Goal: Transaction & Acquisition: Purchase product/service

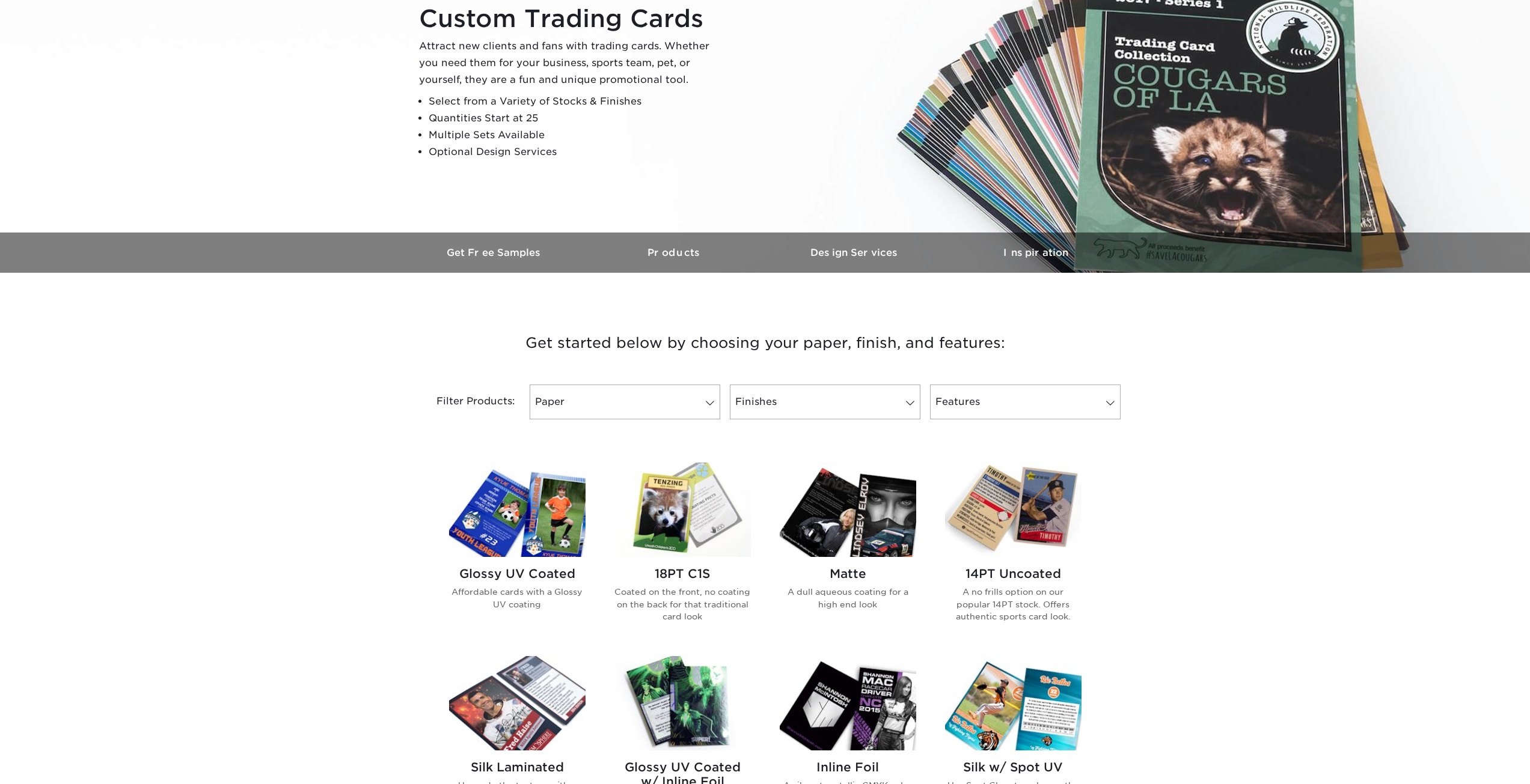
scroll to position [180, 0]
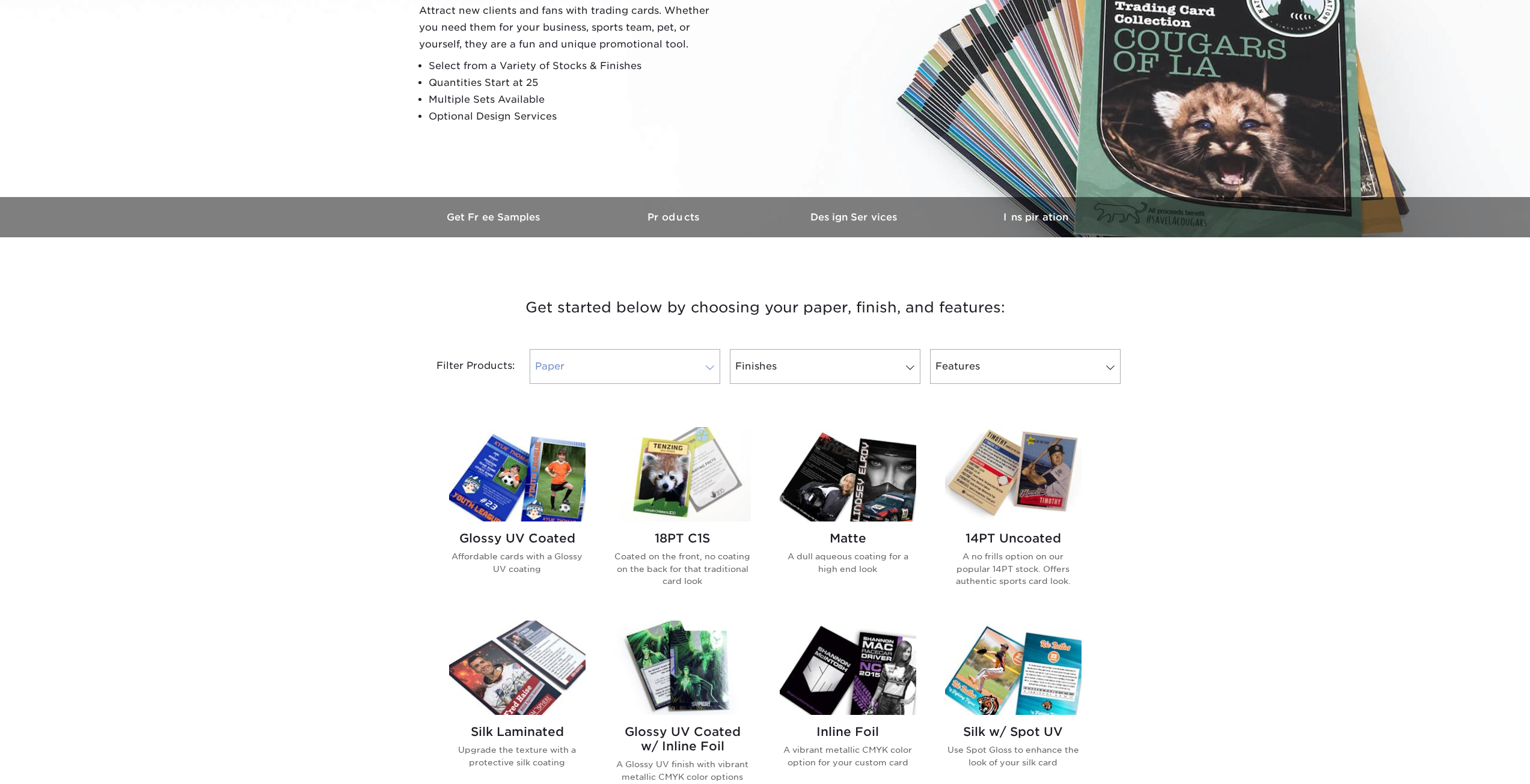
click at [709, 368] on span at bounding box center [709, 367] width 17 height 10
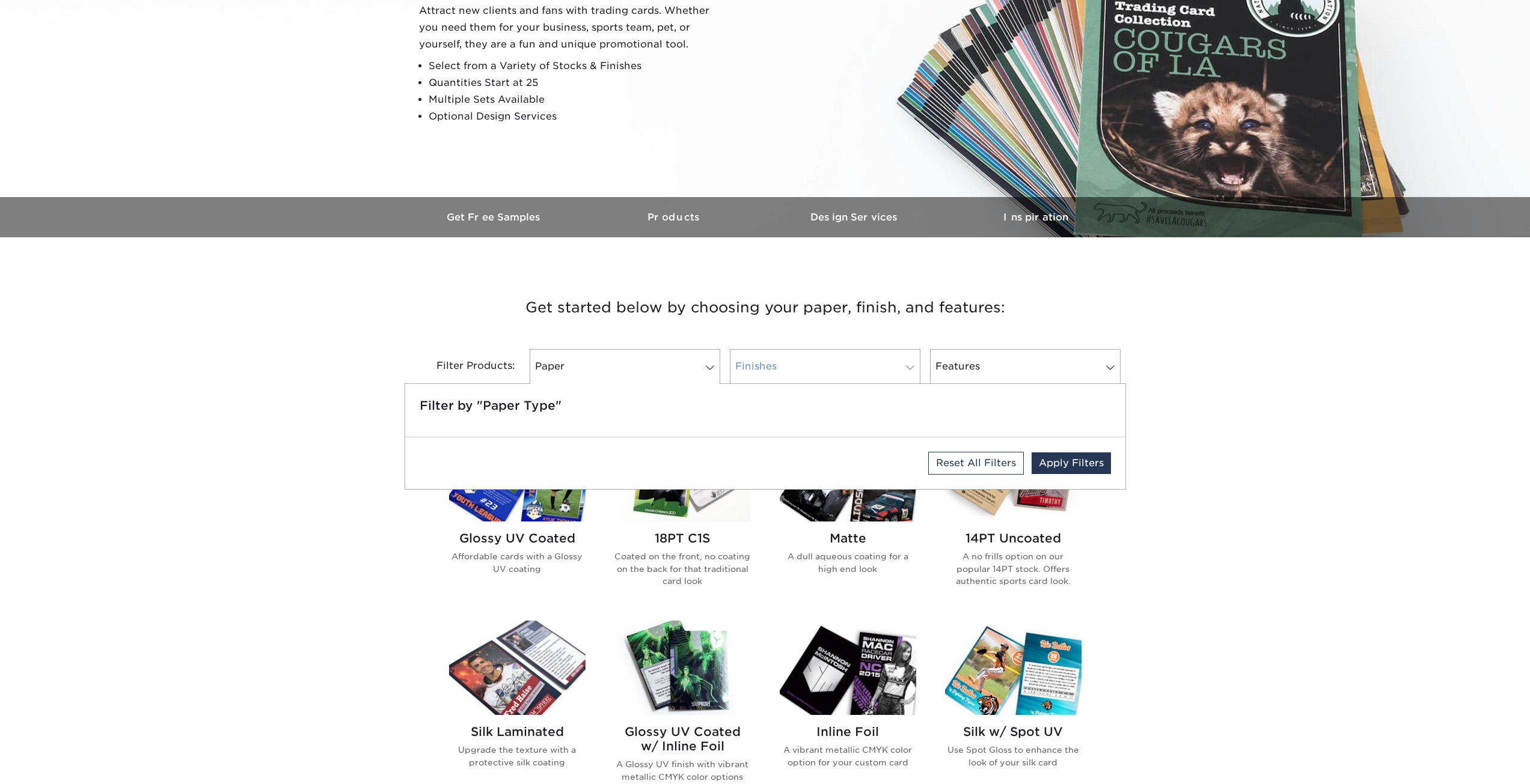
click at [792, 368] on link "Finishes" at bounding box center [825, 367] width 191 height 35
click at [964, 370] on link "Features" at bounding box center [1026, 367] width 191 height 35
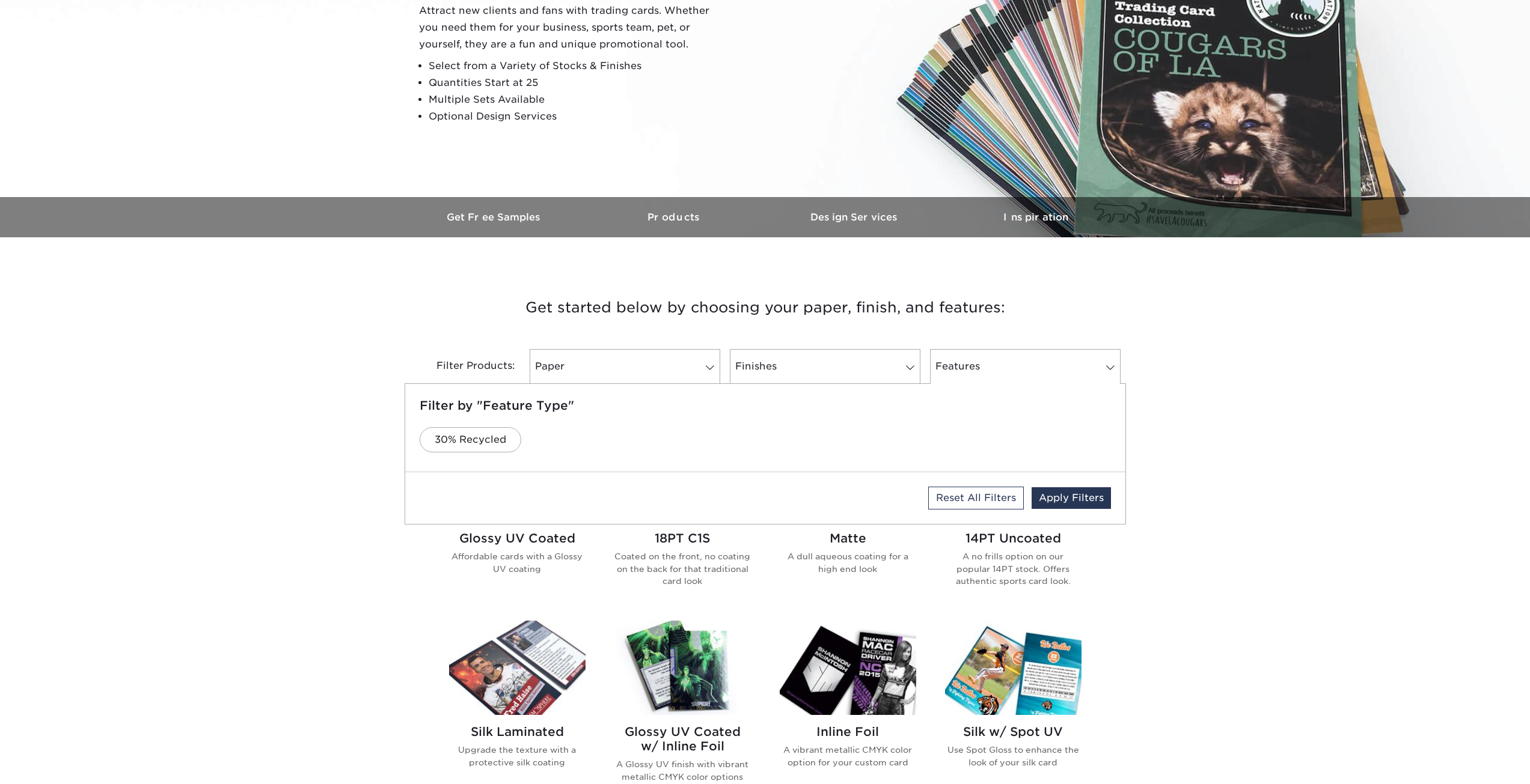
click at [350, 309] on div "Get started below by choosing your paper, finish, and features: Filtered Matche…" at bounding box center [765, 715] width 1530 height 897
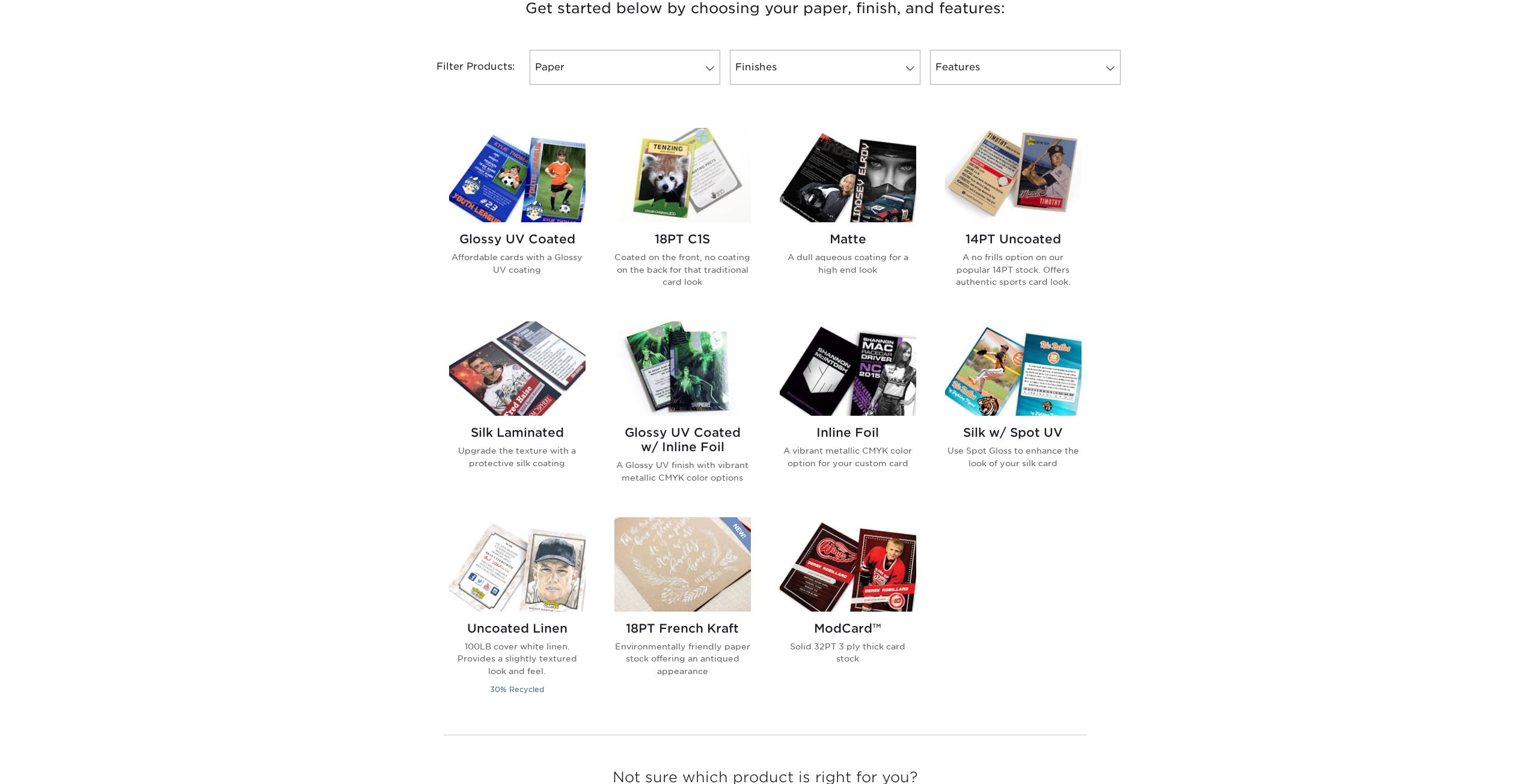
scroll to position [481, 0]
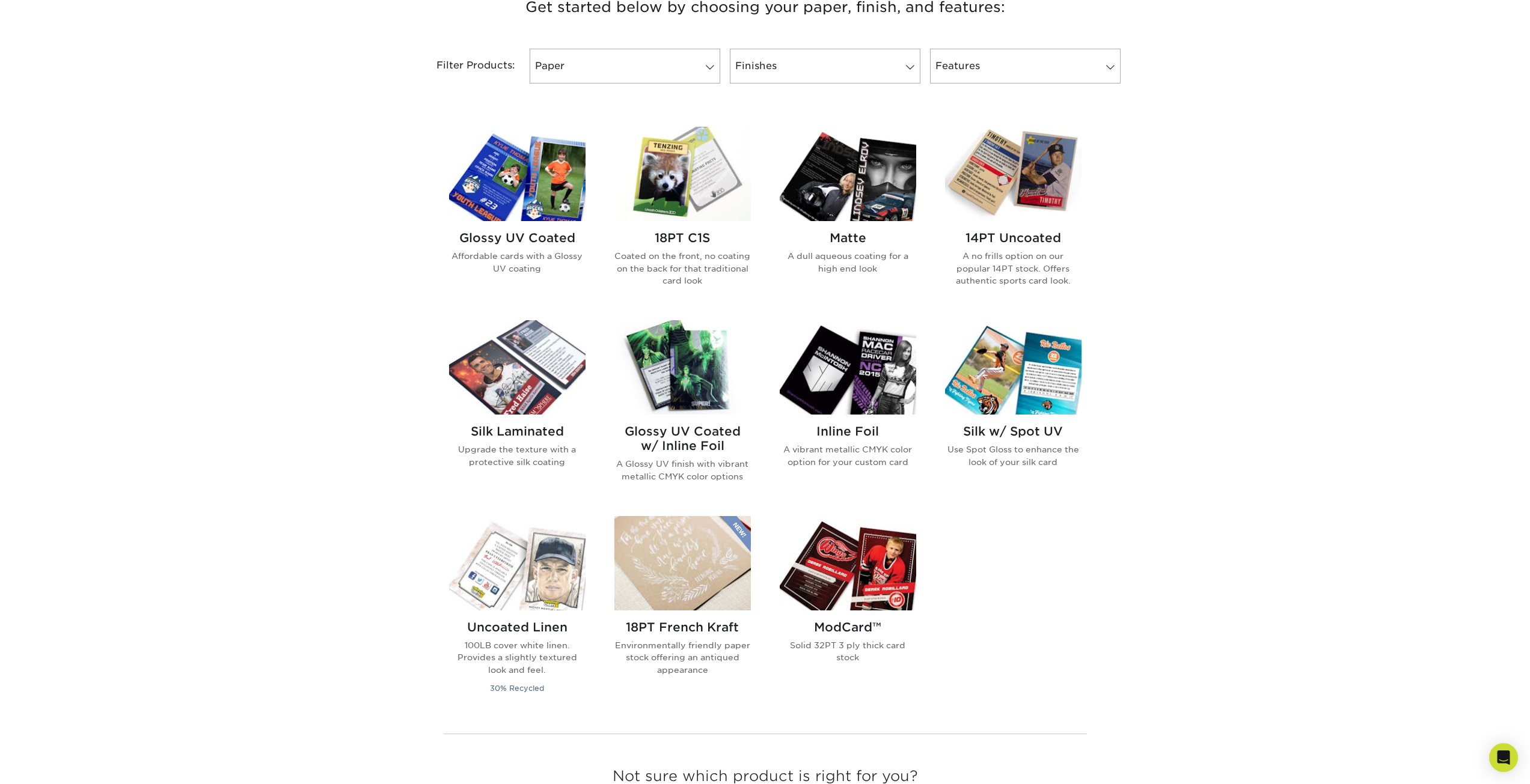
click at [669, 182] on img at bounding box center [683, 174] width 136 height 94
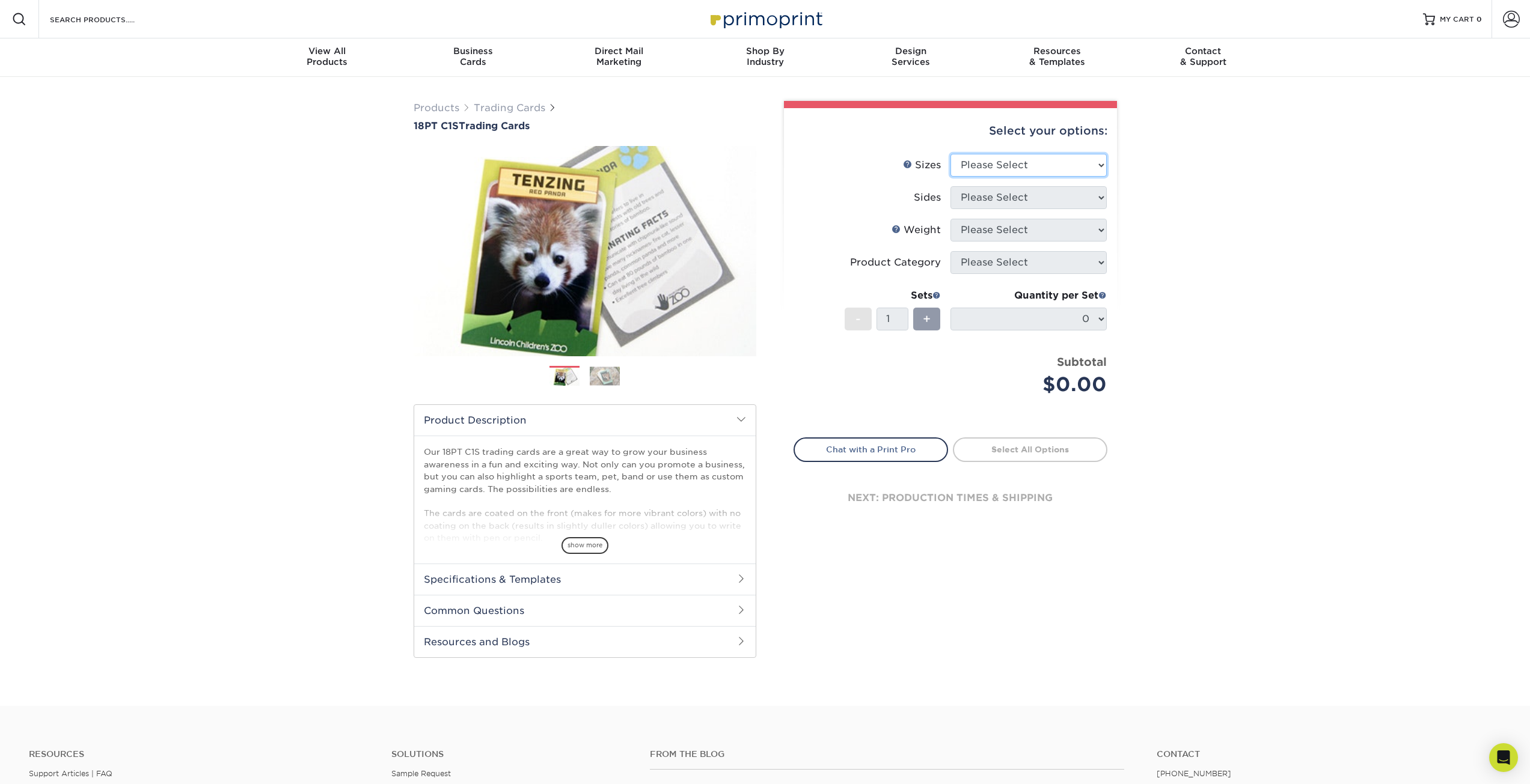
click at [1010, 163] on select "Please Select 2.5" x 3.5"" at bounding box center [1028, 165] width 156 height 23
select select "2.50x3.50"
click at [950, 154] on select "Please Select 2.5" x 3.5"" at bounding box center [1028, 165] width 156 height 23
click at [1019, 205] on select "Please Select Print Both Sides Print Front Only" at bounding box center [1028, 198] width 156 height 23
select select "13abbda7-1d64-4f25-8bb2-c179b224825d"
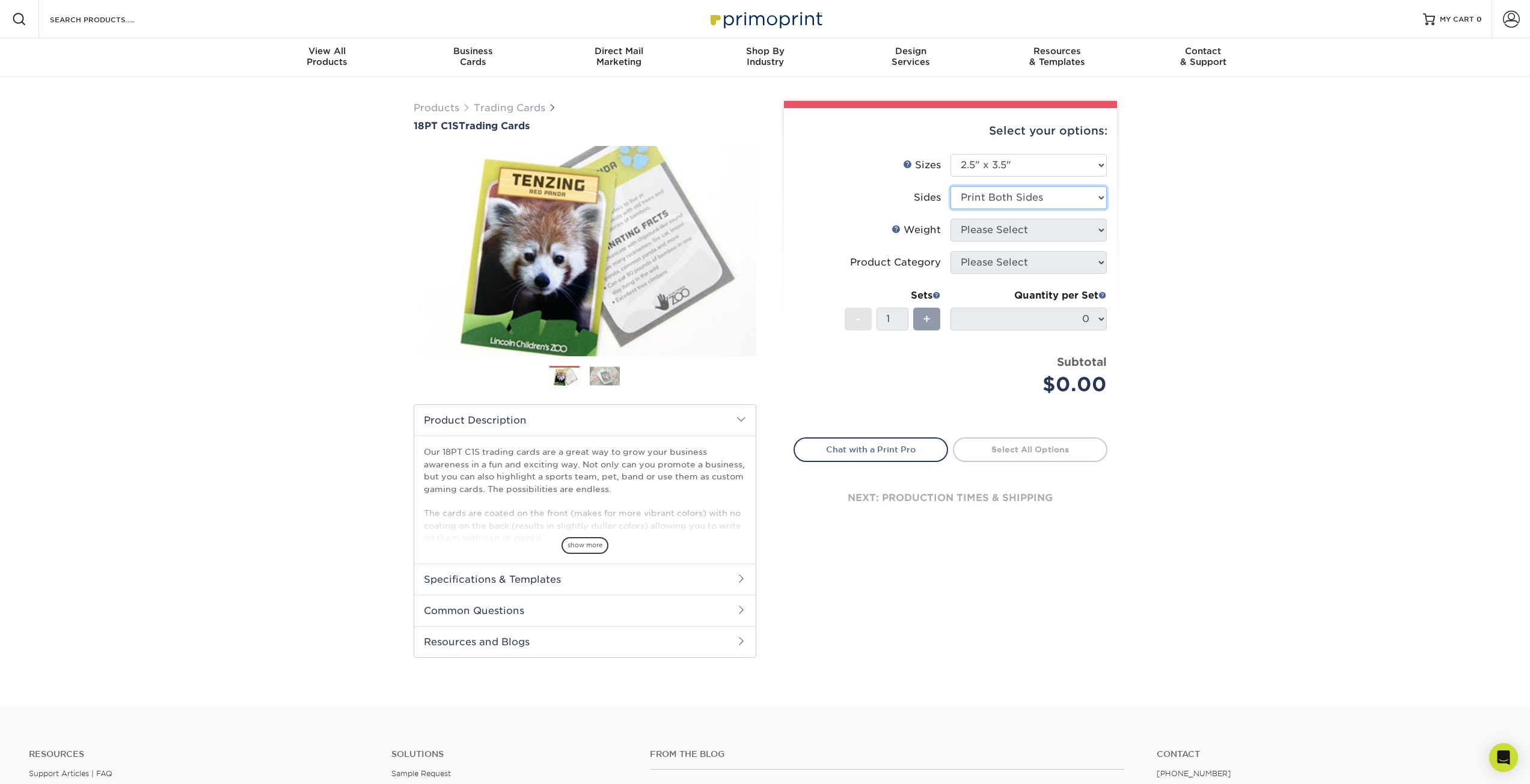
click at [950, 186] on select "Please Select Print Both Sides Print Front Only" at bounding box center [1028, 198] width 156 height 23
click at [1031, 229] on select "Please Select 18PT C1S" at bounding box center [1028, 230] width 156 height 23
select select "18PTC1S"
click at [950, 219] on select "Please Select 18PT C1S" at bounding box center [1028, 230] width 156 height 23
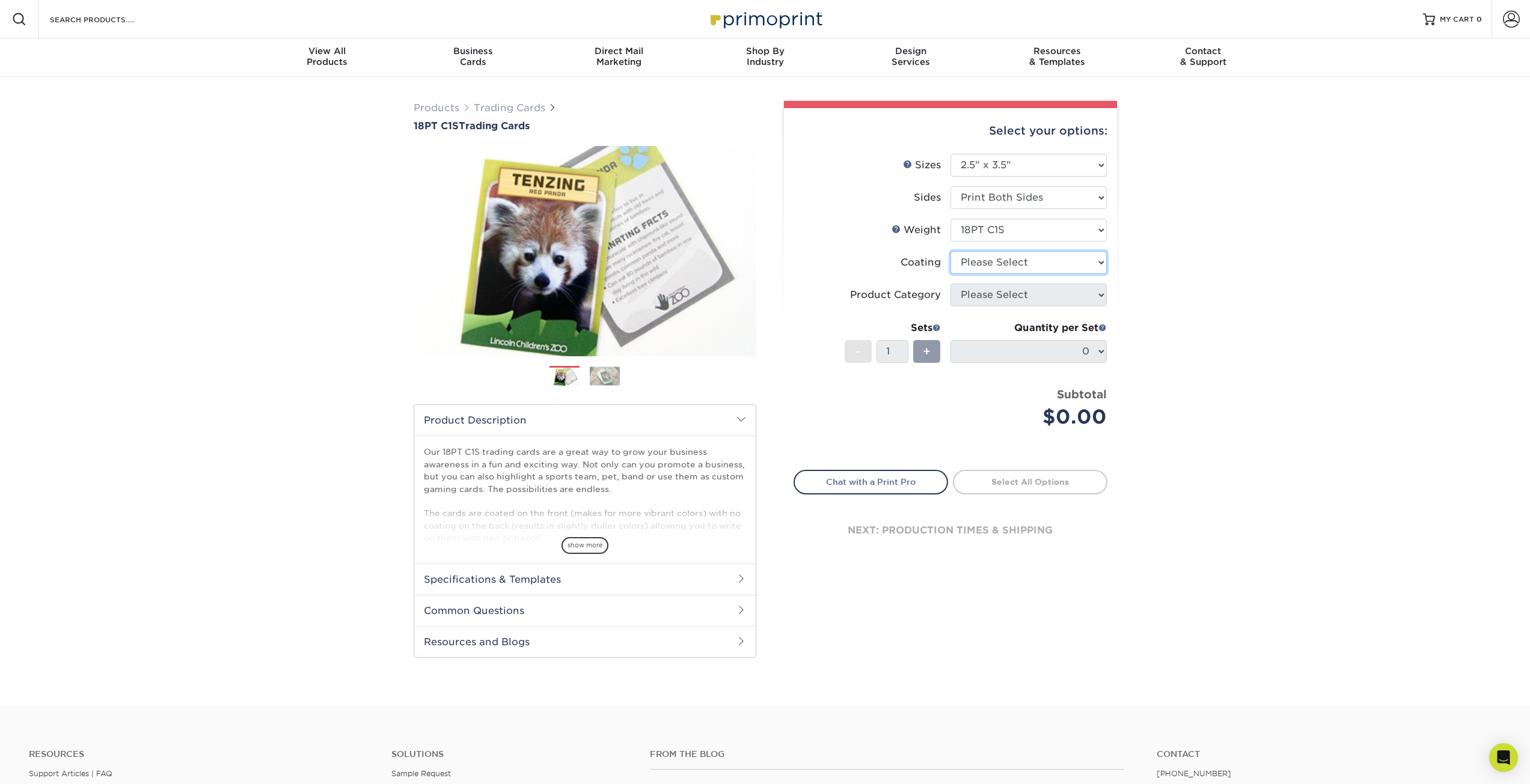
click at [1020, 270] on select at bounding box center [1028, 262] width 156 height 23
click at [950, 251] on select at bounding box center [1028, 262] width 156 height 23
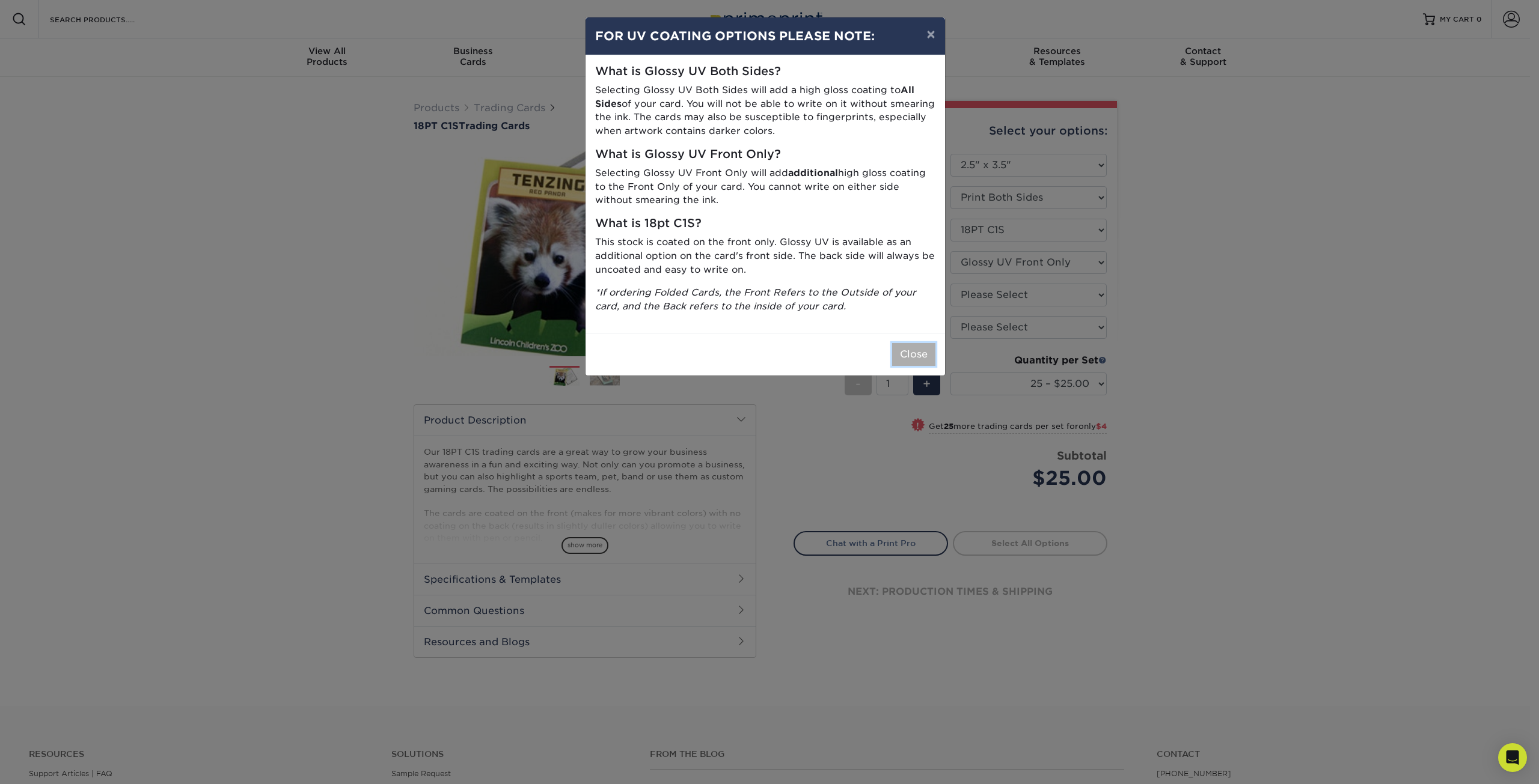
click at [911, 361] on button "Close" at bounding box center [914, 355] width 44 height 23
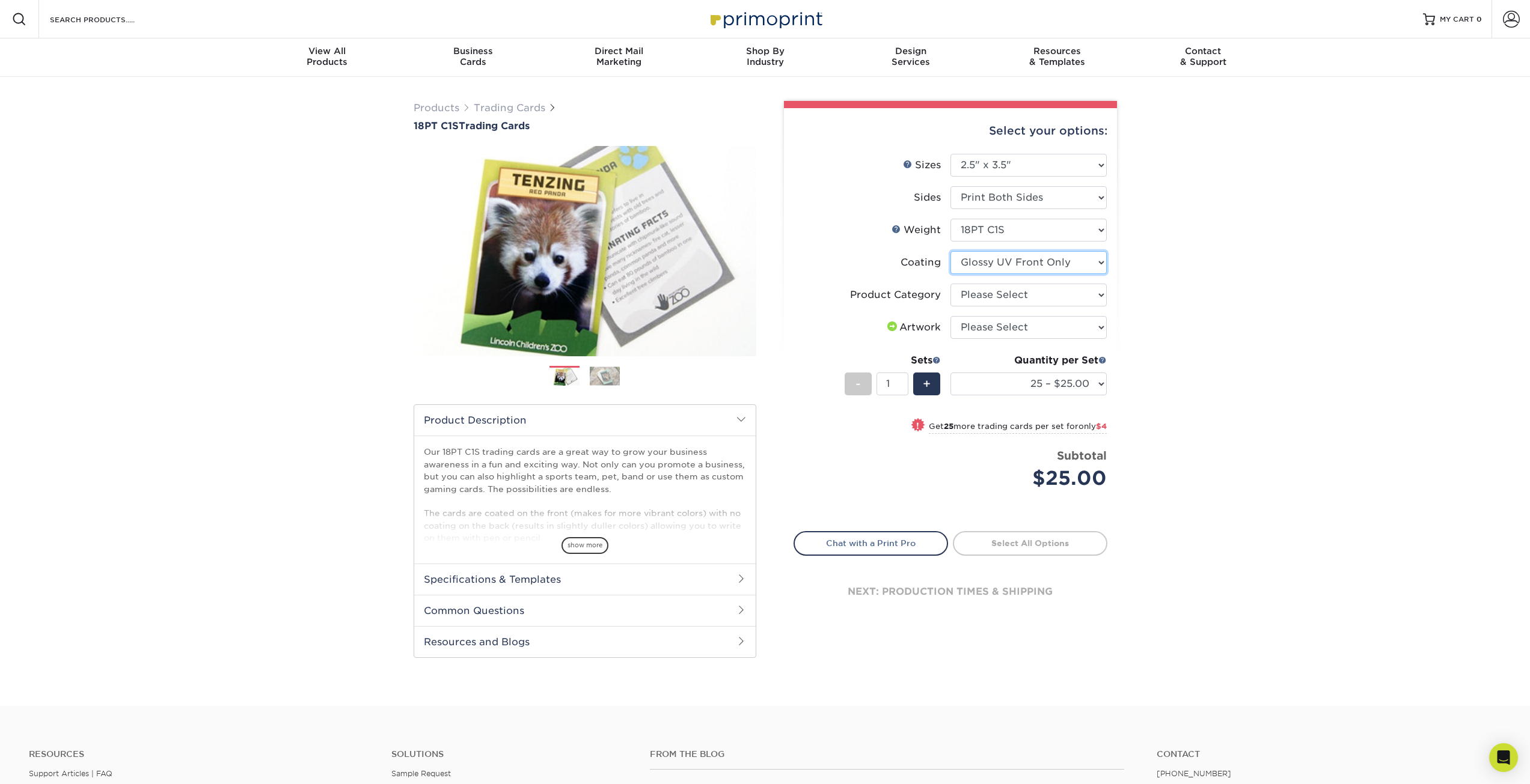
click at [1048, 272] on select at bounding box center [1028, 262] width 156 height 23
select select "3e7618de-abca-4bda-9f97-8b9129e913d8"
click at [950, 251] on select at bounding box center [1028, 262] width 156 height 23
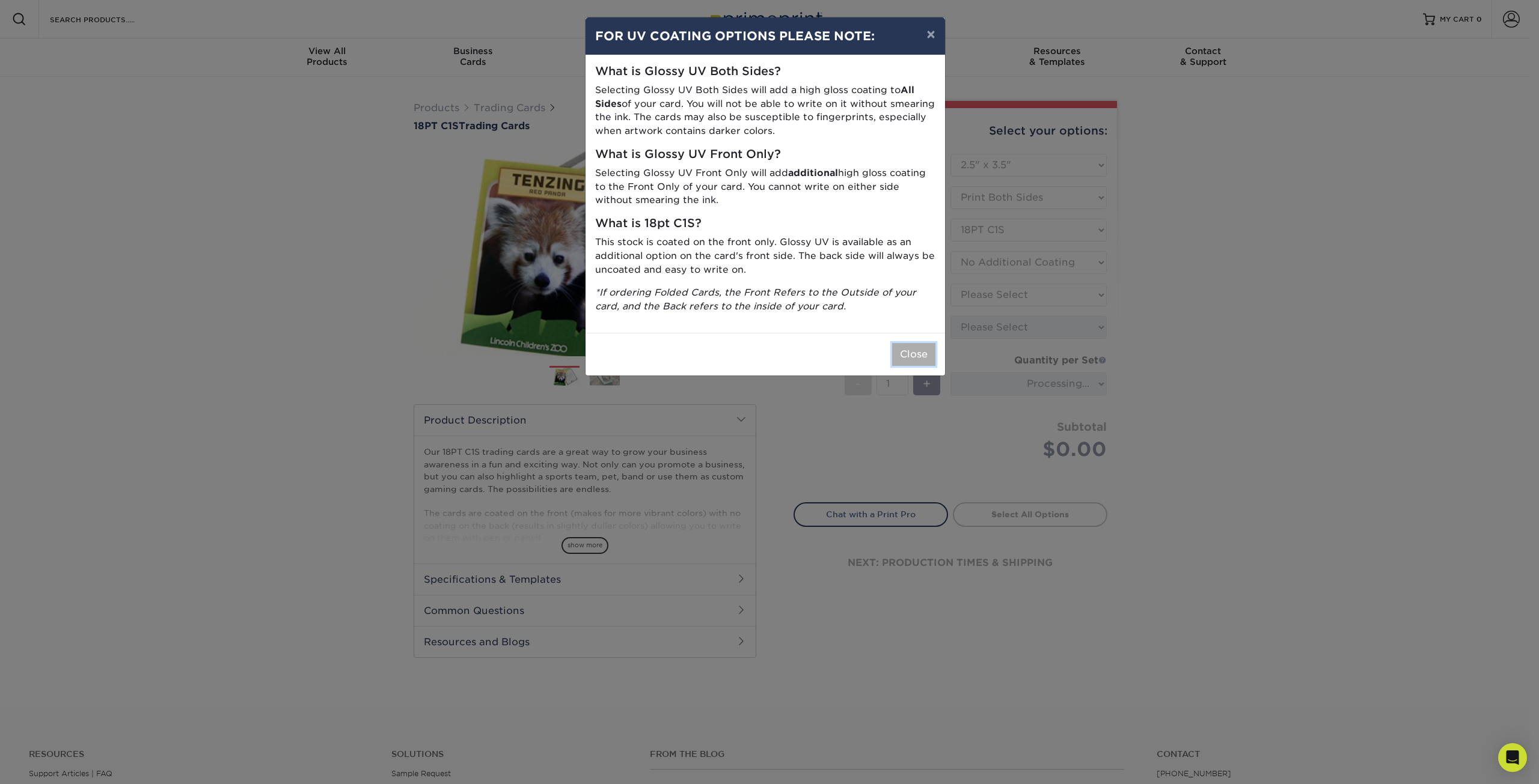
click at [910, 353] on button "Close" at bounding box center [914, 355] width 44 height 23
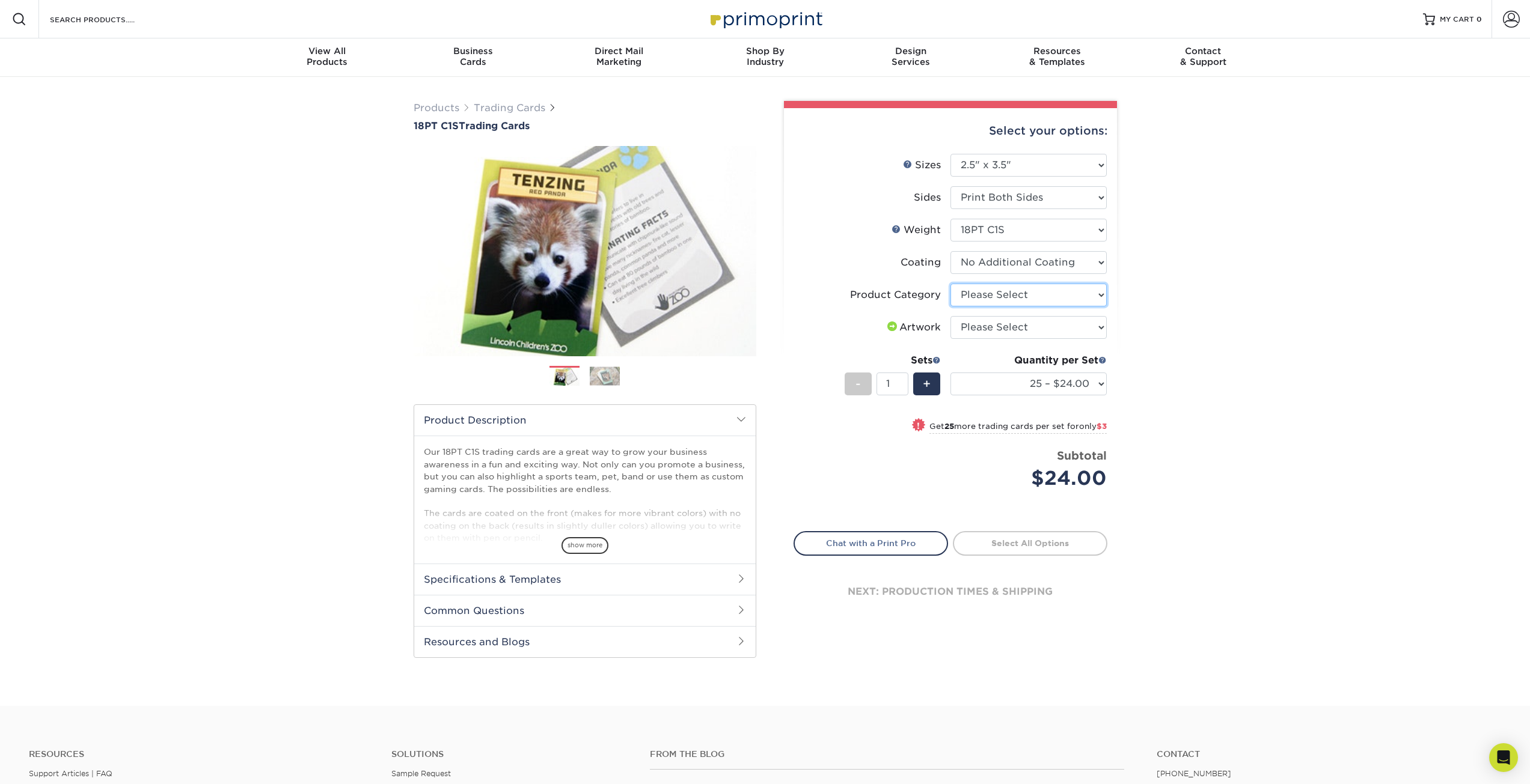
click at [1088, 299] on select "Please Select Trading Cards" at bounding box center [1028, 295] width 156 height 23
select select "c2f9bce9-36c2-409d-b101-c29d9d031e18"
click at [950, 284] on select "Please Select Trading Cards" at bounding box center [1028, 295] width 156 height 23
click at [1080, 324] on select "Please Select I will upload files I need a design - $100" at bounding box center [1028, 328] width 156 height 23
select select "upload"
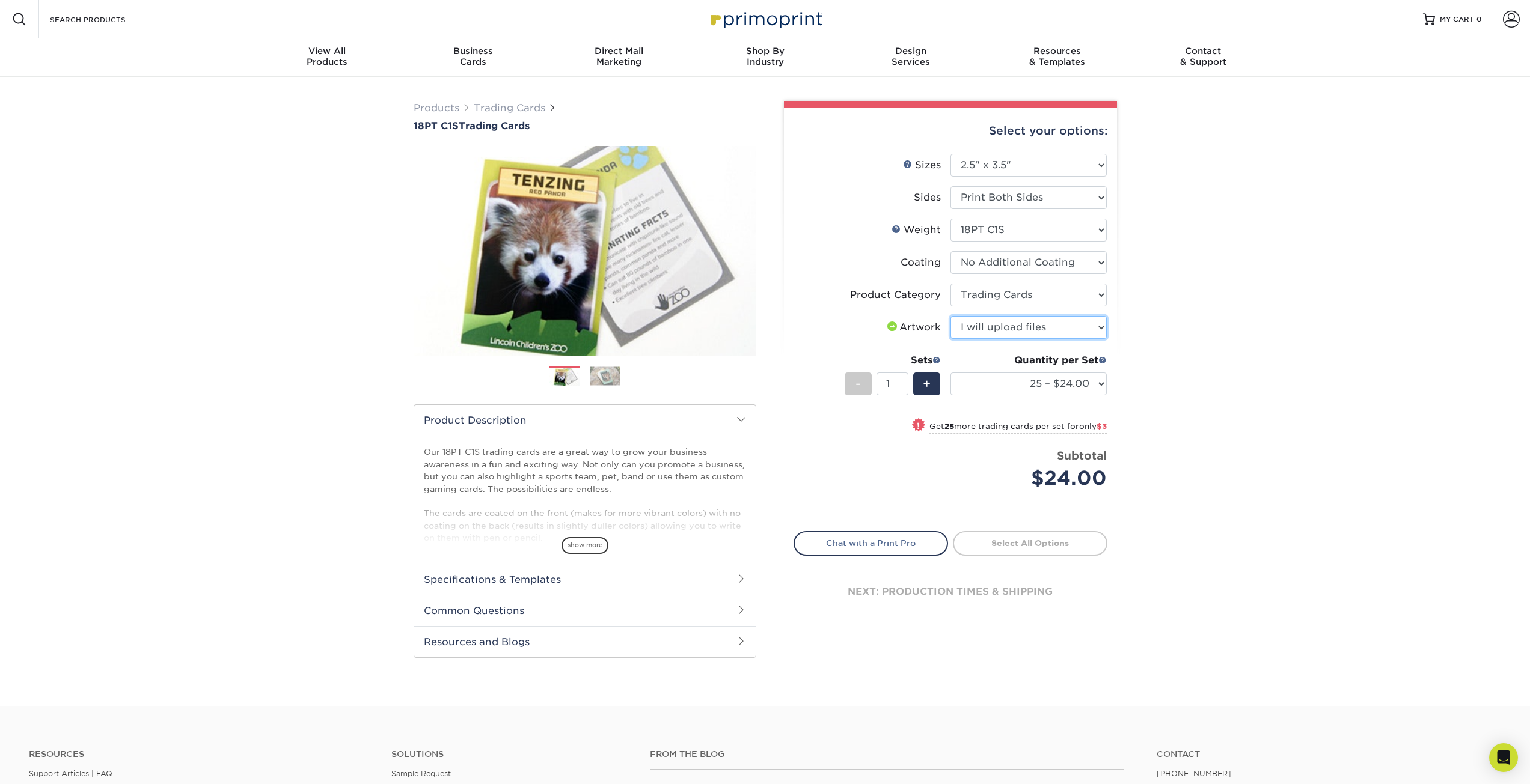
click at [950, 316] on select "Please Select I will upload files I need a design - $100" at bounding box center [1028, 328] width 156 height 23
click at [1211, 375] on div "Products Trading Cards 18PT C1S Trading Cards Previous Next show more" at bounding box center [765, 392] width 1530 height 629
click at [1100, 383] on select "25 – $24.00 50 – $27.00 75 – $35.00 100 – $39.00 250 – $45.00 500 – $55.00 1000…" at bounding box center [1028, 384] width 156 height 23
click at [950, 372] on select "25 – $24.00 50 – $27.00 75 – $35.00 100 – $39.00 250 – $45.00 500 – $55.00 1000…" at bounding box center [1028, 384] width 156 height 23
click at [1096, 385] on select "25 – $24.00 50 – $27.00 75 – $35.00 100 – $39.00 250 – $45.00 500 – $55.00 1000…" at bounding box center [1028, 384] width 156 height 23
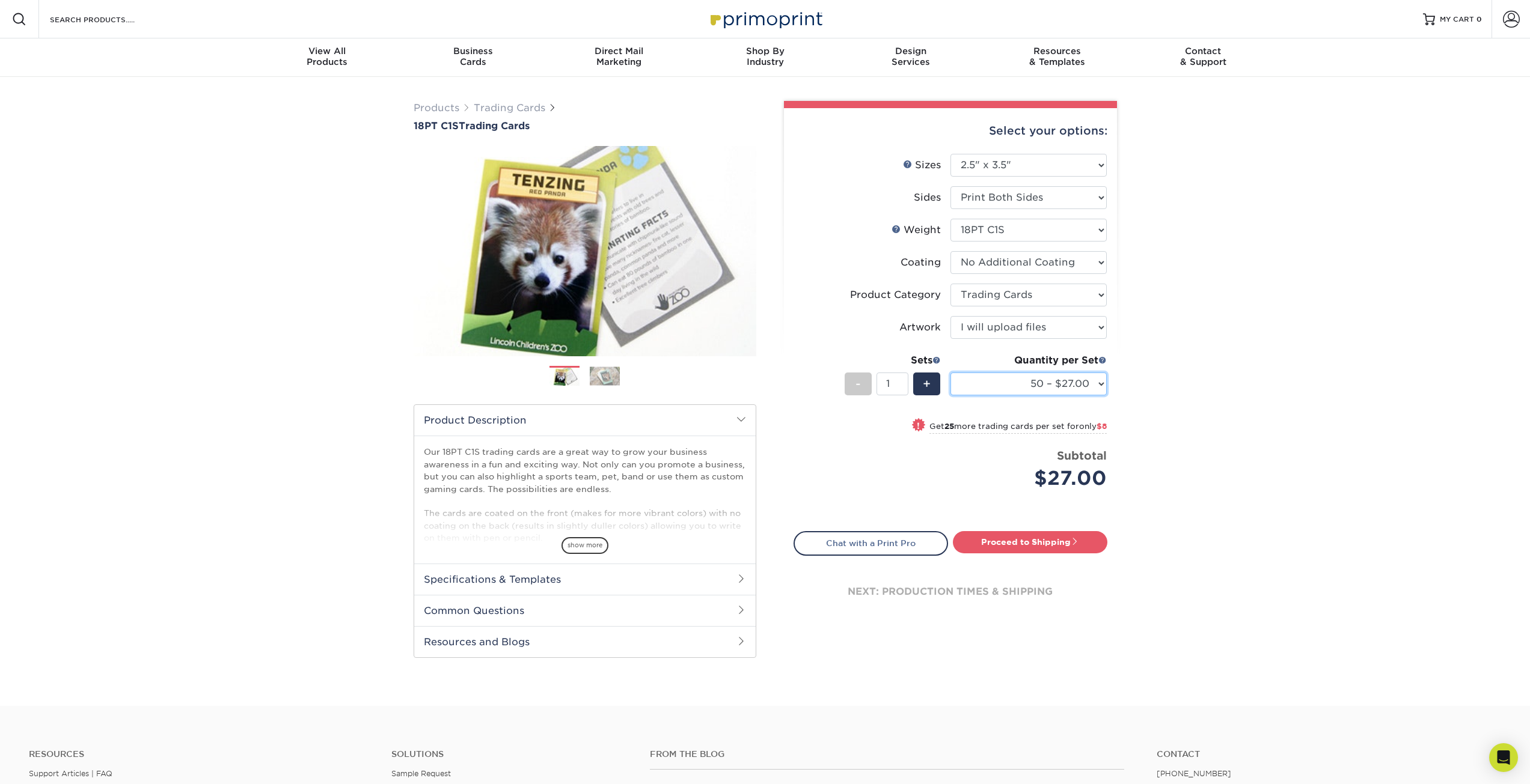
select select "100 – $39.00"
click at [950, 372] on select "25 – $24.00 50 – $27.00 75 – $35.00 100 – $39.00 250 – $45.00 500 – $55.00 1000…" at bounding box center [1028, 384] width 156 height 23
click at [1180, 455] on div "Products Trading Cards 18PT C1S Trading Cards Previous Next show more" at bounding box center [765, 392] width 1530 height 629
click at [1099, 382] on select "25 – $24.00 50 – $27.00 75 – $35.00 100 – $39.00 250 – $45.00 500 – $55.00 1000…" at bounding box center [1028, 384] width 156 height 23
click at [1165, 464] on div "Products Trading Cards 18PT C1S Trading Cards Previous Next show more" at bounding box center [765, 392] width 1530 height 629
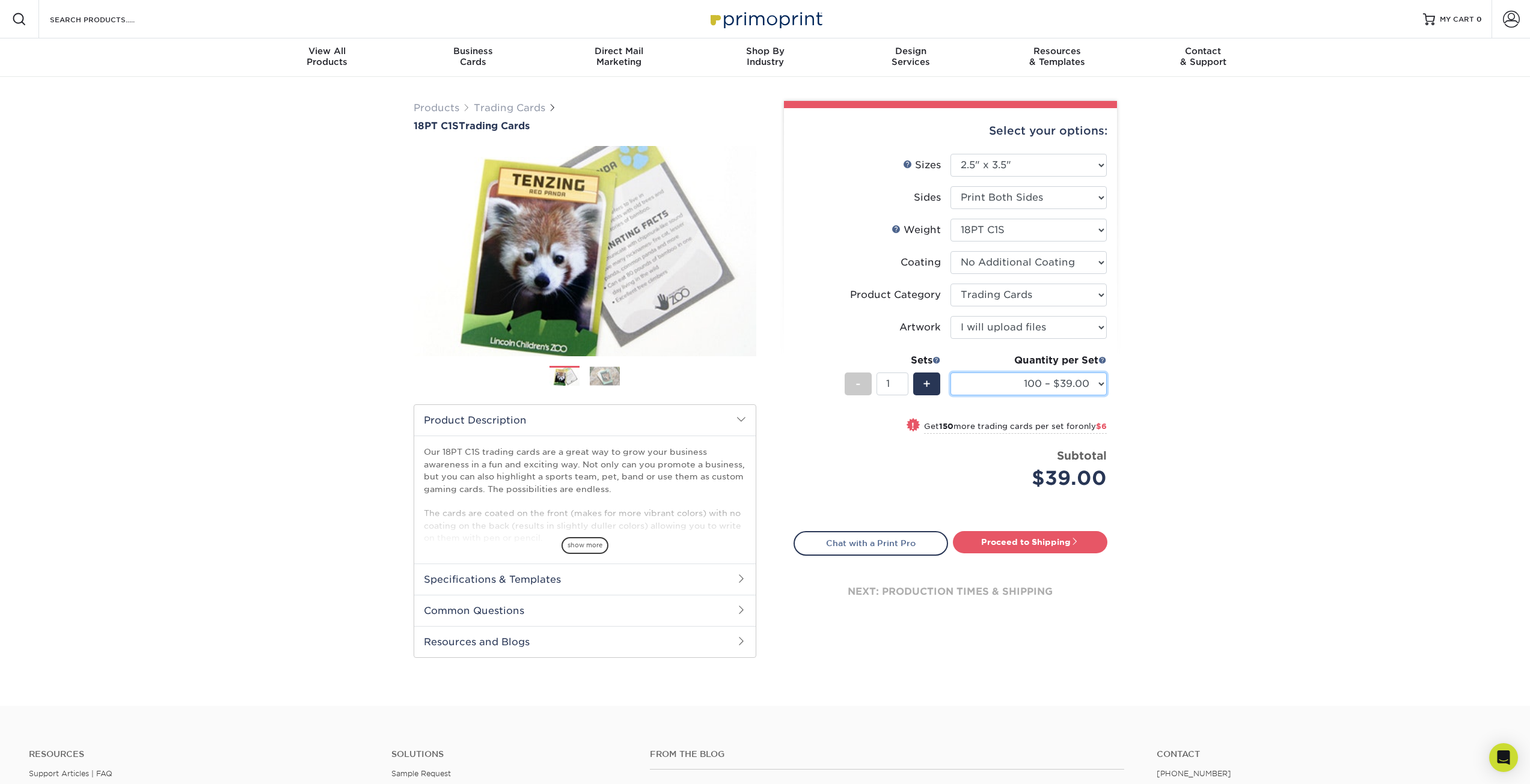
click at [1100, 384] on select "25 – $24.00 50 – $27.00 75 – $35.00 100 – $39.00 250 – $45.00 500 – $55.00 1000…" at bounding box center [1028, 384] width 156 height 23
click at [1190, 355] on div "Products Trading Cards 18PT C1S Trading Cards Previous Next show more" at bounding box center [765, 392] width 1530 height 629
click at [1042, 540] on link "Proceed to Shipping" at bounding box center [1030, 542] width 155 height 22
type input "Set 1"
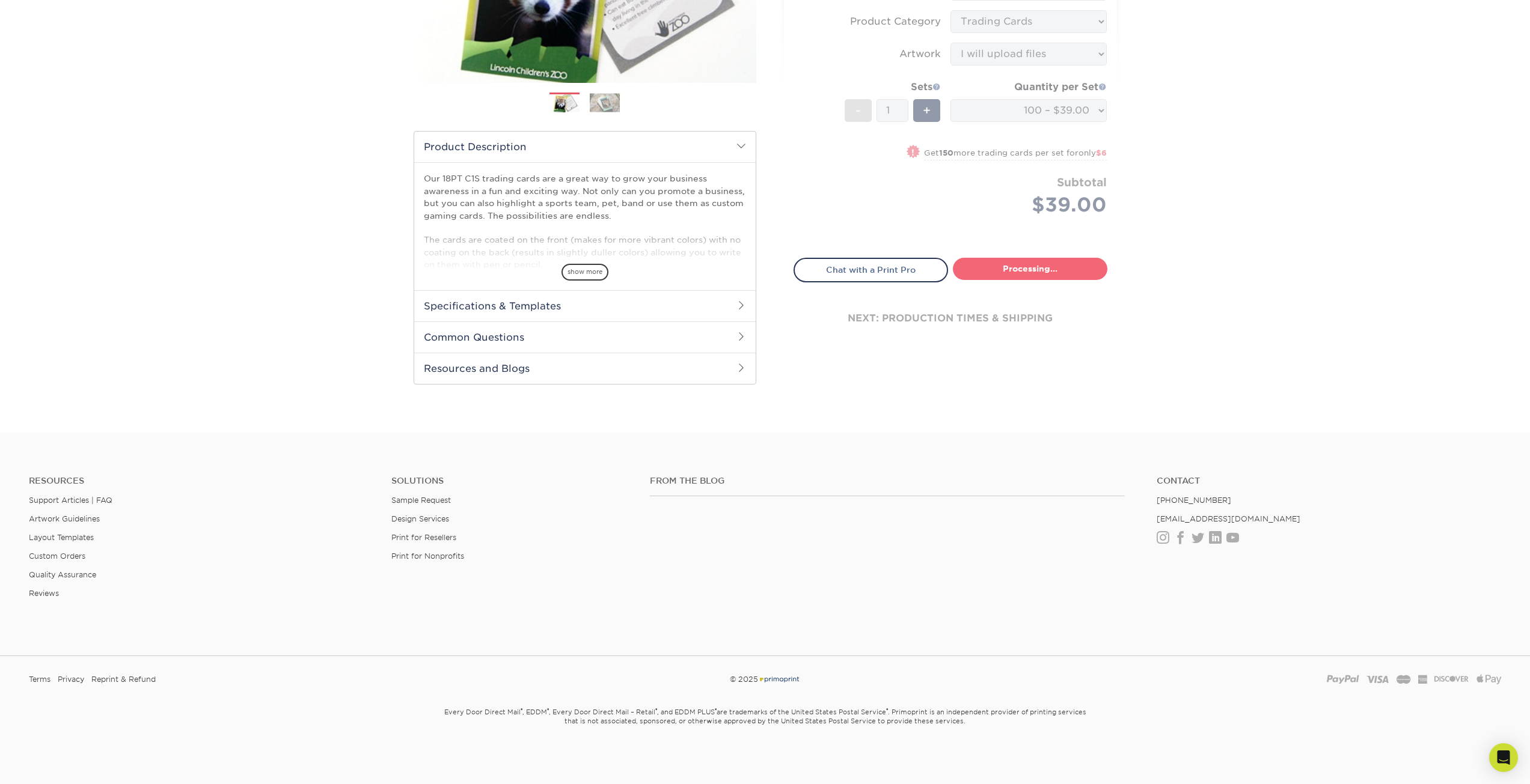
select select "9109923d-7058-4033-817a-6a9dd4fe8c96"
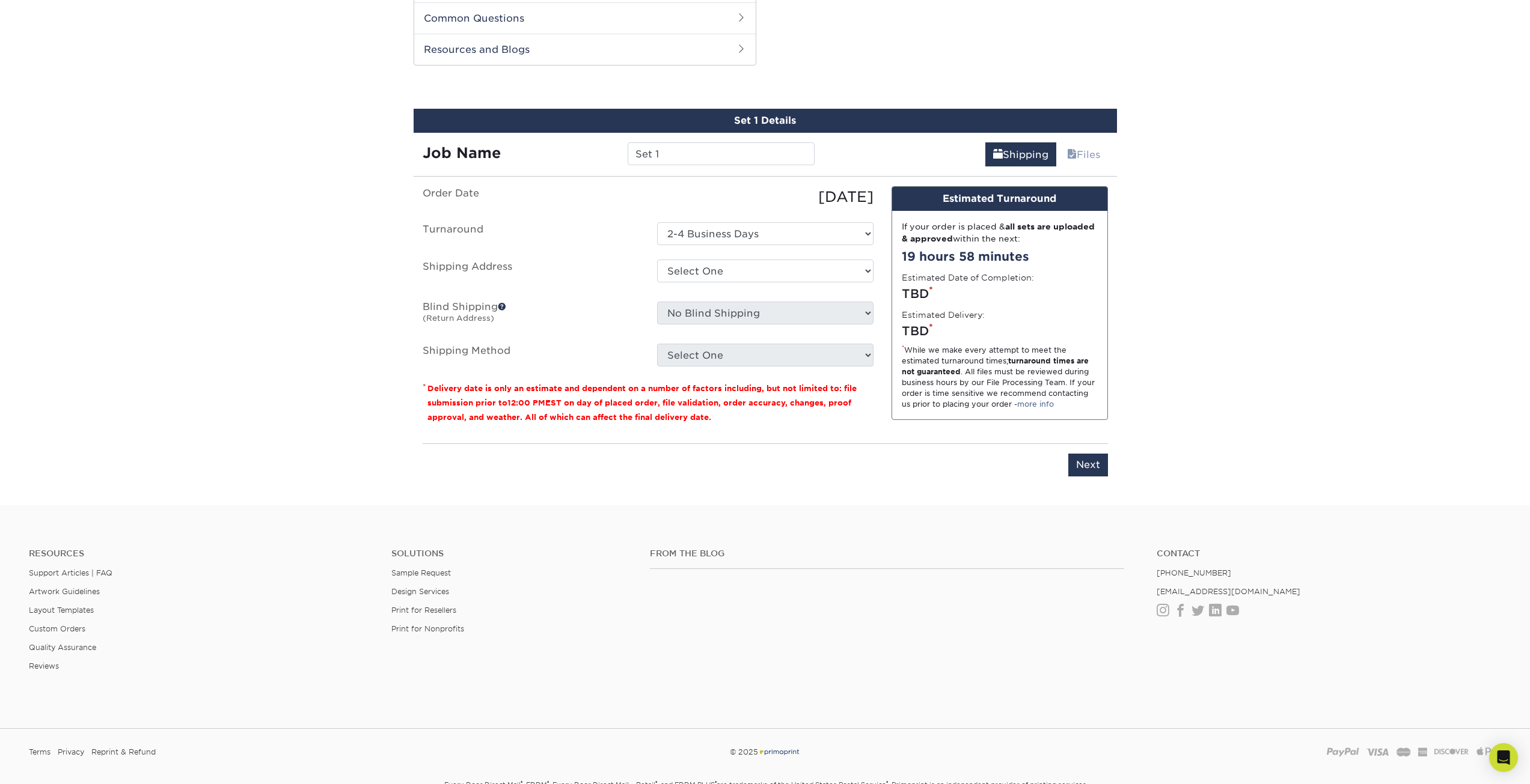
scroll to position [600, 0]
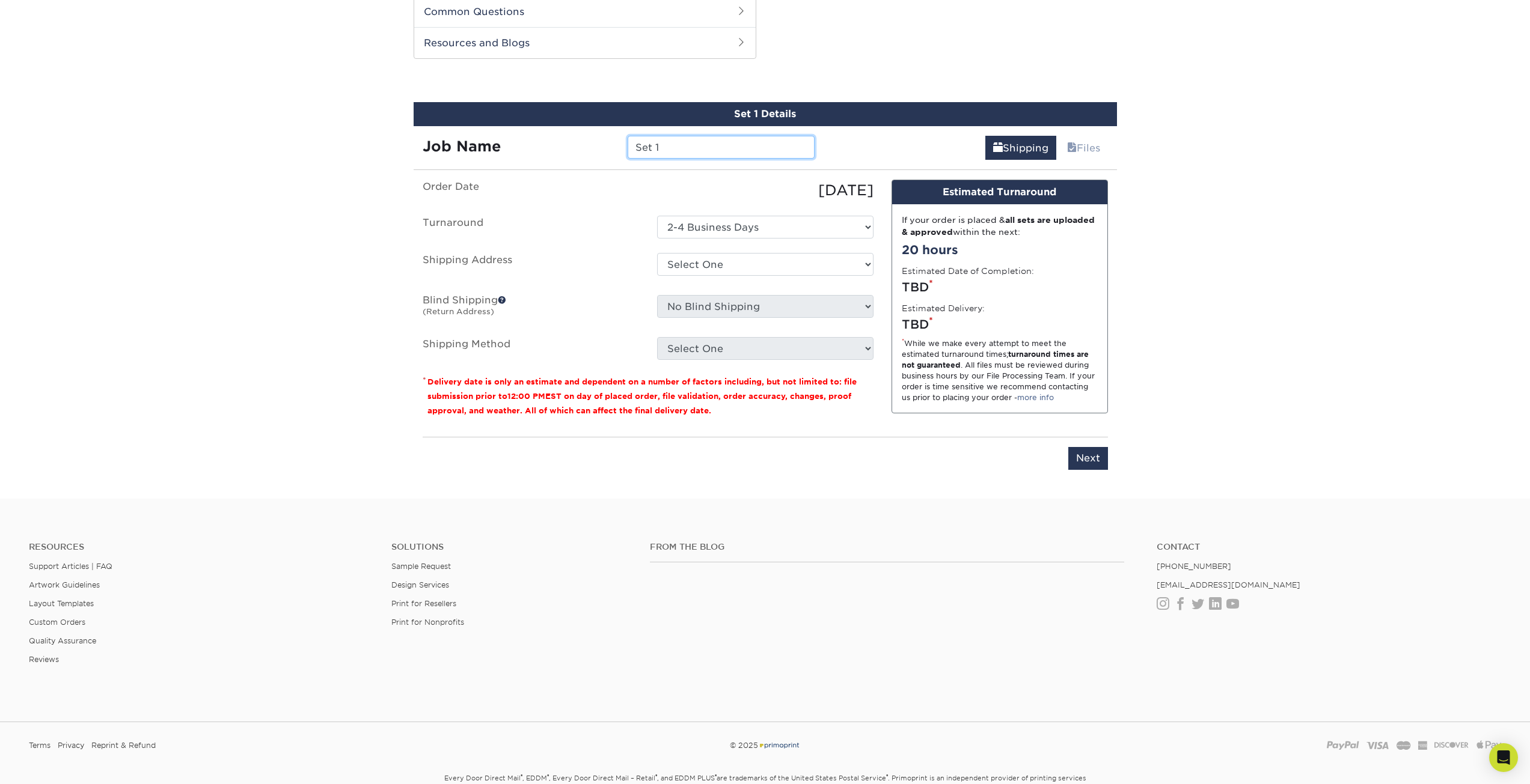
click at [663, 147] on input "Set 1" at bounding box center [721, 147] width 187 height 23
click at [701, 272] on select "Select One + Add New Address - Login" at bounding box center [766, 264] width 217 height 23
select select "newaddress"
click at [657, 253] on select "Select One + Add New Address - Login" at bounding box center [766, 264] width 217 height 23
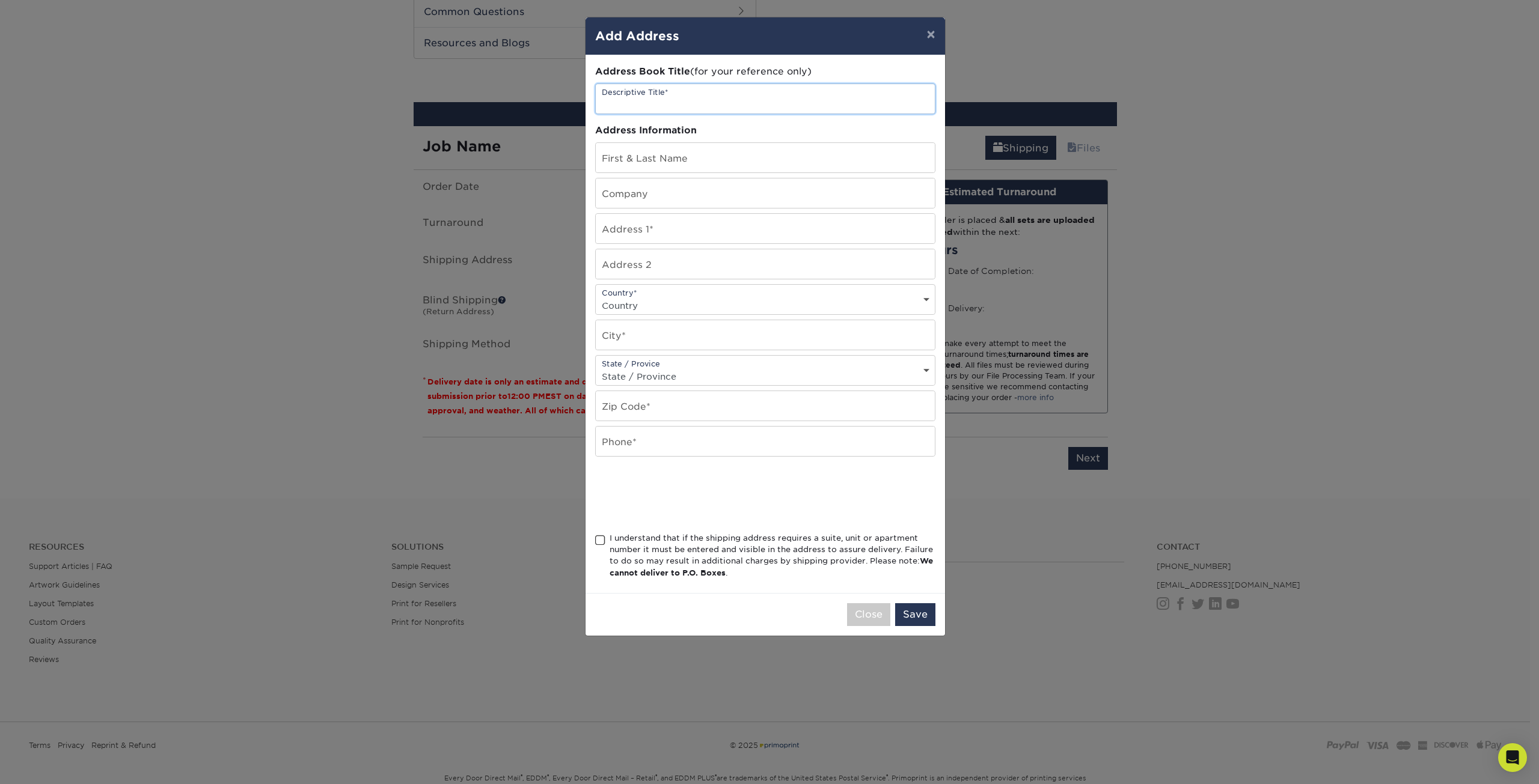
click at [665, 106] on input "text" at bounding box center [765, 99] width 339 height 30
type input "home"
type input "[PERSON_NAME]"
click at [656, 222] on input "text" at bounding box center [765, 229] width 339 height 30
type input "920 Cascade Way NW Apt 107"
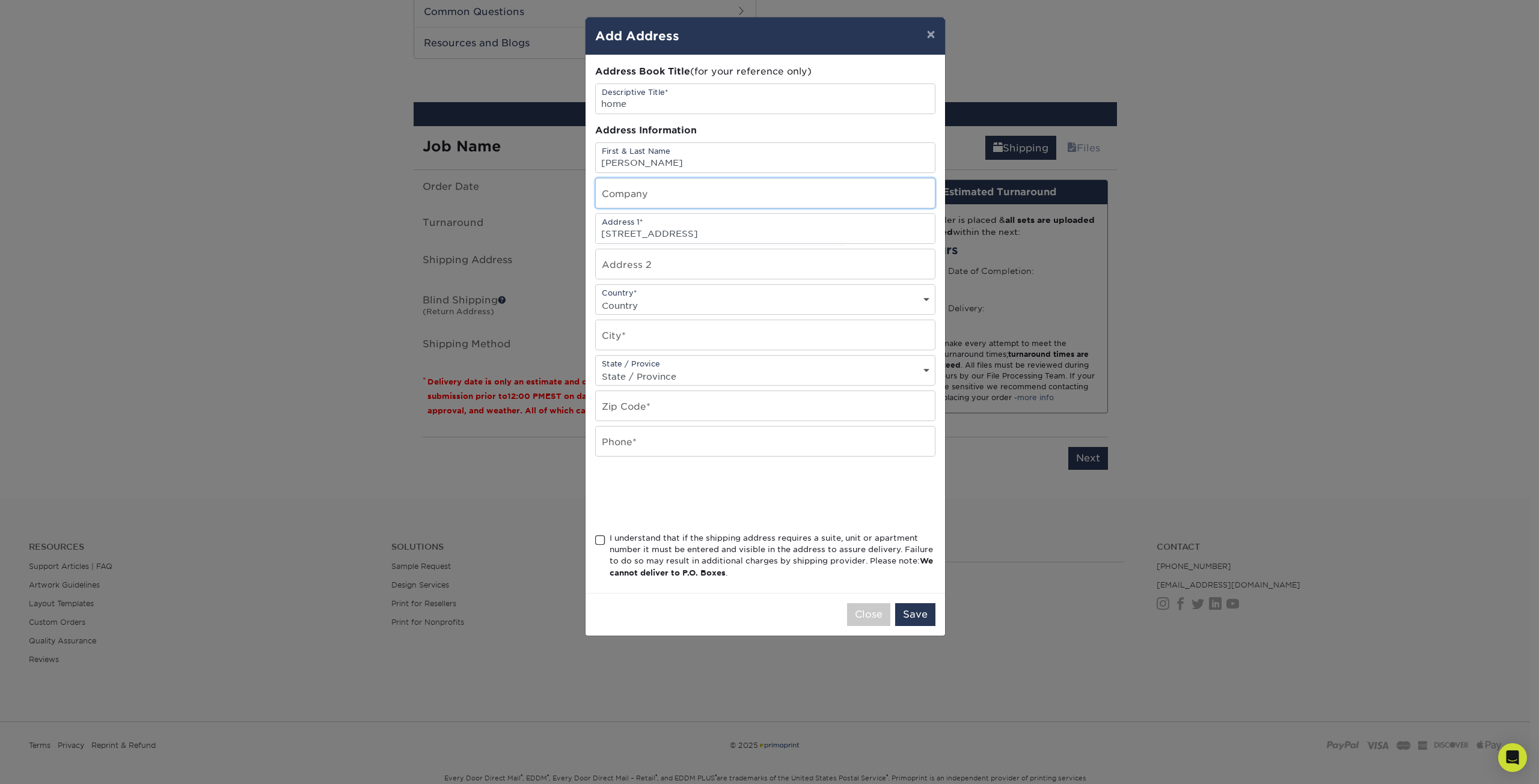
type input "jjordan"
select select "US"
type input "Mandan"
select select "ND"
type input "58554"
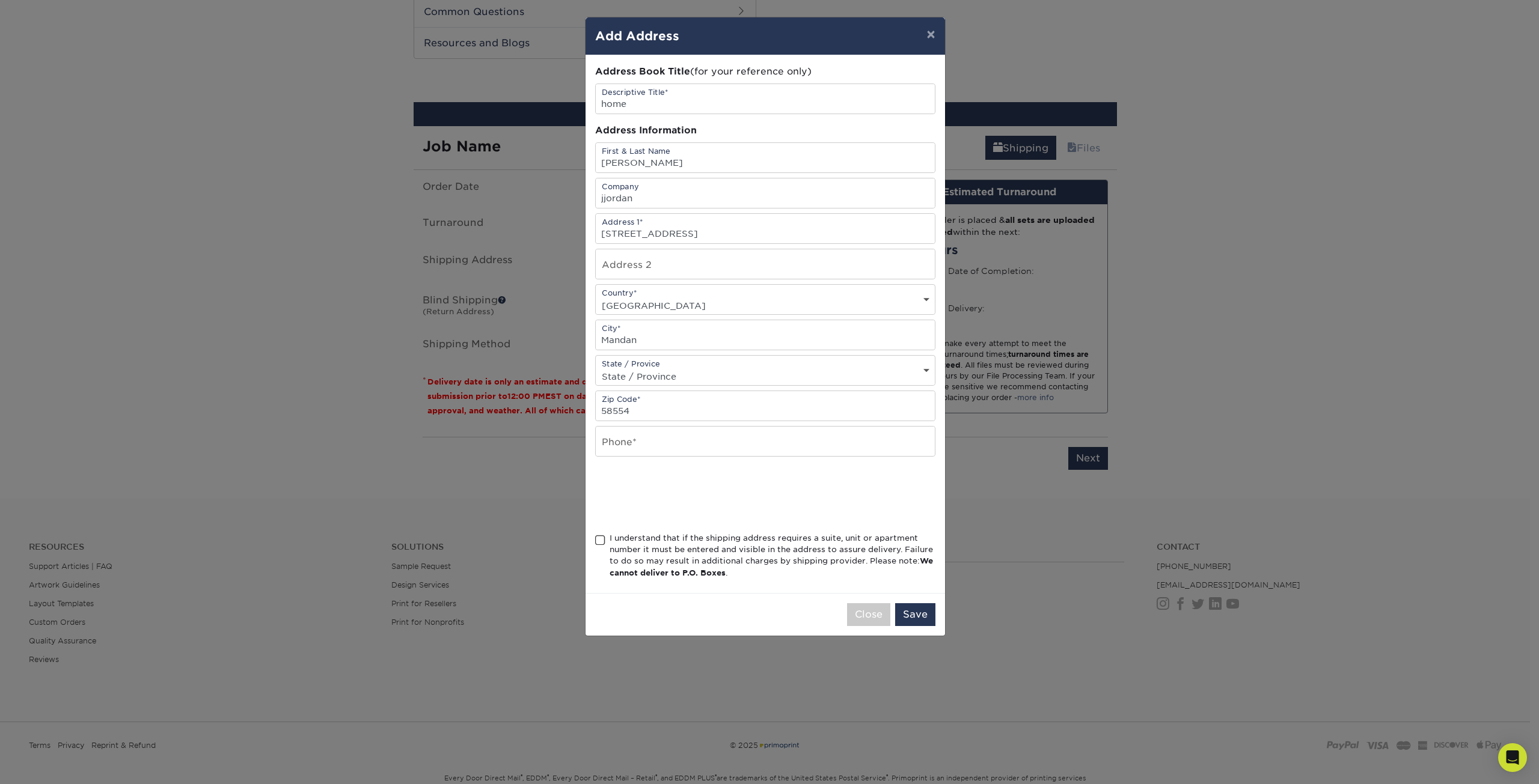
click at [601, 542] on span at bounding box center [601, 540] width 10 height 11
click at [0, 0] on input "I understand that if the shipping address requires a suite, unit or apartment n…" at bounding box center [0, 0] width 0 height 0
click at [912, 620] on button "Save" at bounding box center [916, 614] width 40 height 23
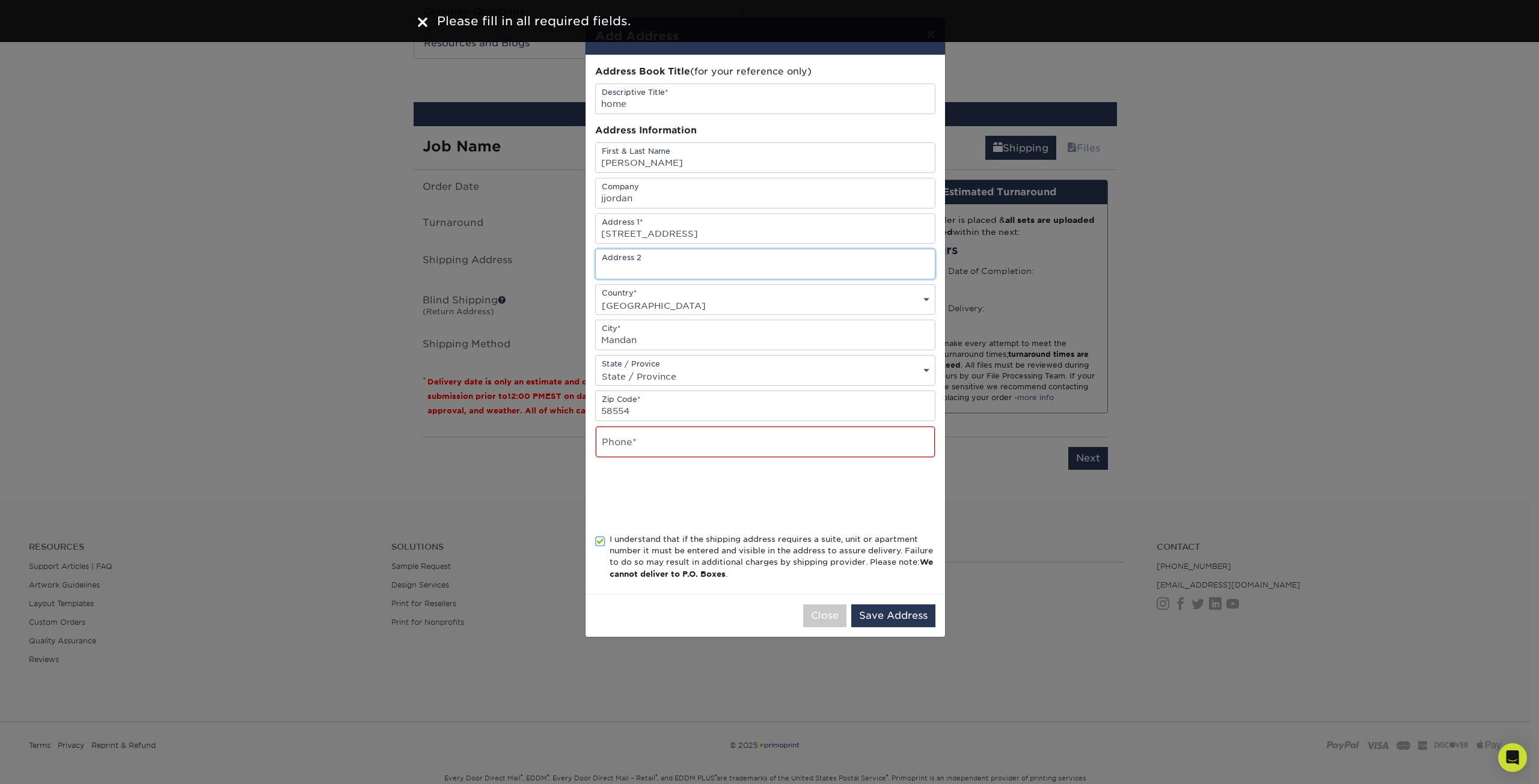
click at [692, 268] on input "text" at bounding box center [765, 264] width 339 height 30
click at [671, 201] on input "jjordan" at bounding box center [765, 193] width 339 height 30
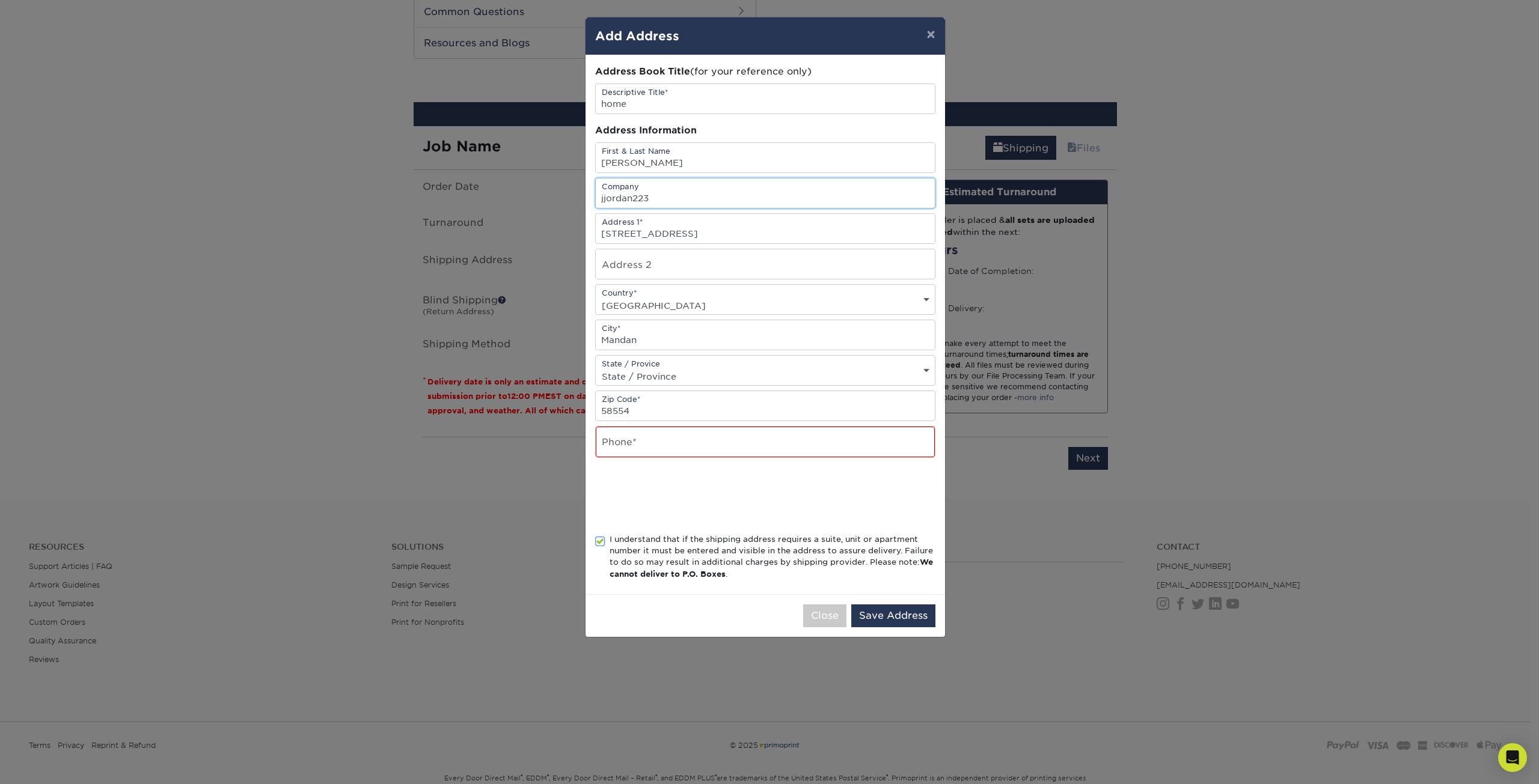
type input "jjordan223"
click at [796, 233] on input "920 Cascade Way NW Apt 107" at bounding box center [765, 229] width 339 height 30
click at [764, 302] on select "Country United States Canada ----------------------------- Afghanistan Albania …" at bounding box center [765, 306] width 339 height 17
click at [595, 297] on select "Country United States Canada ----------------------------- Afghanistan Albania …" at bounding box center [765, 306] width 339 height 17
click at [701, 339] on input "Mandan" at bounding box center [765, 336] width 339 height 30
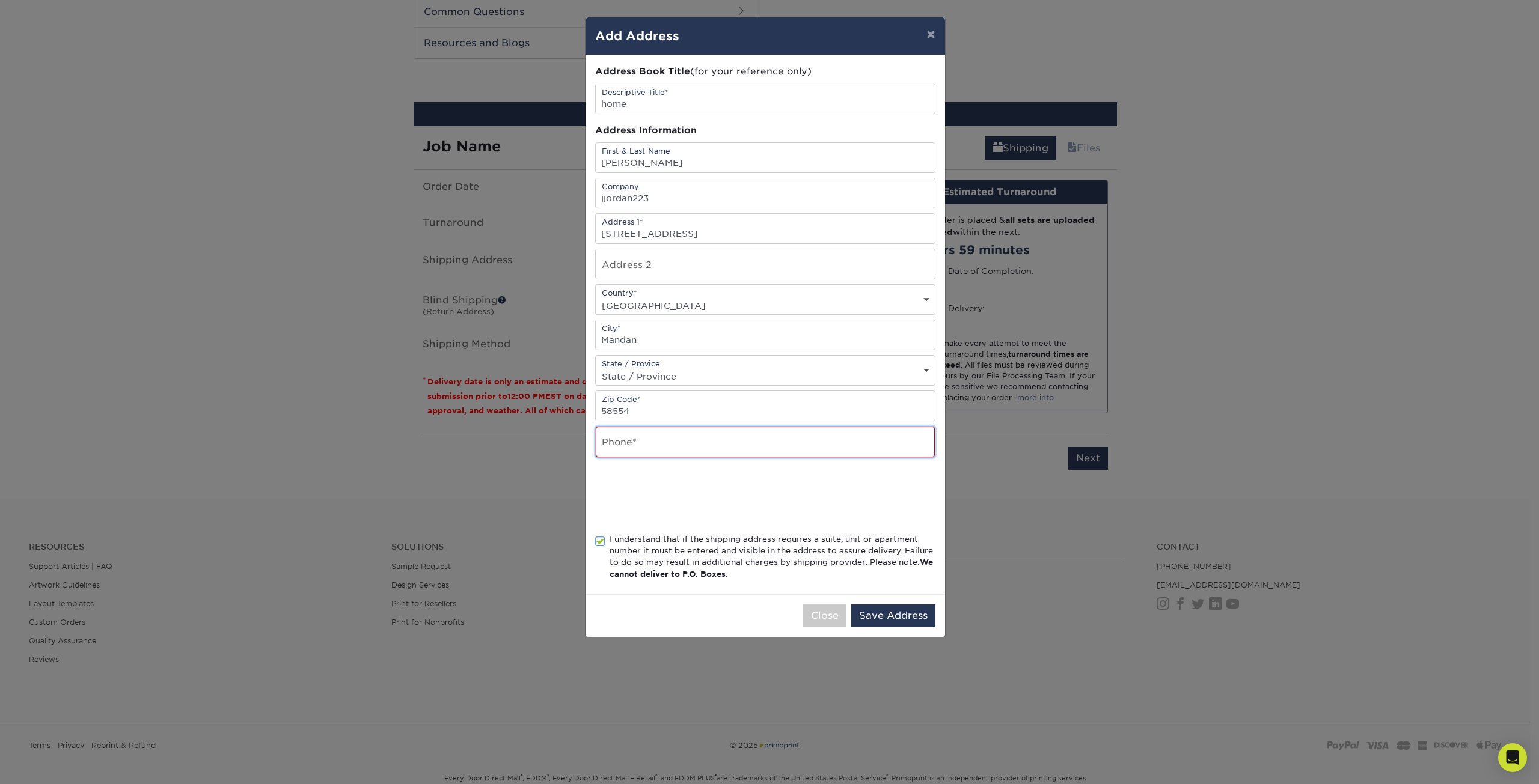
click at [650, 441] on input "text" at bounding box center [765, 441] width 339 height 31
type input "701-390-8402"
click at [877, 620] on button "Save Address" at bounding box center [894, 616] width 84 height 23
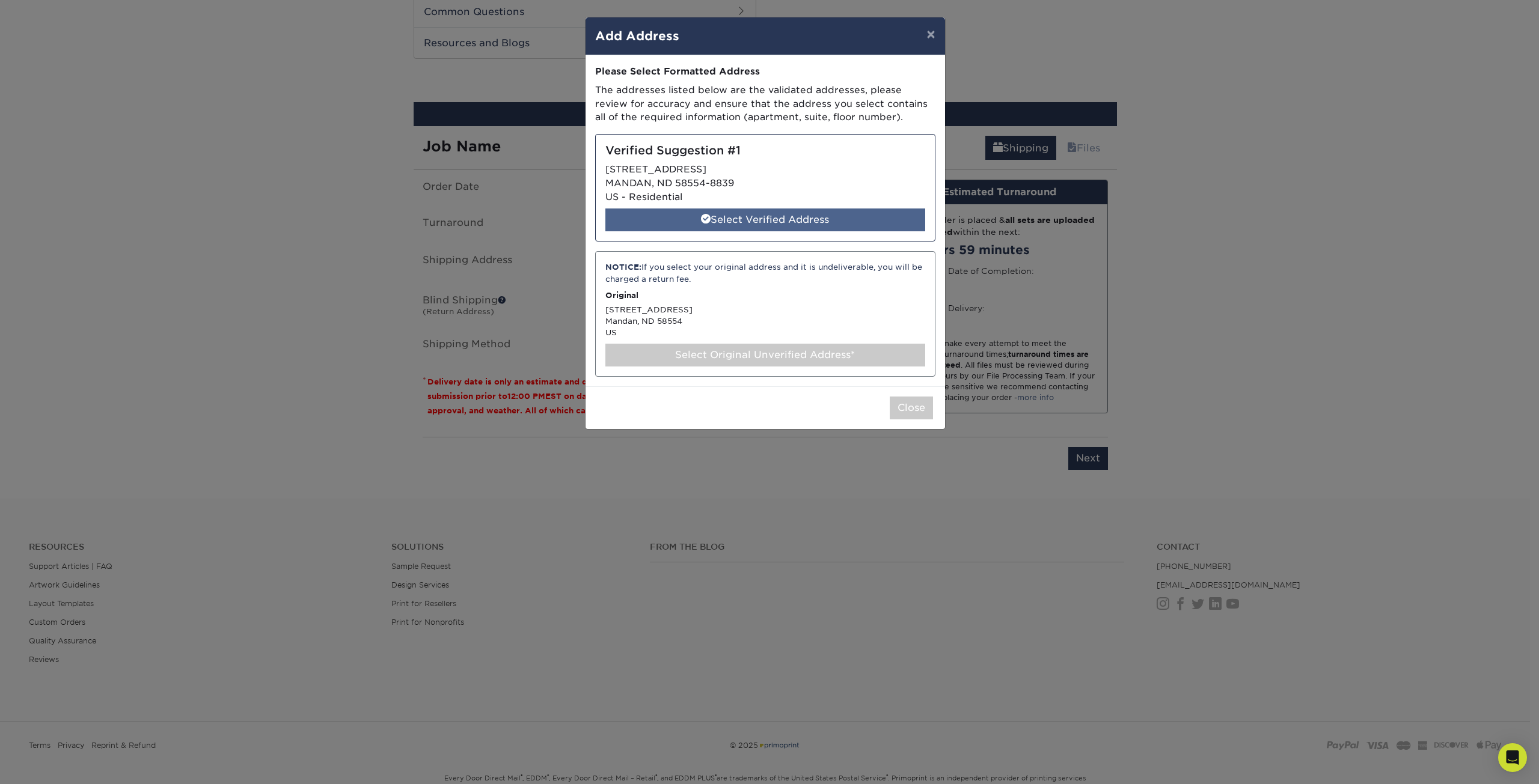
click at [802, 222] on div "Select Verified Address" at bounding box center [765, 220] width 320 height 23
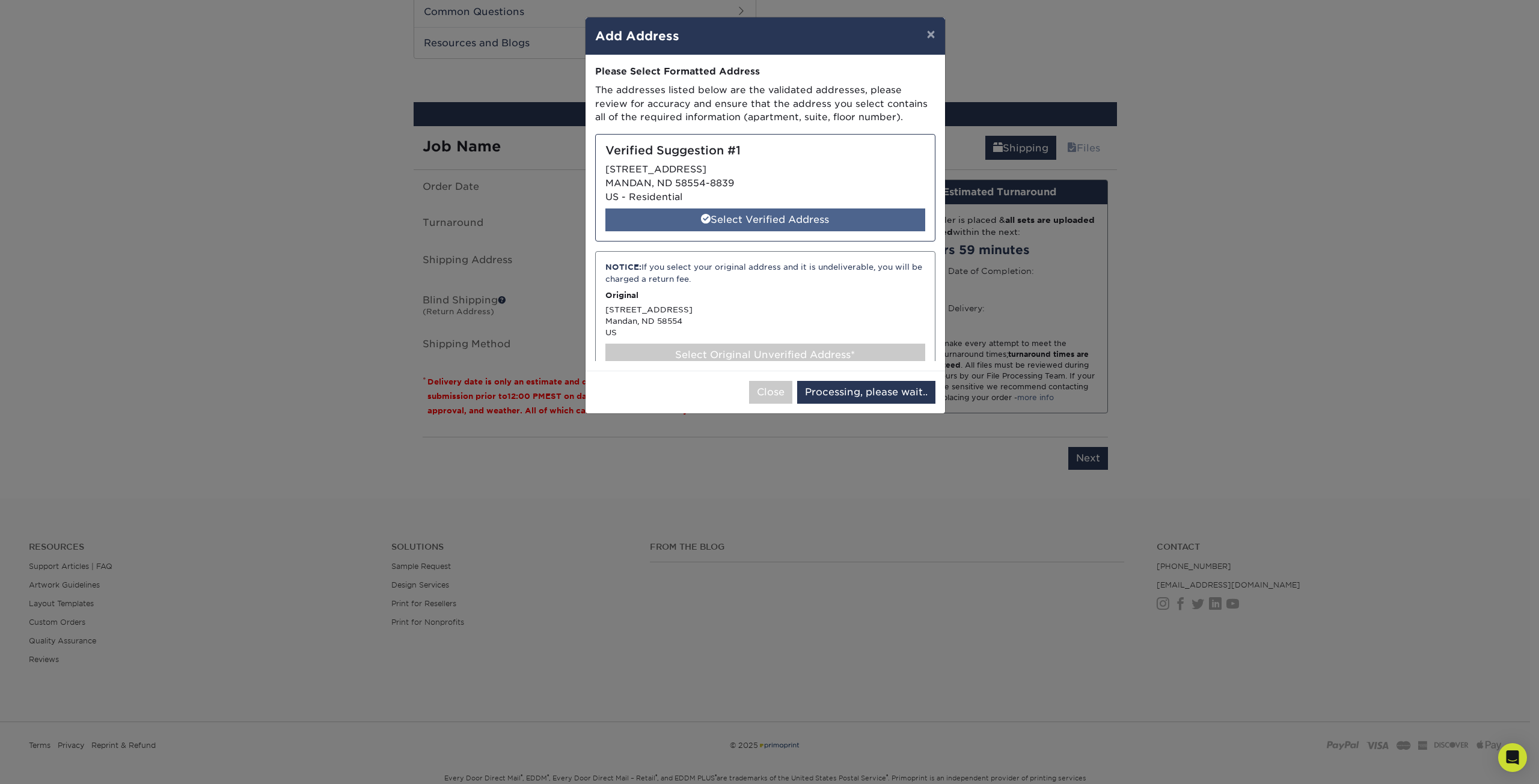
select select "285887"
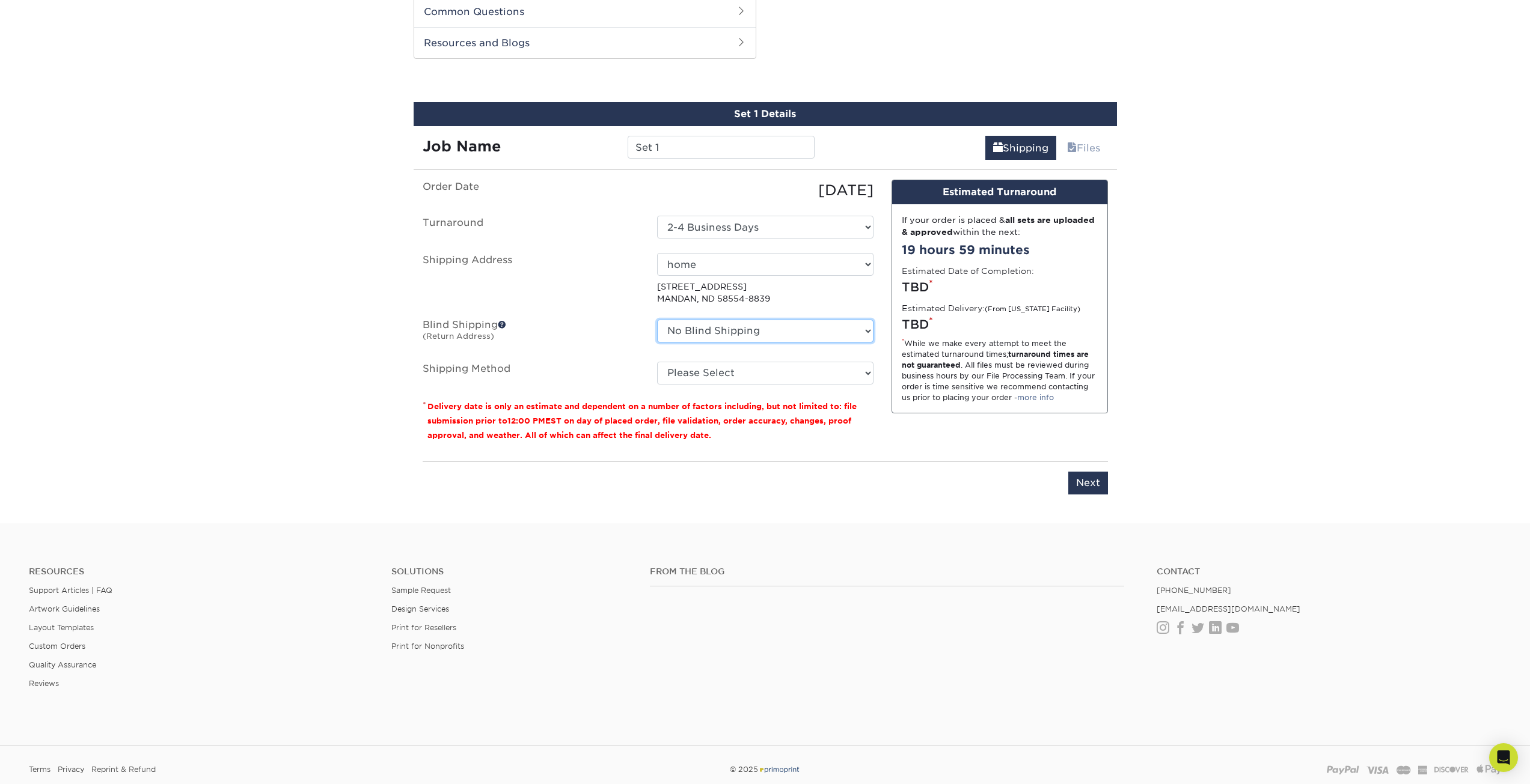
click at [861, 328] on select "No Blind Shipping + Add New Address" at bounding box center [766, 331] width 217 height 23
click at [502, 325] on span at bounding box center [502, 325] width 9 height 9
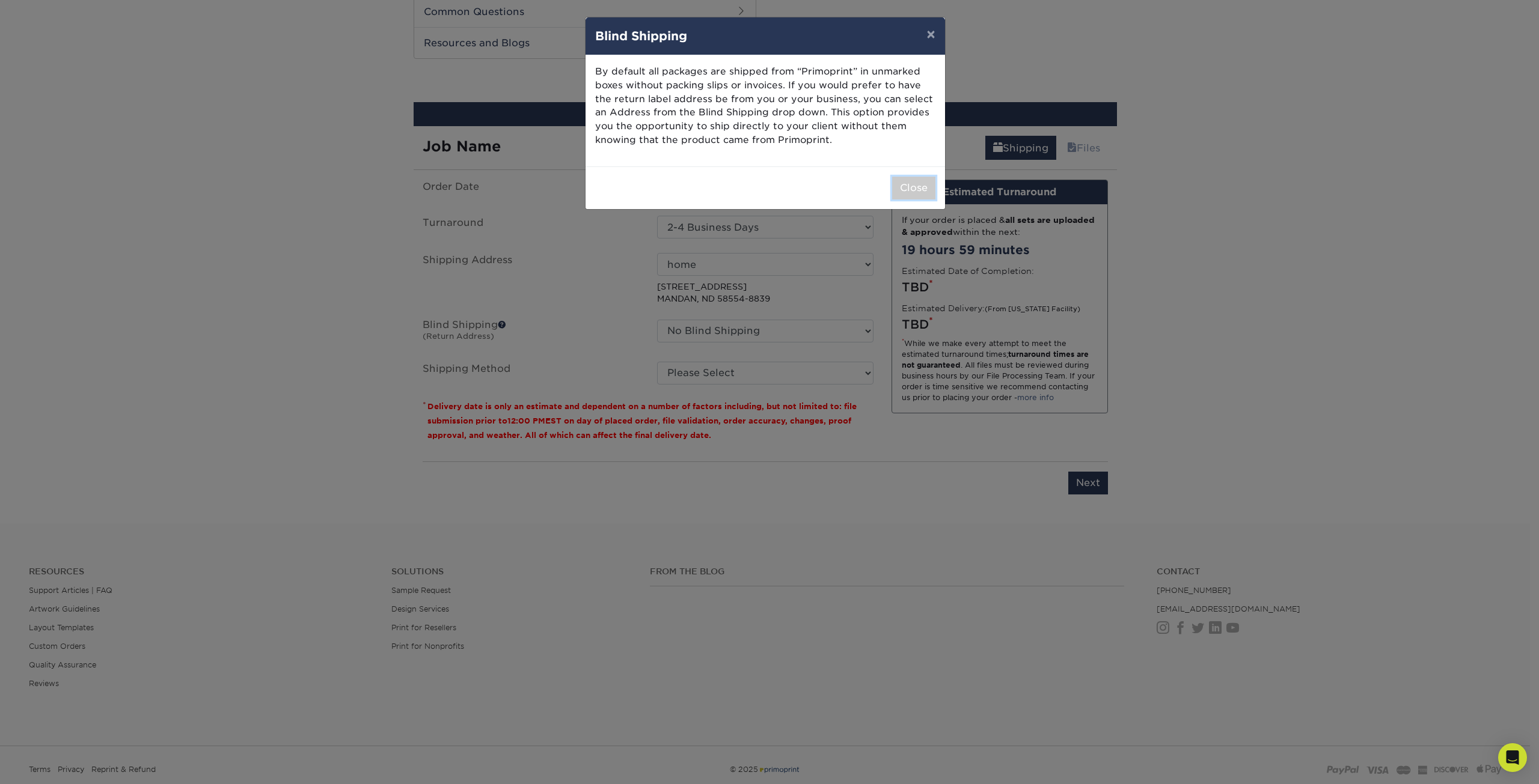
click at [911, 190] on button "Close" at bounding box center [914, 188] width 44 height 23
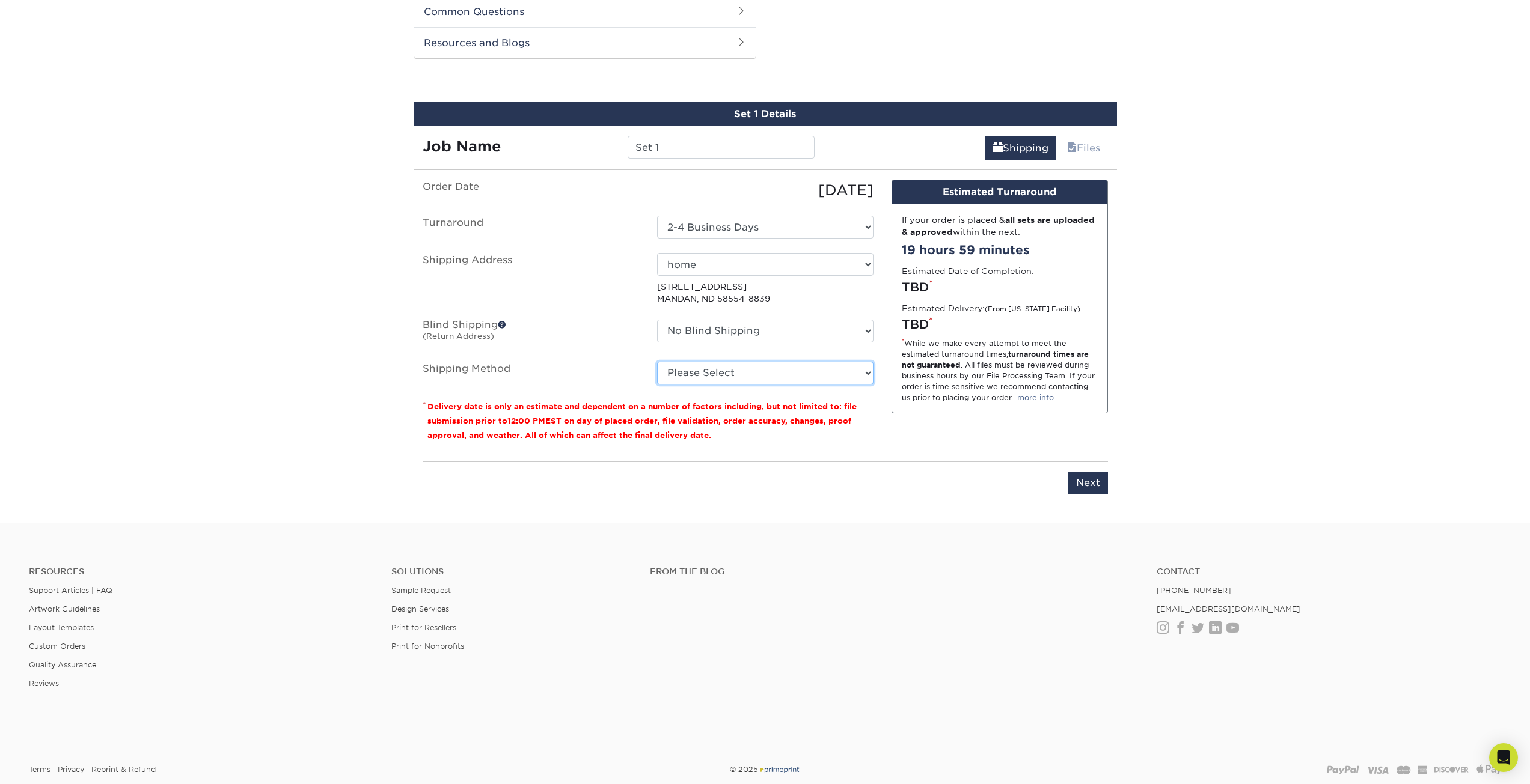
click at [823, 375] on select "Please Select Ground Shipping (+$34.69) 3 Day Shipping Service (+$39.00) 2 Day …" at bounding box center [766, 373] width 217 height 23
select select "03"
click at [657, 362] on select "Please Select Ground Shipping (+$34.69) 3 Day Shipping Service (+$39.00) 2 Day …" at bounding box center [766, 373] width 217 height 23
click at [1079, 482] on input "Next" at bounding box center [1088, 483] width 39 height 23
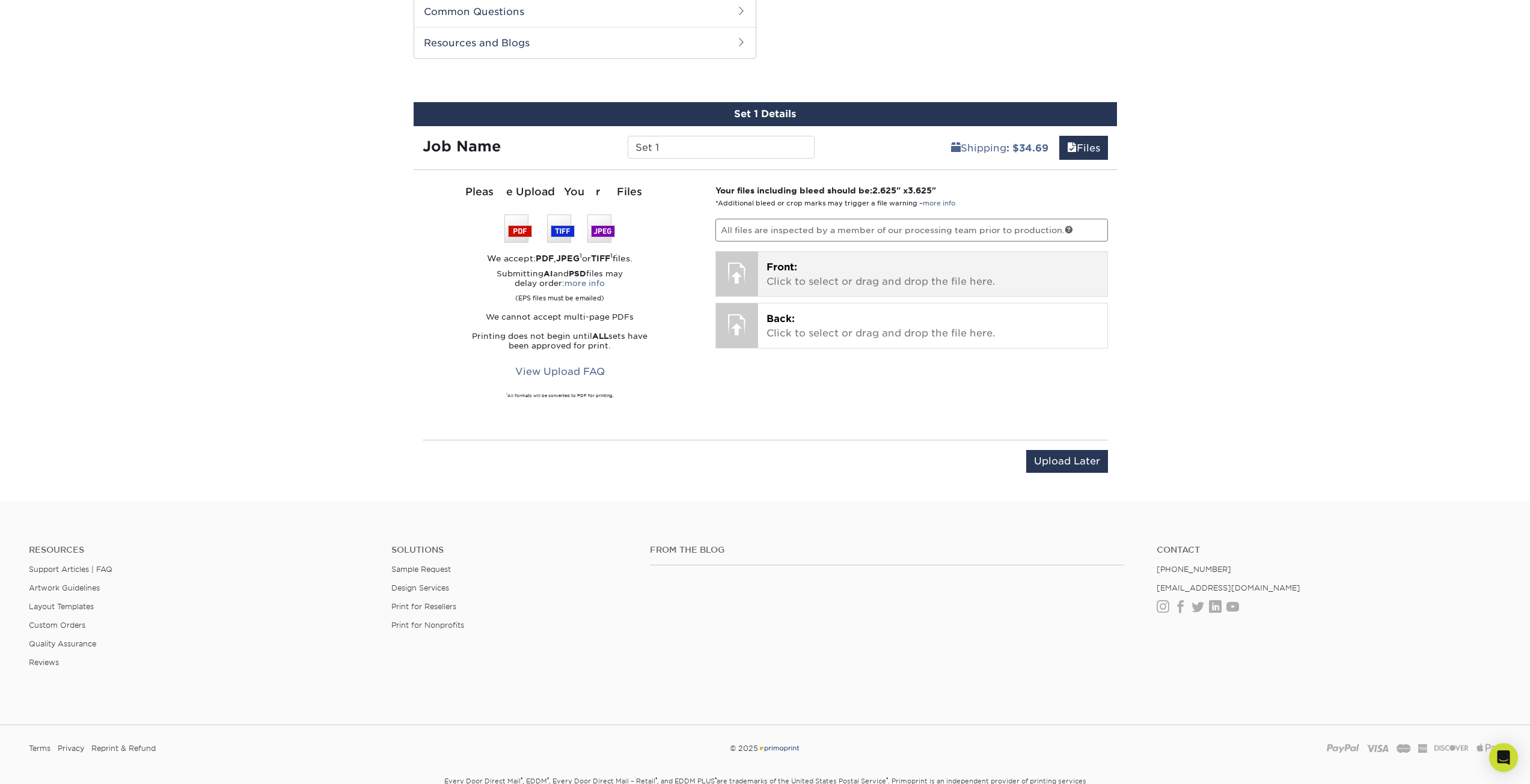
click at [814, 268] on p "Front: Click to select or drag and drop the file here." at bounding box center [933, 274] width 332 height 29
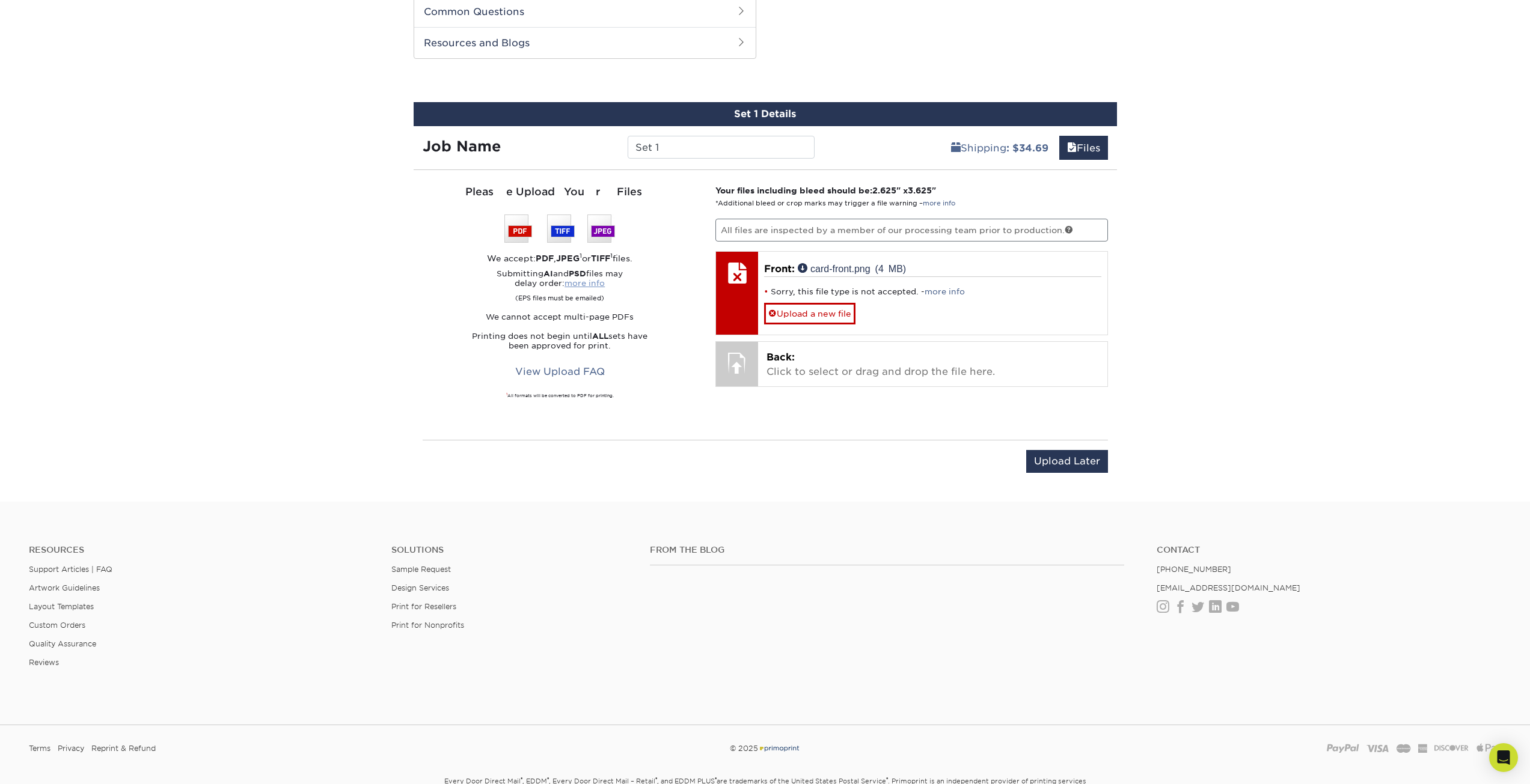
click at [585, 284] on link "more info" at bounding box center [585, 283] width 40 height 9
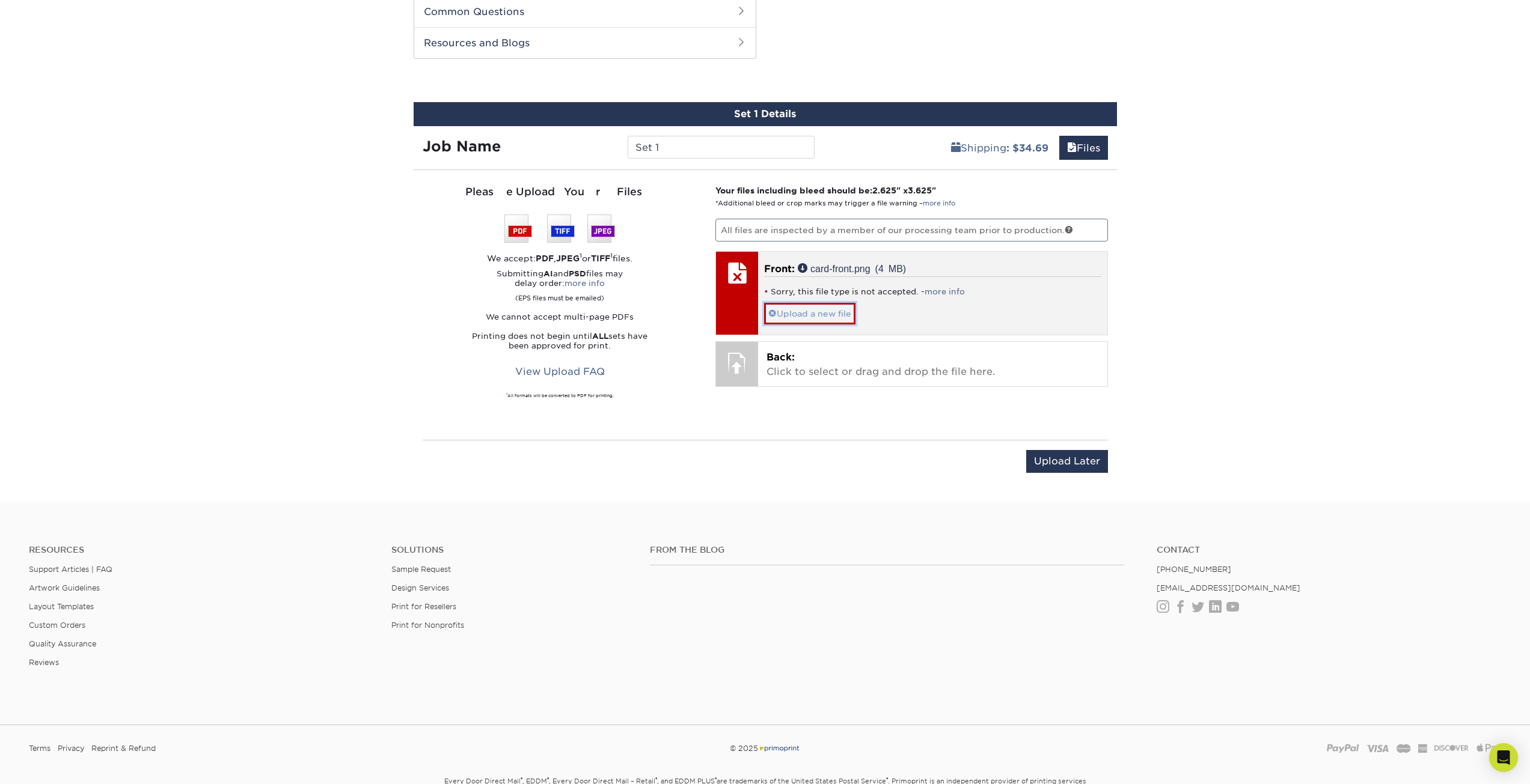
click at [799, 311] on link "Upload a new file" at bounding box center [810, 314] width 92 height 21
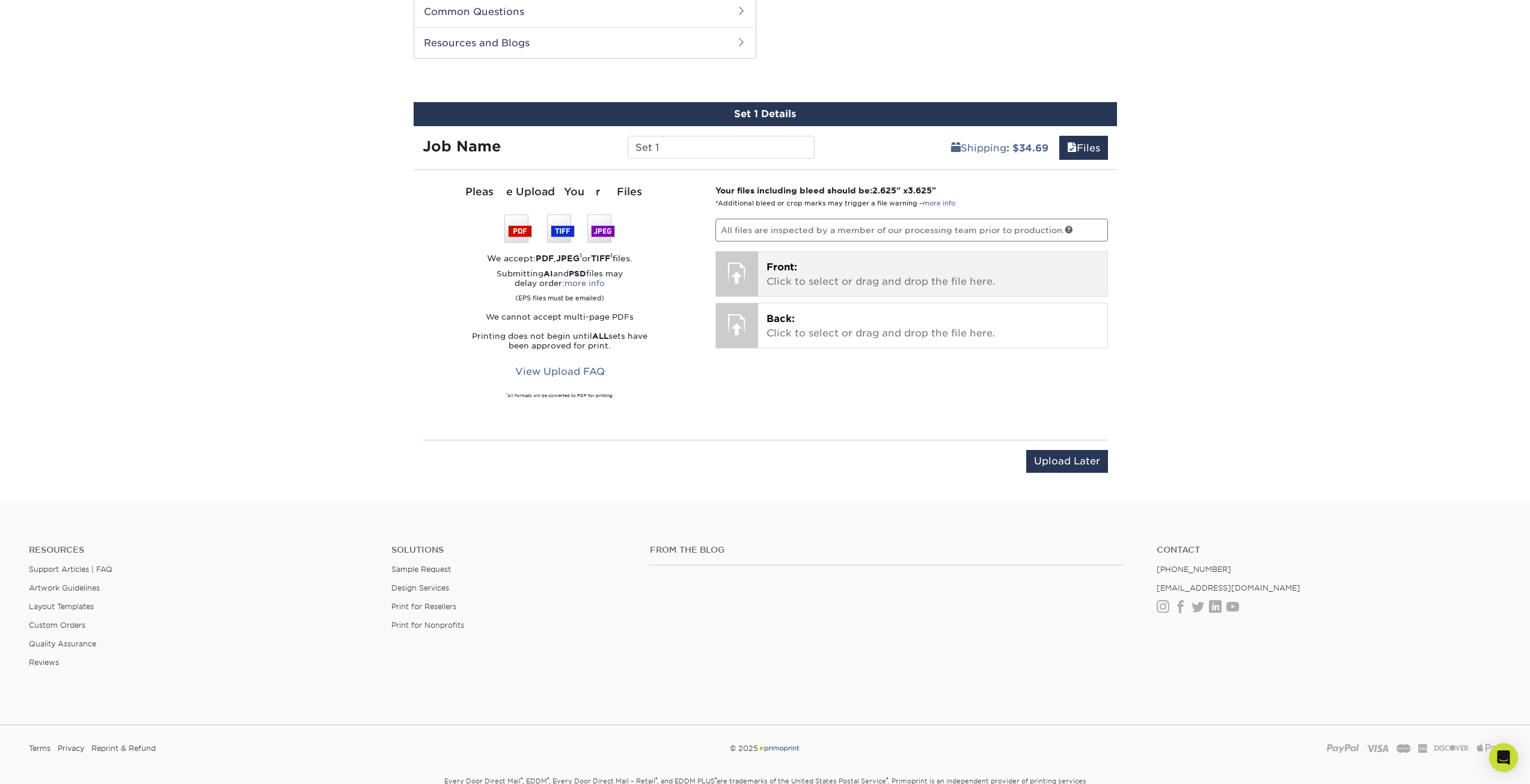
click at [810, 276] on p "Front: Click to select or drag and drop the file here." at bounding box center [933, 274] width 332 height 29
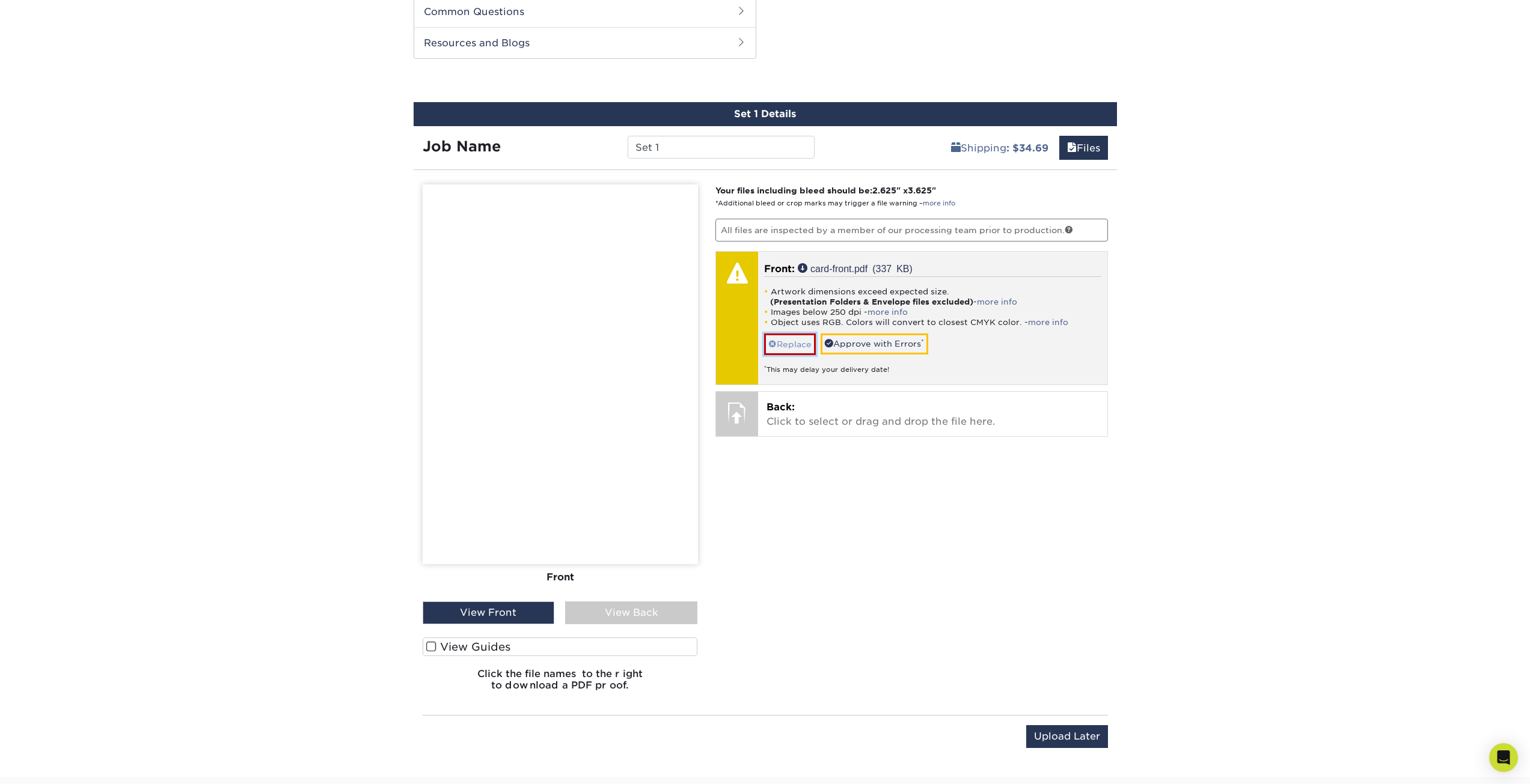
click at [786, 342] on link "Replace" at bounding box center [789, 344] width 52 height 21
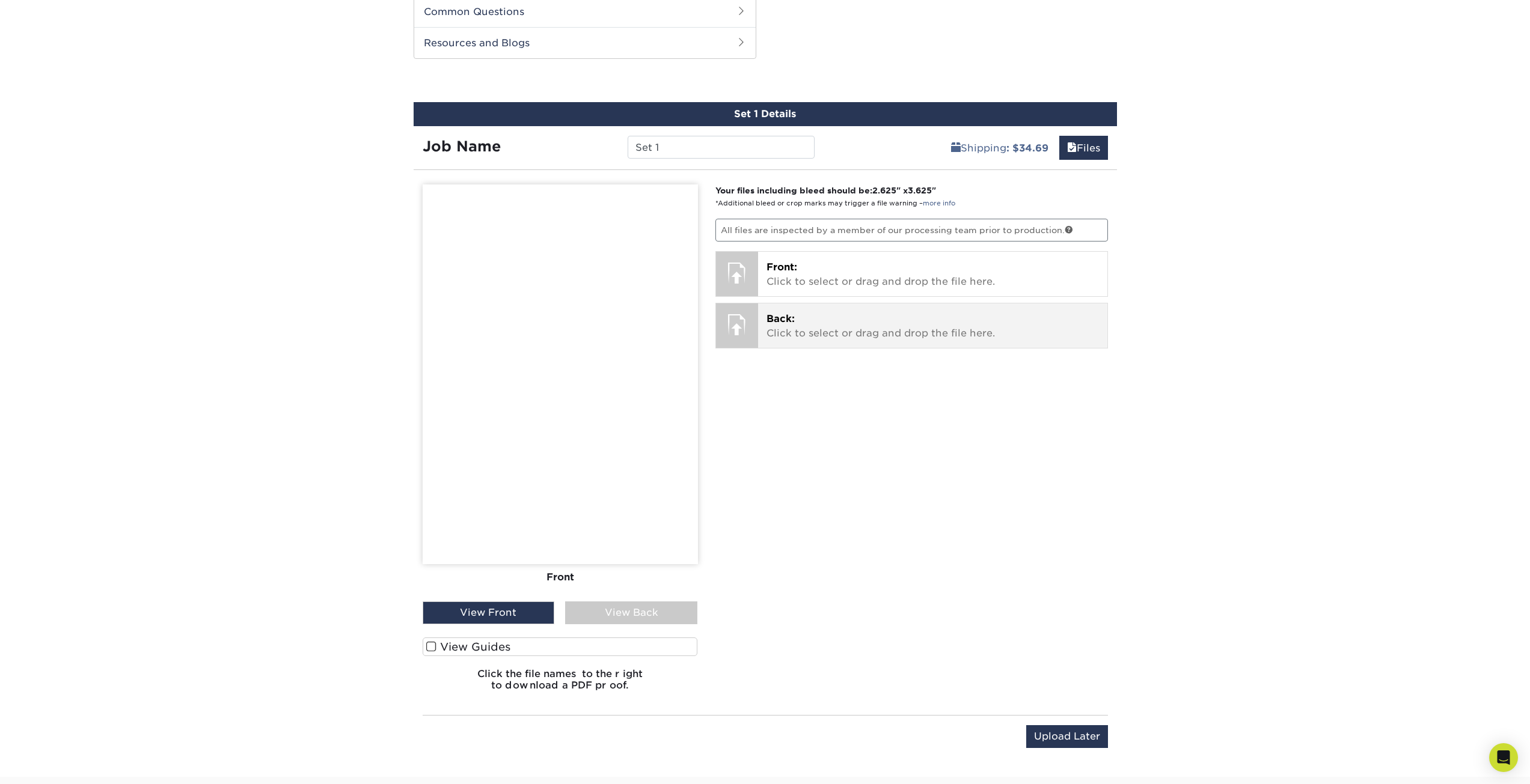
click at [845, 323] on p "Back: Click to select or drag and drop the file here." at bounding box center [933, 326] width 332 height 29
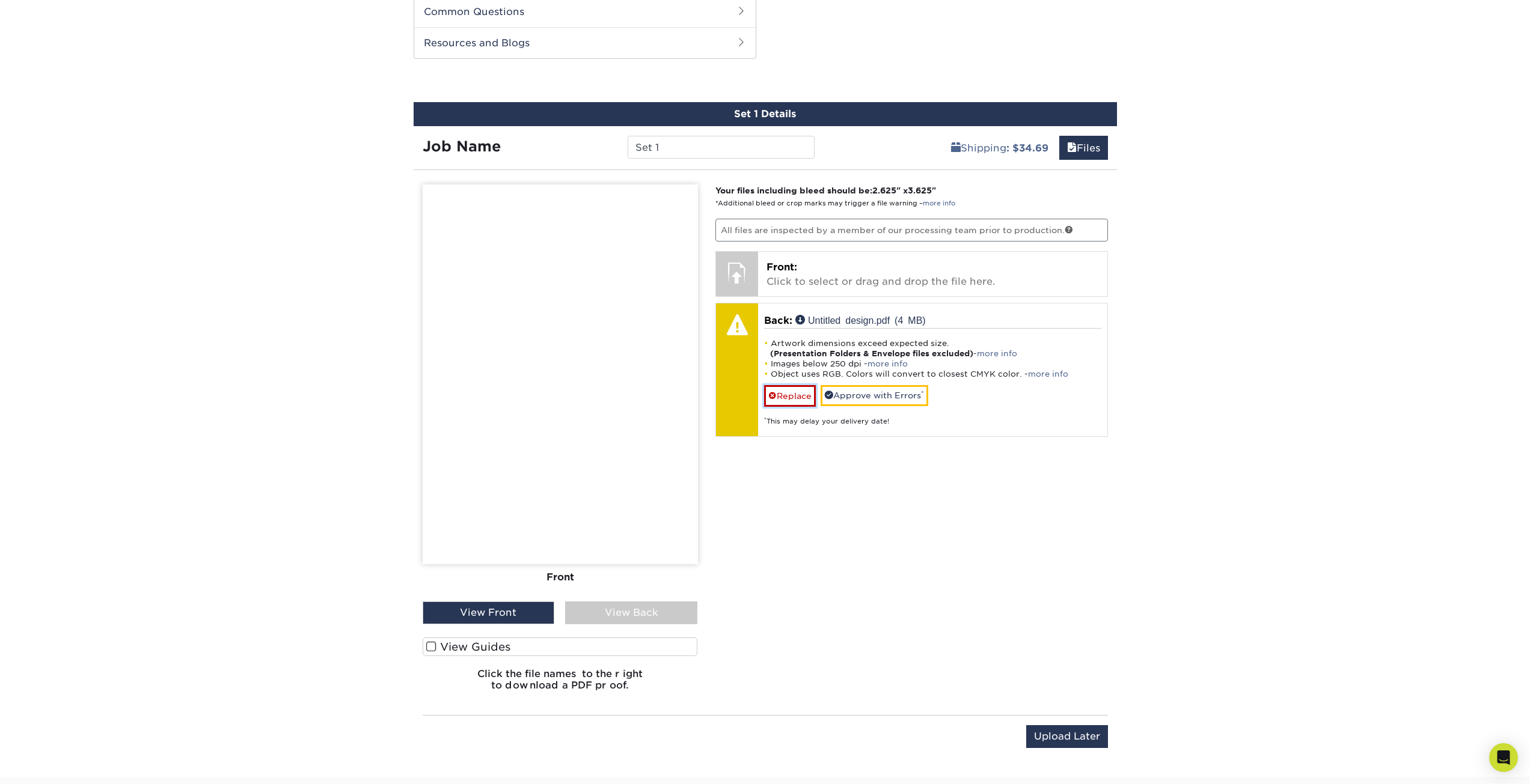
drag, startPoint x: 781, startPoint y: 399, endPoint x: 792, endPoint y: 417, distance: 21.1
click at [781, 399] on link "Replace" at bounding box center [789, 396] width 52 height 21
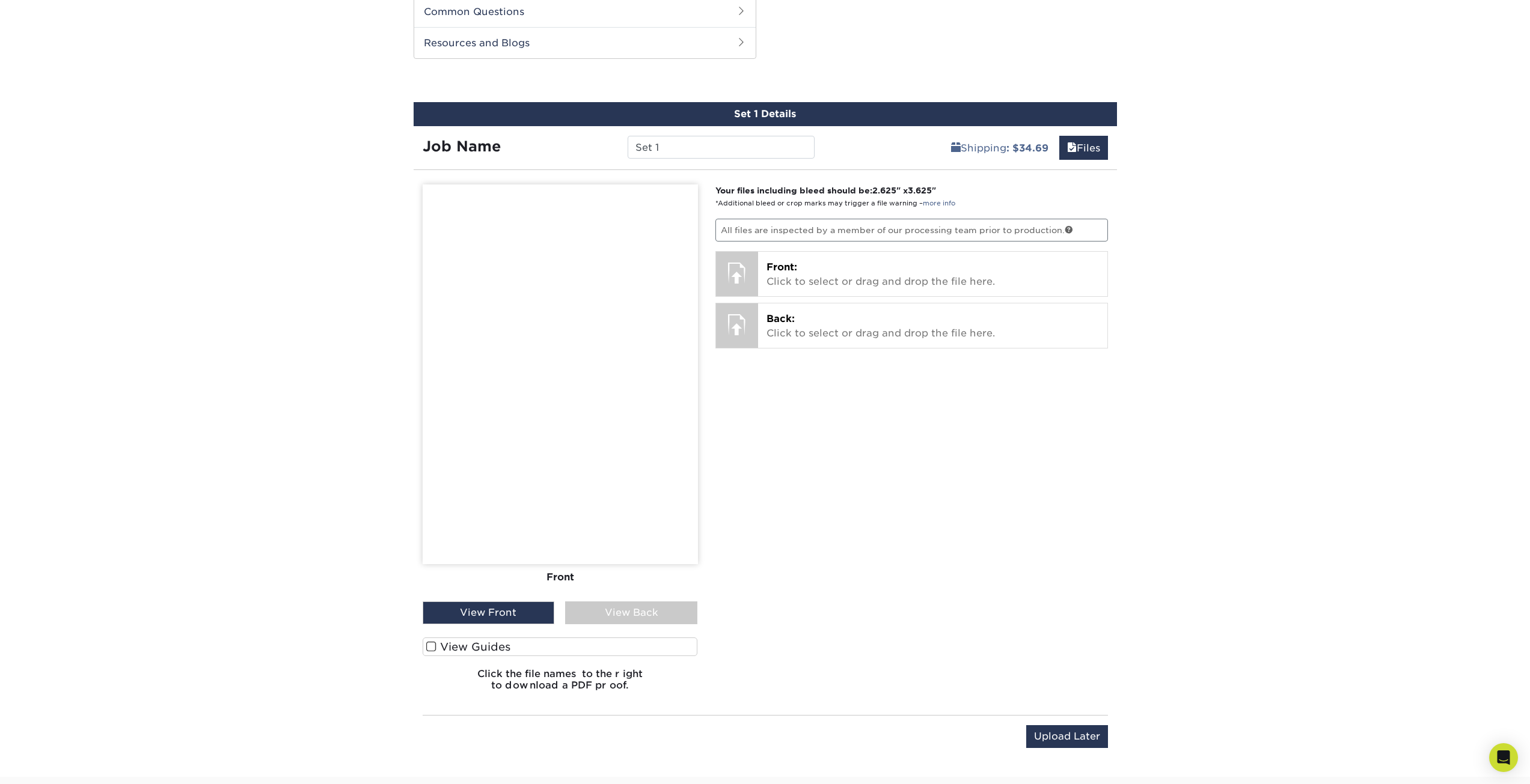
click at [1343, 311] on div "Products Trading Cards 18PT C1S Trading Cards Previous Next show more" at bounding box center [765, 127] width 1530 height 1300
click at [811, 283] on p "Front: Click to select or drag and drop the file here." at bounding box center [933, 274] width 332 height 29
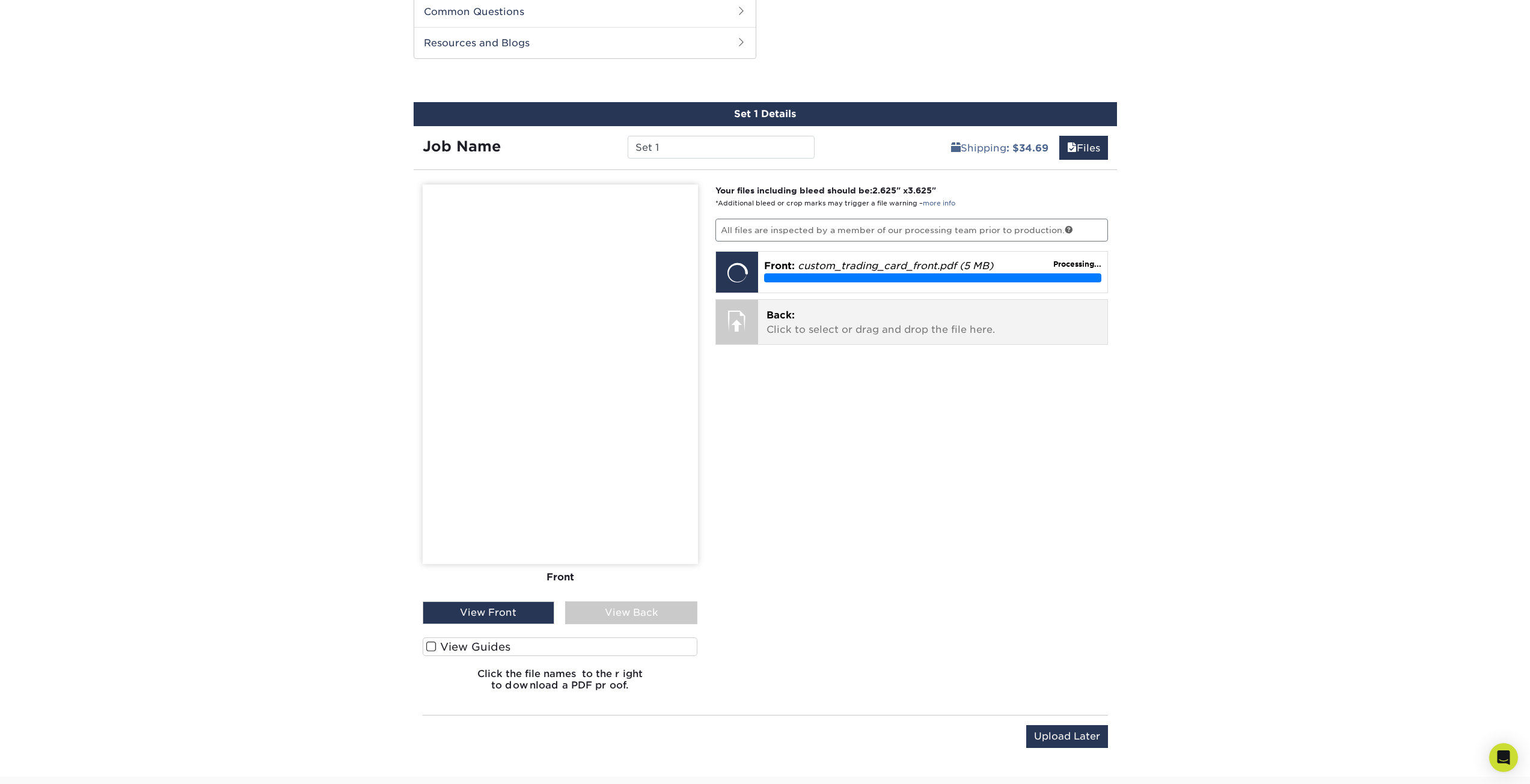
click at [838, 319] on p "Back: Click to select or drag and drop the file here." at bounding box center [933, 323] width 332 height 29
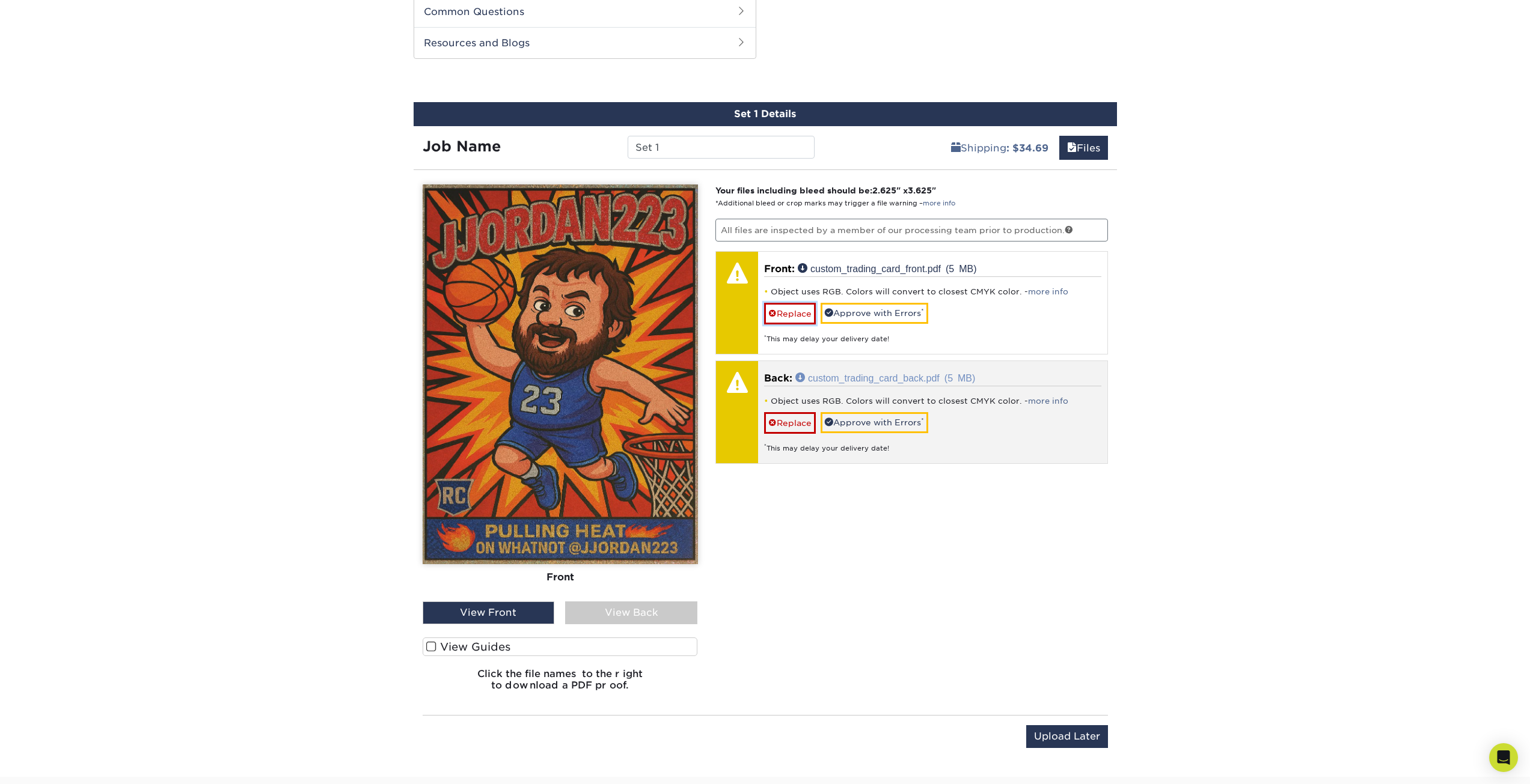
click at [799, 314] on link "Replace" at bounding box center [789, 314] width 52 height 21
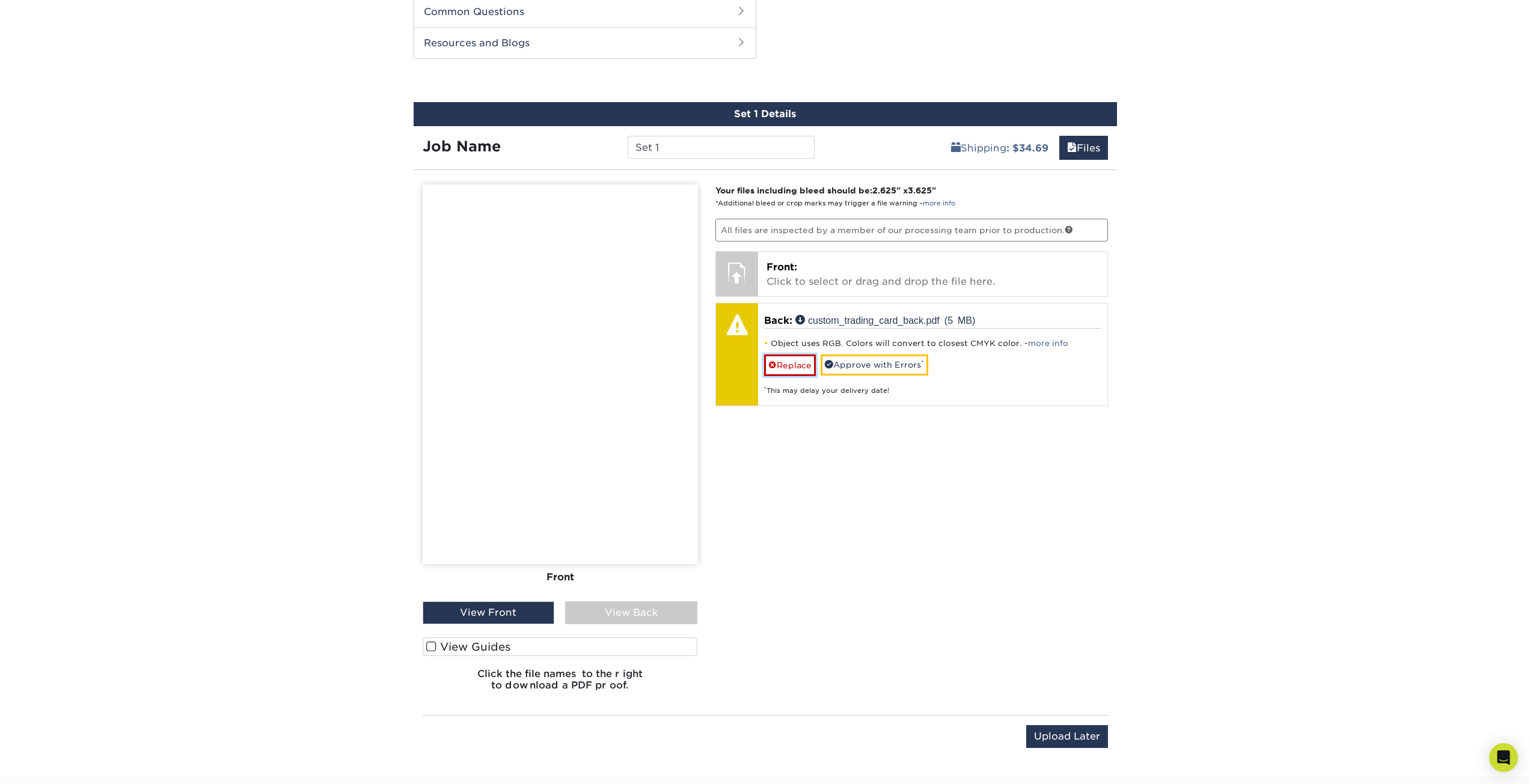
click at [796, 366] on link "Replace" at bounding box center [789, 365] width 52 height 21
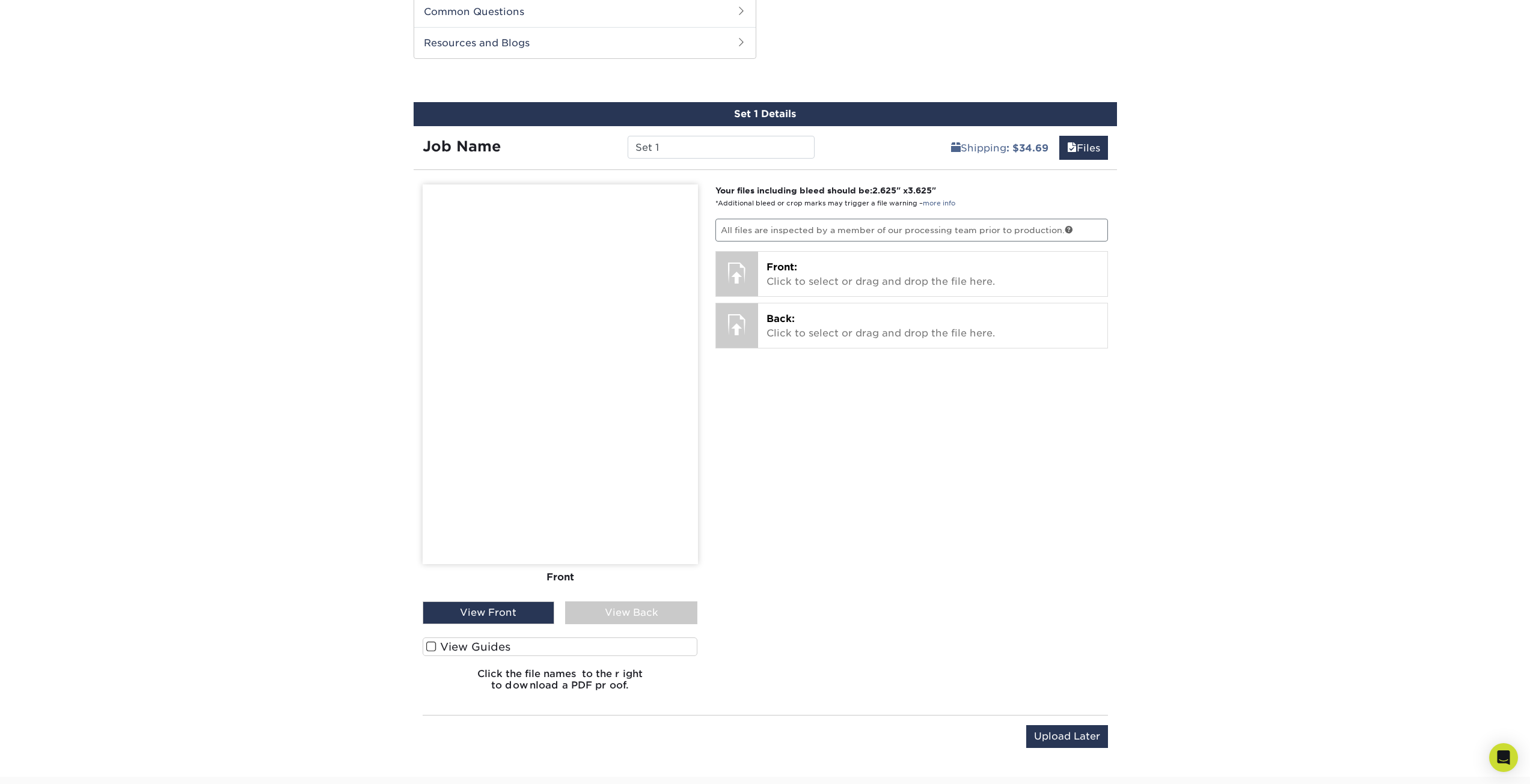
drag, startPoint x: 141, startPoint y: 407, endPoint x: 150, endPoint y: 405, distance: 9.2
click at [141, 407] on div "Products Trading Cards 18PT C1S Trading Cards Previous Next show more" at bounding box center [765, 127] width 1530 height 1300
click at [789, 283] on p "Front: Click to select or drag and drop the file here." at bounding box center [933, 274] width 332 height 29
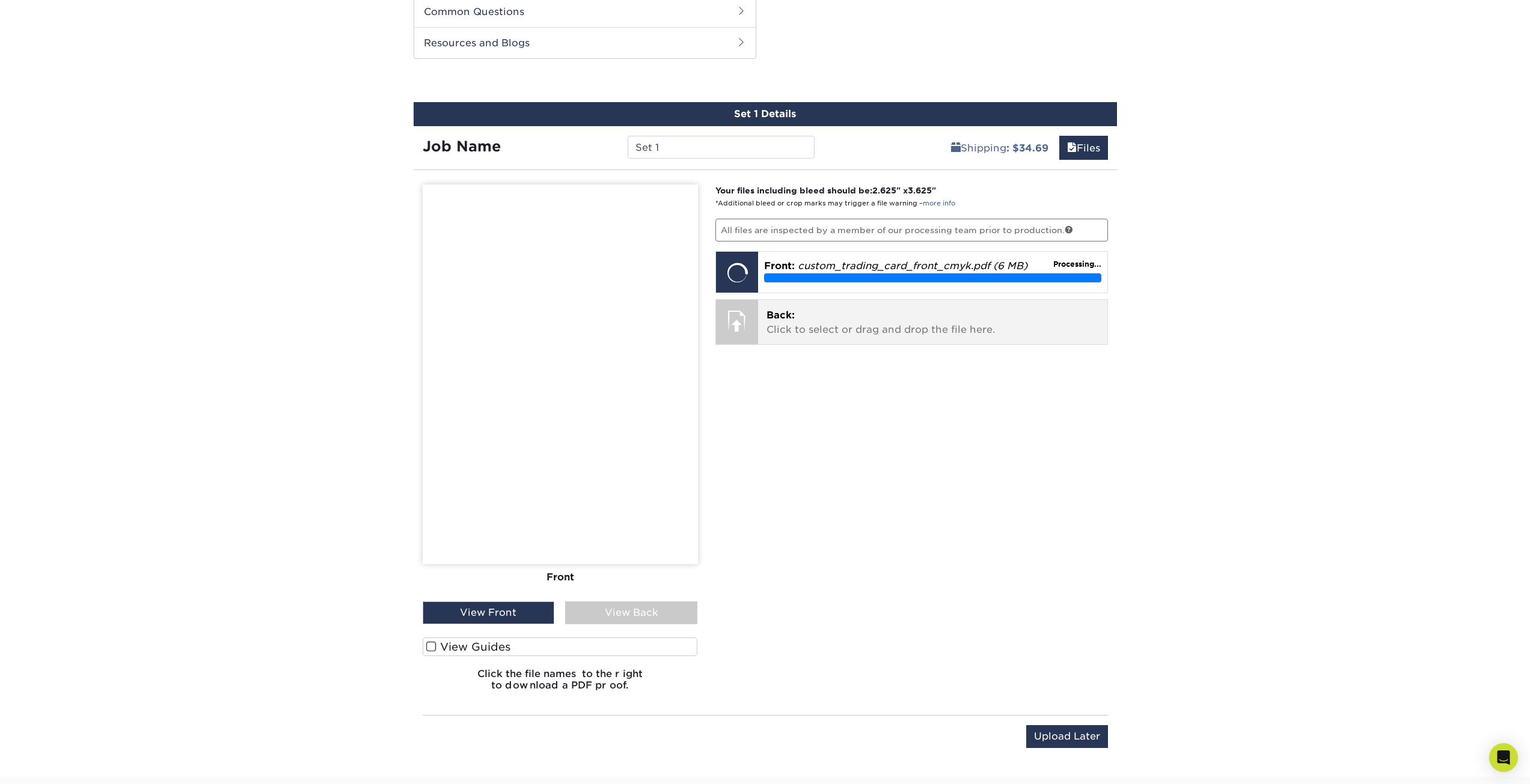
click at [813, 326] on p "Back: Click to select or drag and drop the file here." at bounding box center [933, 323] width 332 height 29
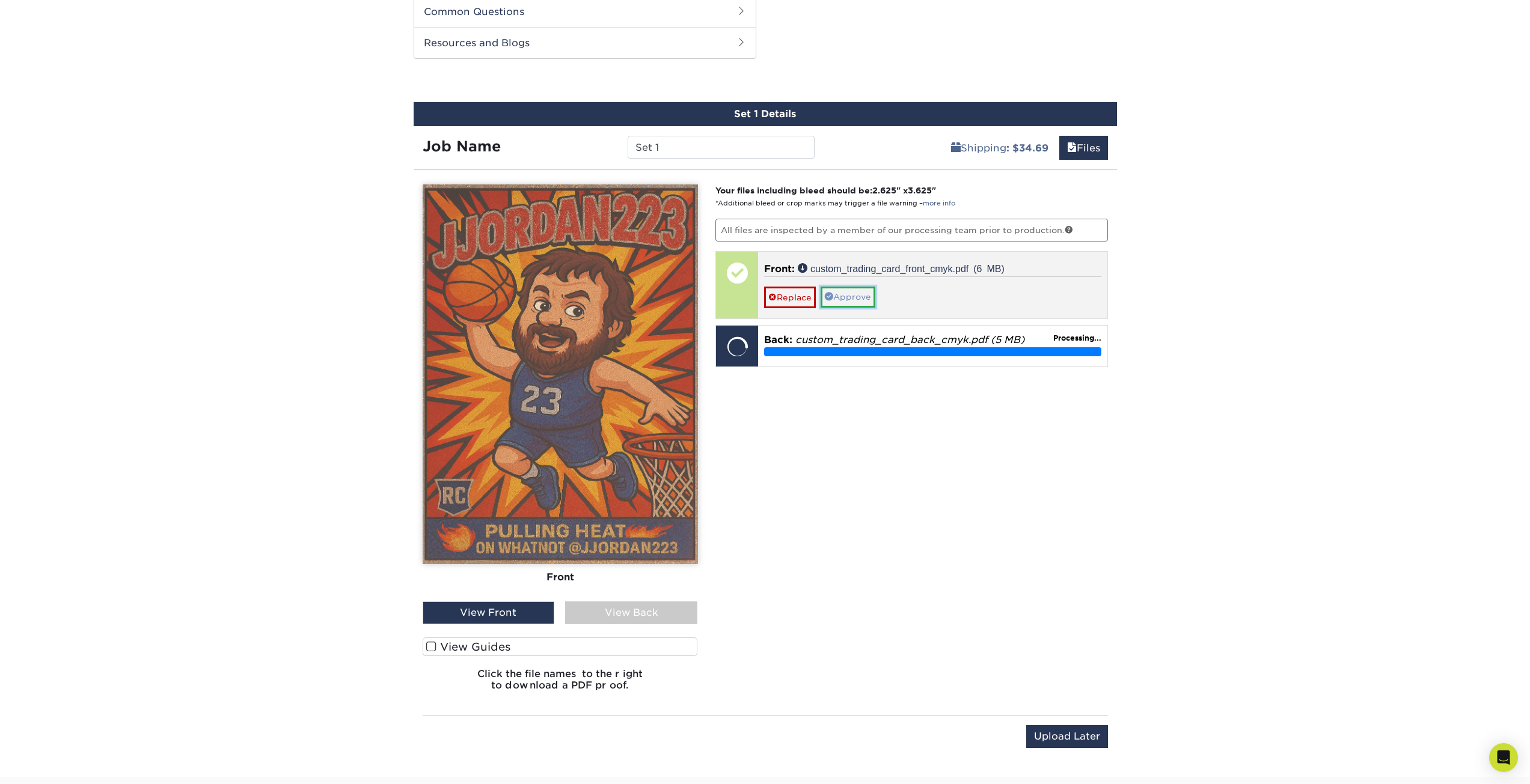
click at [858, 297] on link "Approve" at bounding box center [848, 296] width 55 height 20
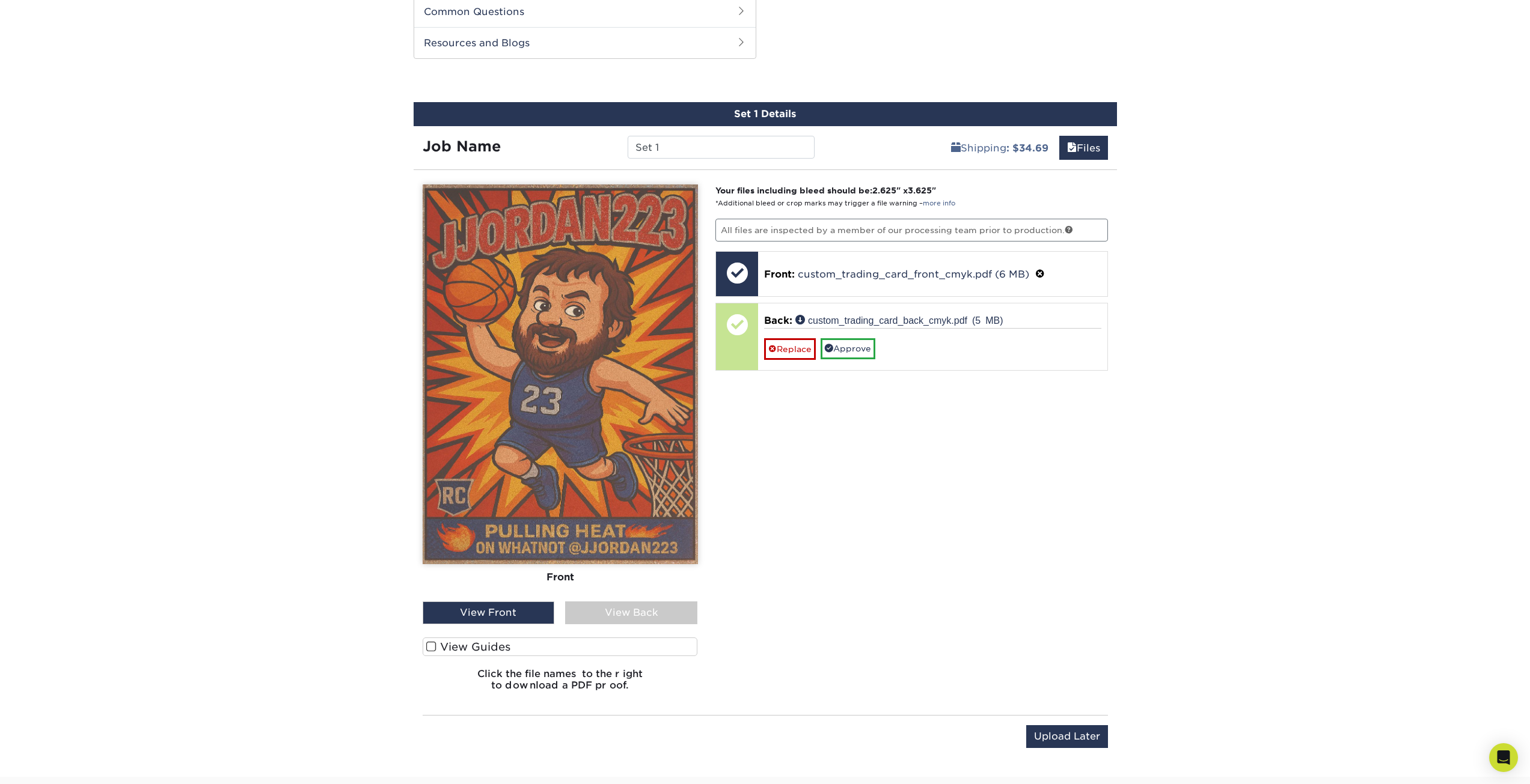
click at [623, 614] on div "View Back" at bounding box center [630, 613] width 132 height 23
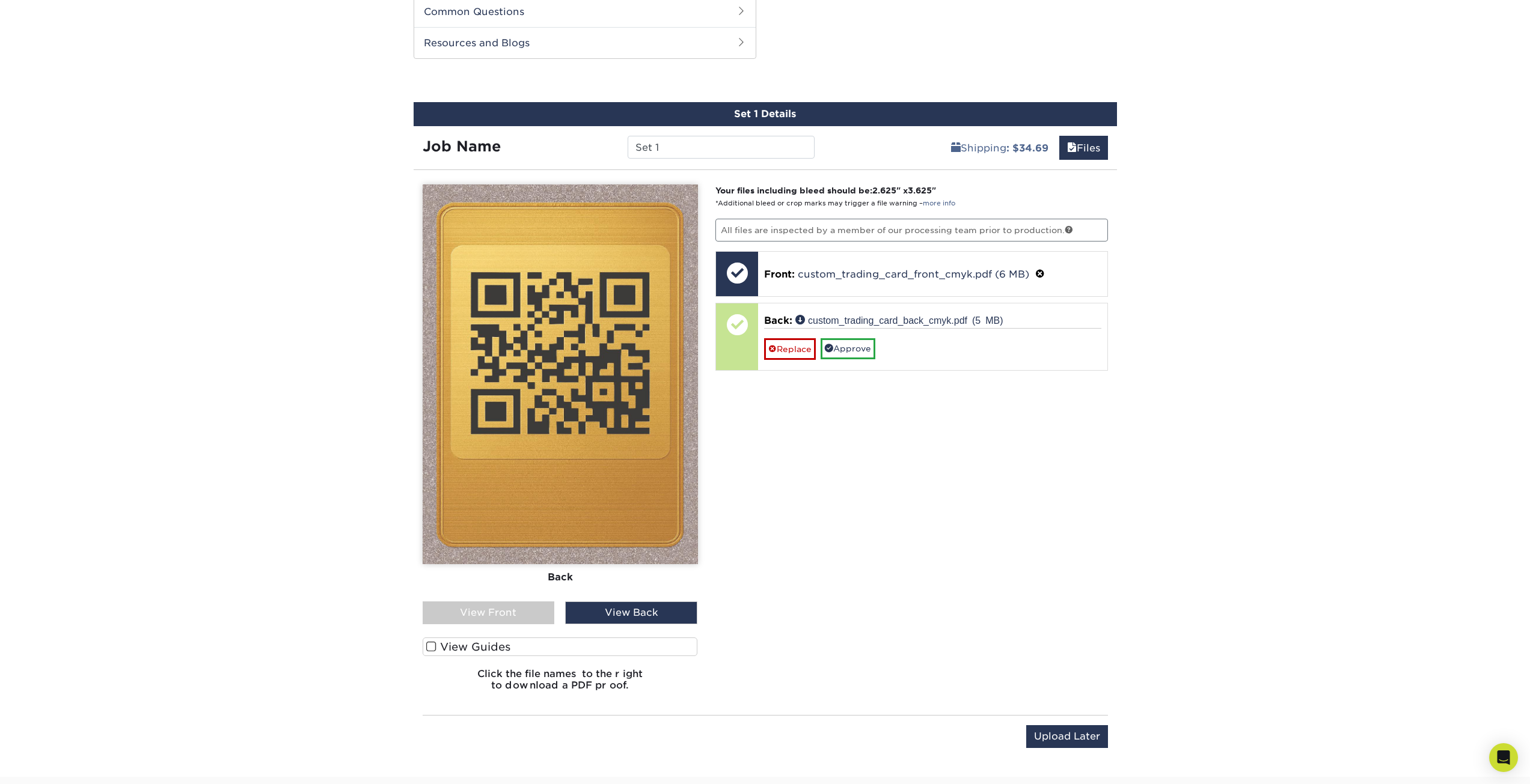
click at [494, 610] on div "View Front" at bounding box center [488, 613] width 132 height 23
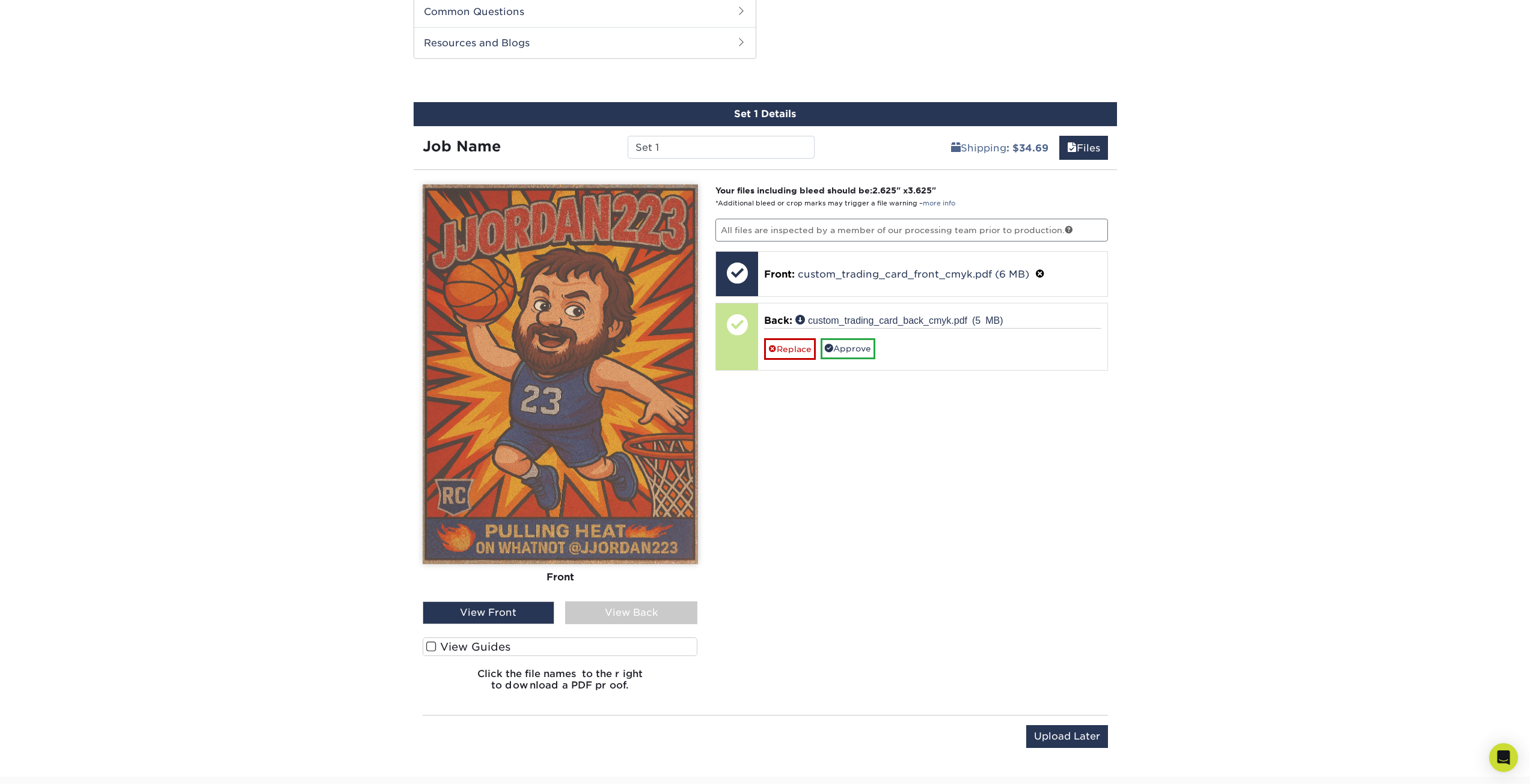
click at [615, 616] on div "View Back" at bounding box center [630, 613] width 132 height 23
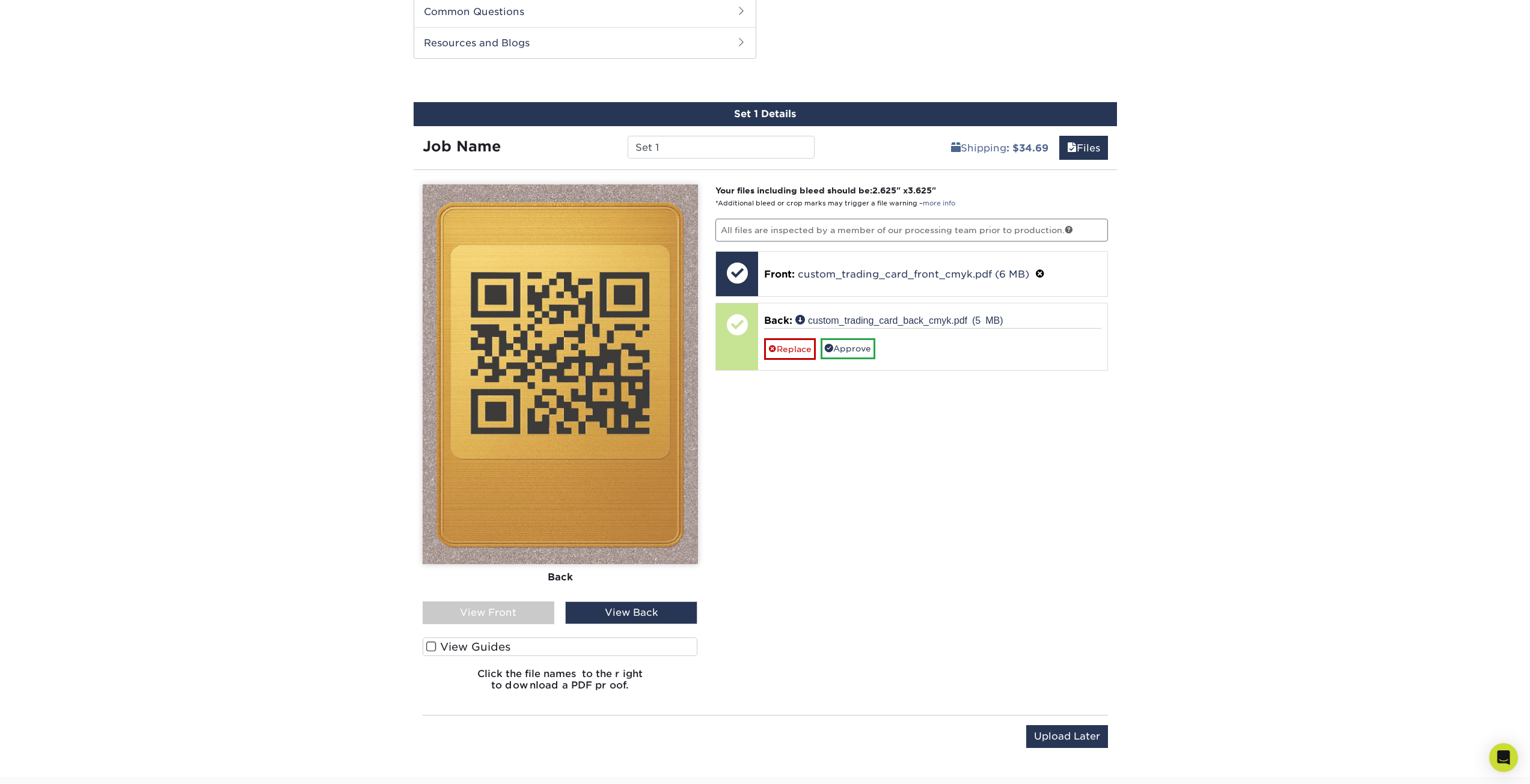
click at [522, 615] on div "View Front" at bounding box center [488, 613] width 132 height 23
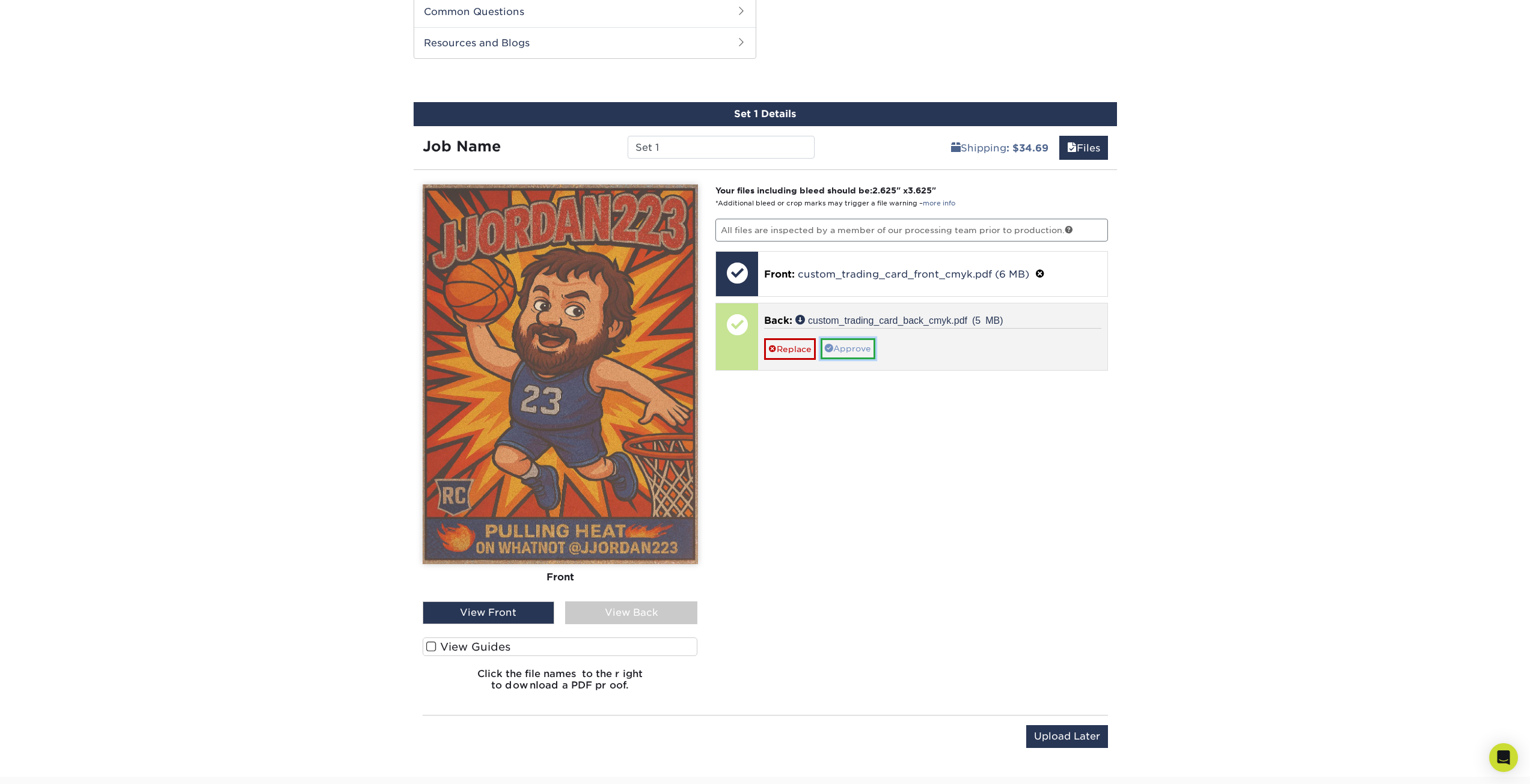
click at [846, 350] on link "Approve" at bounding box center [848, 348] width 55 height 20
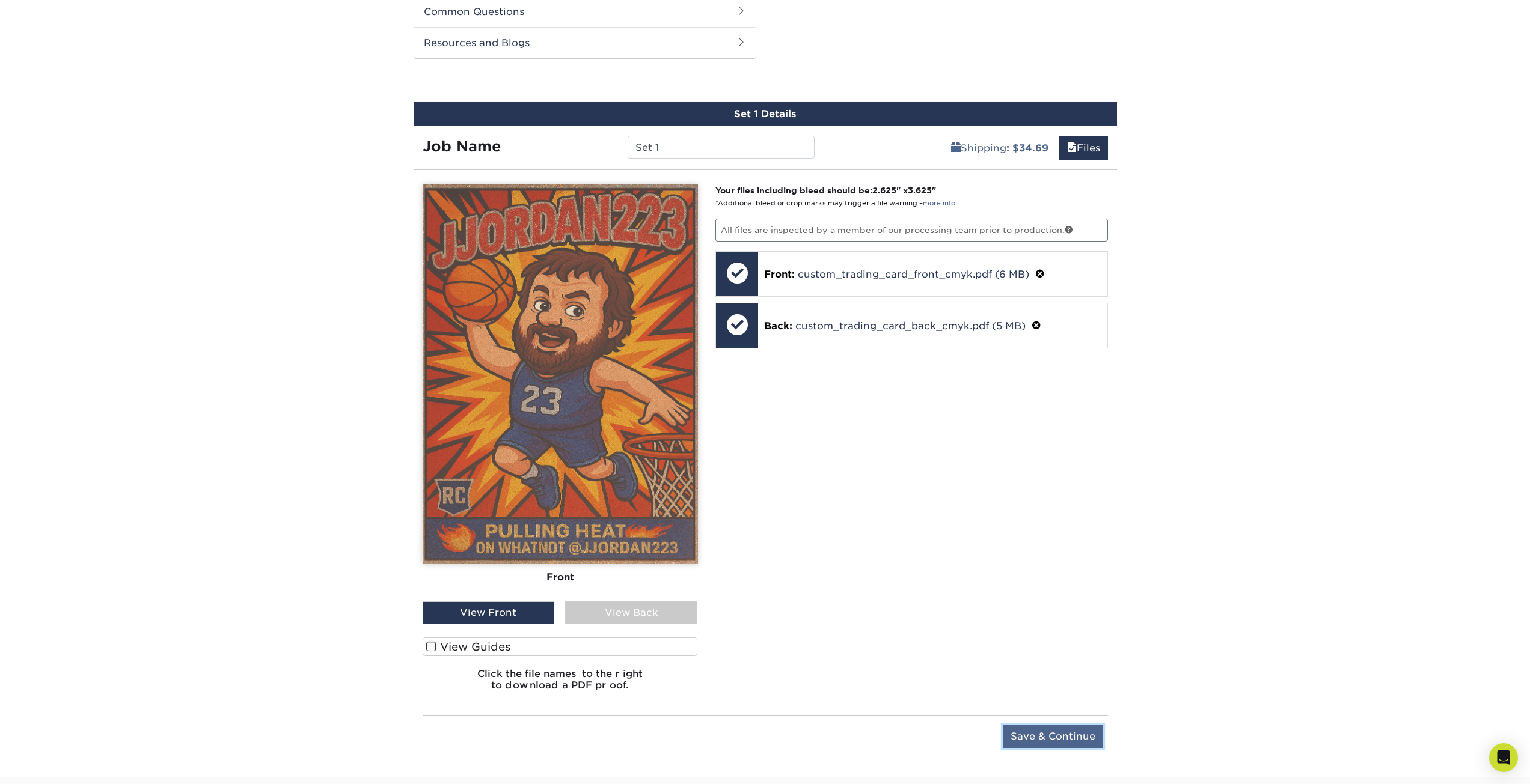
click at [1063, 739] on input "Save & Continue" at bounding box center [1053, 737] width 101 height 23
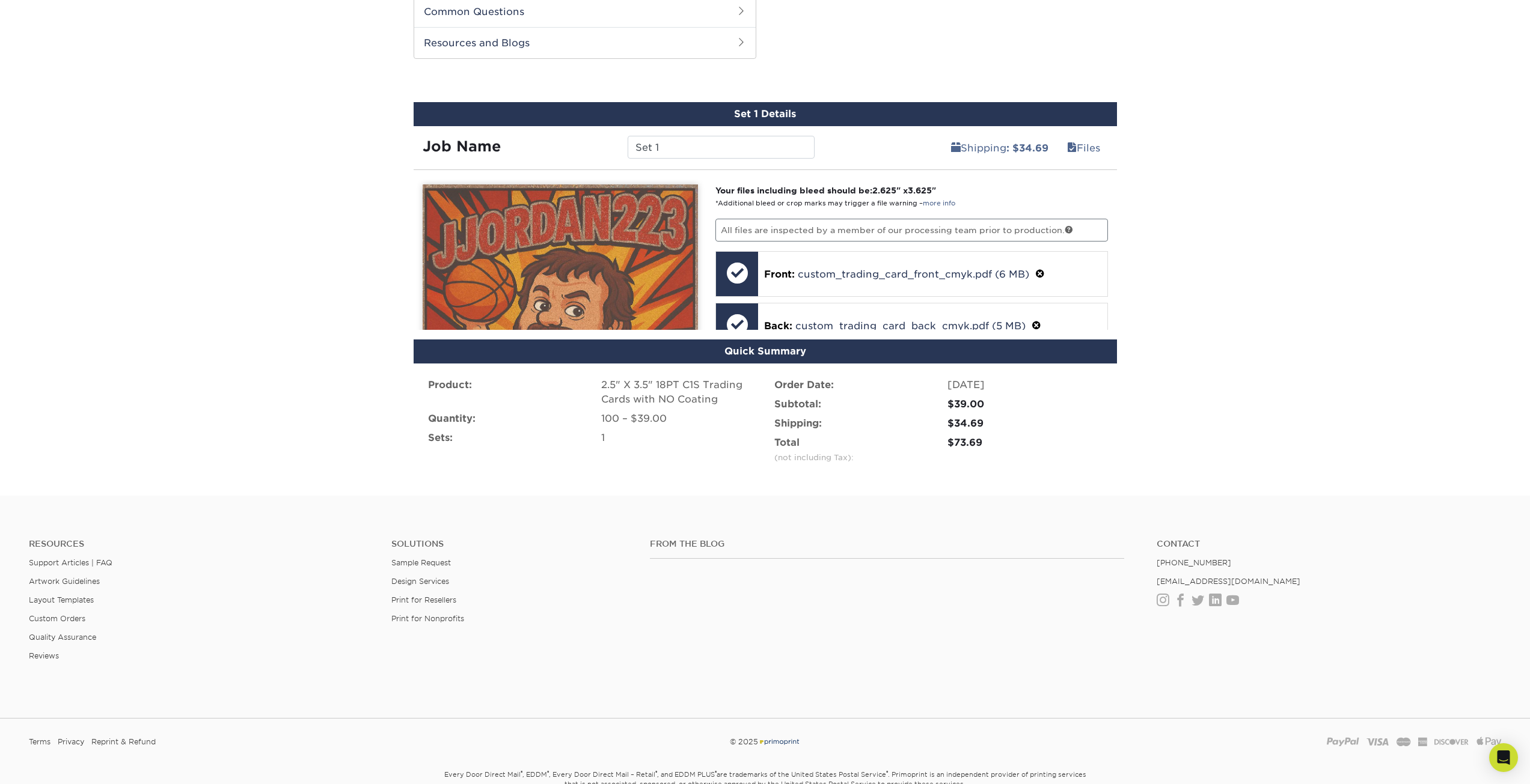
scroll to position [557, 0]
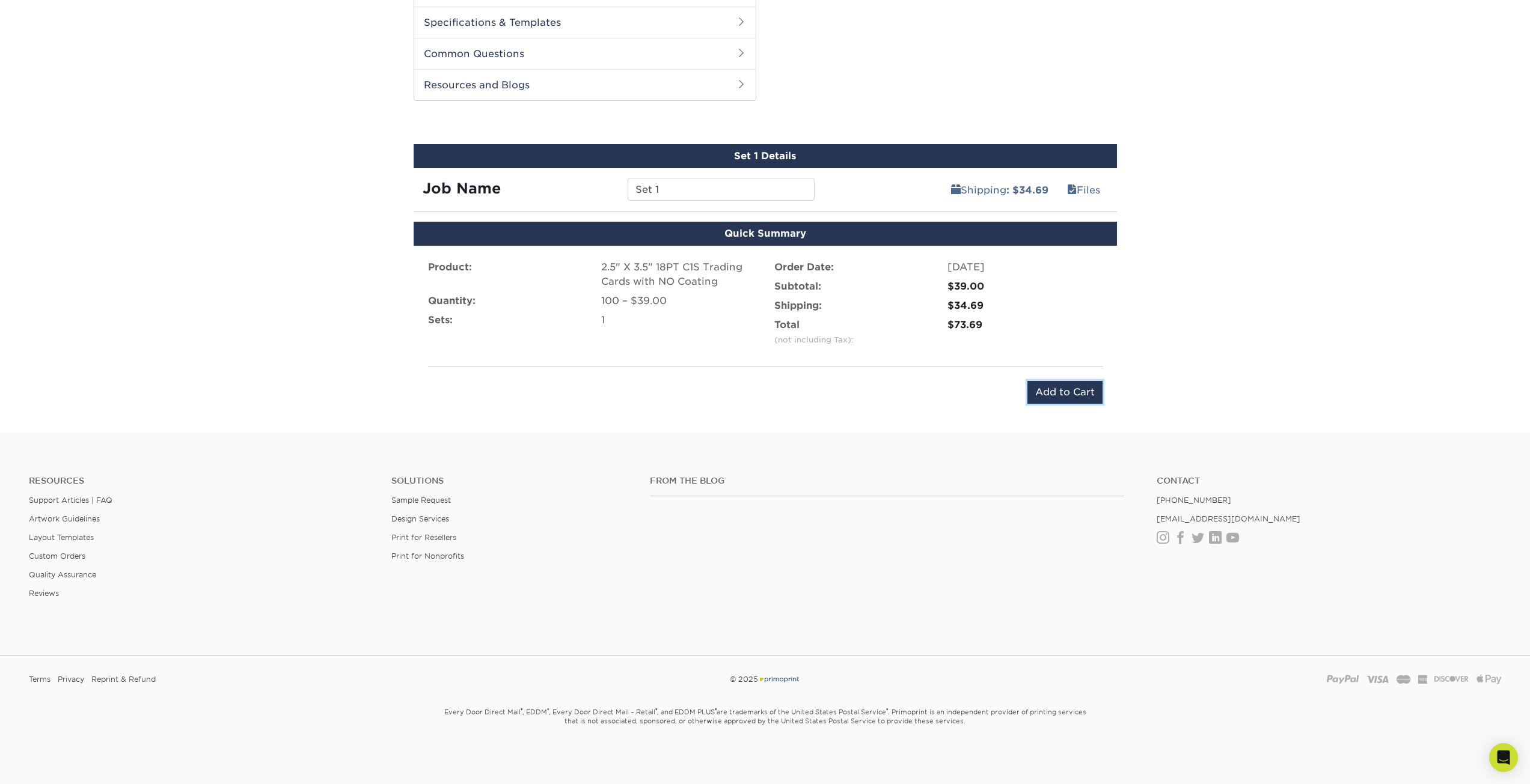
click at [1052, 392] on input "Add to Cart" at bounding box center [1065, 392] width 75 height 23
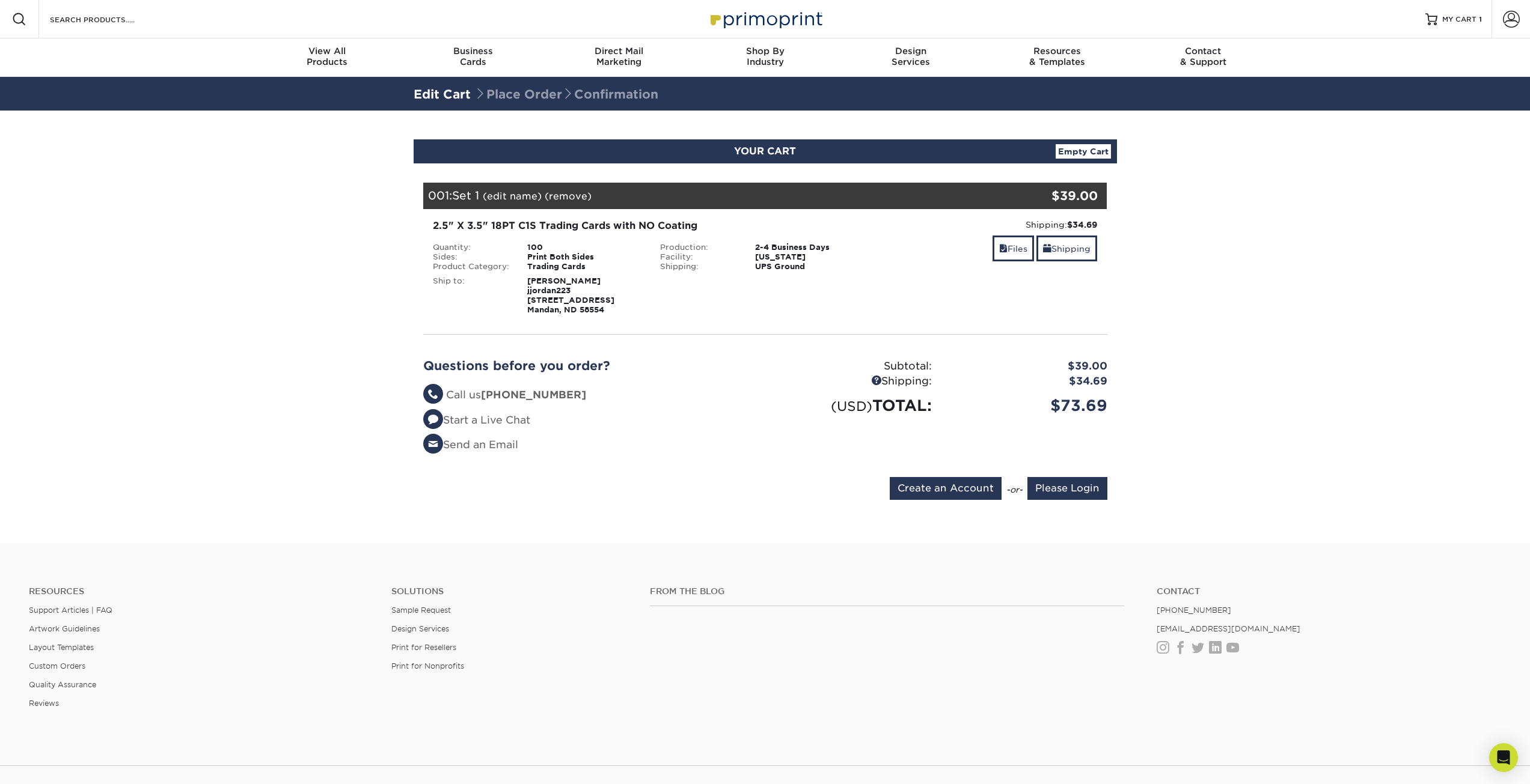
click at [1411, 314] on section "YOUR CART Empty Cart Your Cart is Empty Account Login Create Account Contact Us…" at bounding box center [765, 327] width 1530 height 433
click at [942, 660] on div "From the Blog" at bounding box center [894, 625] width 507 height 77
click at [940, 486] on input "Create an Account" at bounding box center [946, 489] width 112 height 23
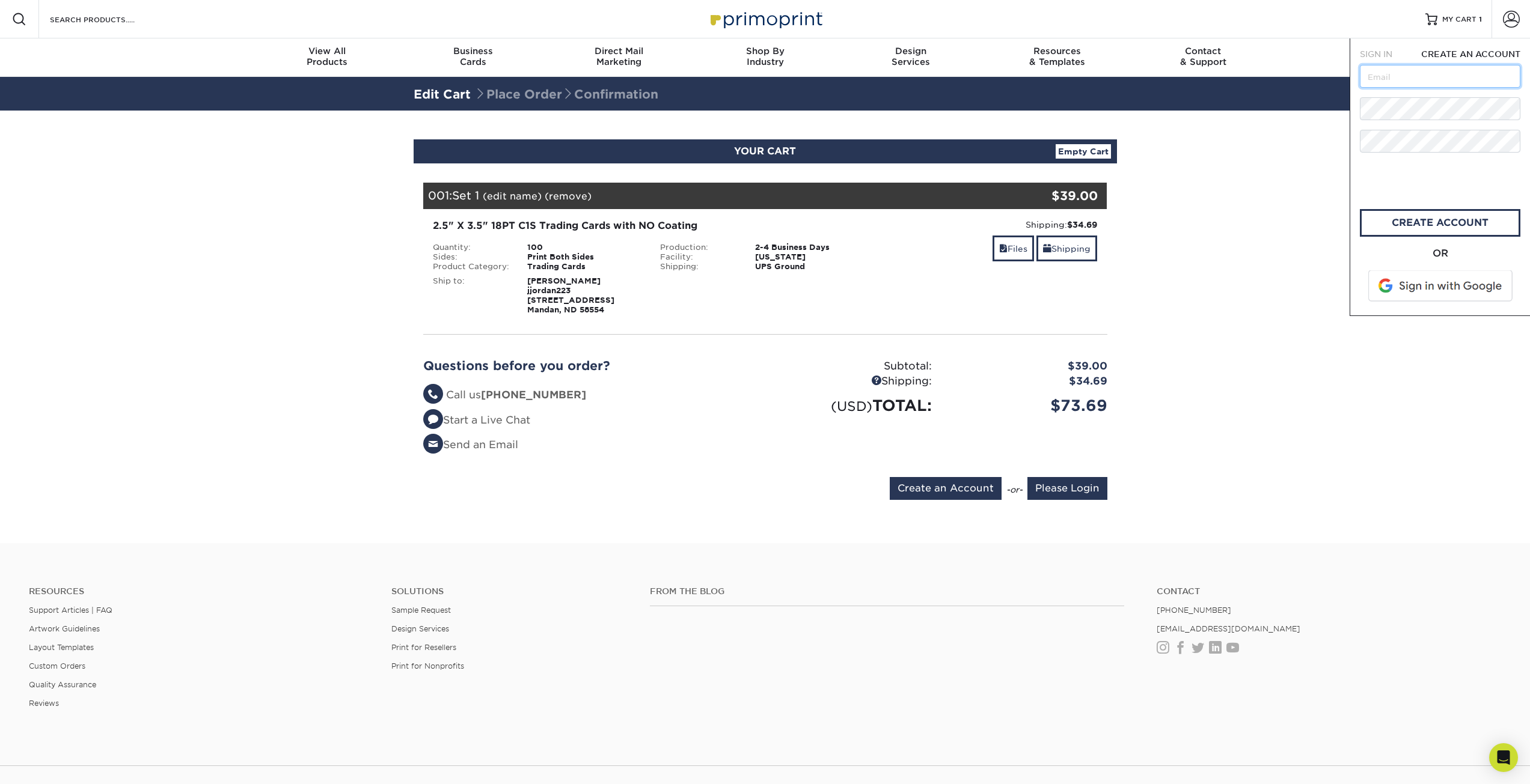
click at [1391, 78] on input "text" at bounding box center [1440, 76] width 161 height 23
type input "[EMAIL_ADDRESS][DOMAIN_NAME]"
click at [1410, 222] on link "create account" at bounding box center [1440, 223] width 161 height 28
click at [1506, 30] on link "Account" at bounding box center [1511, 19] width 38 height 38
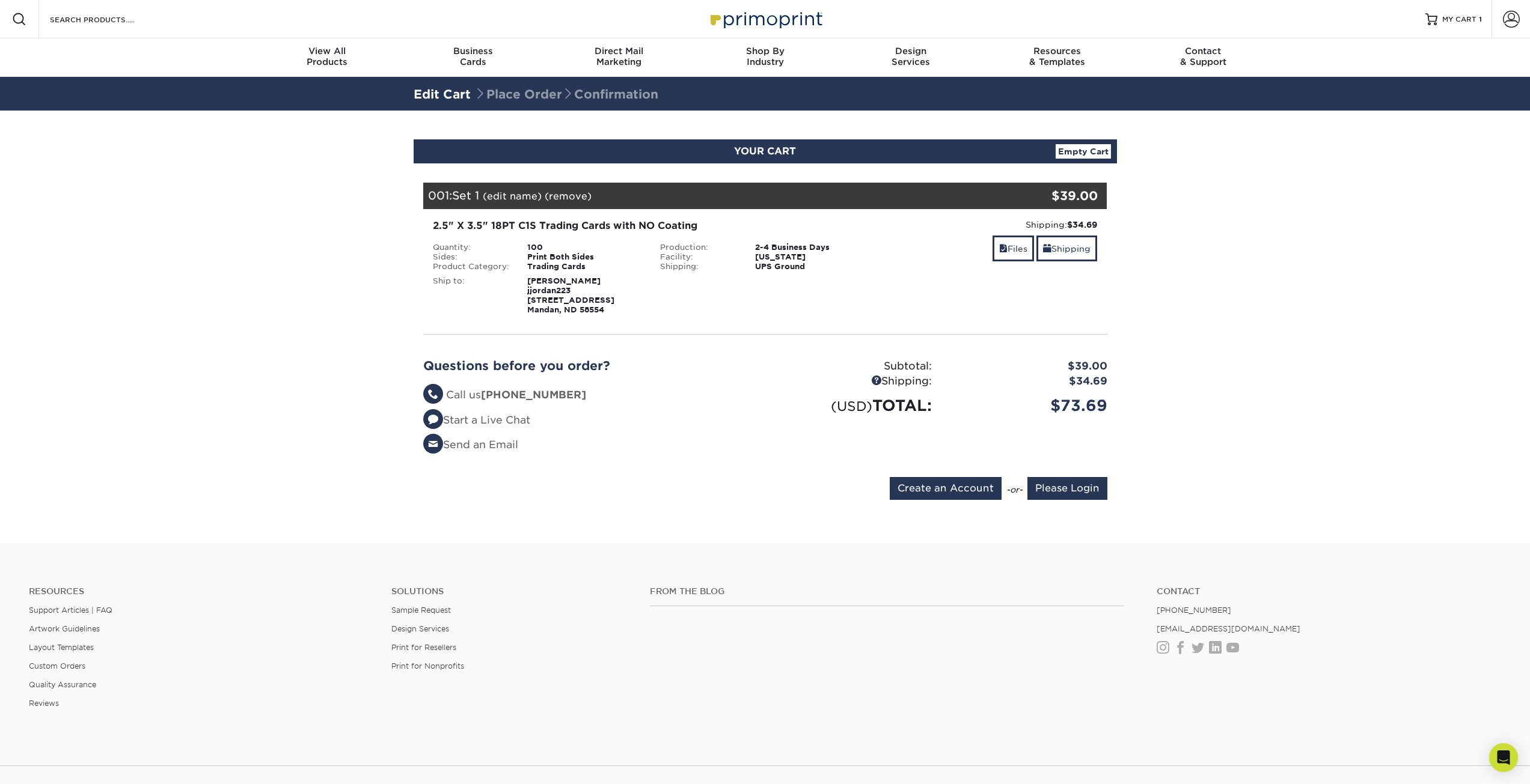
click at [1288, 310] on section "YOUR CART Empty Cart Your Cart is Empty Account Login Create Account Contact Us…" at bounding box center [765, 327] width 1530 height 433
click at [1040, 489] on input "Please Login" at bounding box center [1067, 489] width 80 height 23
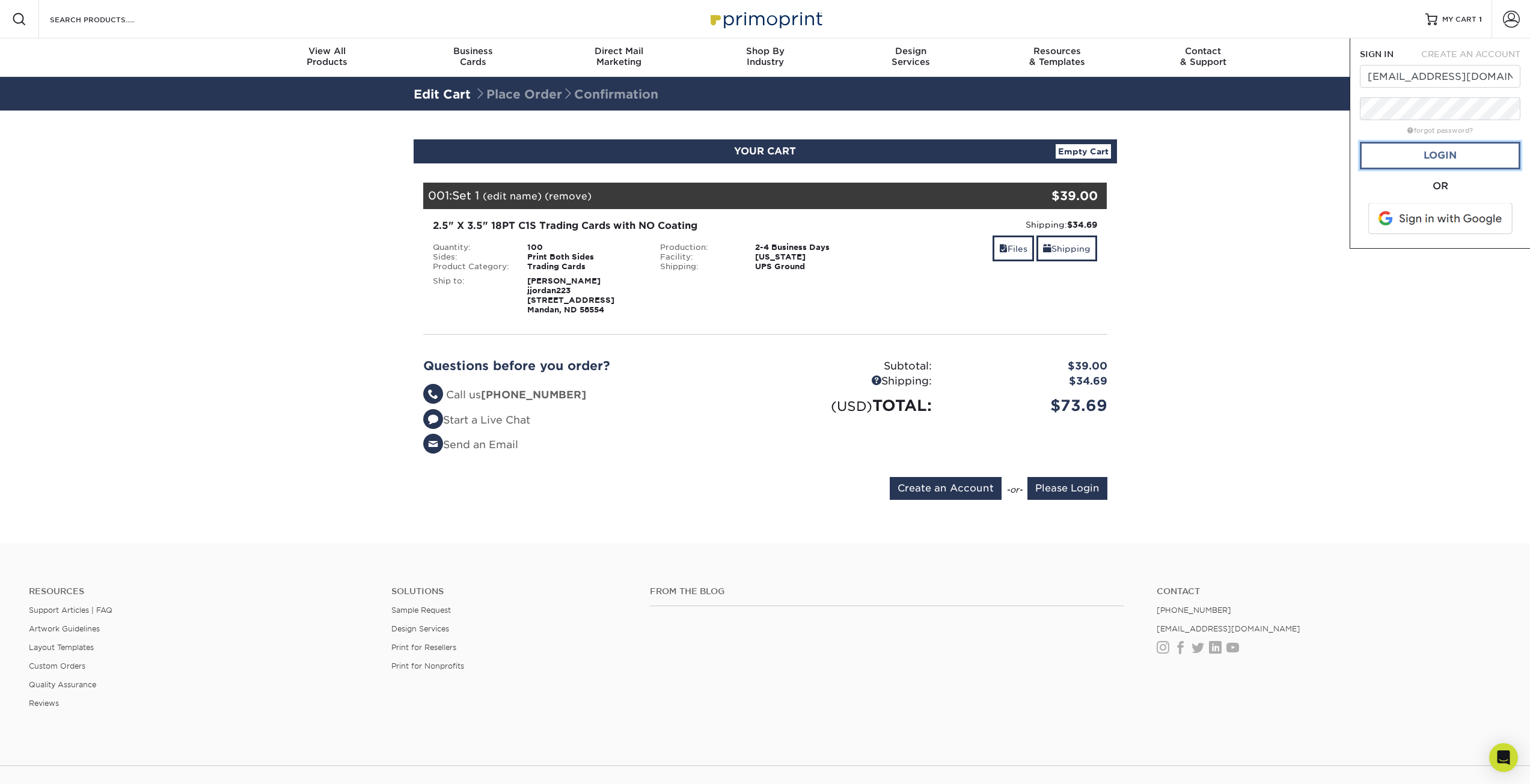
click at [1416, 158] on link "Login" at bounding box center [1440, 156] width 161 height 28
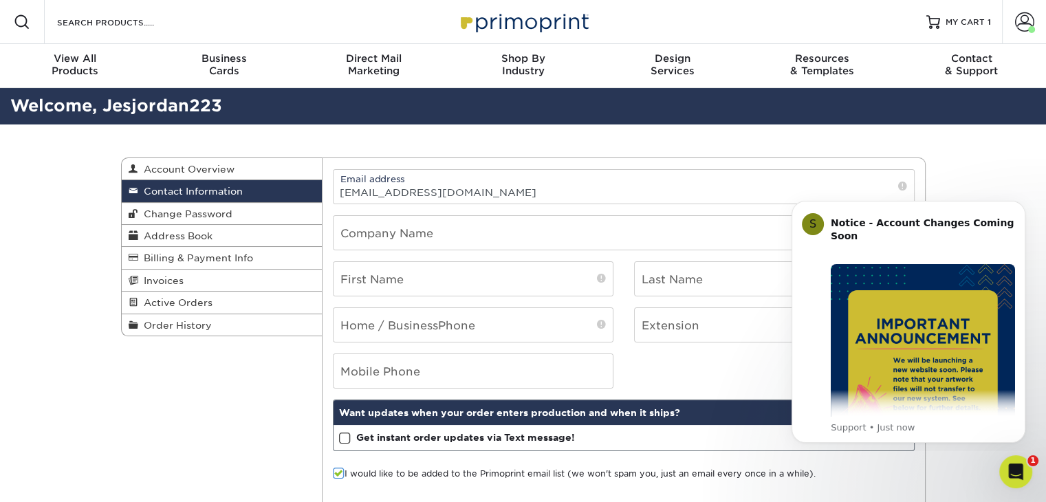
drag, startPoint x: 1003, startPoint y: 175, endPoint x: 997, endPoint y: 170, distance: 7.8
click at [1003, 175] on div "Contact Information Account Overview Contact Information Change Password Addres…" at bounding box center [523, 348] width 1046 height 449
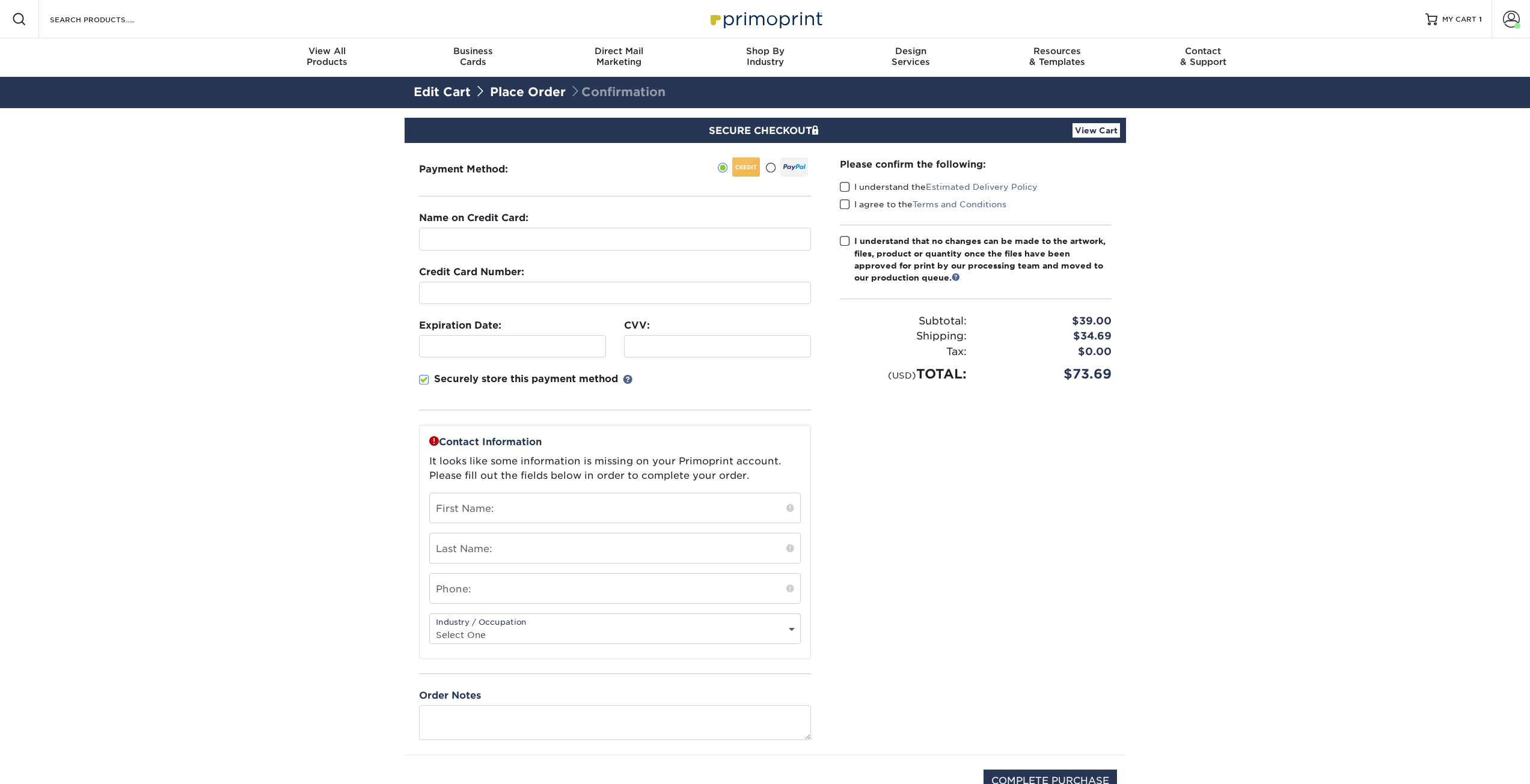
click at [842, 188] on span at bounding box center [845, 187] width 10 height 11
click at [0, 0] on input "I understand the Estimated Delivery Policy" at bounding box center [0, 0] width 0 height 0
click at [845, 205] on span at bounding box center [845, 205] width 10 height 11
click at [0, 0] on input "I agree to the Terms and Conditions" at bounding box center [0, 0] width 0 height 0
click at [844, 239] on span at bounding box center [845, 241] width 10 height 11
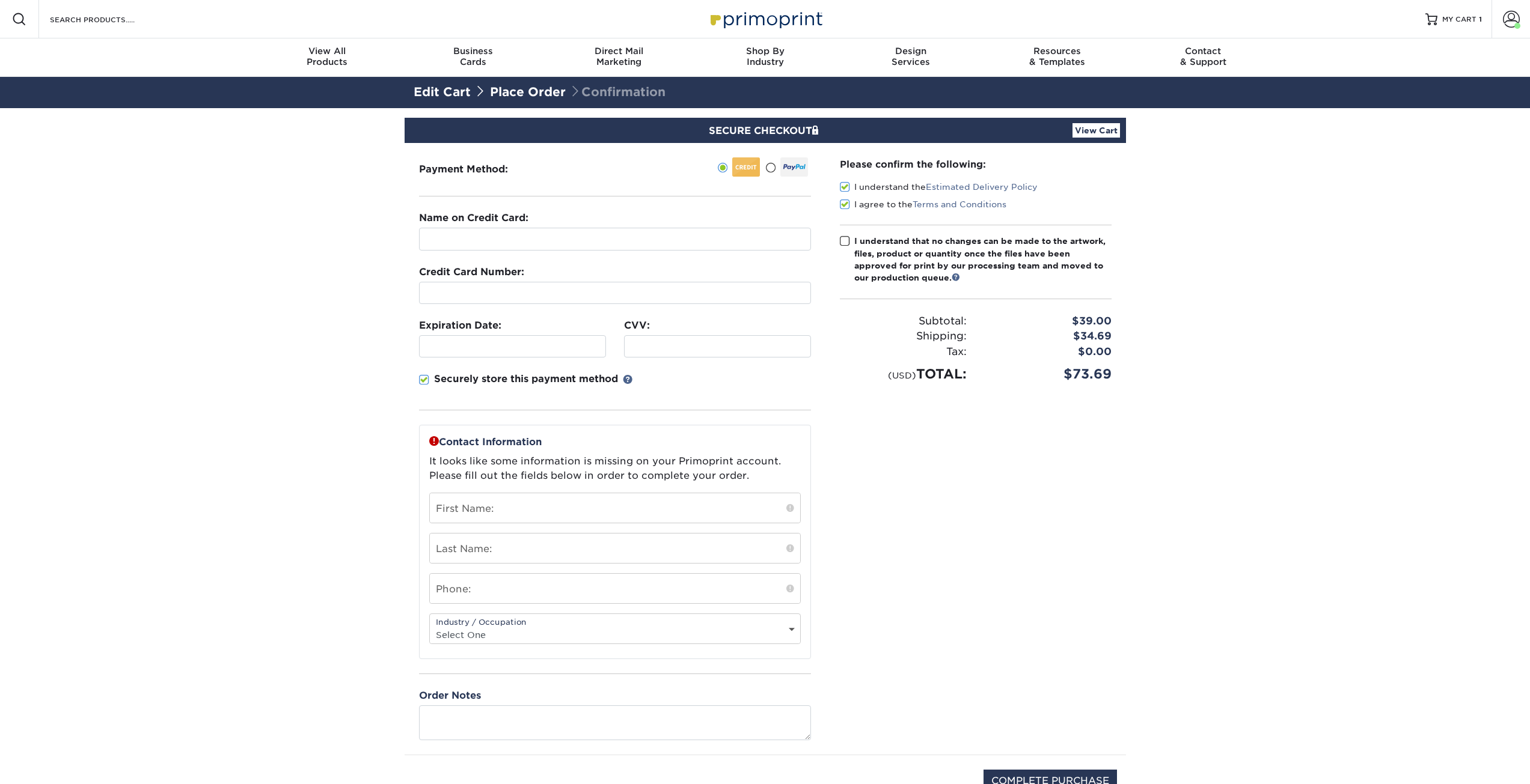
click at [0, 0] on input "I understand that no changes can be made to the artwork, files, product or quan…" at bounding box center [0, 0] width 0 height 0
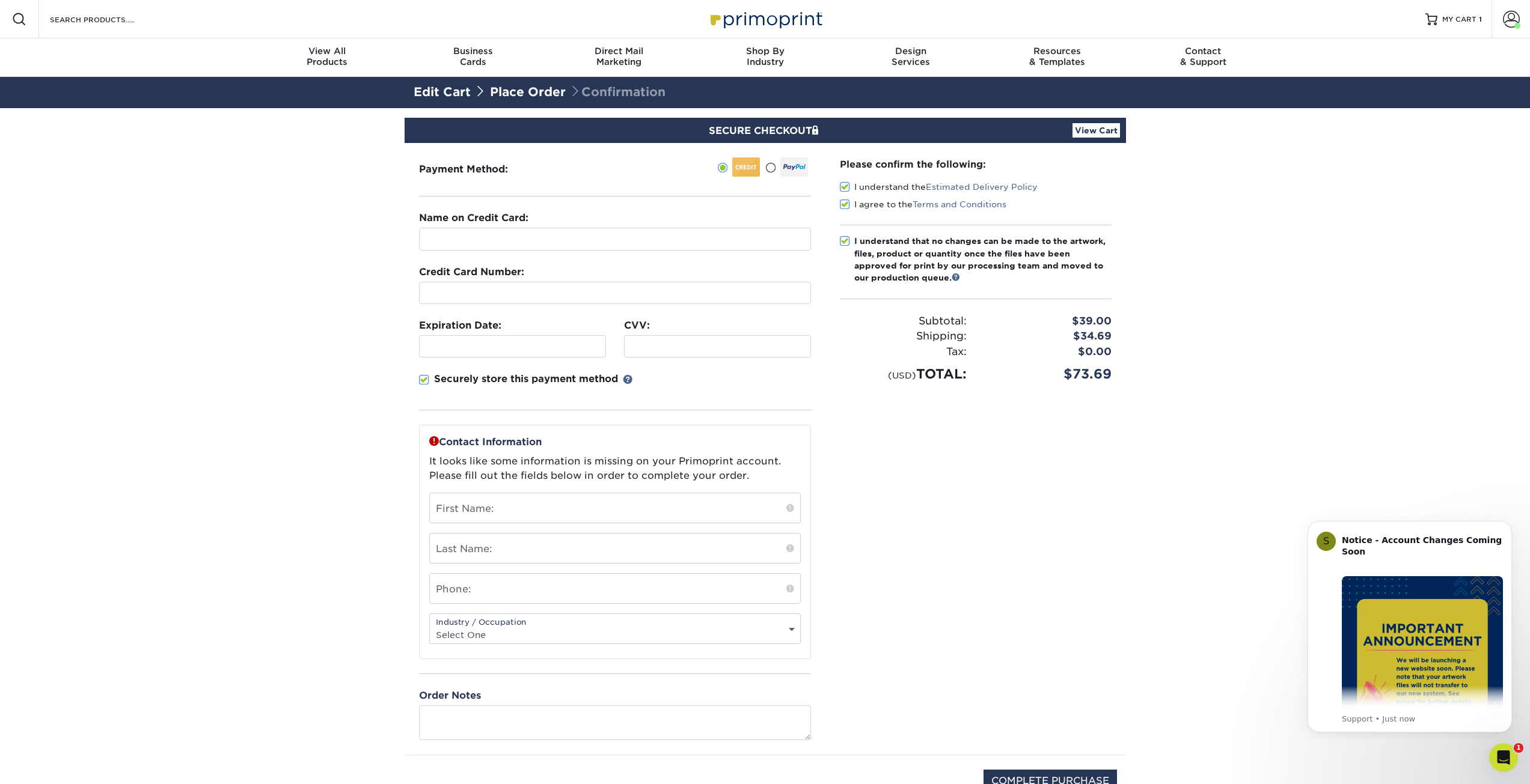
click at [1381, 468] on section "SECURE CHECKOUT View Cart Payment Method: Name on Credit Card:" at bounding box center [765, 478] width 1530 height 740
click at [569, 239] on input "text" at bounding box center [615, 239] width 392 height 23
type input "[PERSON_NAME]"
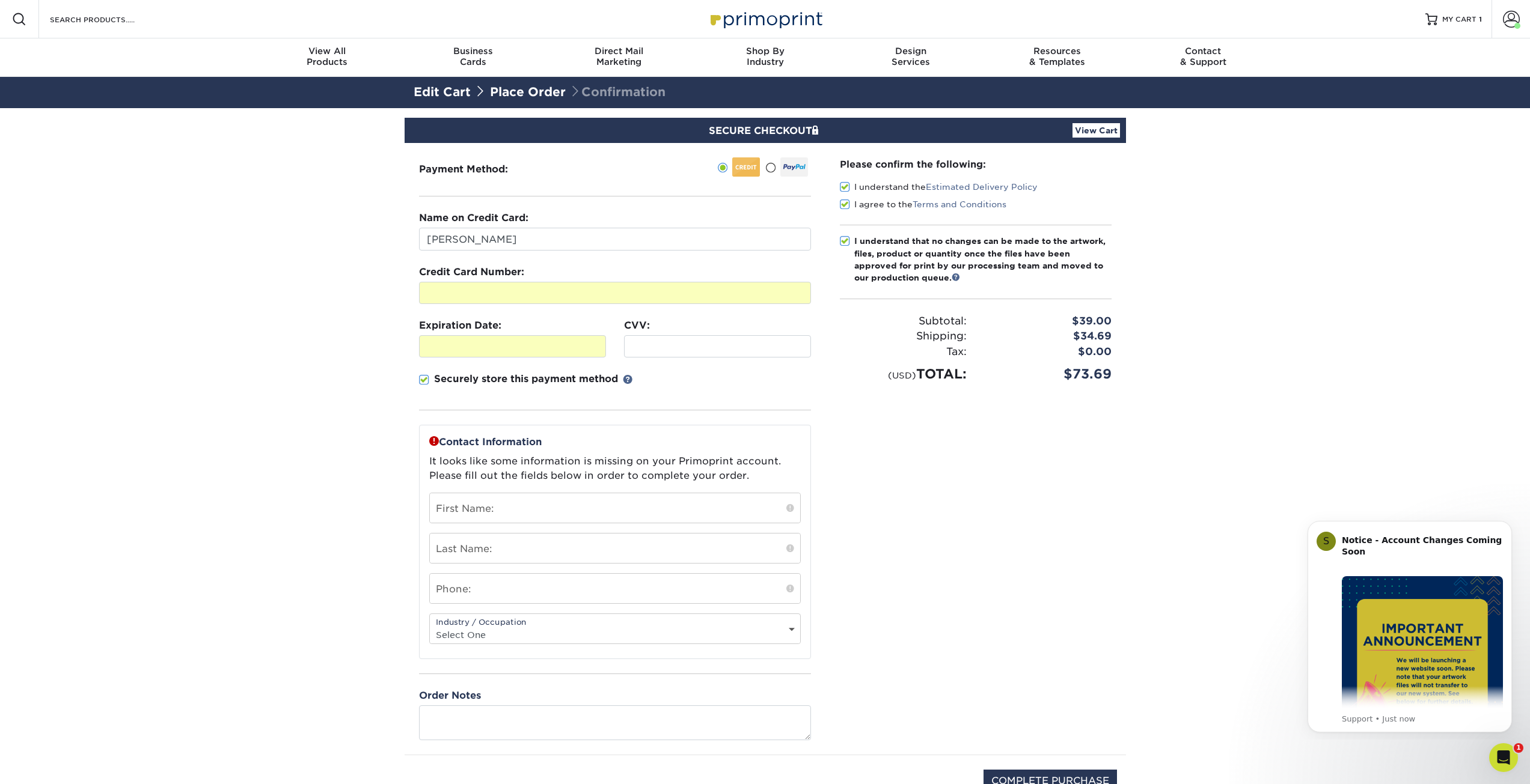
click at [426, 381] on span at bounding box center [424, 379] width 10 height 11
click at [0, 0] on input "Securely store this payment method" at bounding box center [0, 0] width 0 height 0
drag, startPoint x: 367, startPoint y: 355, endPoint x: 555, endPoint y: 350, distance: 188.1
click at [369, 355] on section "SECURE CHECKOUT View Cart Payment Method: Name on Credit Card:" at bounding box center [765, 478] width 1530 height 740
click at [675, 340] on div at bounding box center [718, 346] width 187 height 22
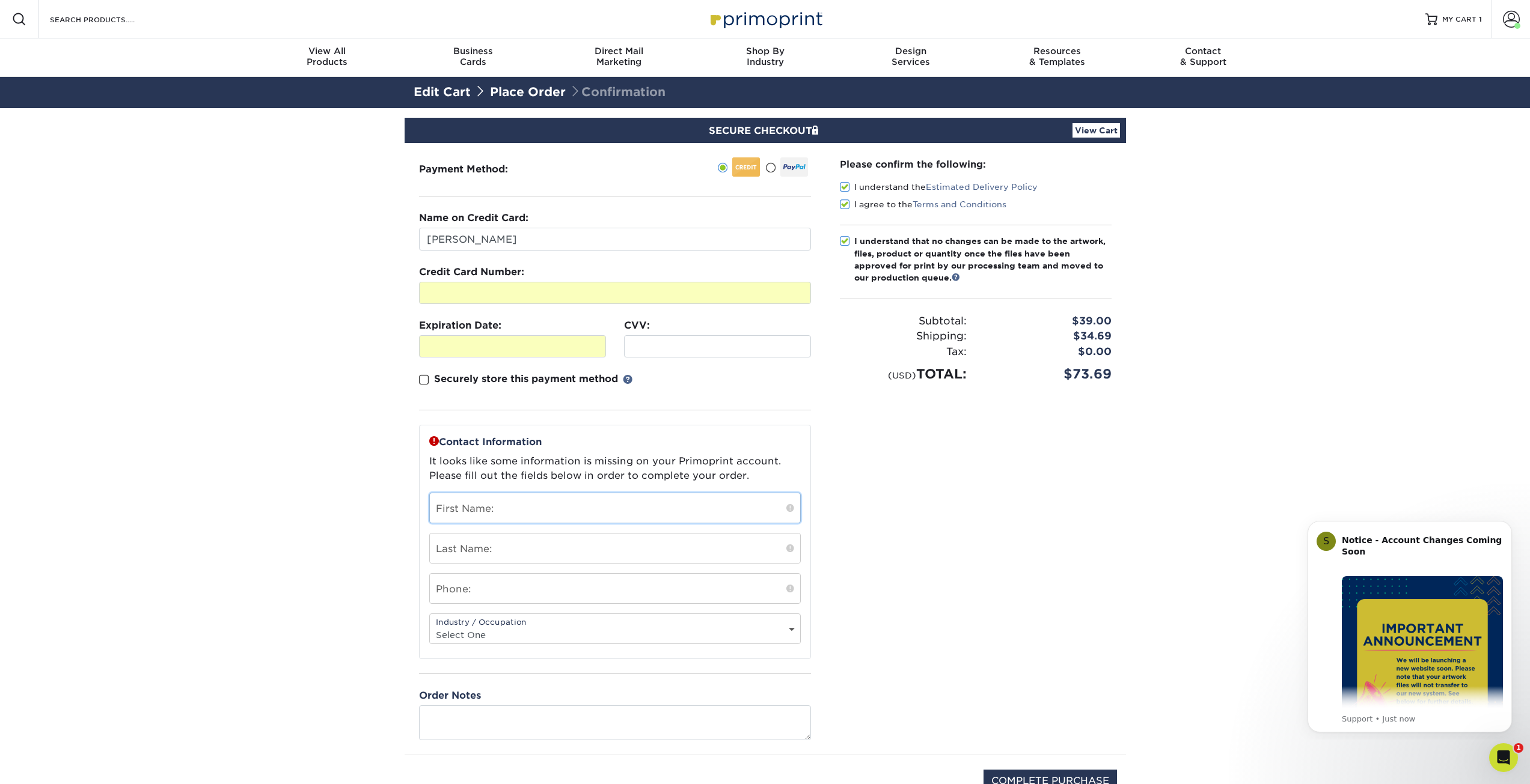
click at [589, 505] on input "text" at bounding box center [615, 509] width 371 height 30
type input "[PERSON_NAME]"
type input "Jordan"
click at [542, 589] on input "text" at bounding box center [615, 589] width 371 height 30
type input "701-390-8402"
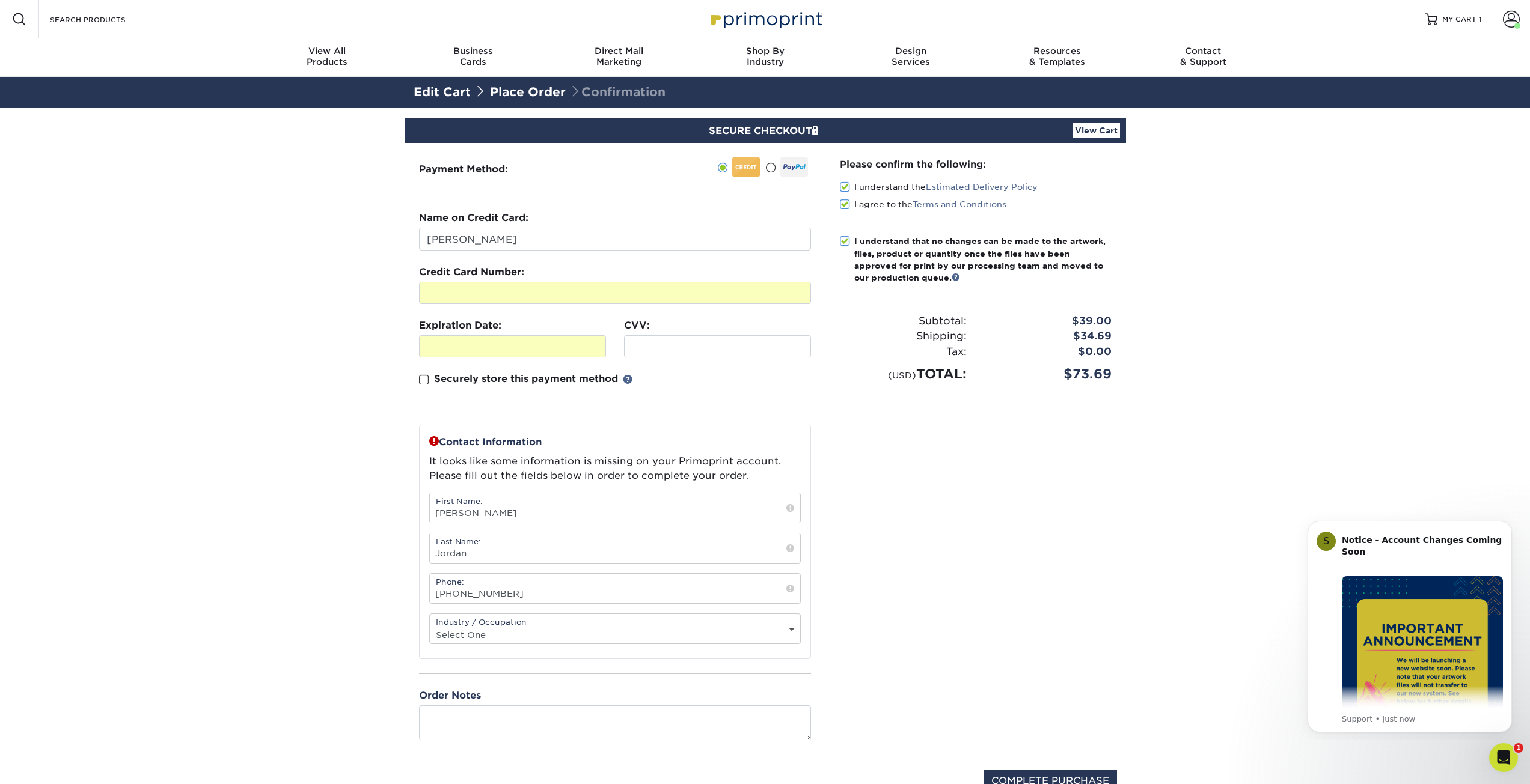
click at [873, 622] on div "Please confirm the following: I understand the Estimated Delivery Policy I agre…" at bounding box center [976, 449] width 301 height 612
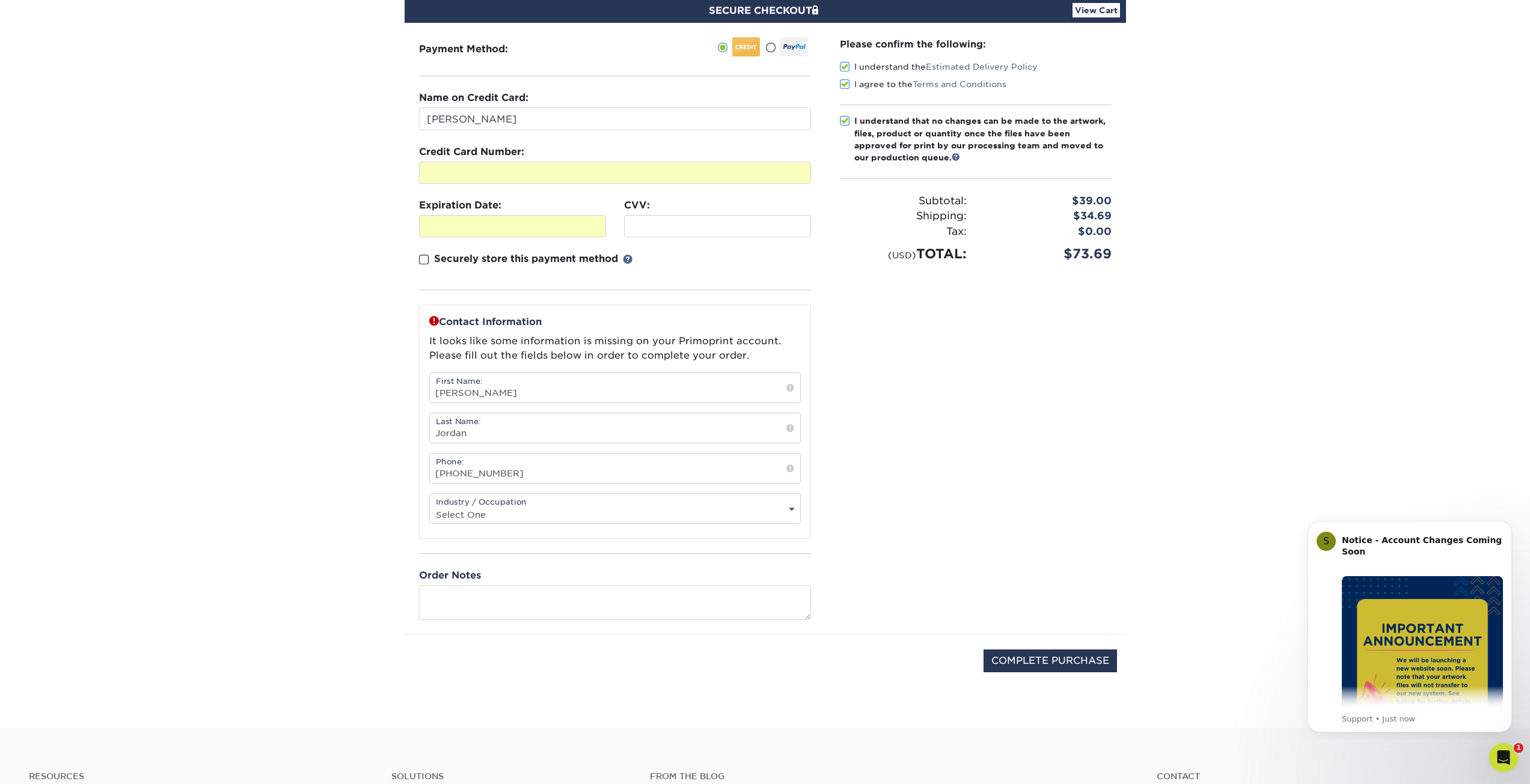
scroll to position [60, 0]
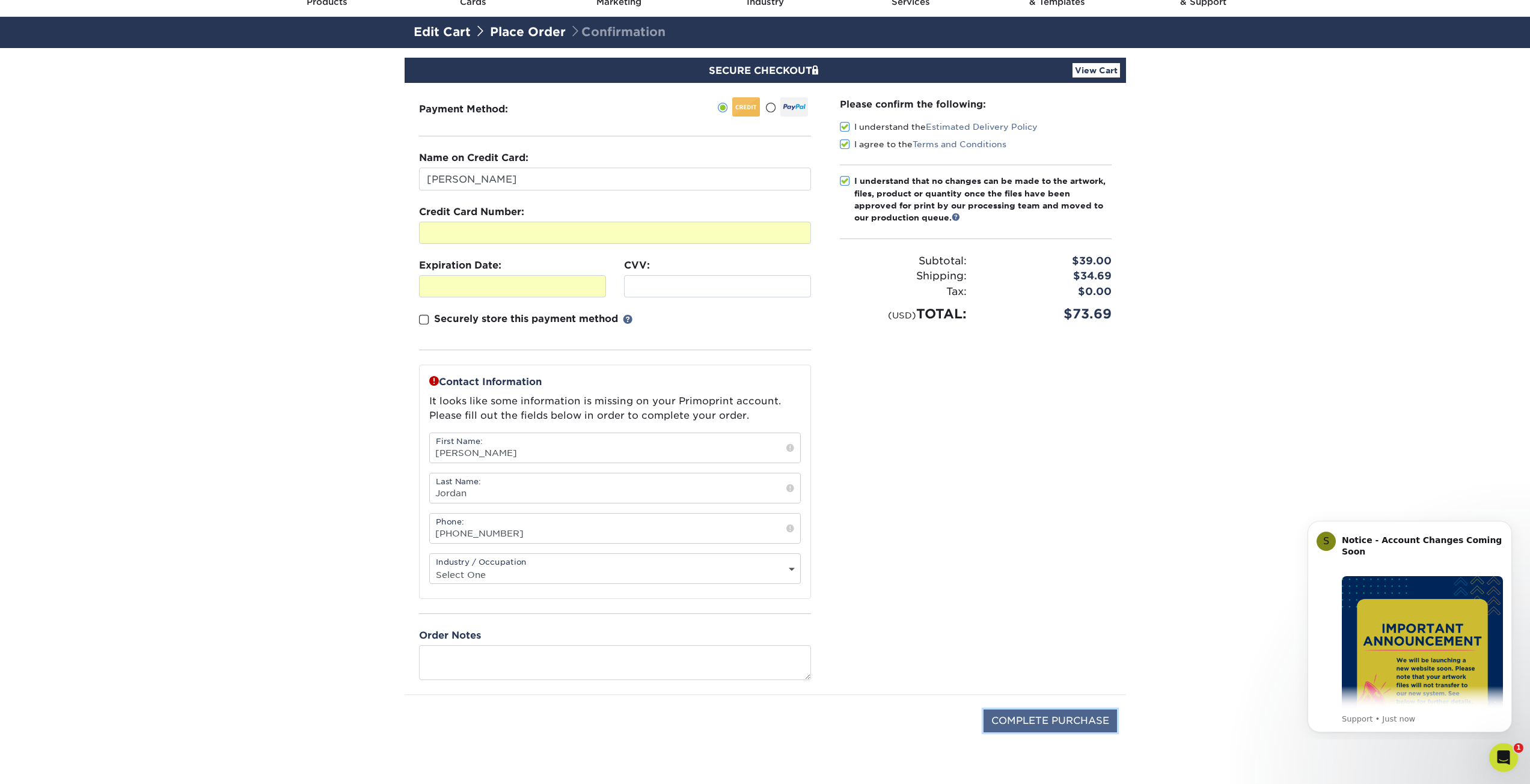
click at [1027, 722] on input "COMPLETE PURCHASE" at bounding box center [1050, 721] width 134 height 23
type input "COMPLETE PURCHASE"
click at [317, 245] on section "SECURE CHECKOUT View Cart Payment Method: Name on Credit Card:" at bounding box center [765, 418] width 1530 height 740
click at [365, 259] on section "SECURE CHECKOUT View Cart Payment Method: Name on Credit Card:" at bounding box center [765, 418] width 1530 height 740
click div "Please confirm the following: I understand the Estimated Delivery Policy I agre…"
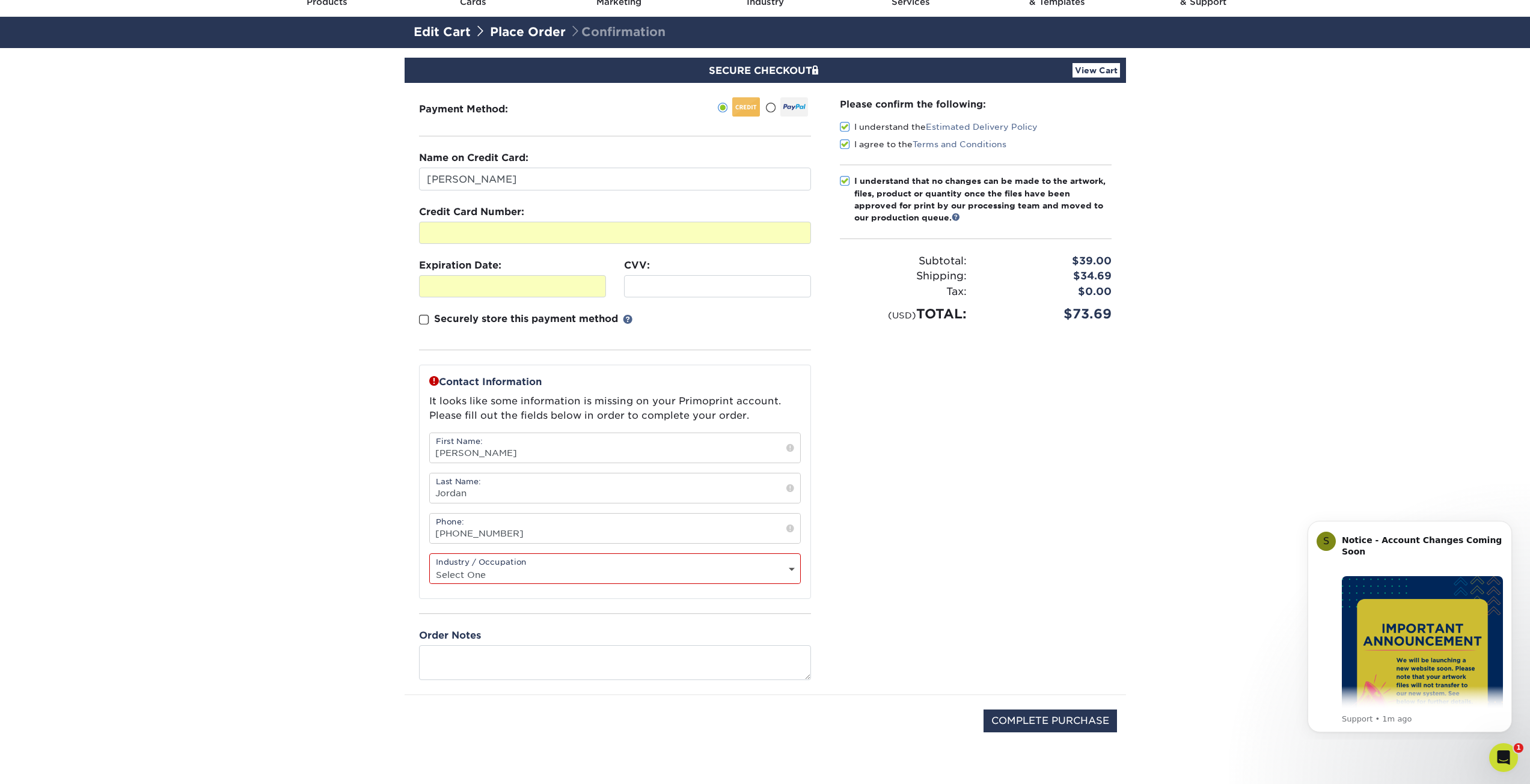
click div "Industry / Occupation Select One Administrative Executive Human Resources Const…"
click select "Select One Administrative Executive Human Resources Construction Education Ente…"
select select "19"
click select "Select One Administrative Executive Human Resources Construction Education Ente…"
click div "Please confirm the following: I understand the Estimated Delivery Policy I agre…"
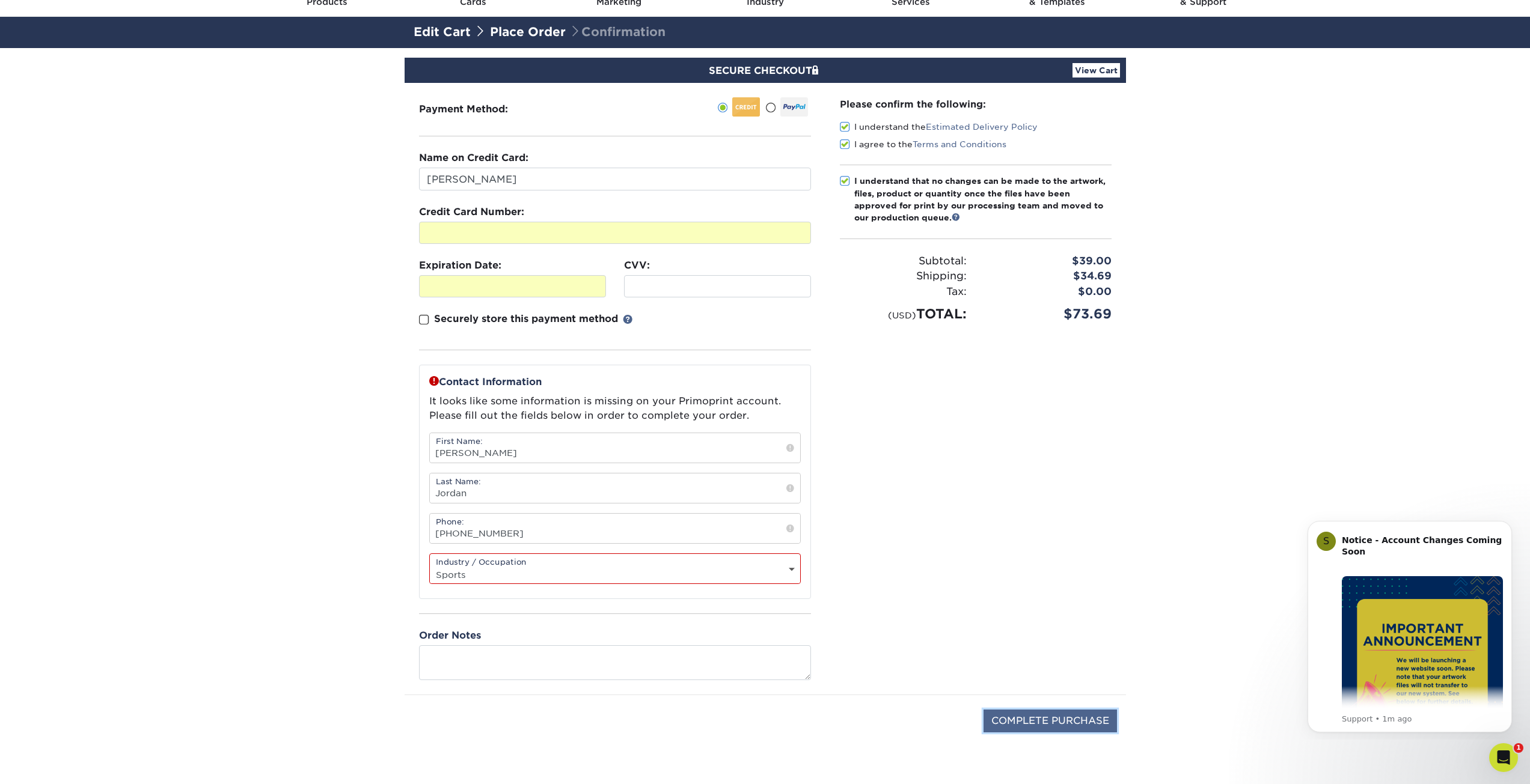
click input "COMPLETE PURCHASE"
type input "PROCESSING, PLEASE WAIT..."
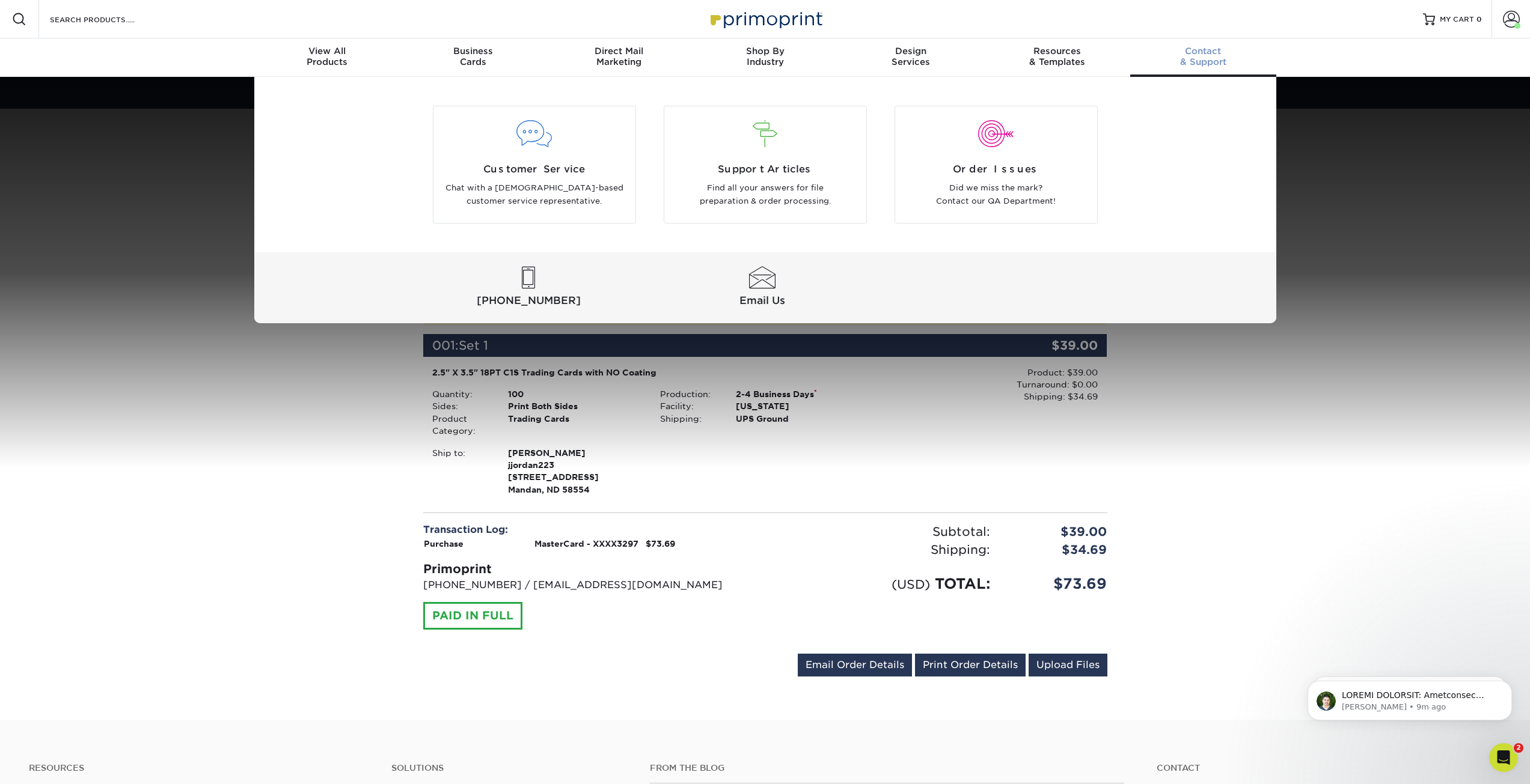
click at [1361, 292] on div "Customer Service Chat with a [DEMOGRAPHIC_DATA]-based customer service represen…" at bounding box center [765, 200] width 1530 height 246
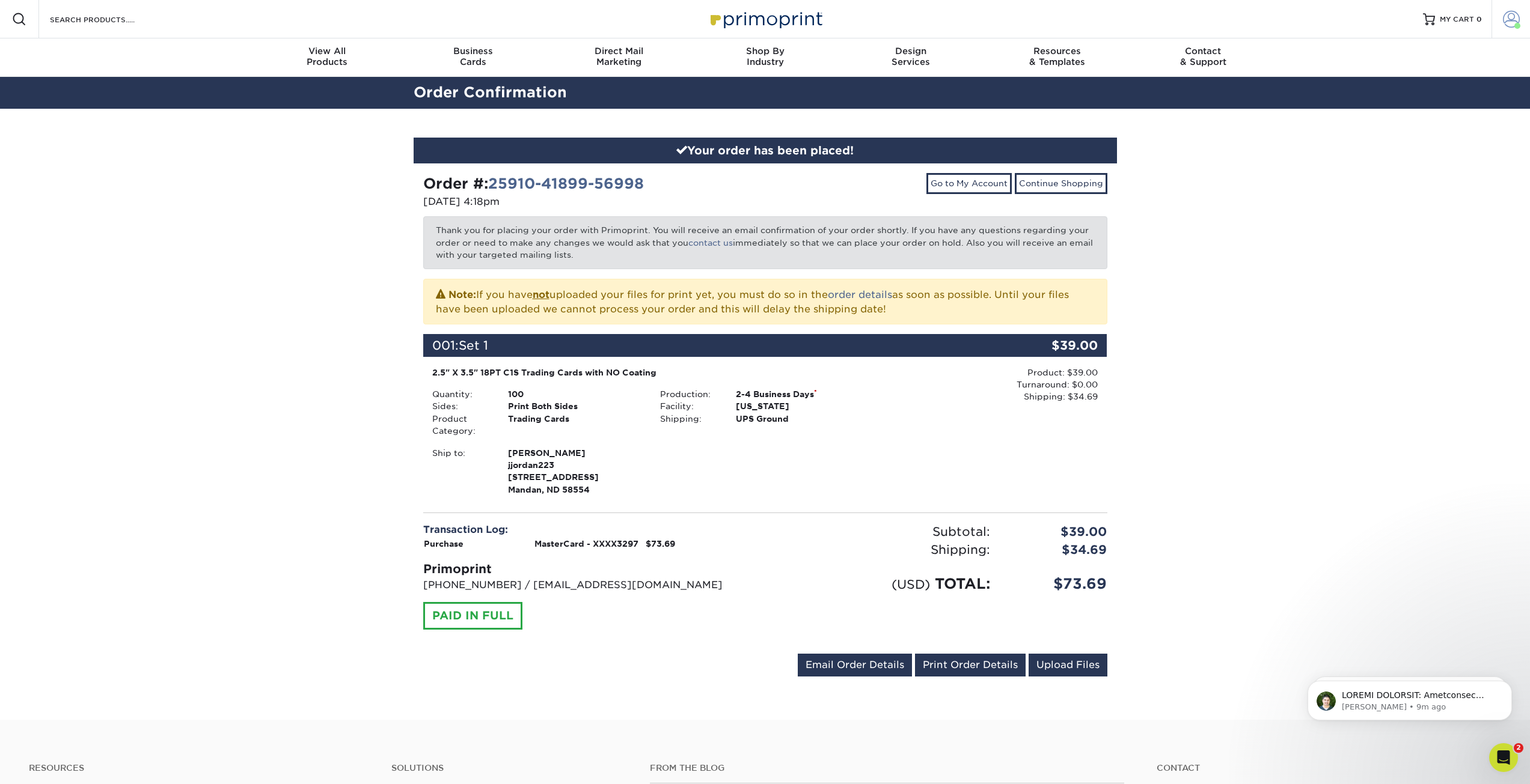
click at [1512, 24] on span at bounding box center [1511, 18] width 17 height 17
click at [1404, 108] on link "Active Orders" at bounding box center [1440, 115] width 151 height 17
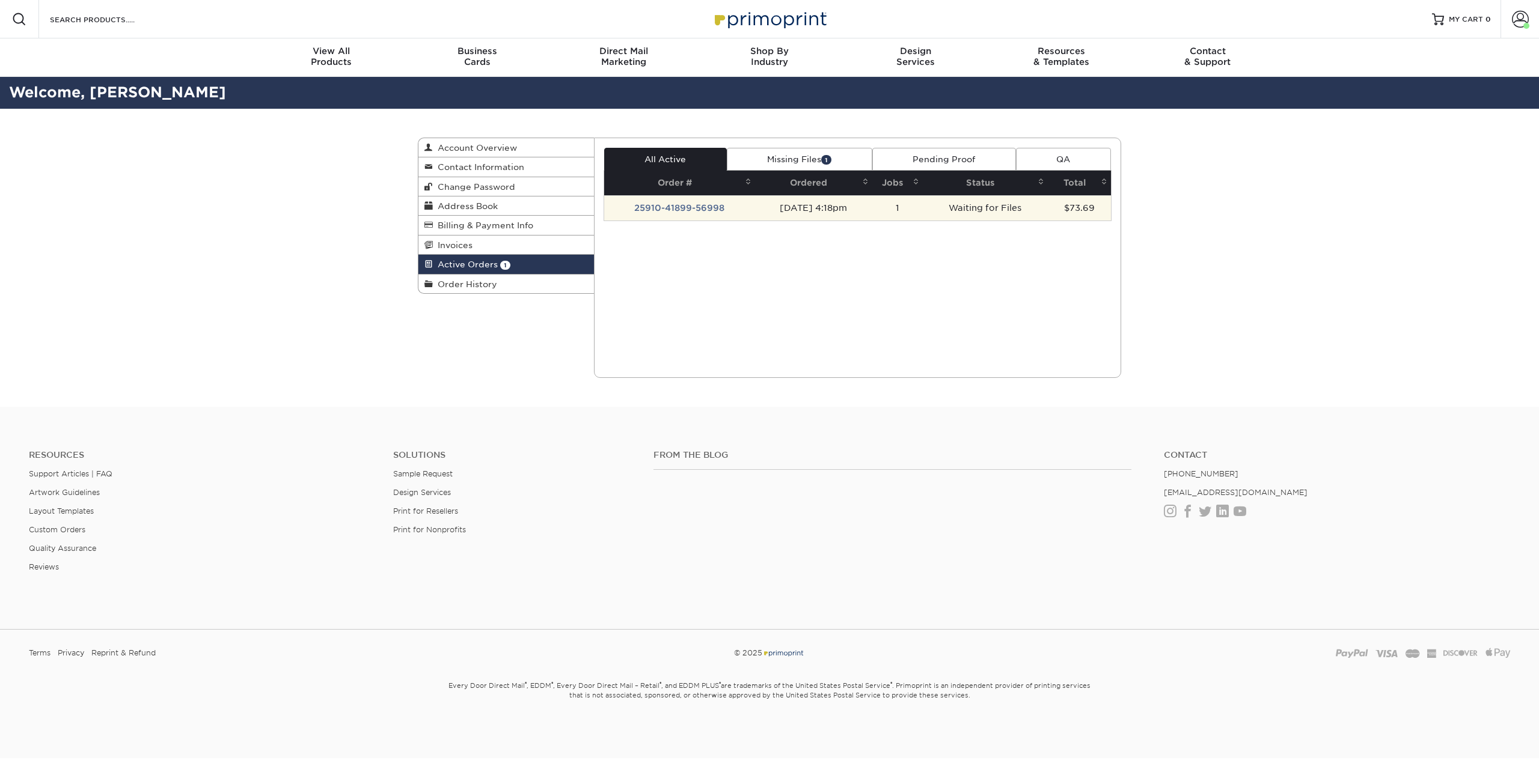
click at [672, 211] on td "25910-41899-56998" at bounding box center [679, 207] width 151 height 25
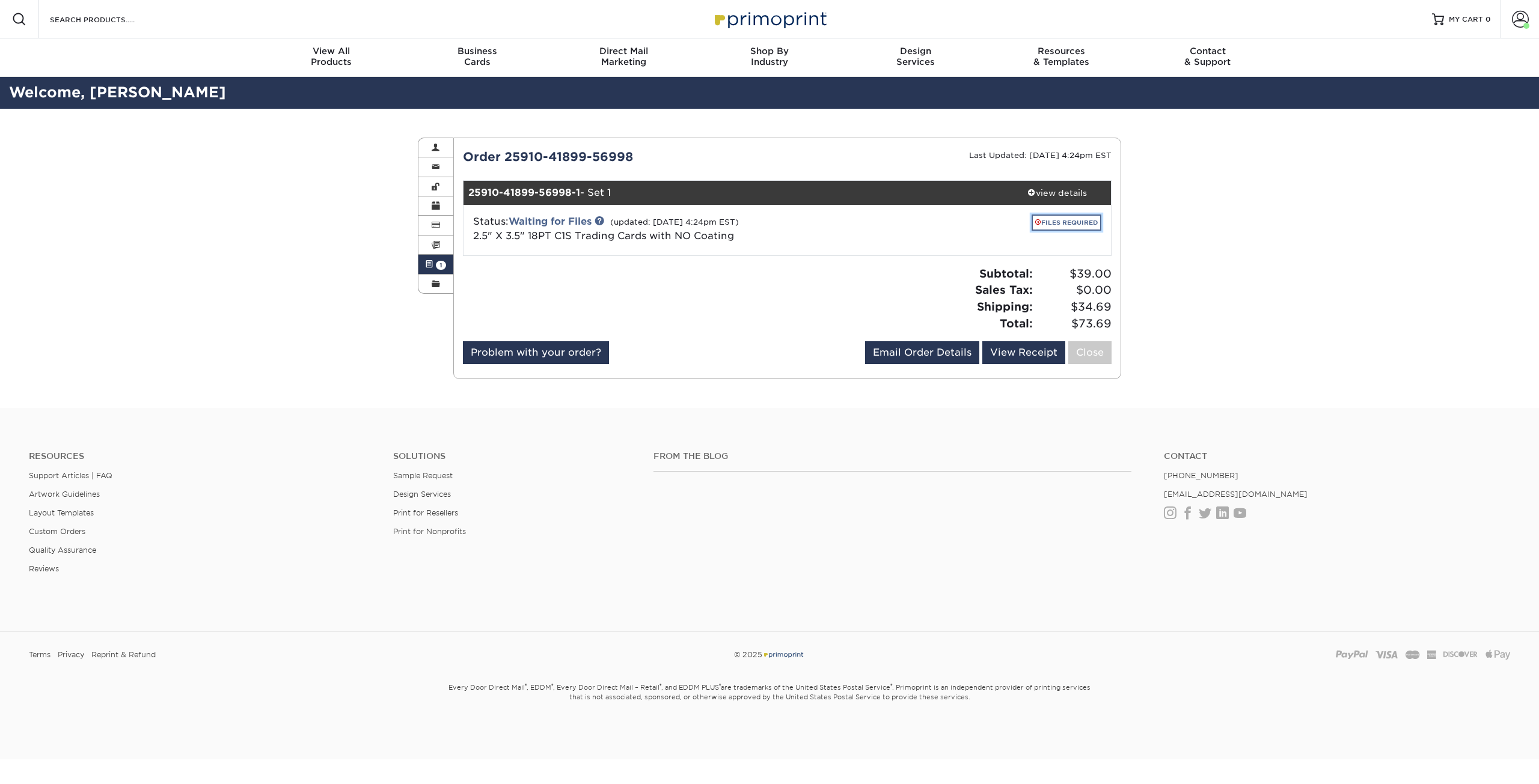
click at [1047, 224] on link "FILES REQUIRED" at bounding box center [1067, 222] width 70 height 17
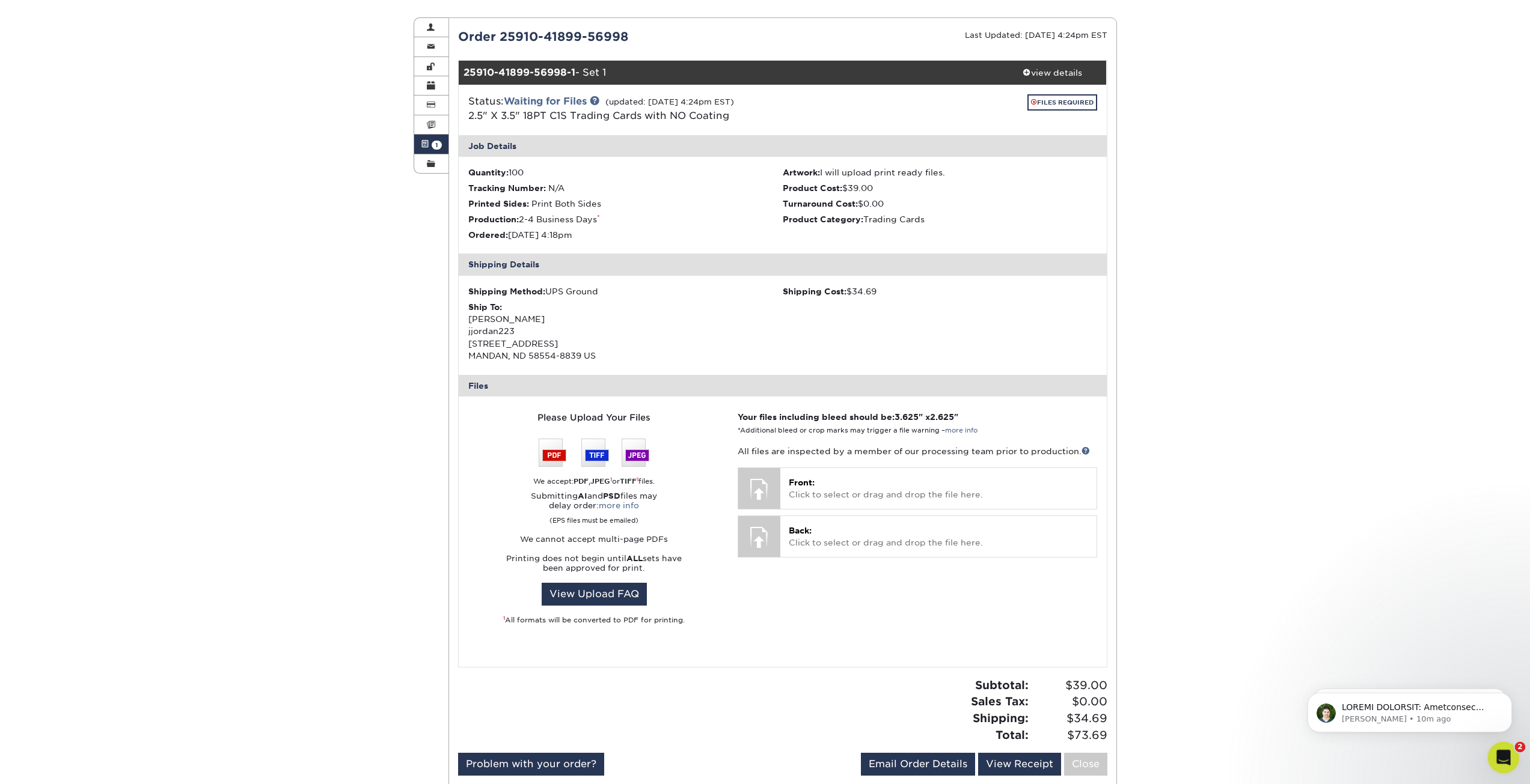
click at [1495, 746] on div "Open Intercom Messenger" at bounding box center [1501, 755] width 39 height 39
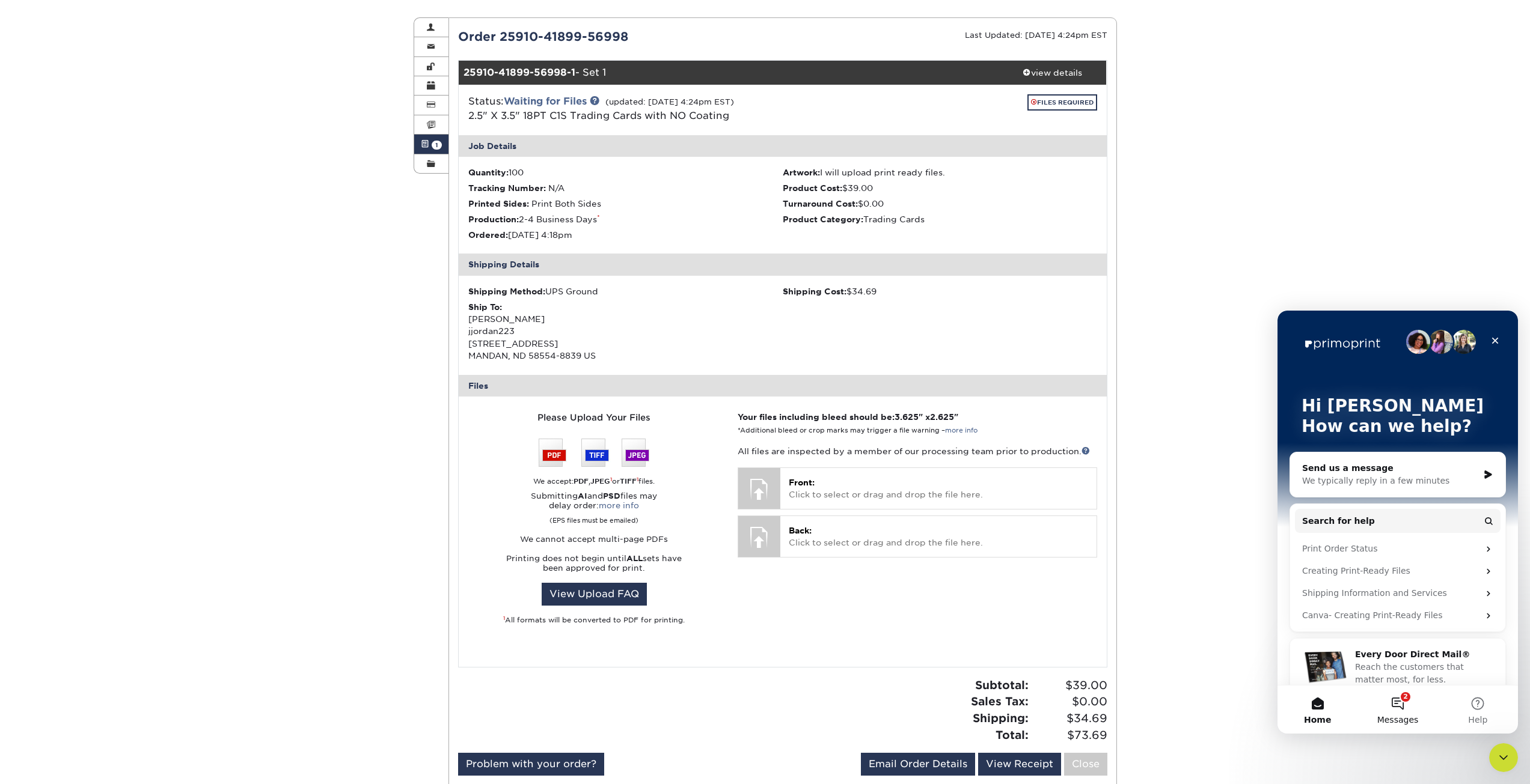
click at [1406, 705] on button "2 Messages" at bounding box center [1397, 710] width 80 height 48
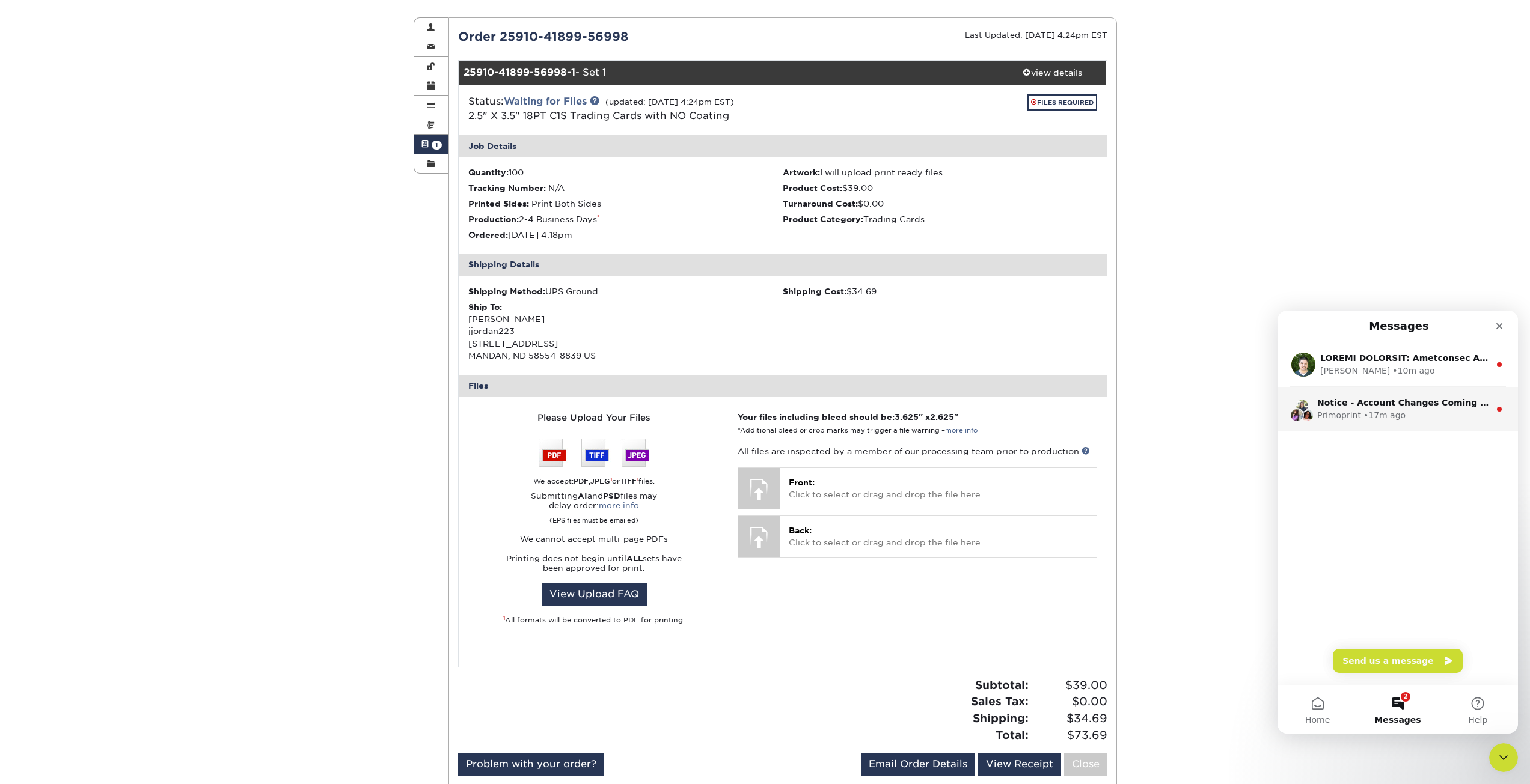
click at [1415, 416] on div "Primoprint • 17m ago" at bounding box center [1403, 415] width 172 height 12
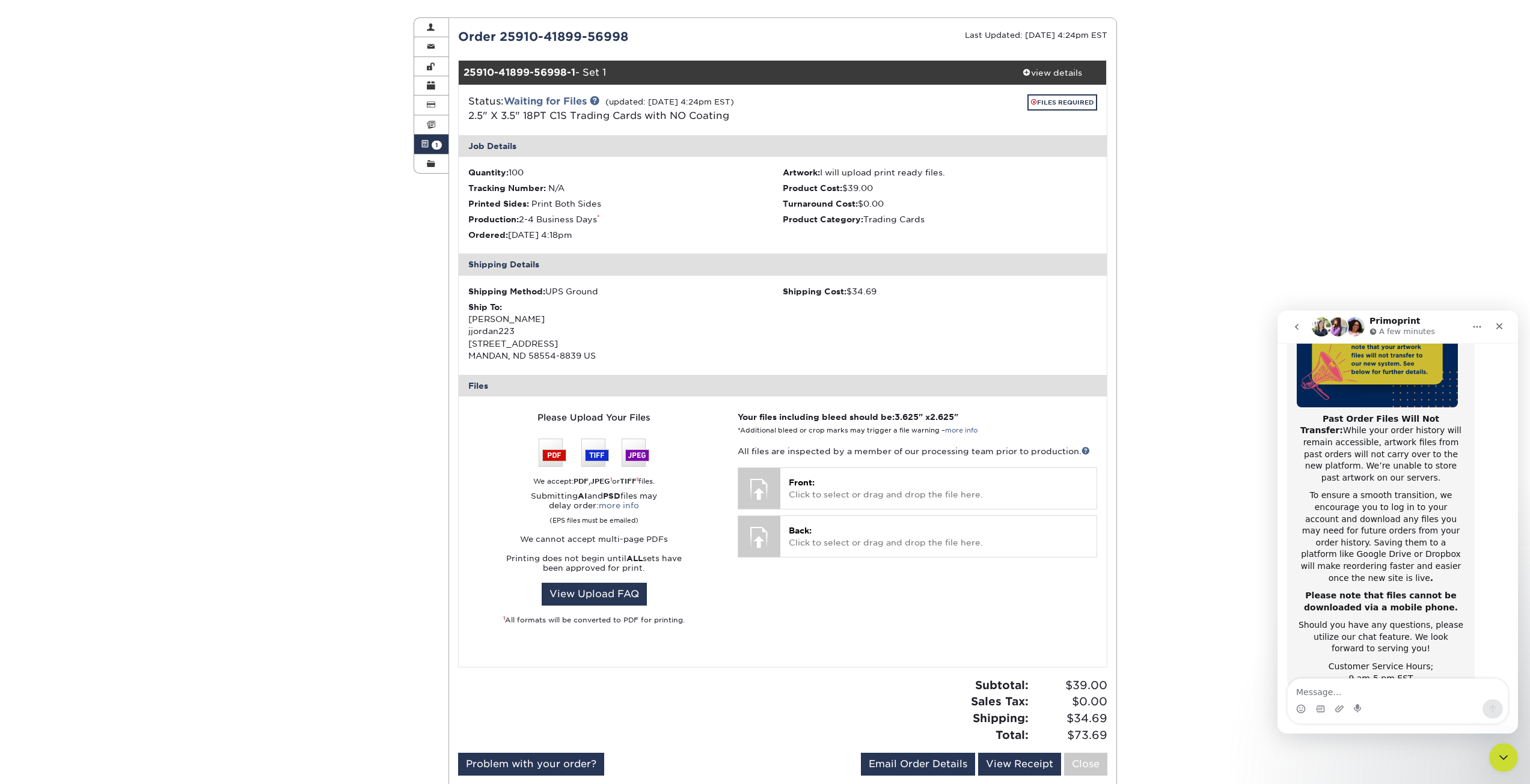
scroll to position [191, 0]
click at [1298, 332] on button "go back" at bounding box center [1297, 327] width 23 height 23
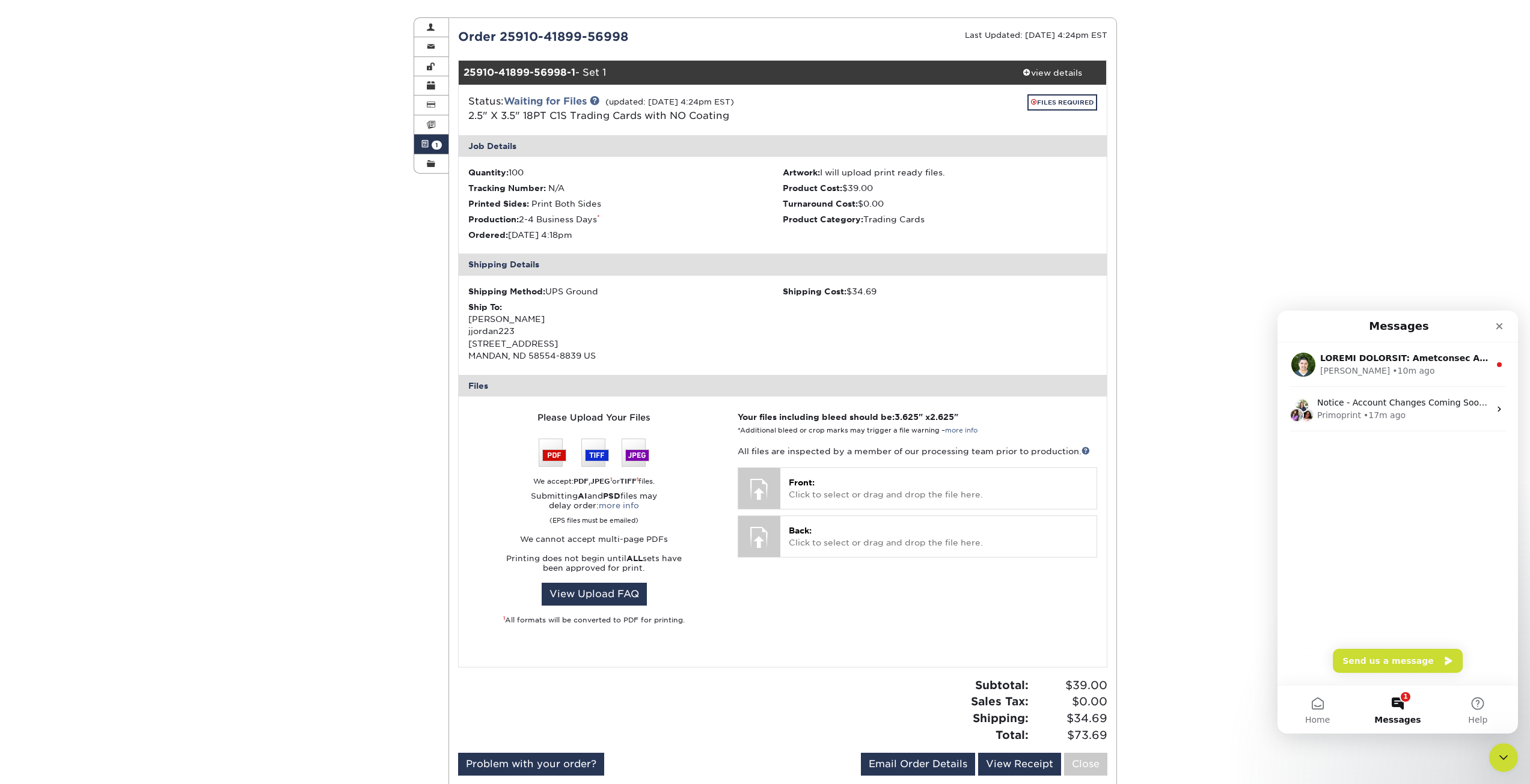
scroll to position [0, 0]
click at [1407, 367] on div "[PERSON_NAME] • 10m ago" at bounding box center [1405, 371] width 170 height 12
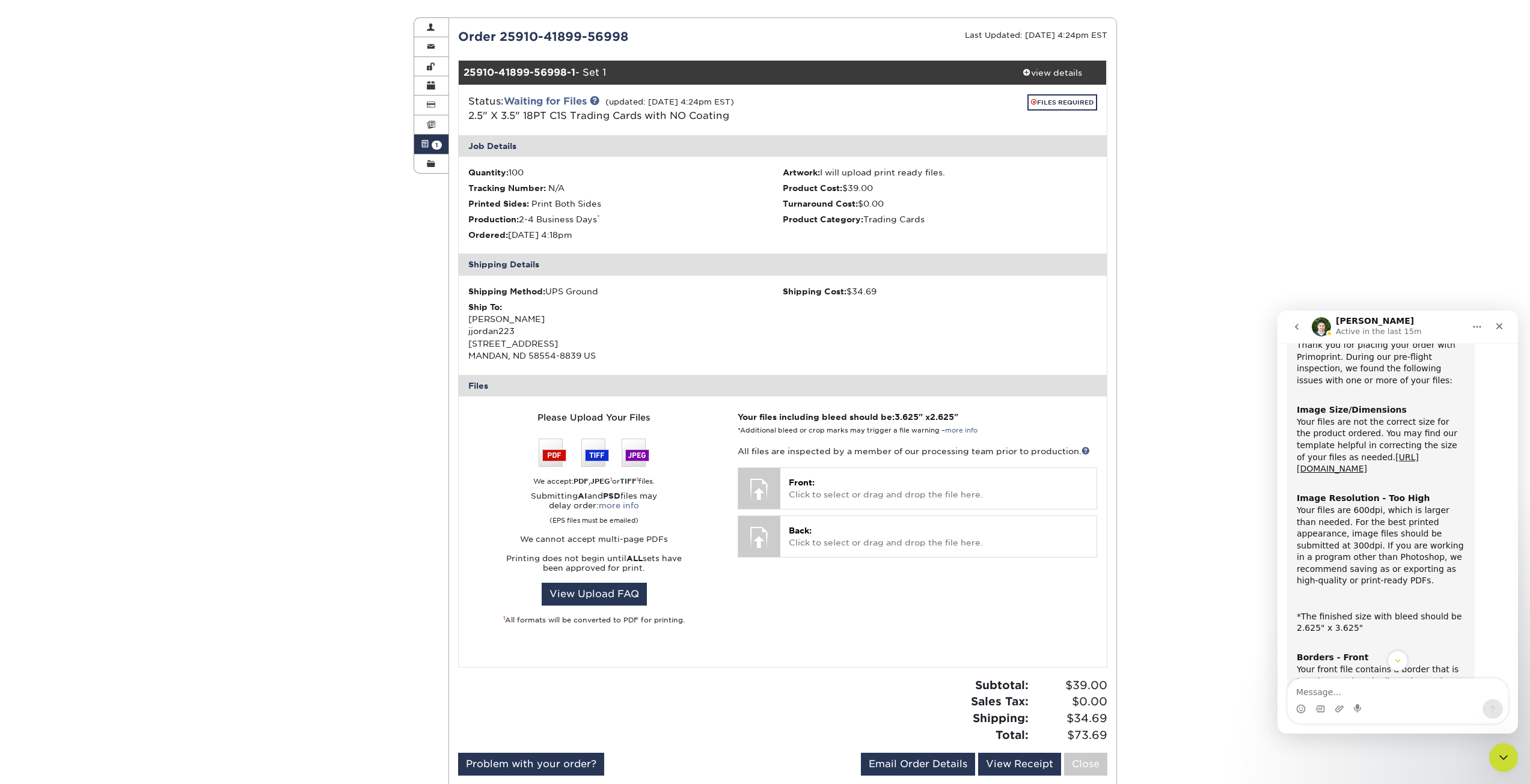
scroll to position [180, 0]
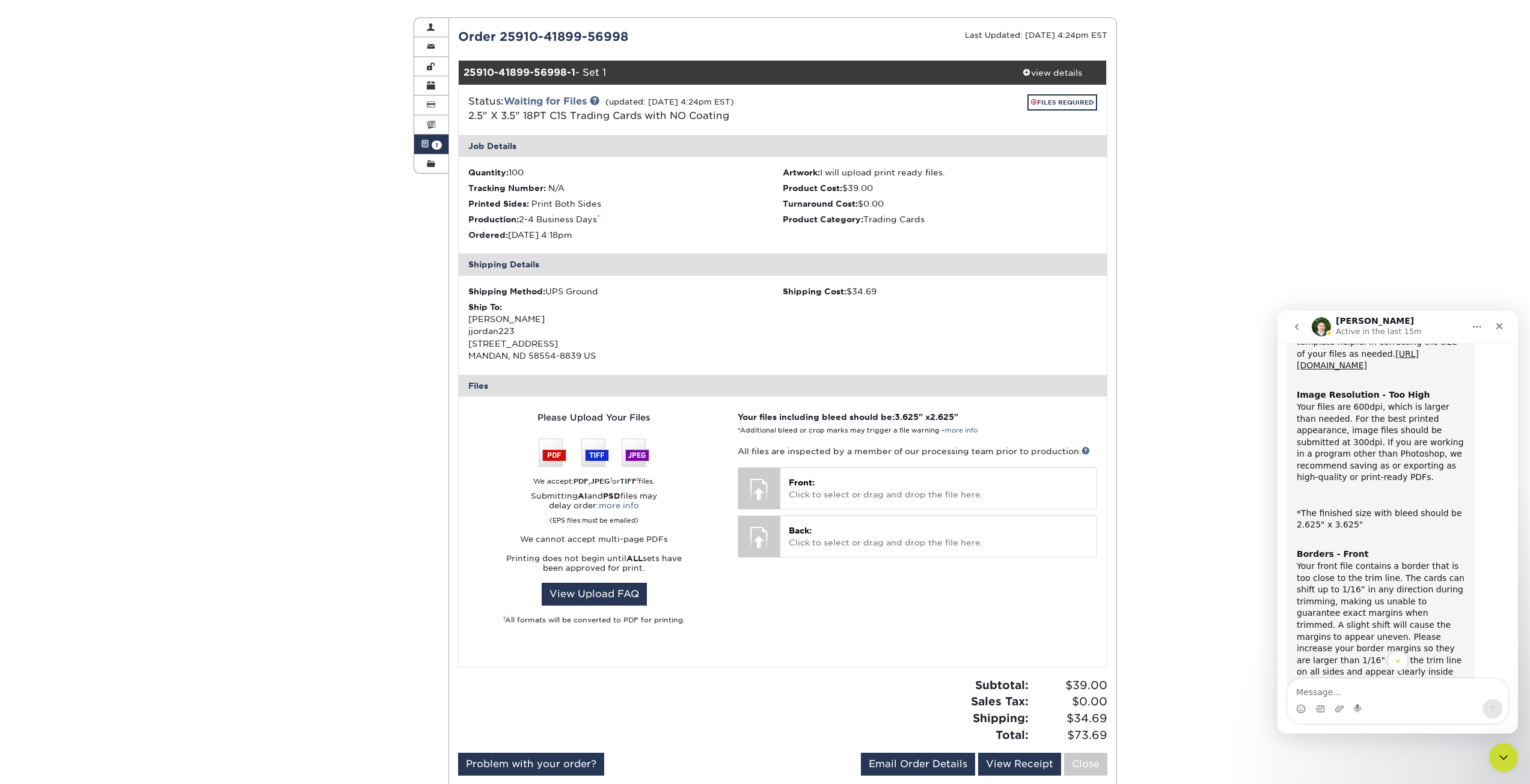
click at [1294, 327] on icon "go back" at bounding box center [1297, 327] width 10 height 10
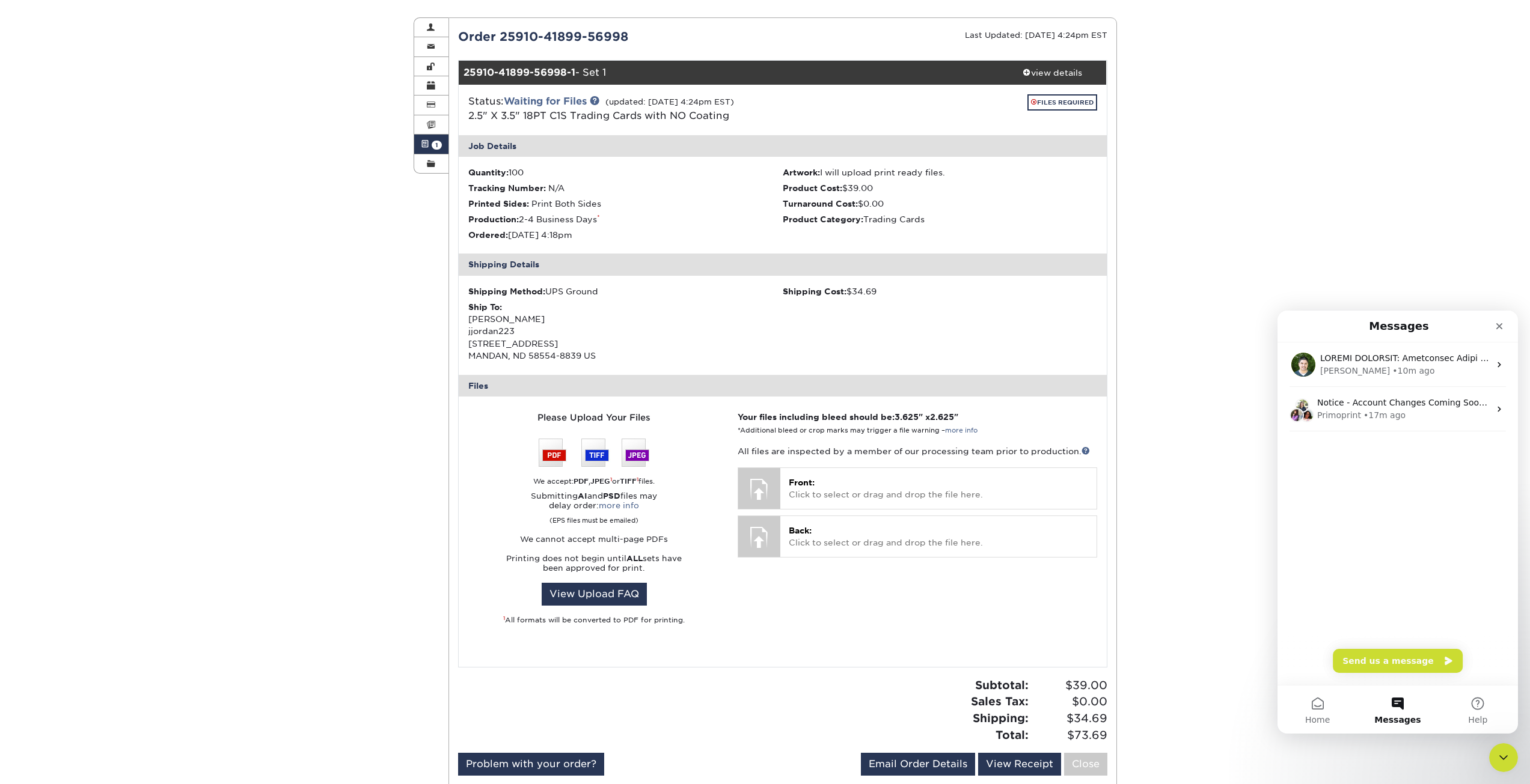
scroll to position [0, 0]
click at [1320, 283] on div "Active Orders Account Overview Contact Information Change Password Address Book…" at bounding box center [765, 404] width 1530 height 831
click at [1412, 718] on span "Messages" at bounding box center [1397, 720] width 46 height 9
click at [1505, 752] on icon "Close Intercom Messenger" at bounding box center [1501, 756] width 15 height 15
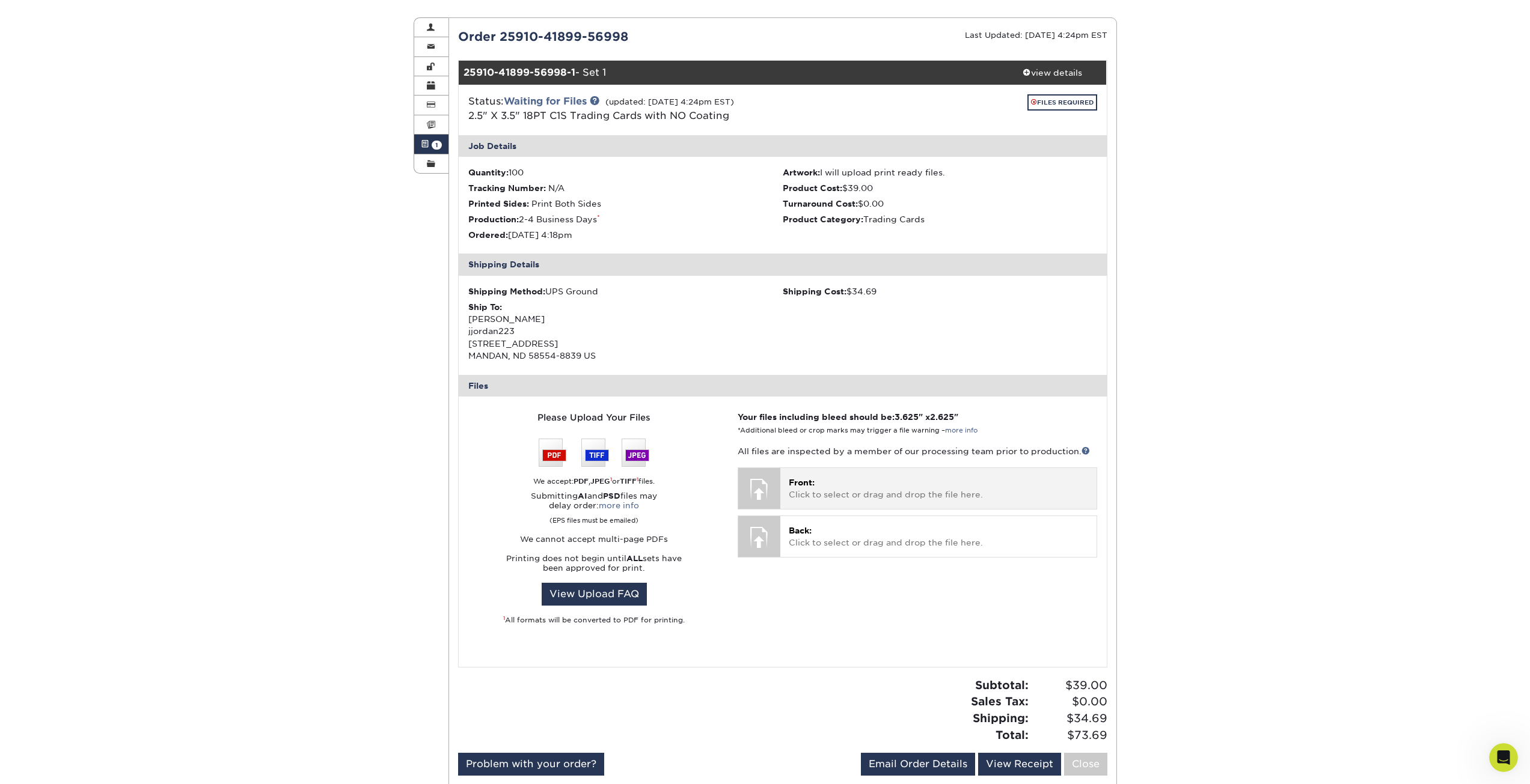
click at [812, 487] on span "Front:" at bounding box center [802, 482] width 26 height 10
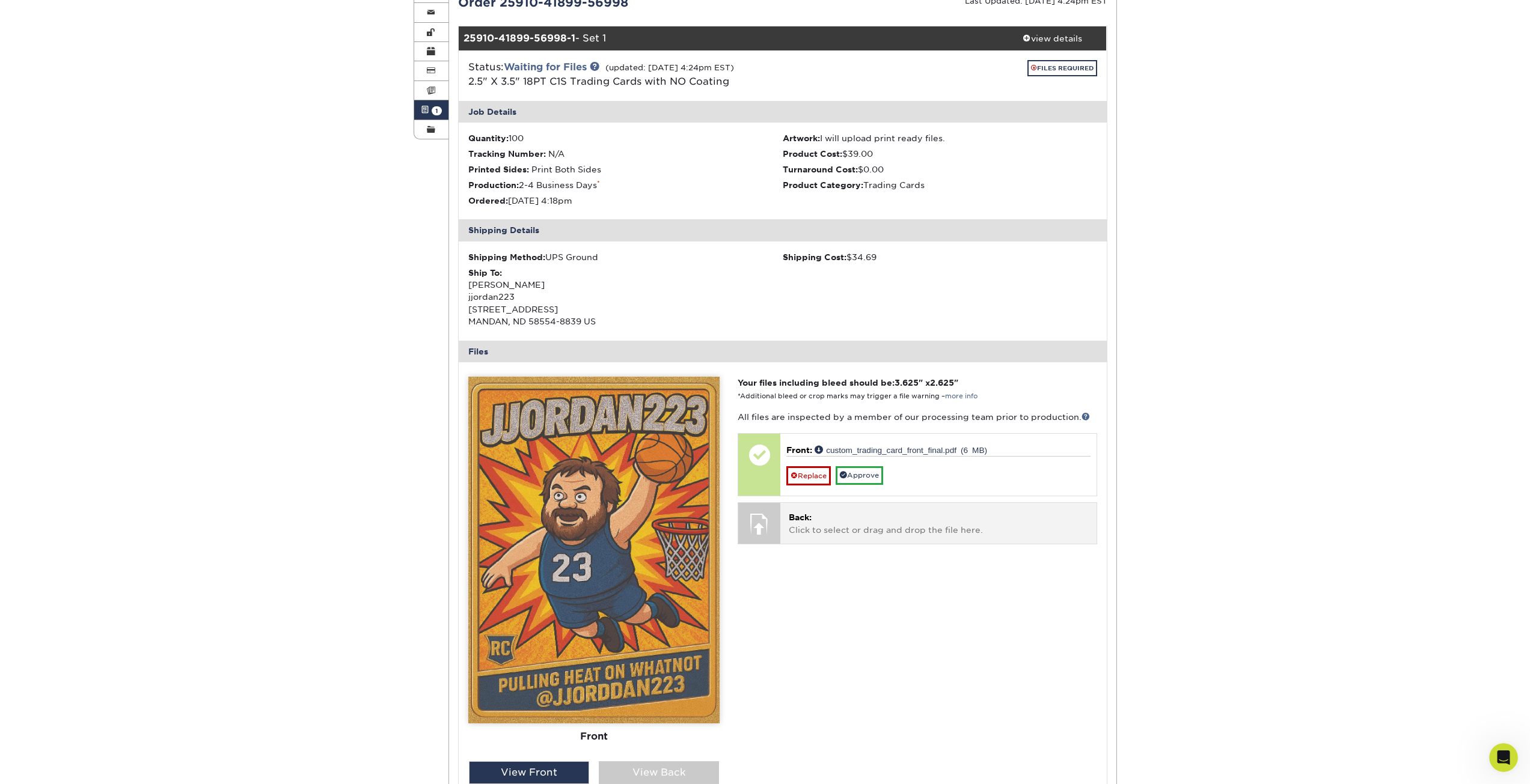
scroll to position [180, 0]
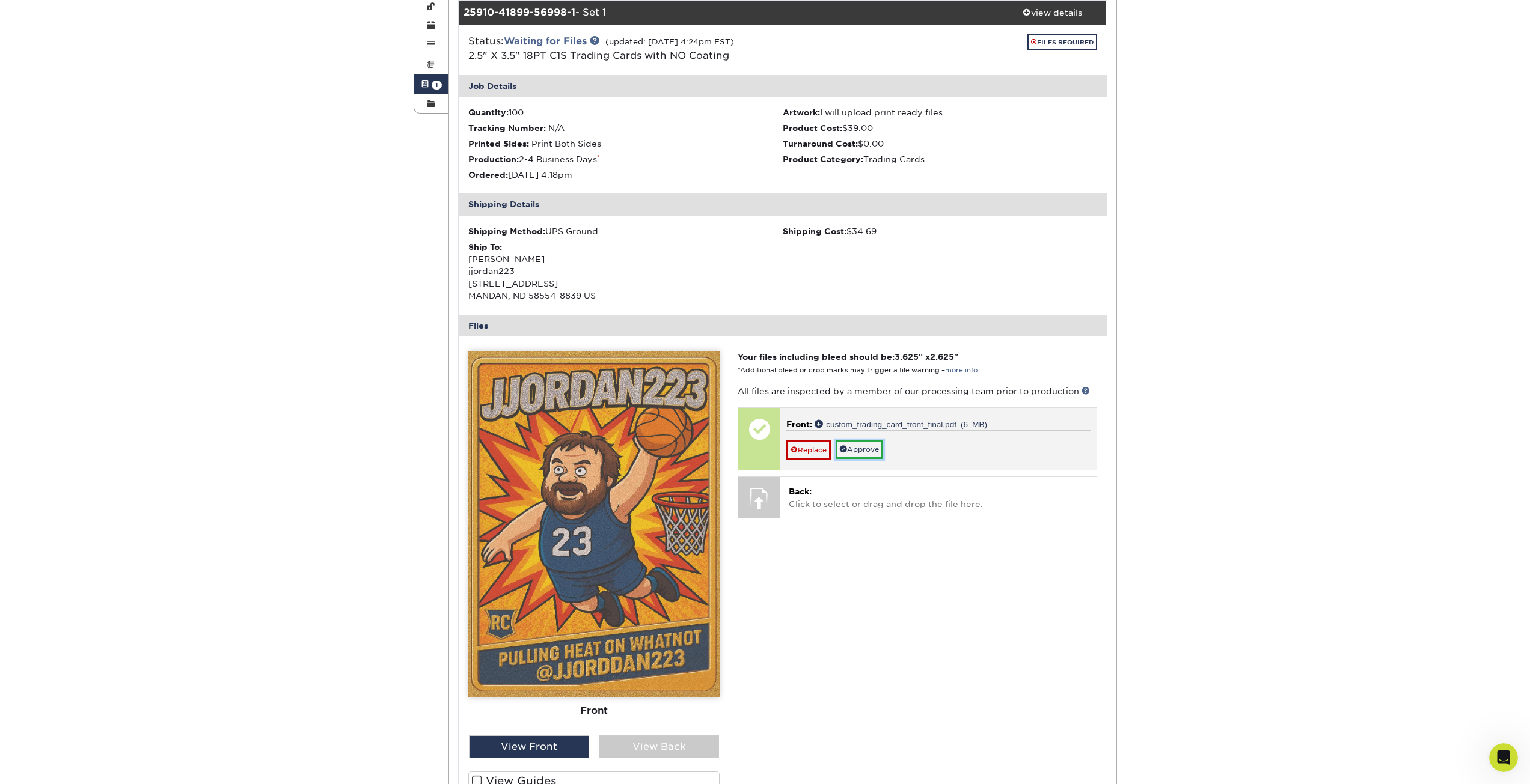
click at [861, 448] on link "Approve" at bounding box center [859, 449] width 47 height 18
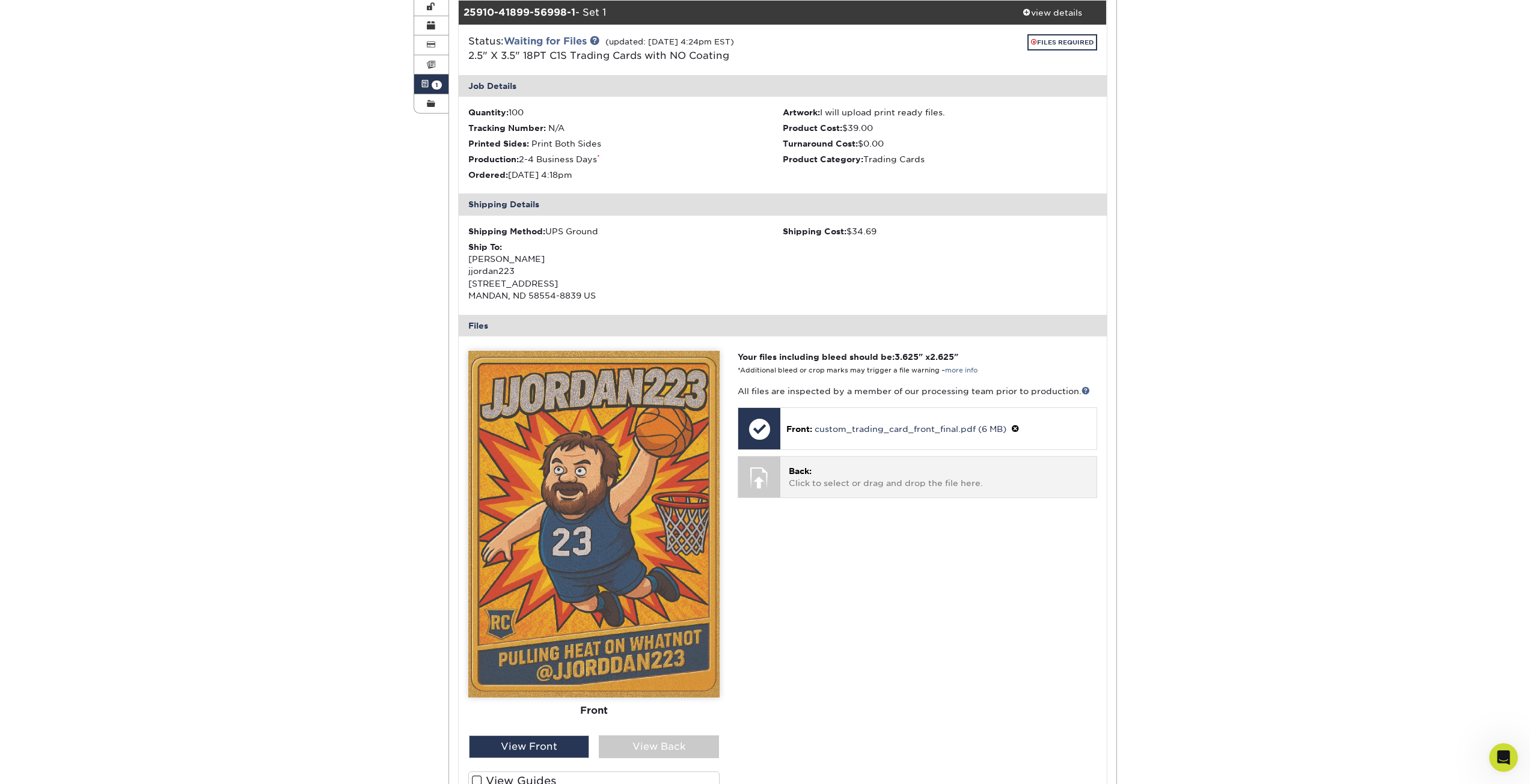
click at [852, 480] on p "Back: Click to select or drag and drop the file here." at bounding box center [938, 477] width 299 height 24
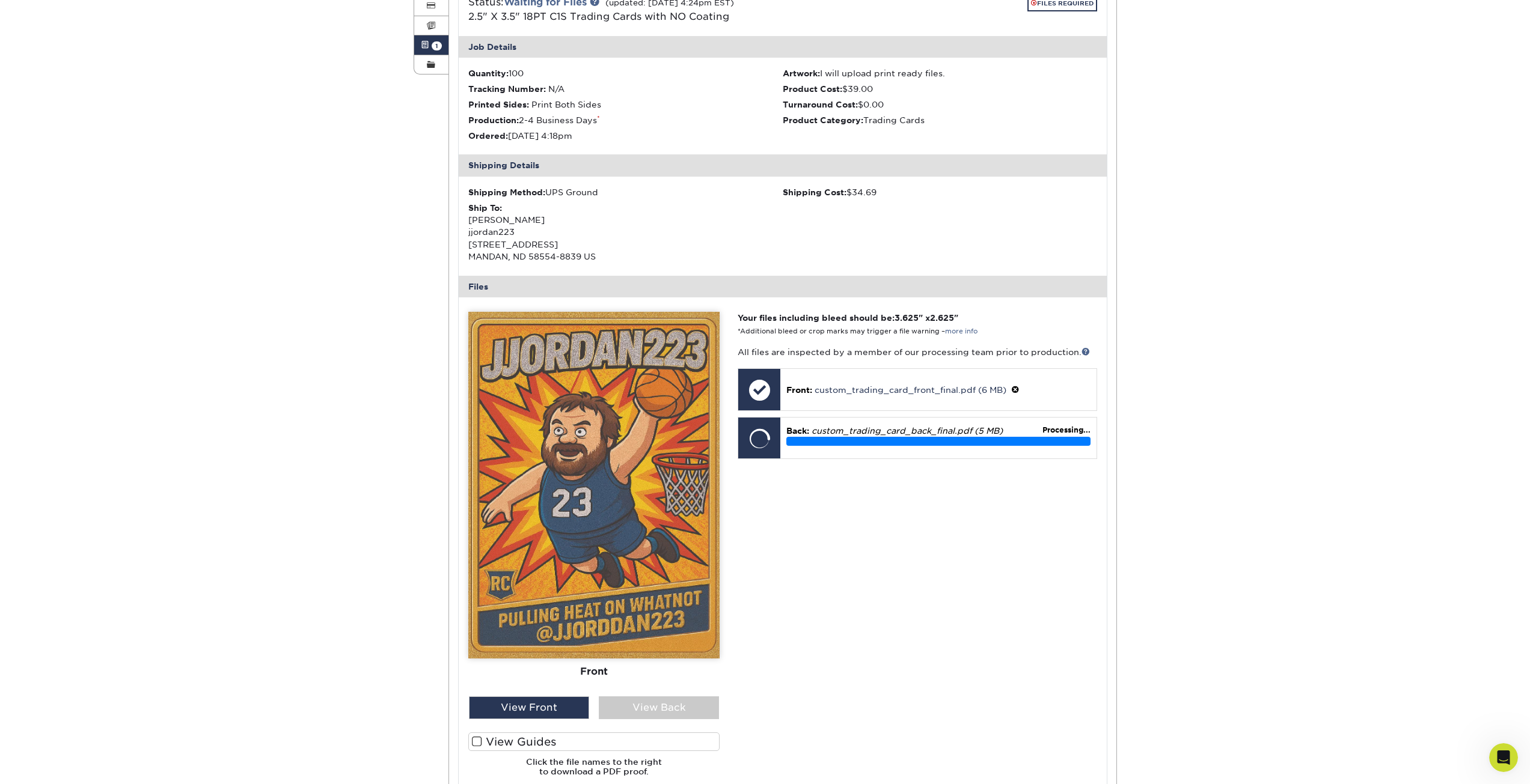
scroll to position [240, 0]
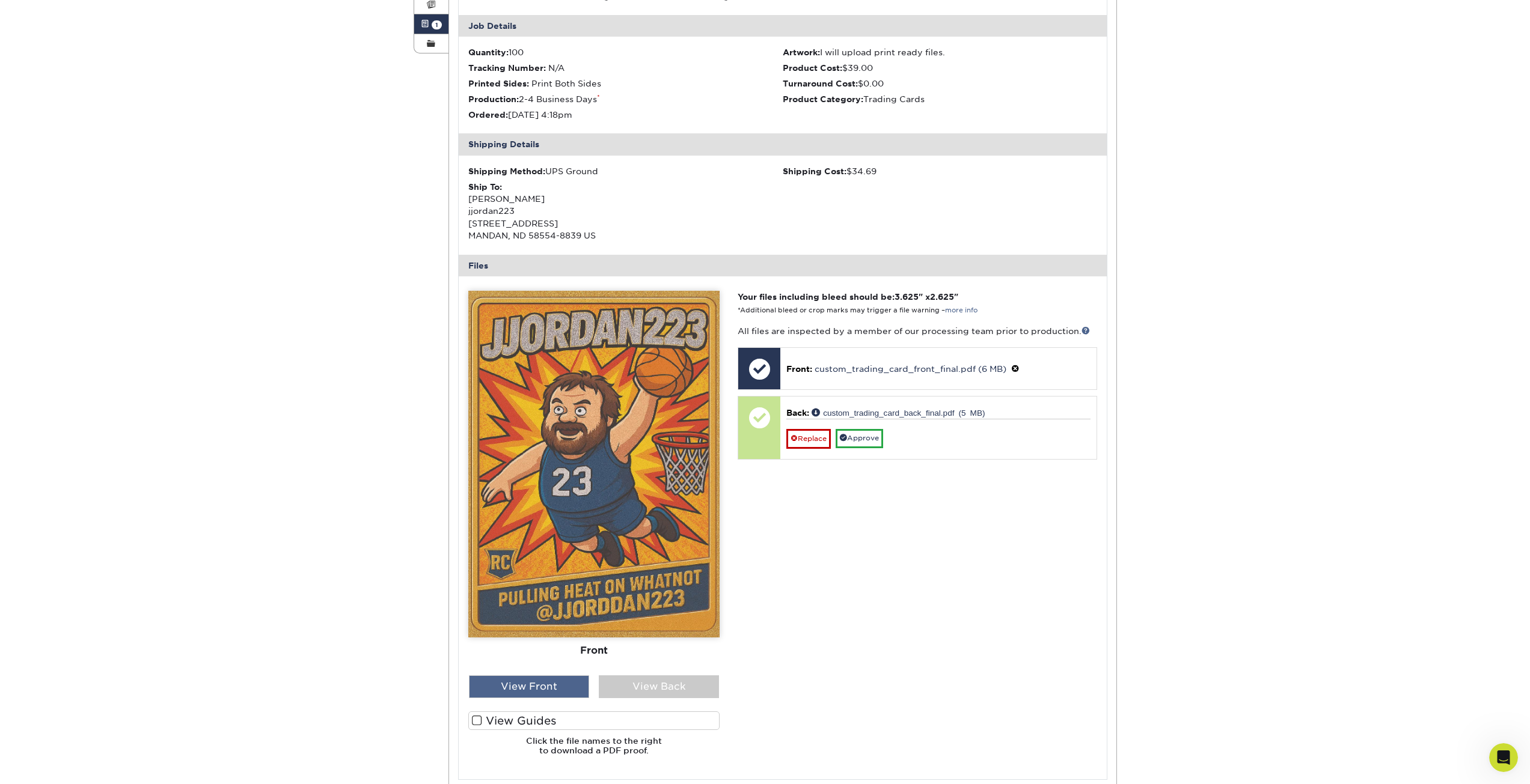
click at [562, 688] on div "View Front" at bounding box center [529, 687] width 121 height 23
click at [628, 686] on div "View Back" at bounding box center [659, 687] width 121 height 23
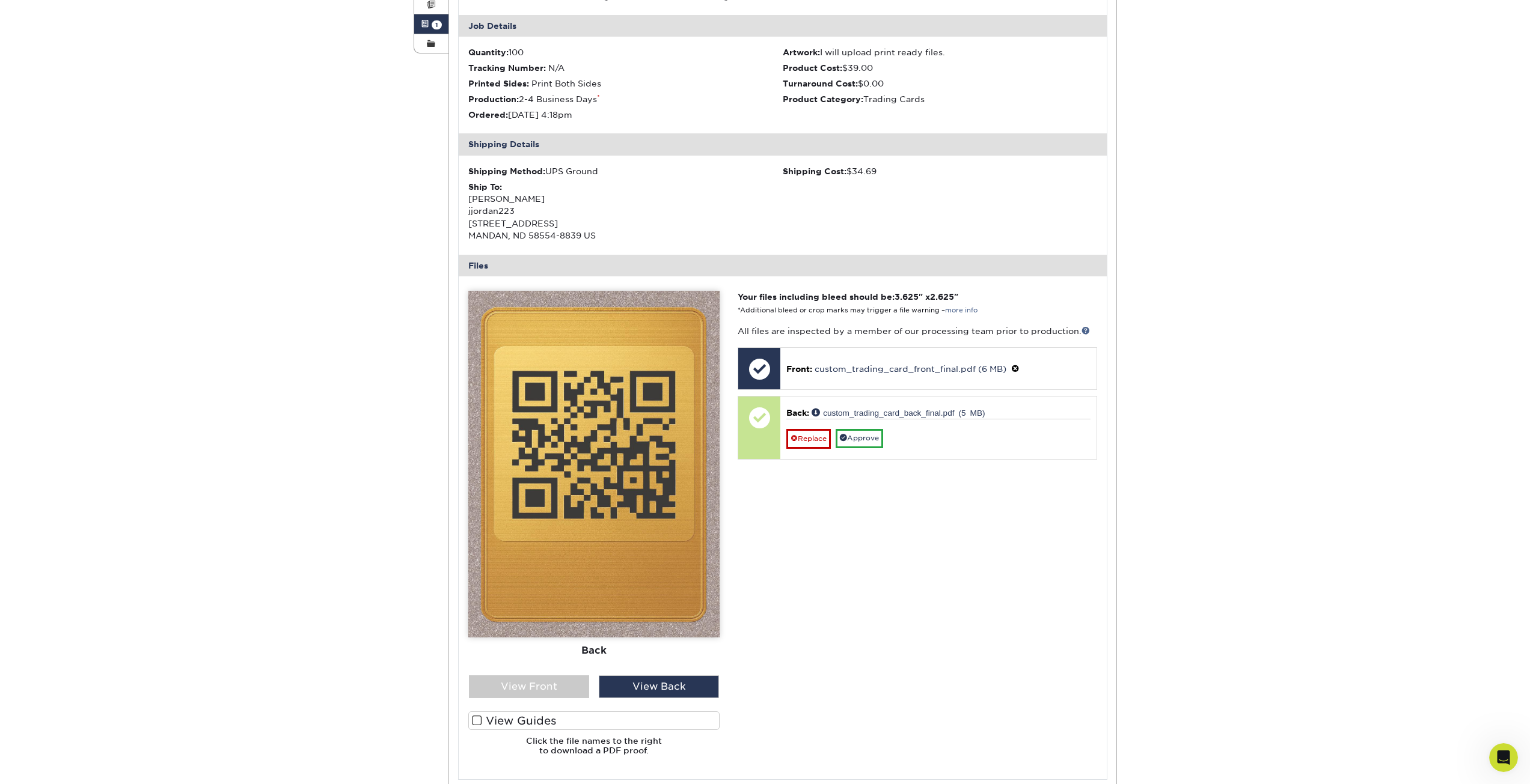
click at [476, 718] on span at bounding box center [477, 720] width 10 height 11
click at [0, 0] on input "View Guides" at bounding box center [0, 0] width 0 height 0
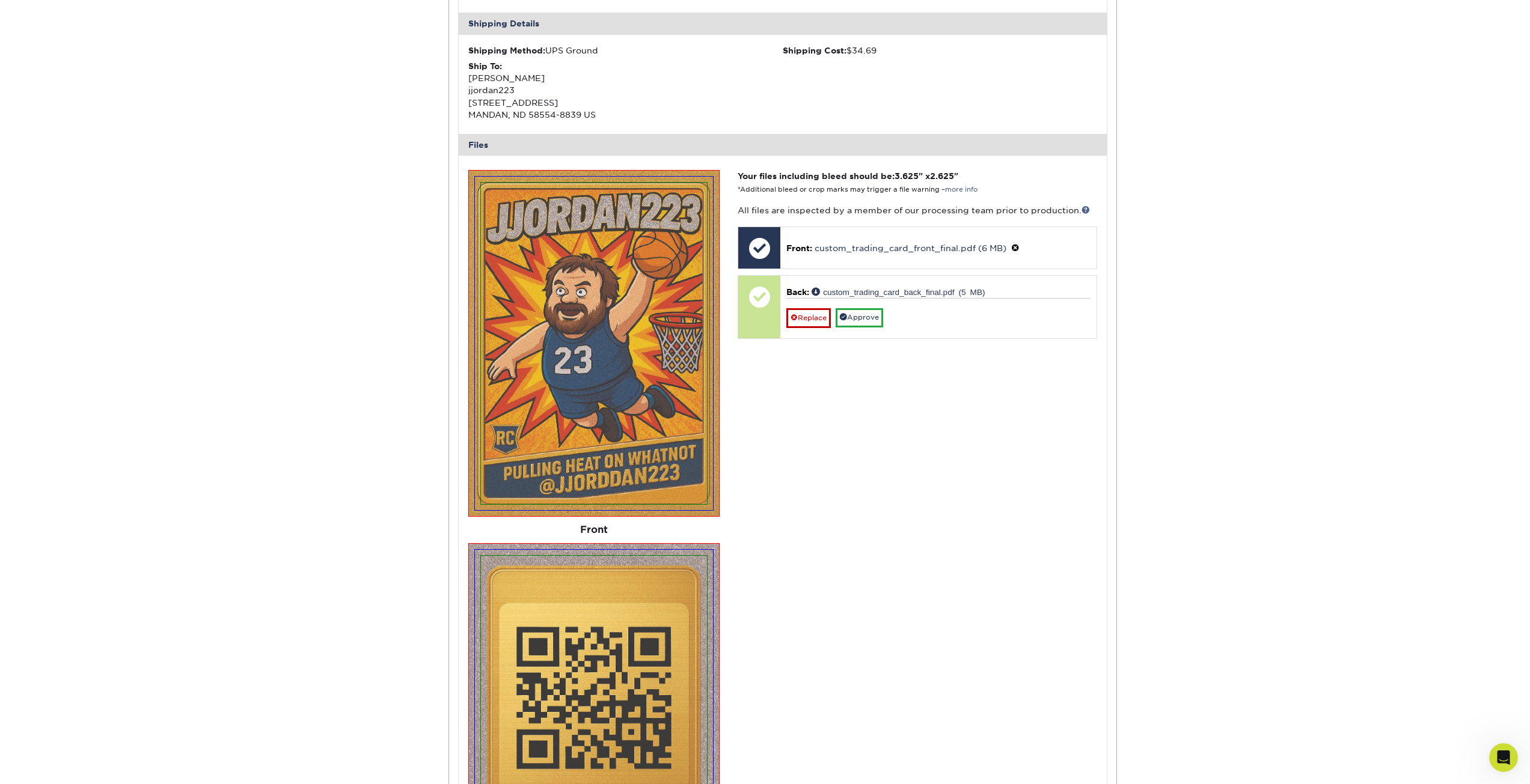
scroll to position [361, 0]
click at [860, 317] on link "Approve" at bounding box center [859, 317] width 47 height 18
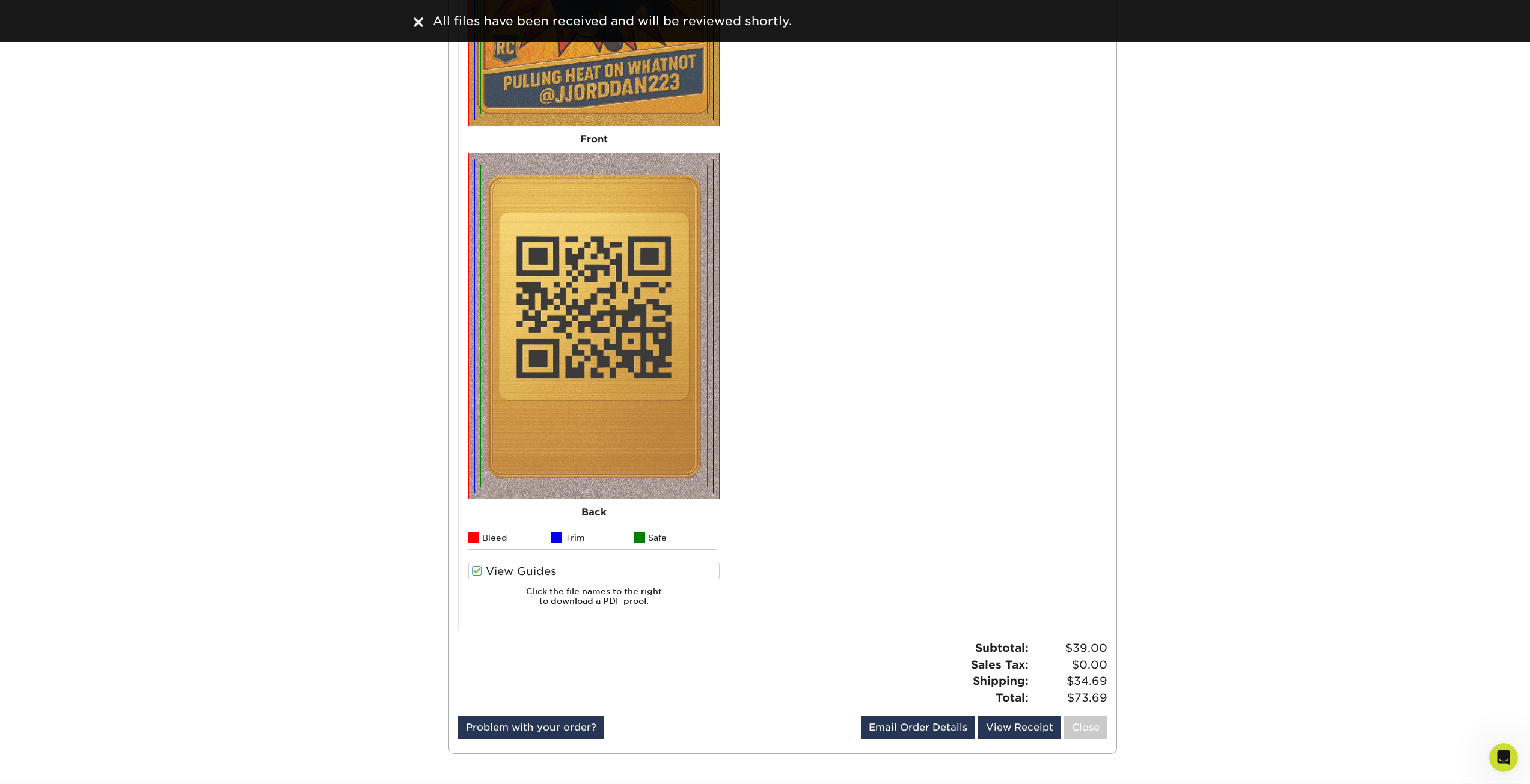
scroll to position [842, 0]
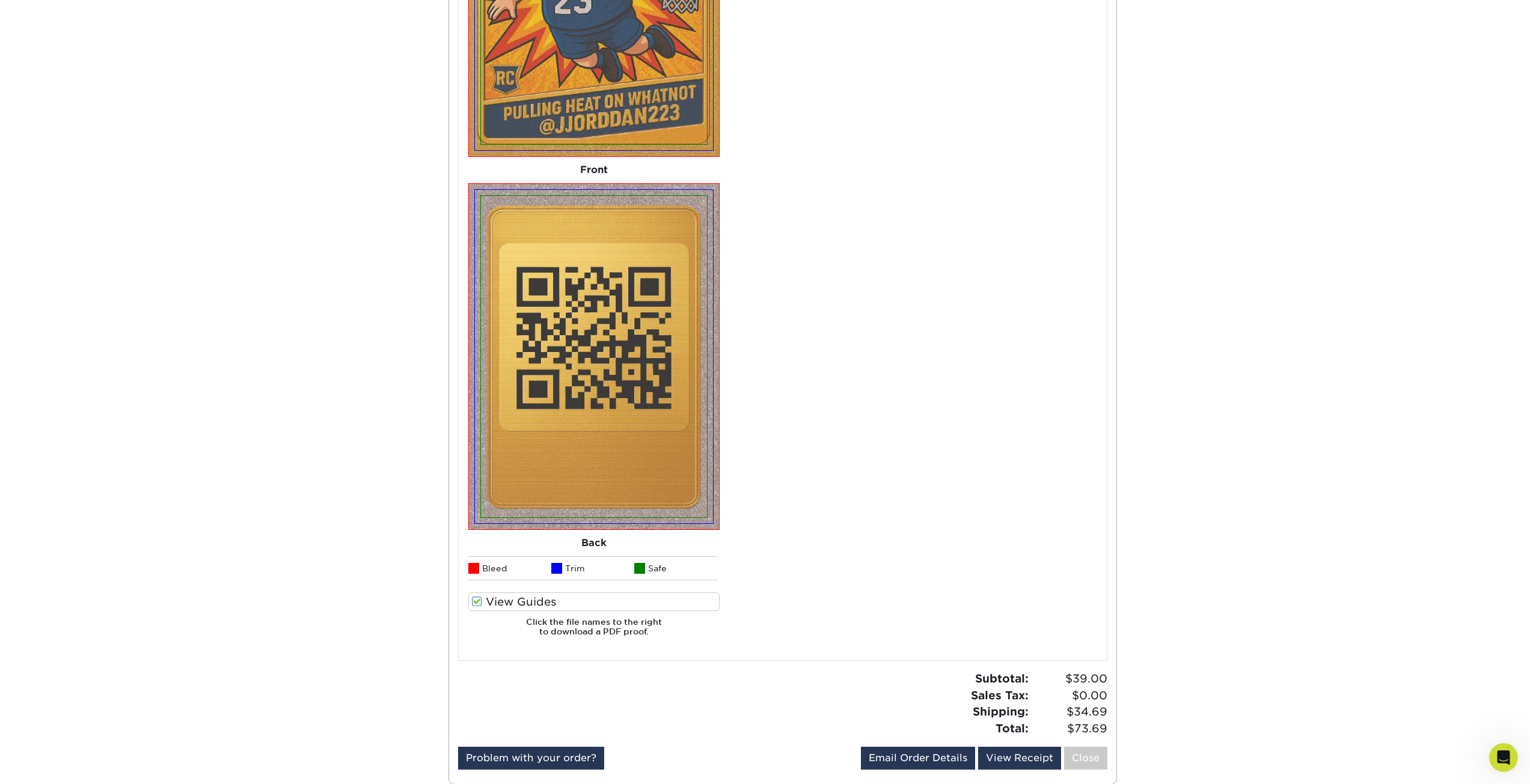
click at [479, 601] on span at bounding box center [477, 601] width 10 height 11
click at [0, 0] on input "View Guides" at bounding box center [0, 0] width 0 height 0
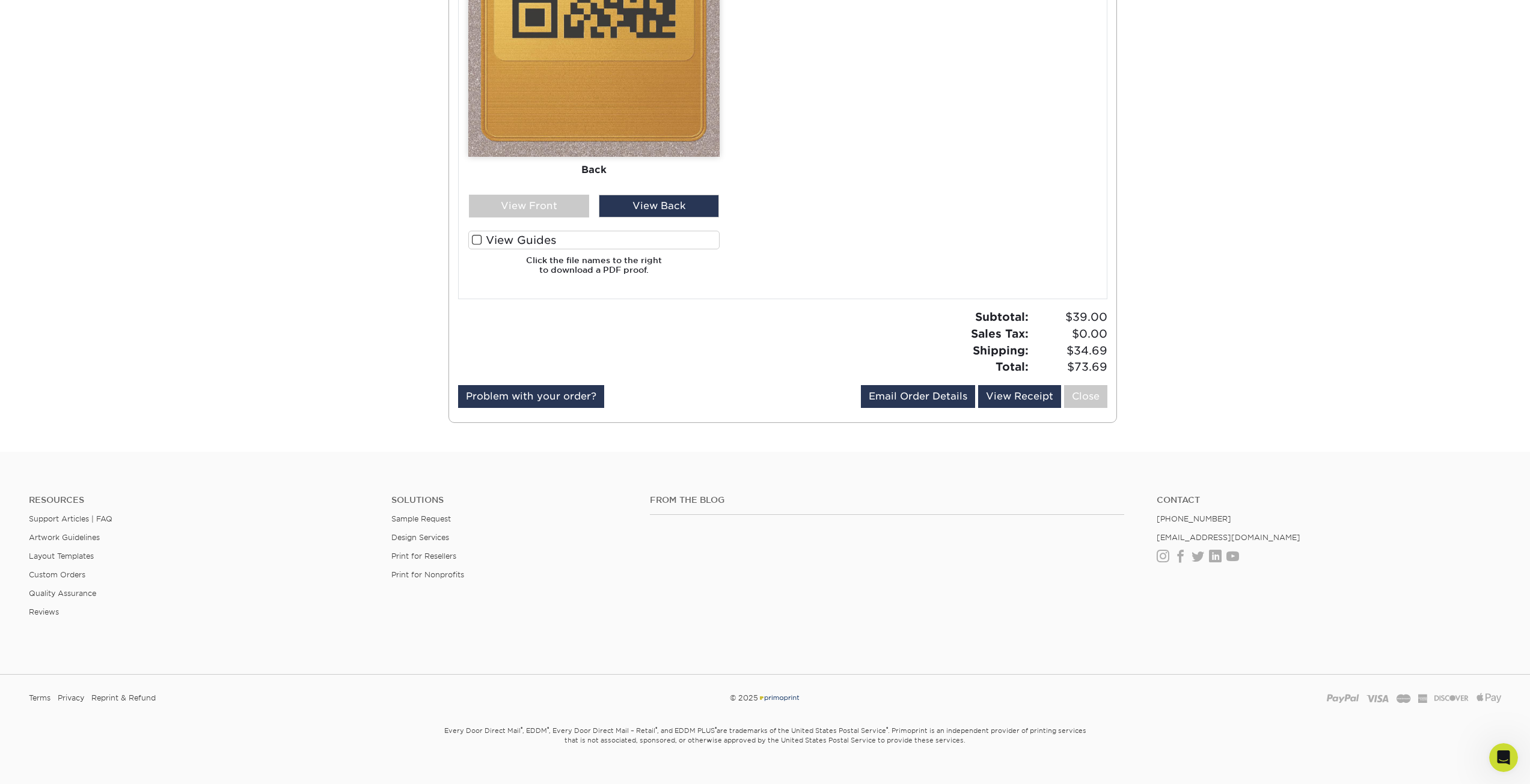
scroll to position [359, 0]
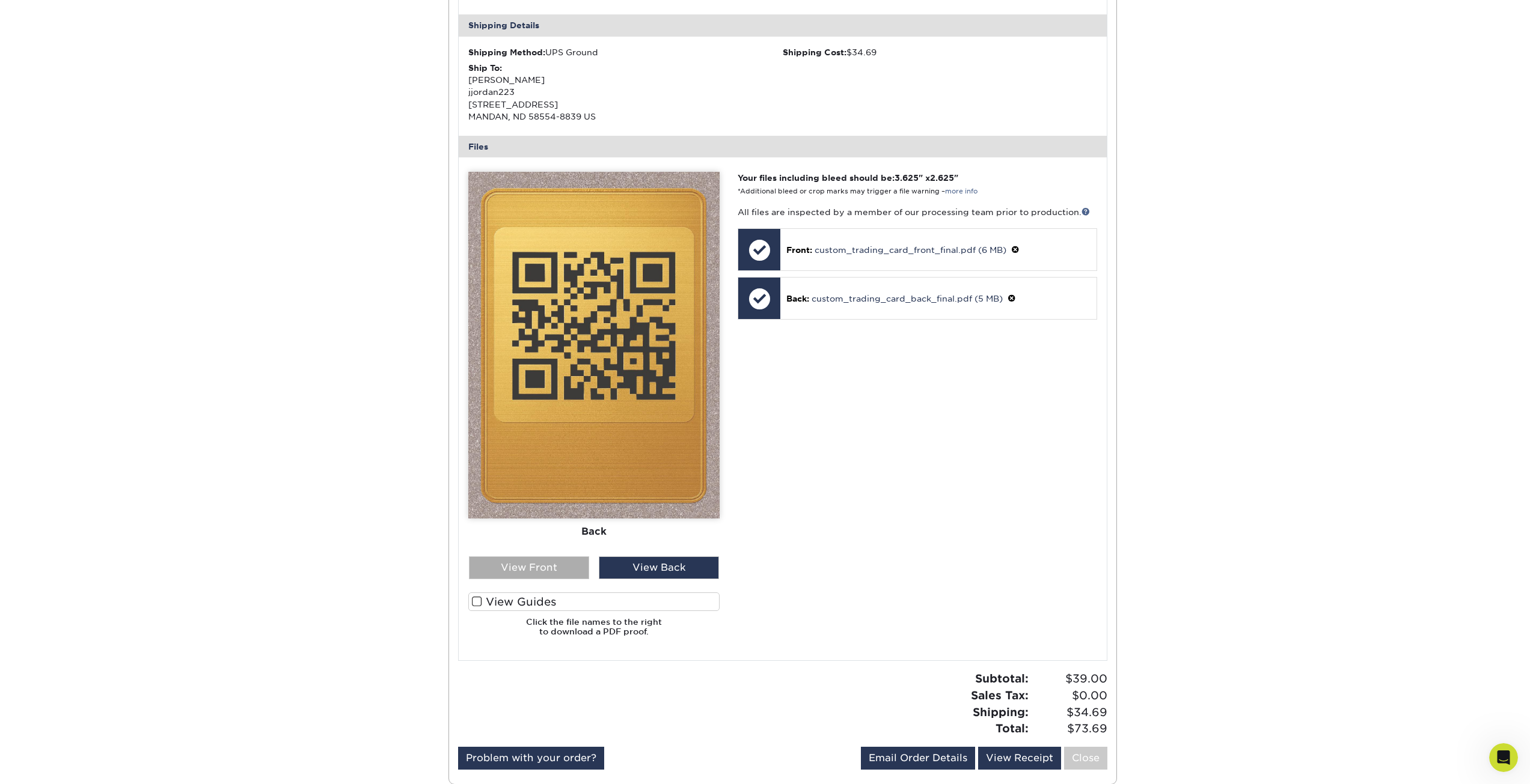
click at [527, 571] on div "View Front" at bounding box center [529, 568] width 121 height 23
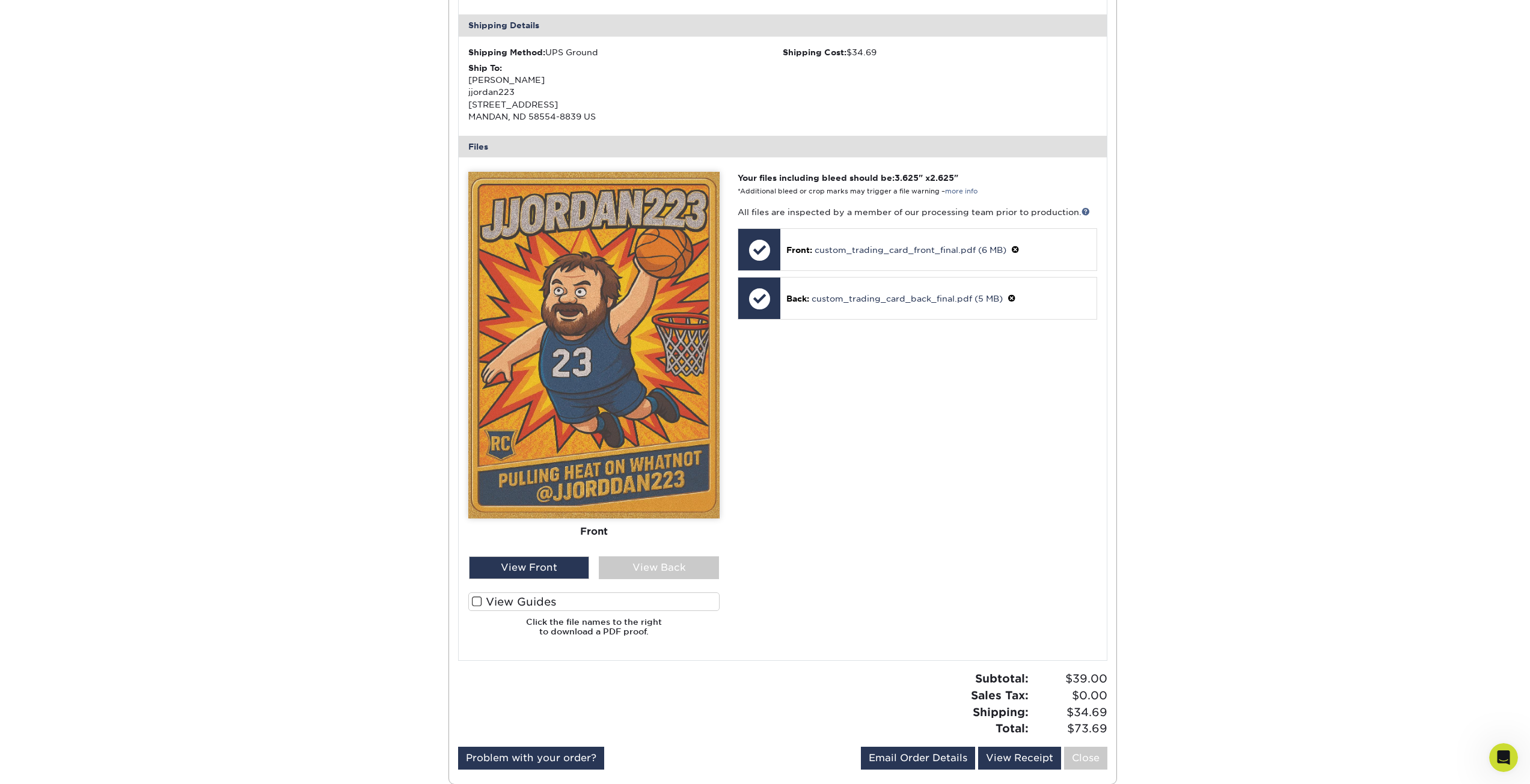
click at [472, 601] on label "View Guides" at bounding box center [594, 601] width 251 height 18
click at [0, 0] on input "View Guides" at bounding box center [0, 0] width 0 height 0
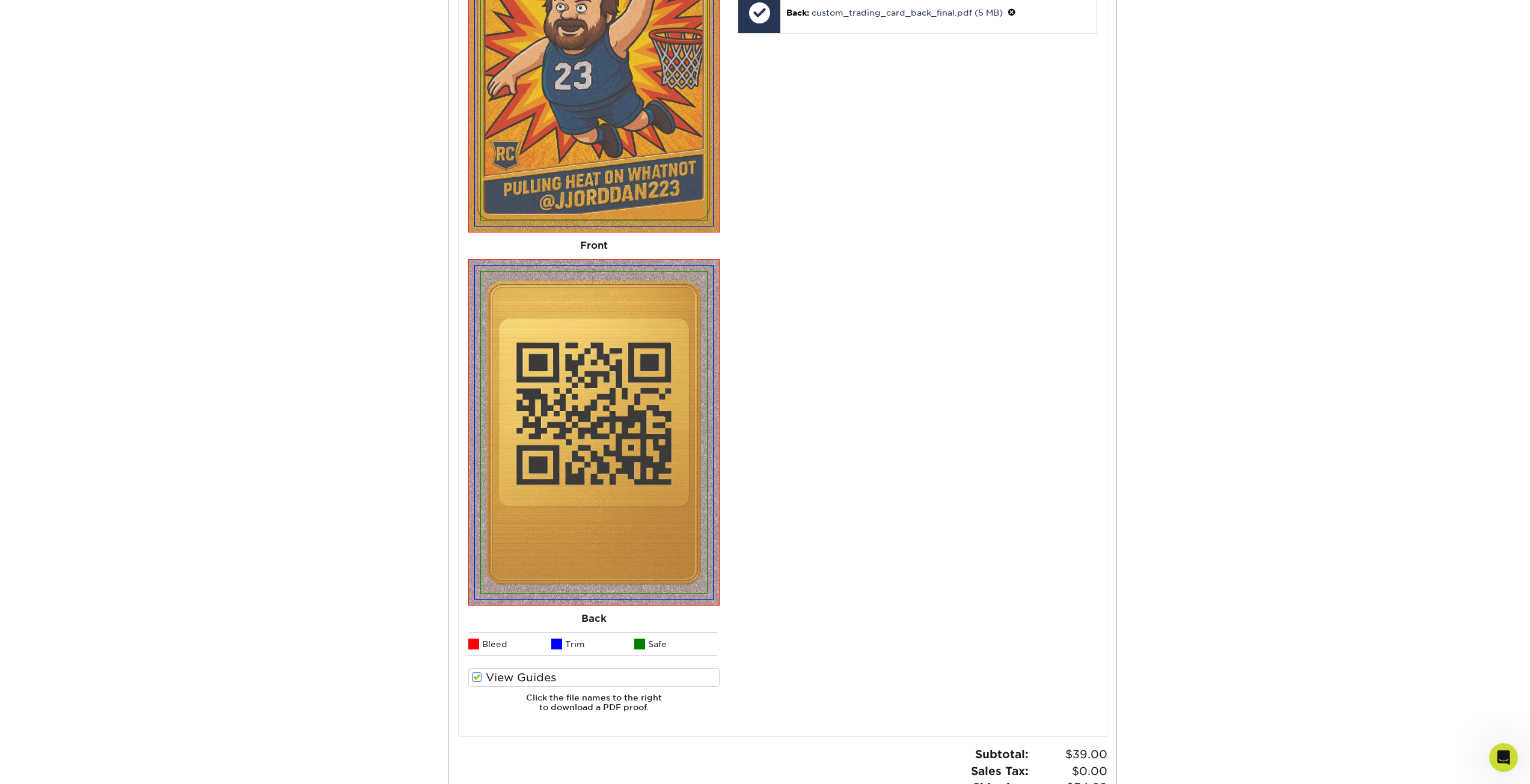
scroll to position [661, 0]
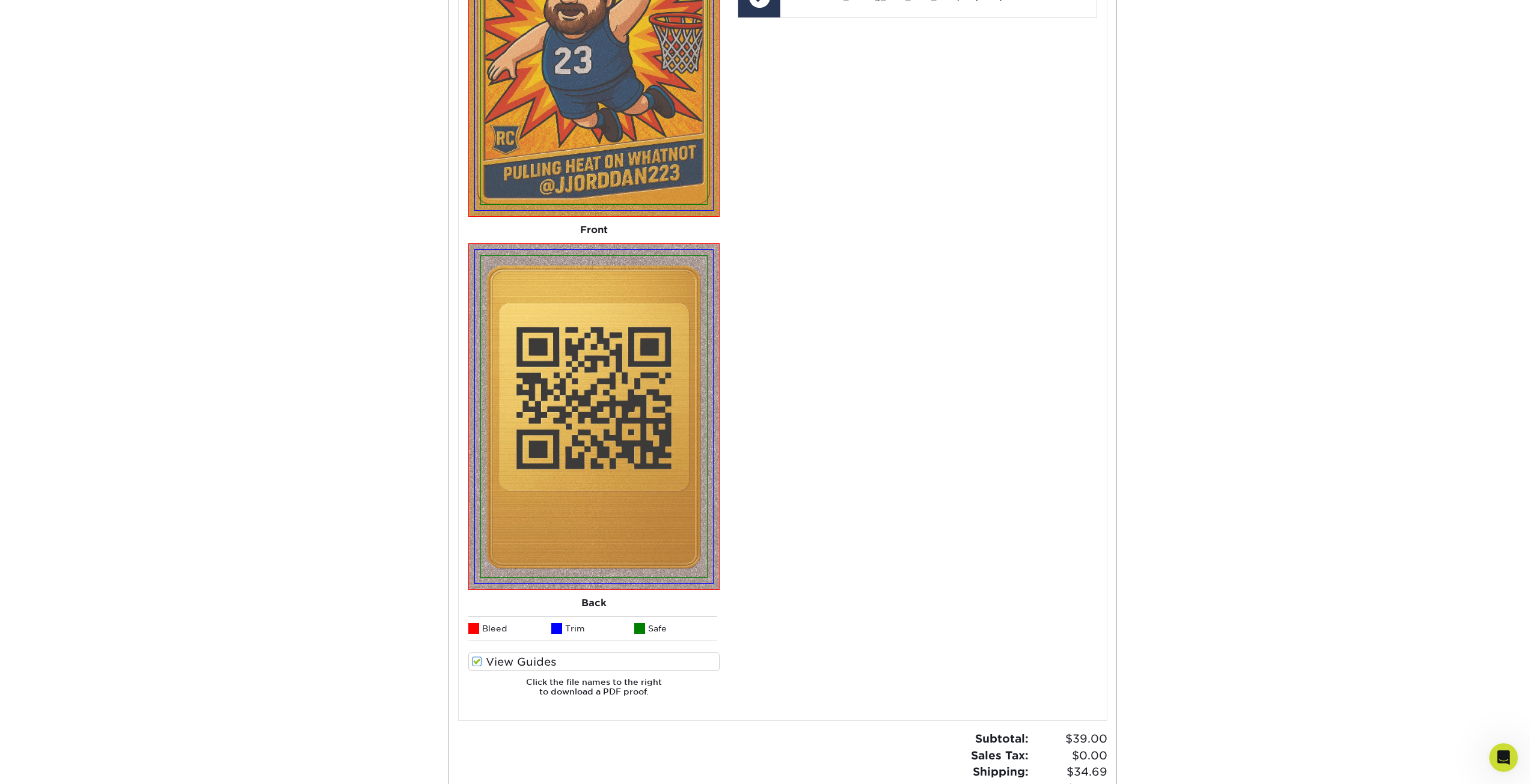
click at [473, 661] on span at bounding box center [477, 662] width 10 height 11
click at [0, 0] on input "View Guides" at bounding box center [0, 0] width 0 height 0
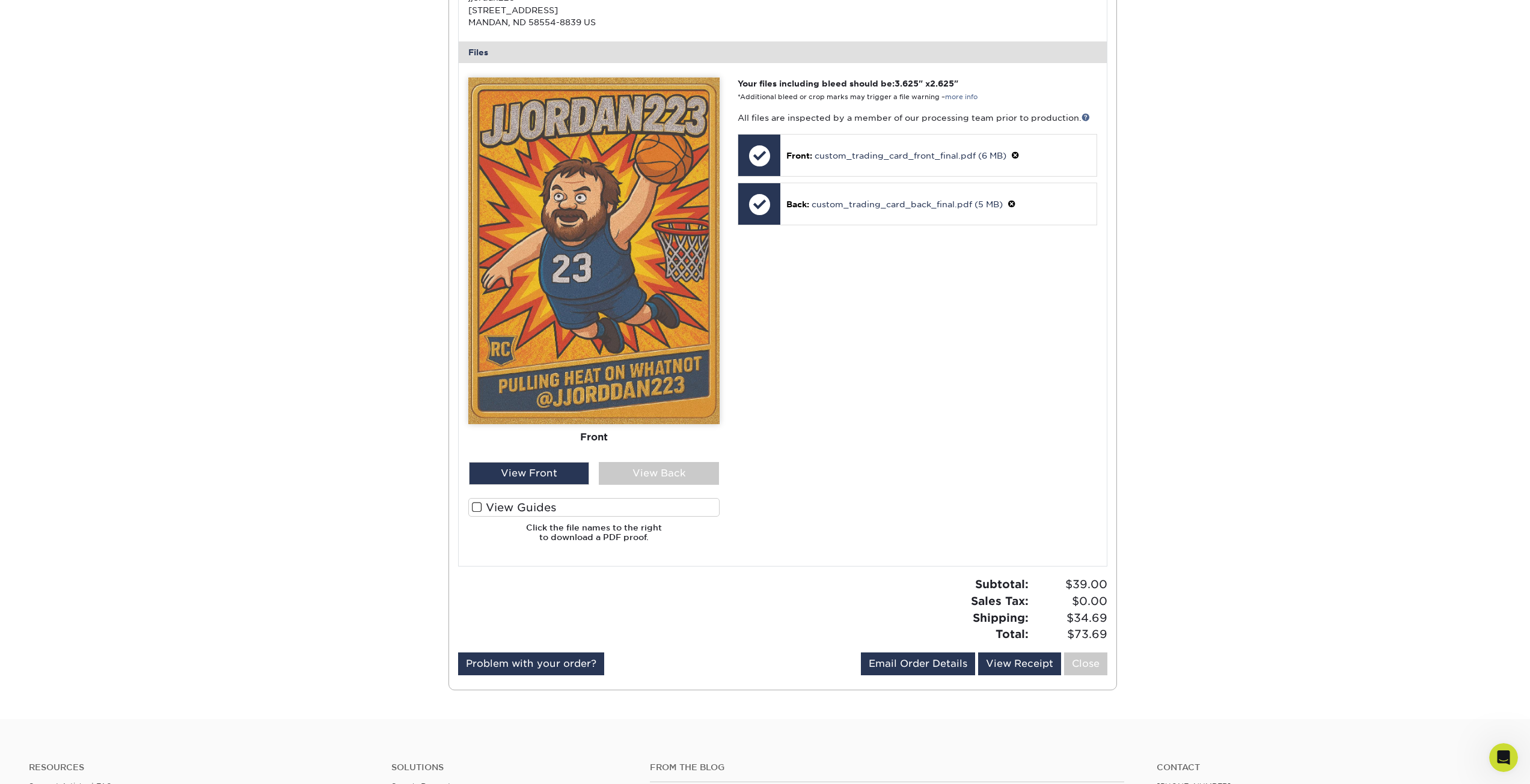
scroll to position [601, 0]
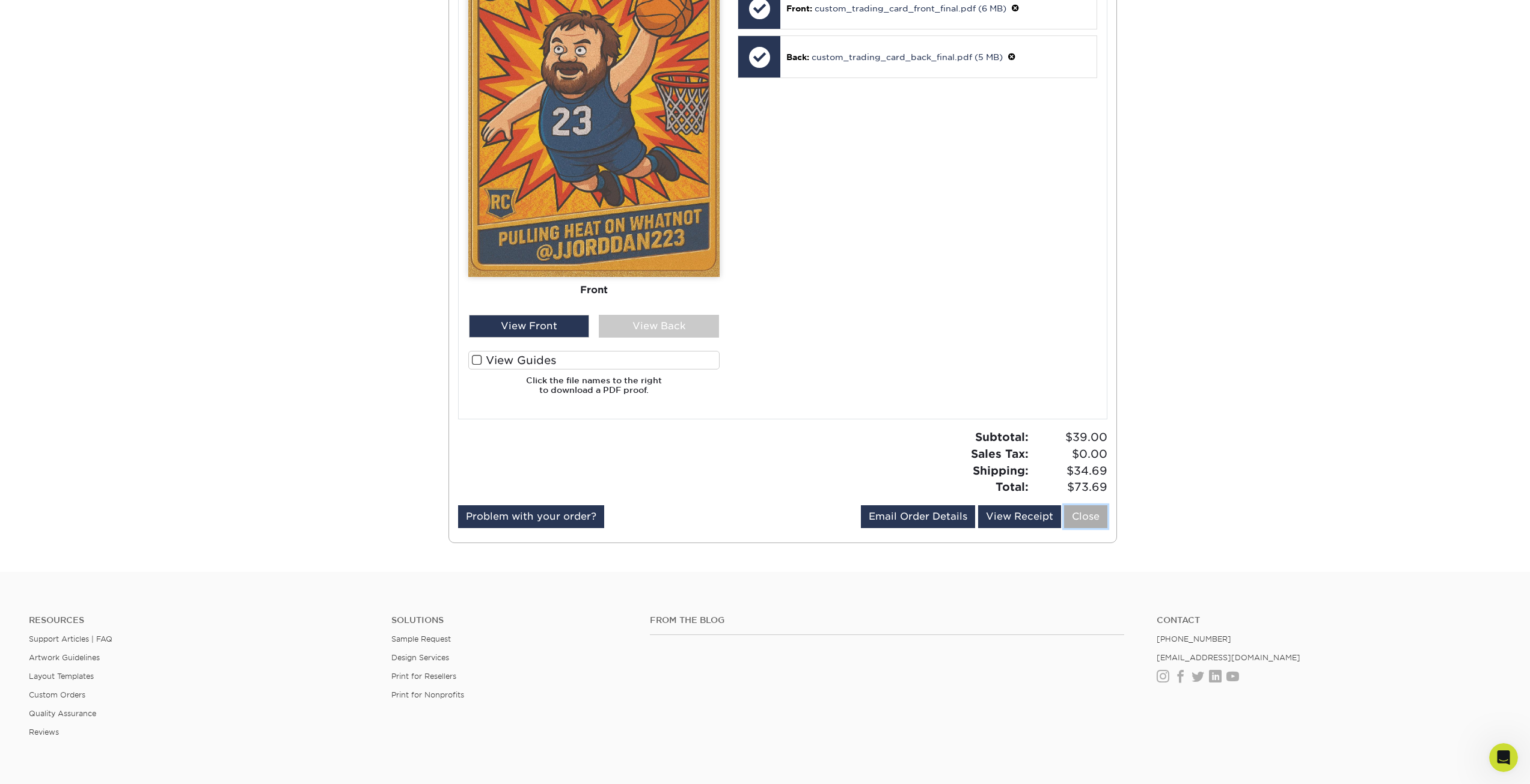
click at [1090, 518] on link "Close" at bounding box center [1086, 517] width 44 height 23
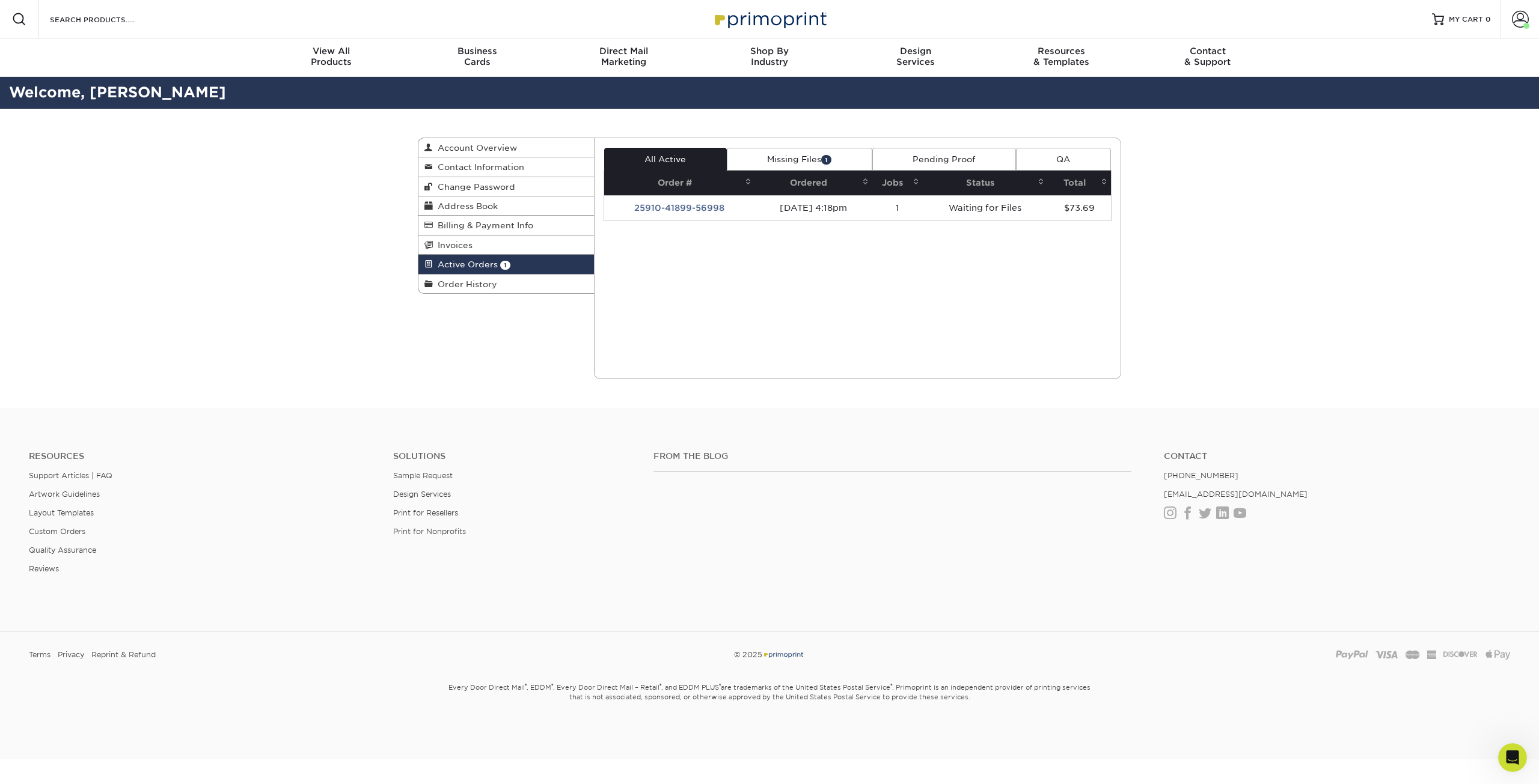
click at [691, 207] on td "25910-41899-56998" at bounding box center [679, 207] width 151 height 25
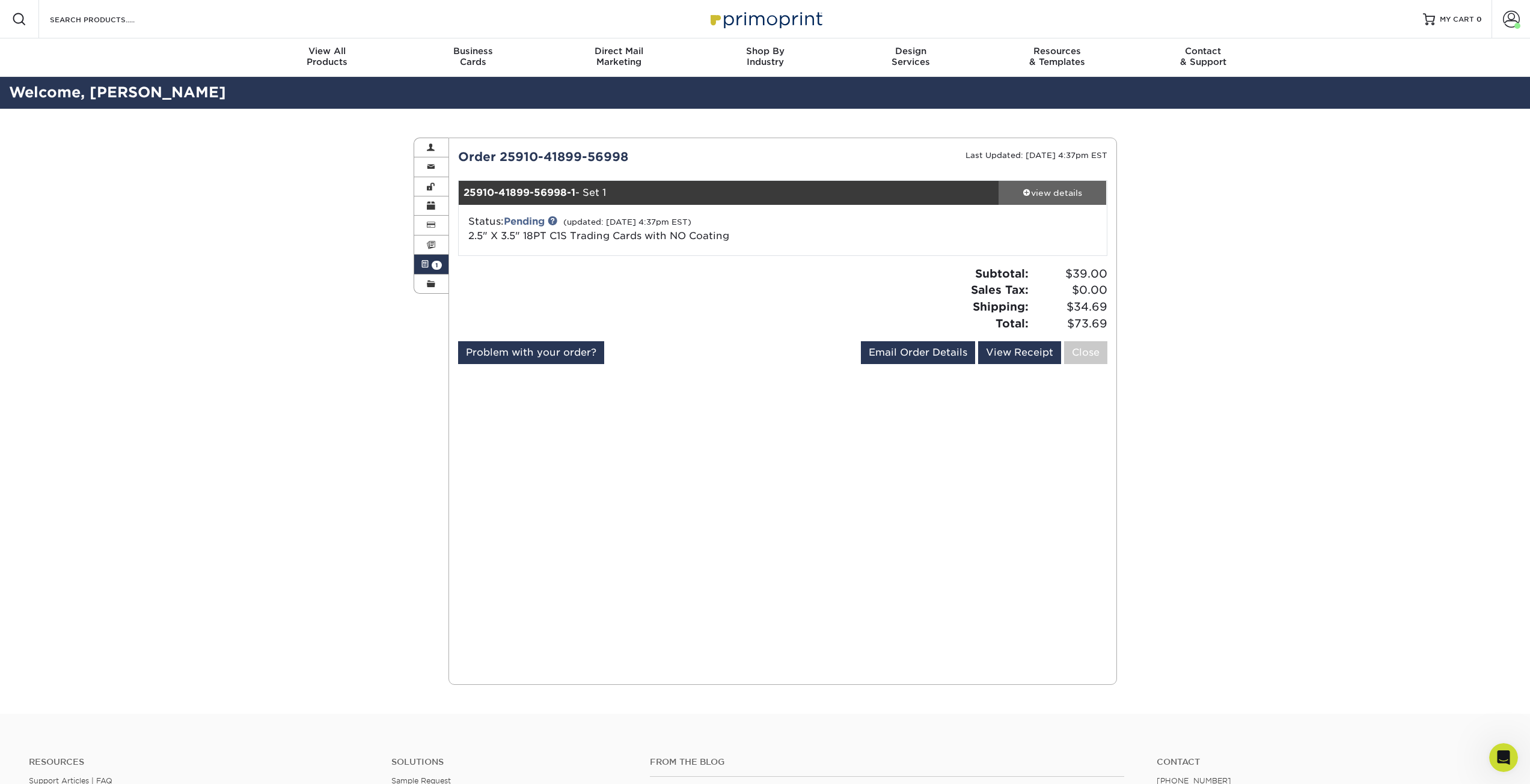
click at [1050, 187] on div "view details" at bounding box center [1053, 193] width 108 height 12
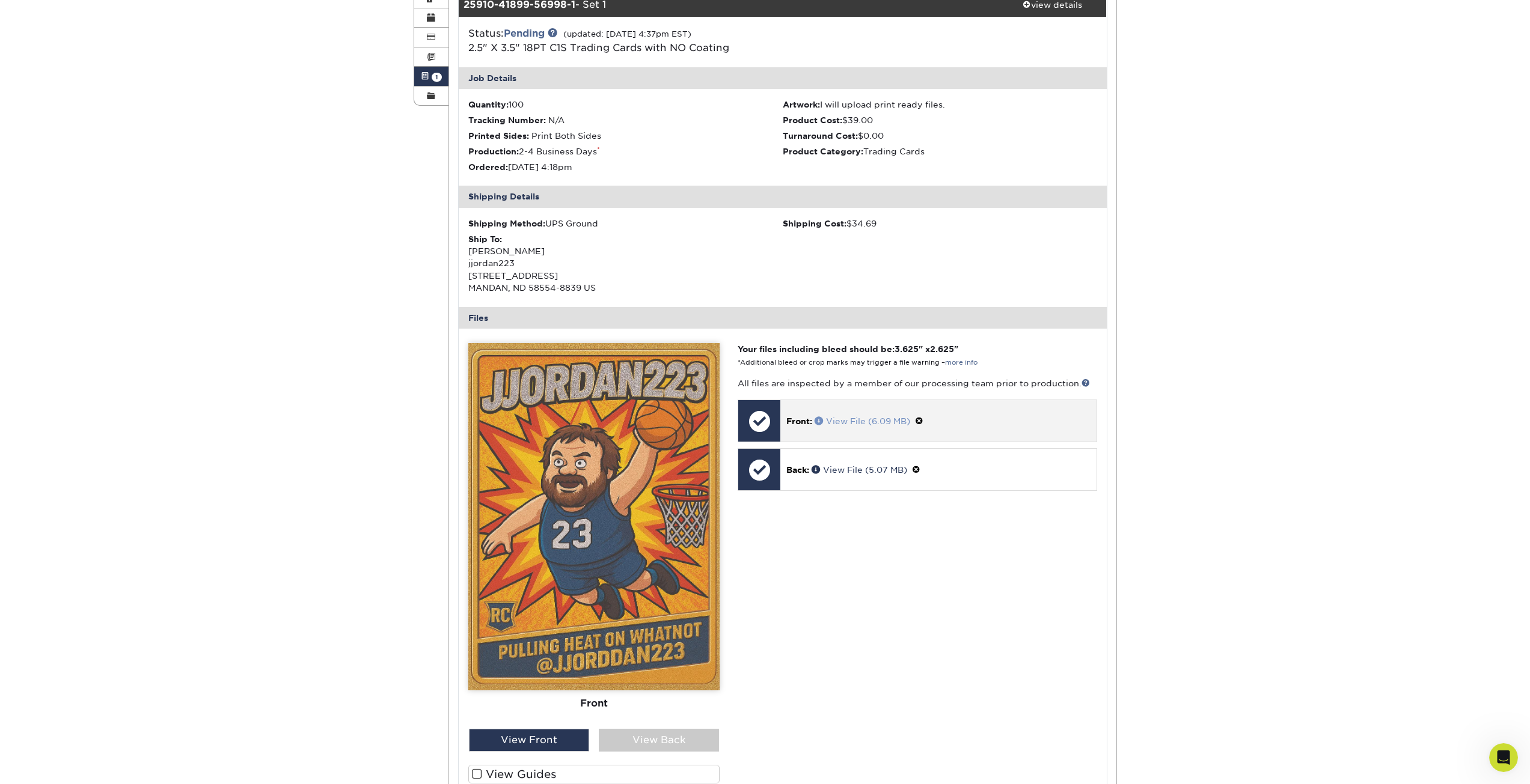
scroll to position [301, 0]
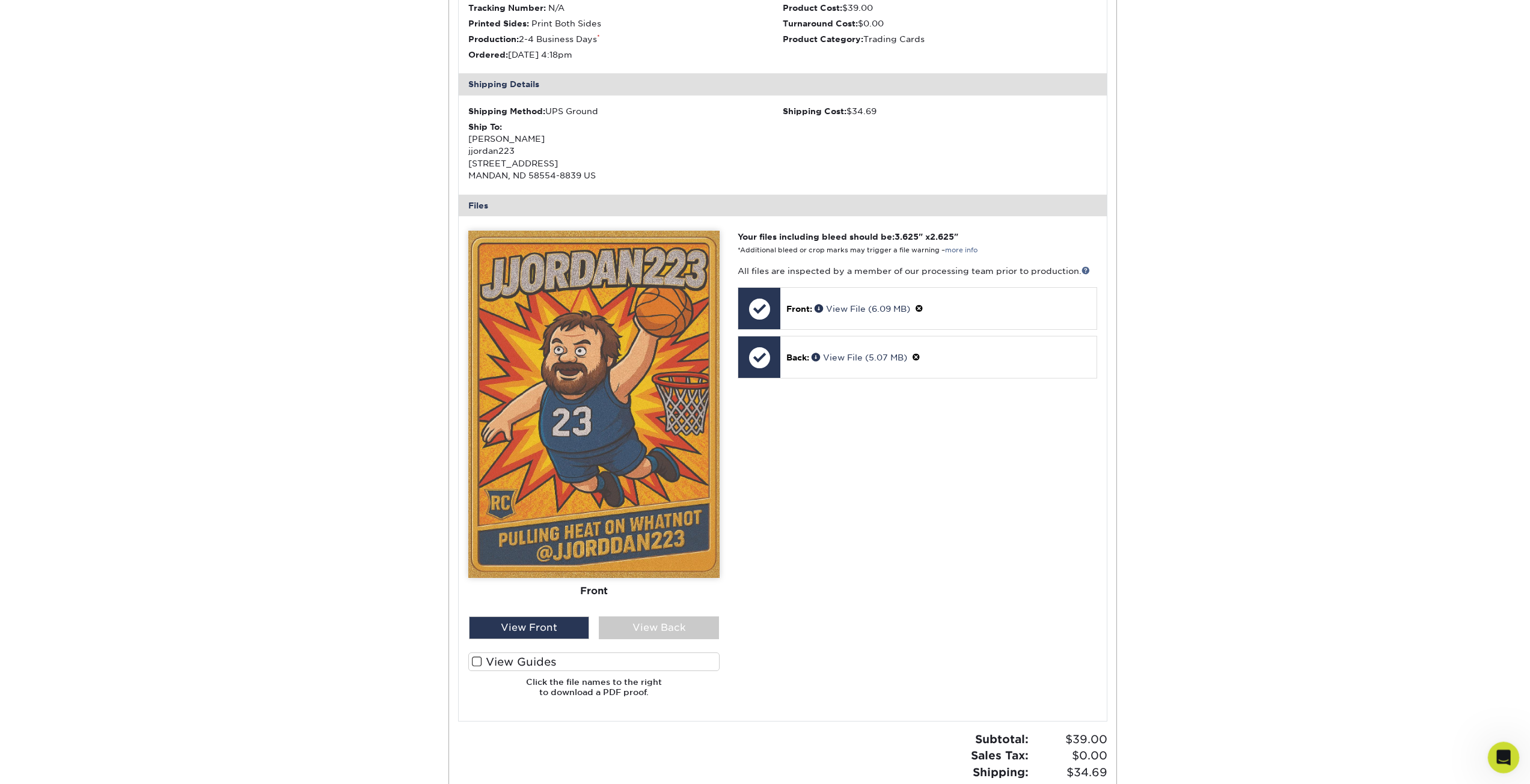
click at [1500, 749] on icon "Open Intercom Messenger" at bounding box center [1502, 756] width 20 height 20
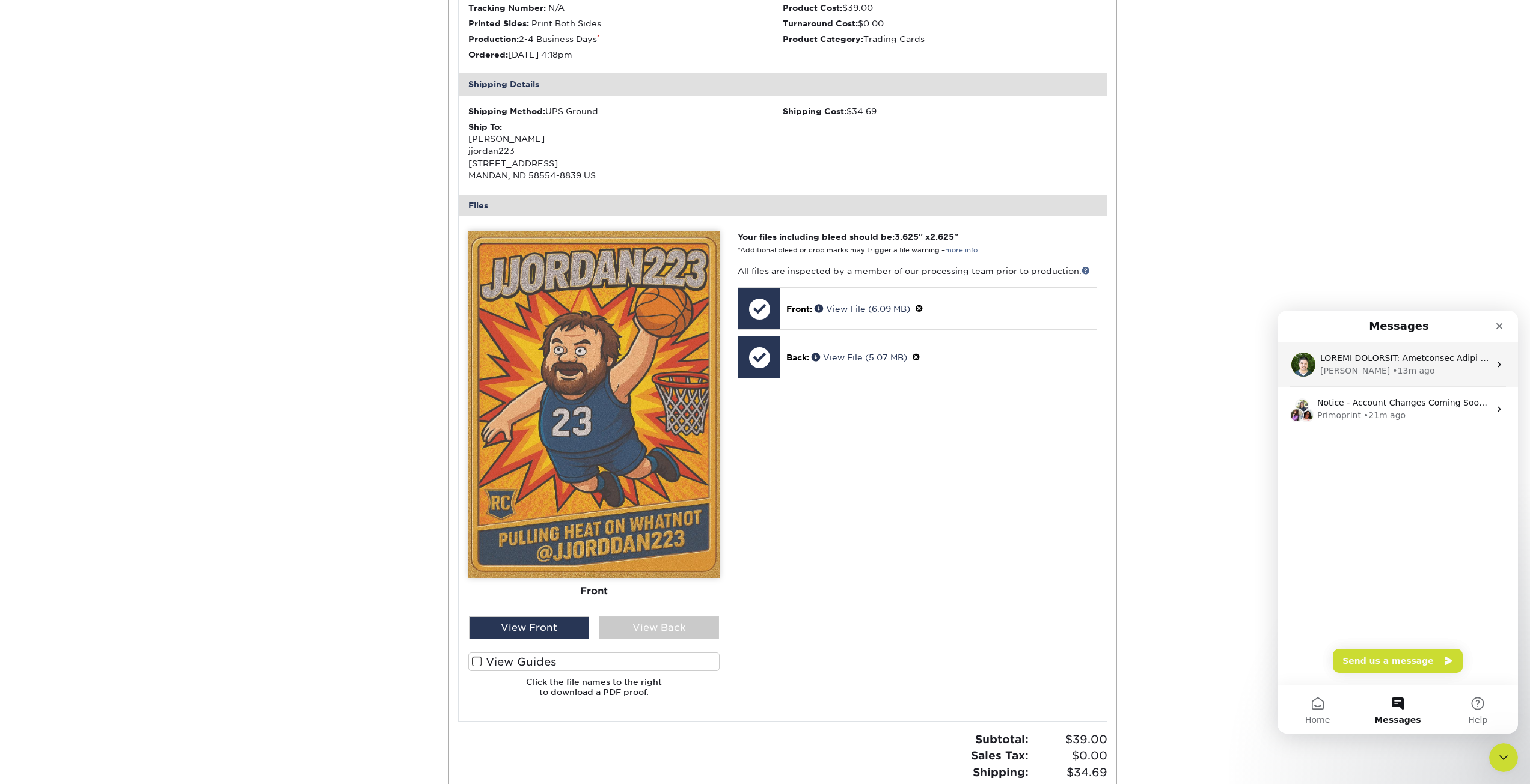
click at [1393, 369] on div "• 13m ago" at bounding box center [1414, 371] width 42 height 12
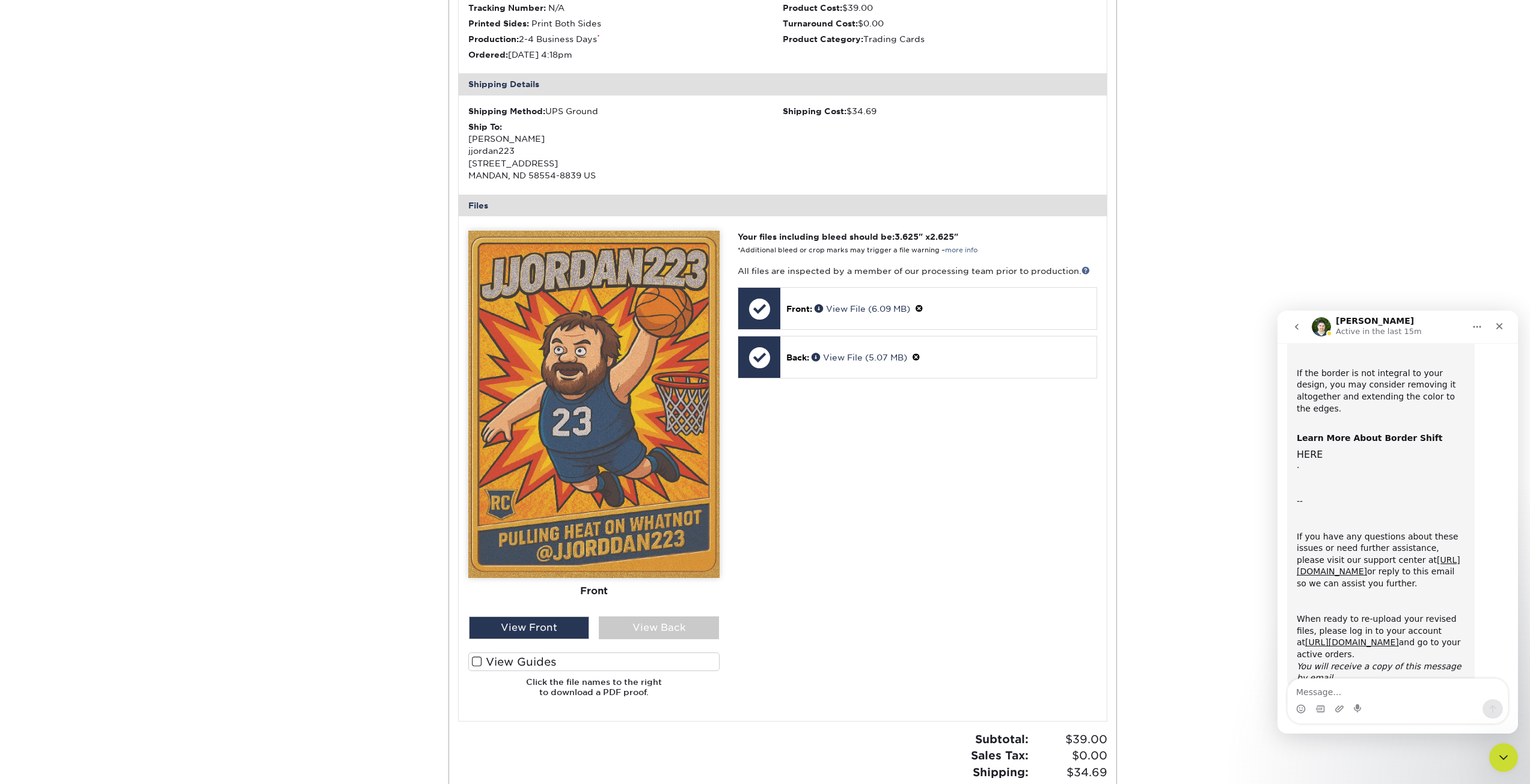
scroll to position [553, 0]
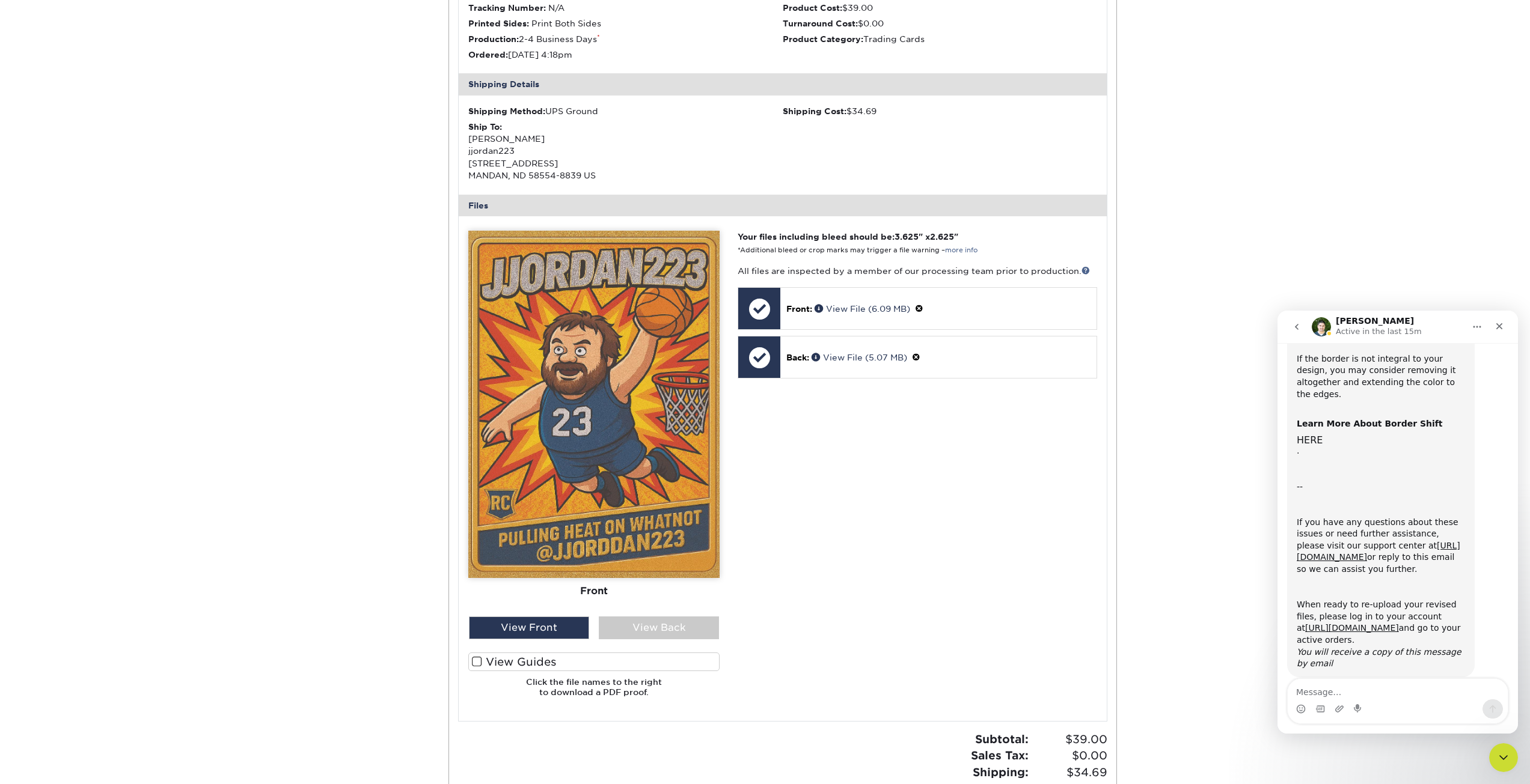
click at [1364, 688] on textarea "Message…" at bounding box center [1398, 689] width 220 height 20
type textarea "c"
type textarea "uploaded new files."
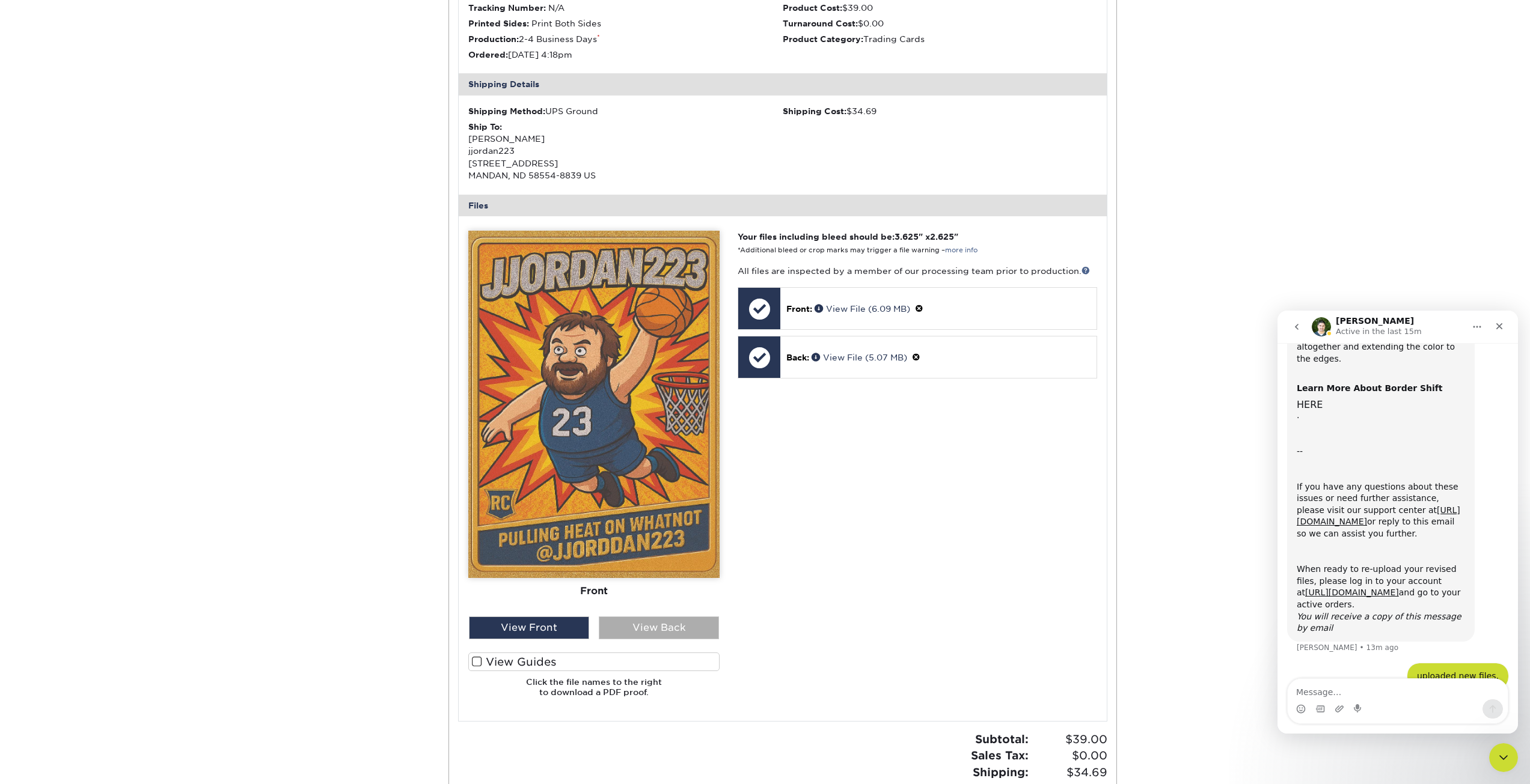
click at [644, 626] on div "View Back" at bounding box center [659, 628] width 121 height 23
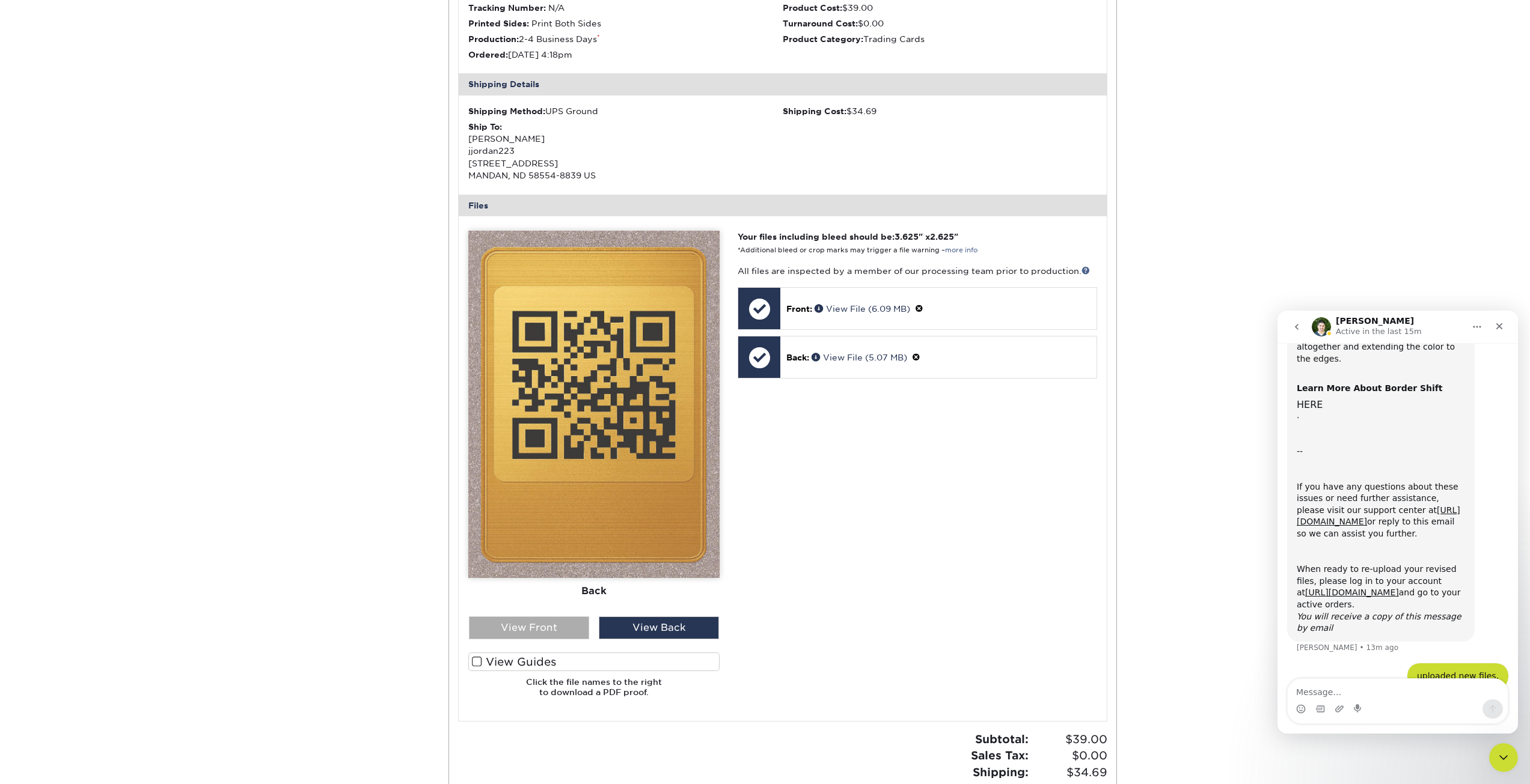
click at [563, 627] on div "View Front" at bounding box center [529, 628] width 121 height 23
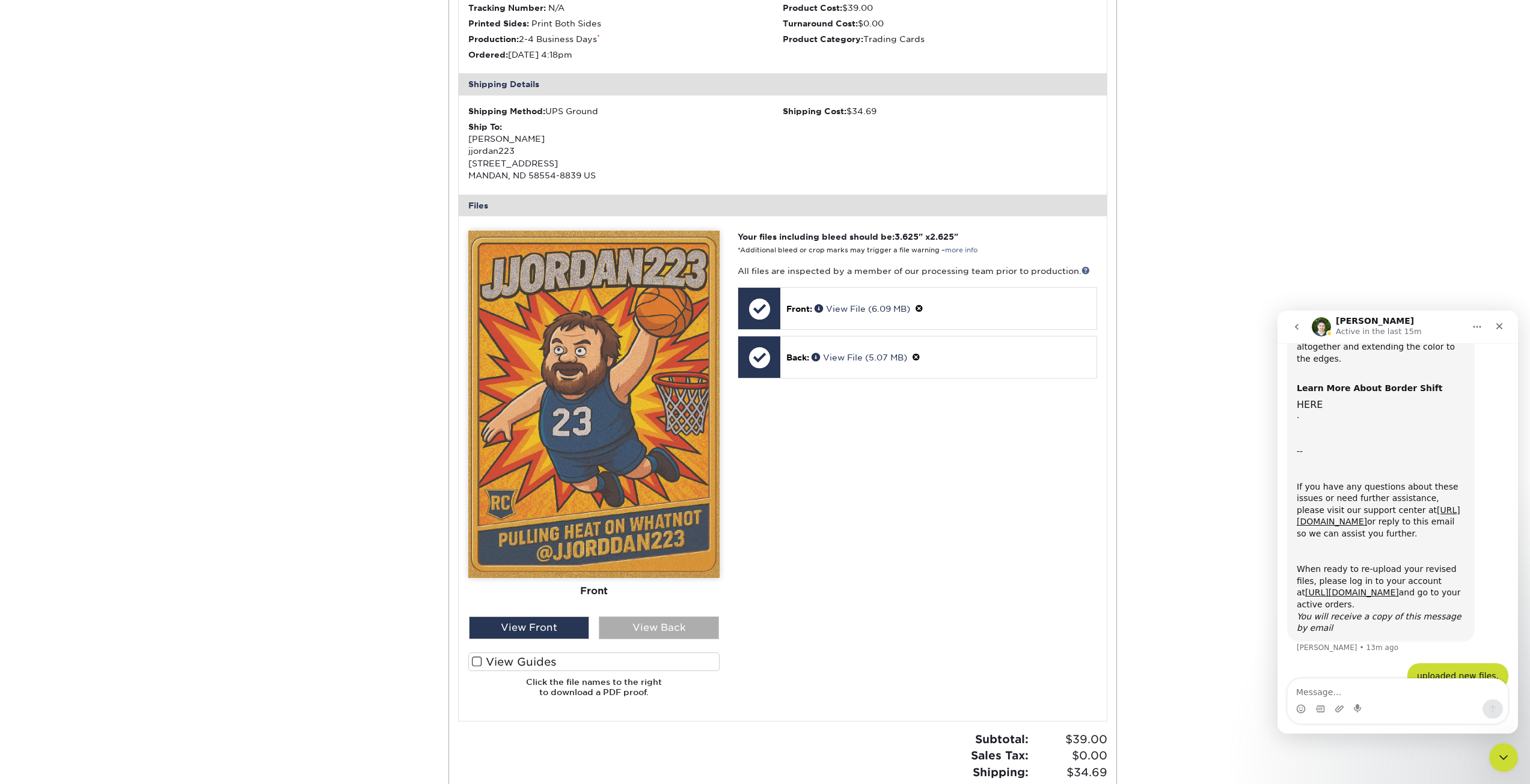
click at [622, 627] on div "View Back" at bounding box center [659, 628] width 121 height 23
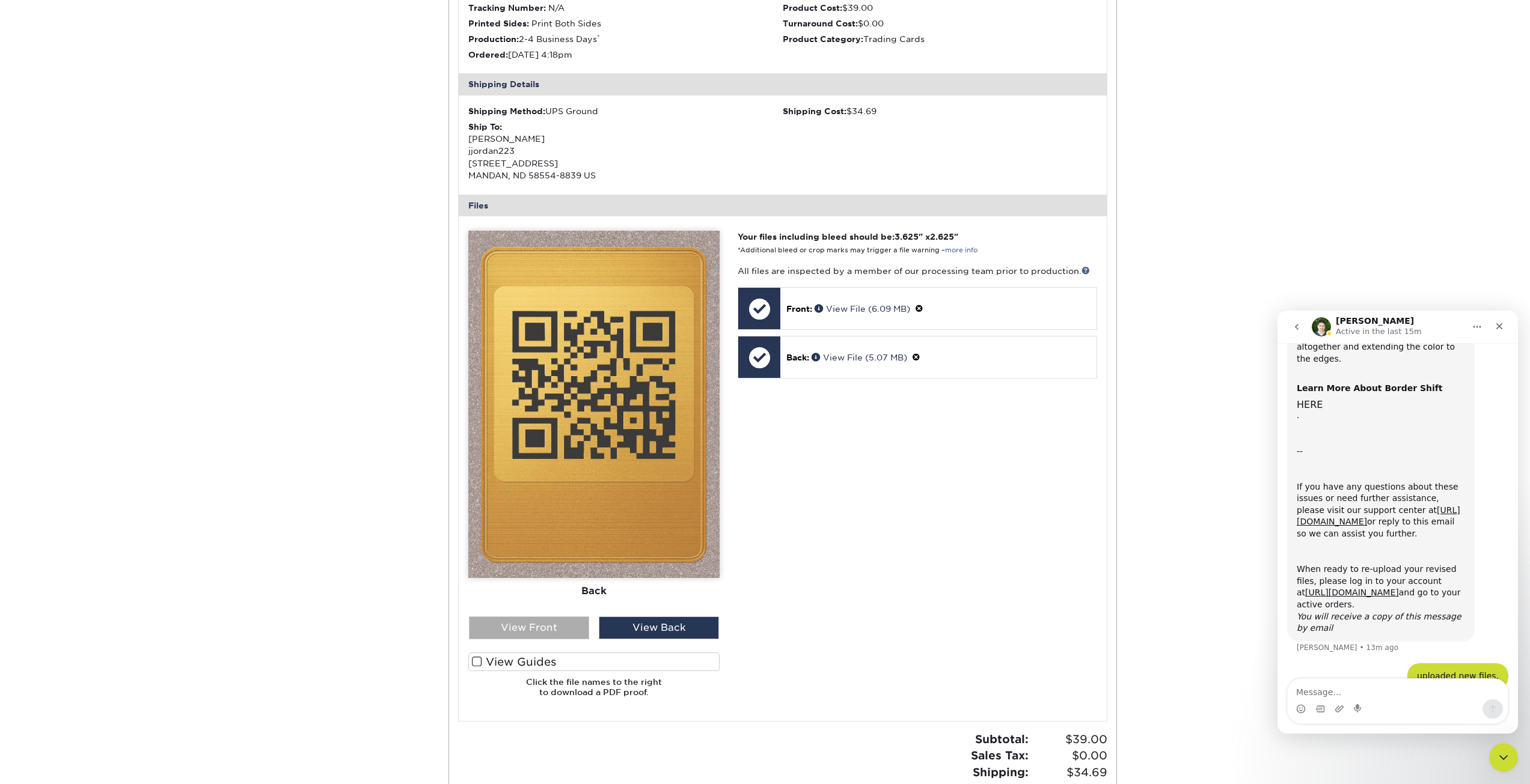
click at [561, 629] on div "View Front" at bounding box center [529, 628] width 121 height 23
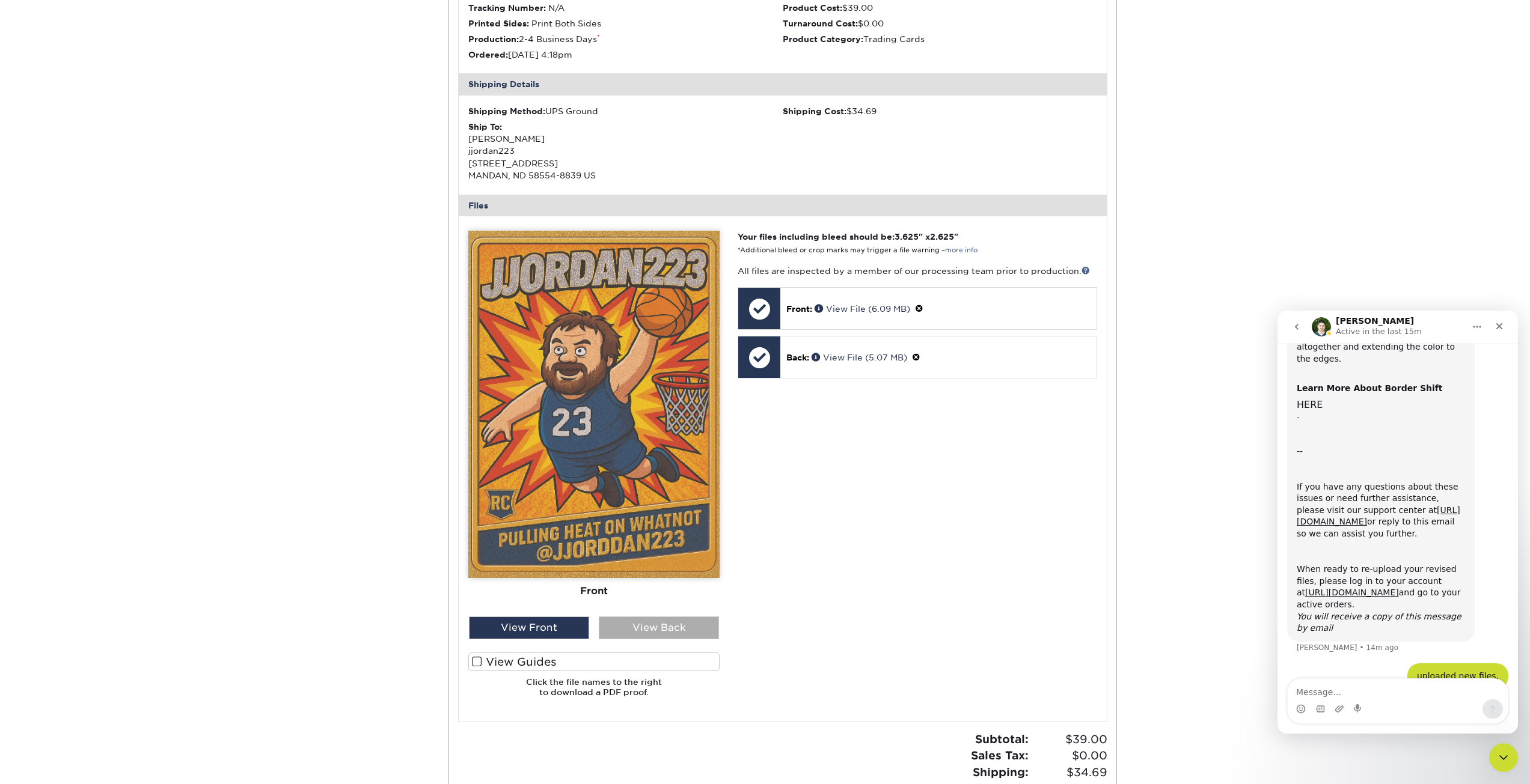
click at [652, 630] on div "View Back" at bounding box center [659, 628] width 121 height 23
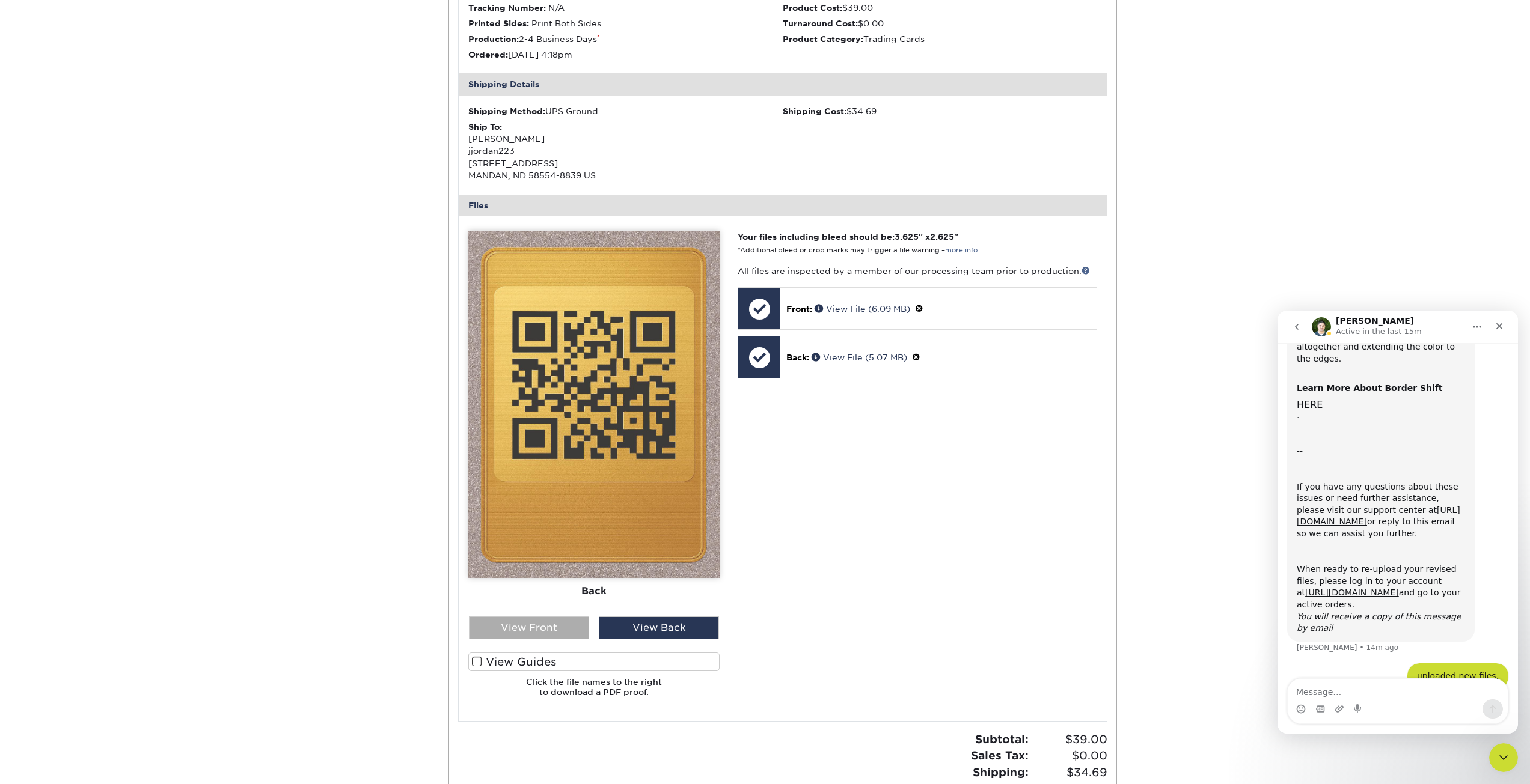
click at [543, 628] on div "View Front" at bounding box center [529, 628] width 121 height 23
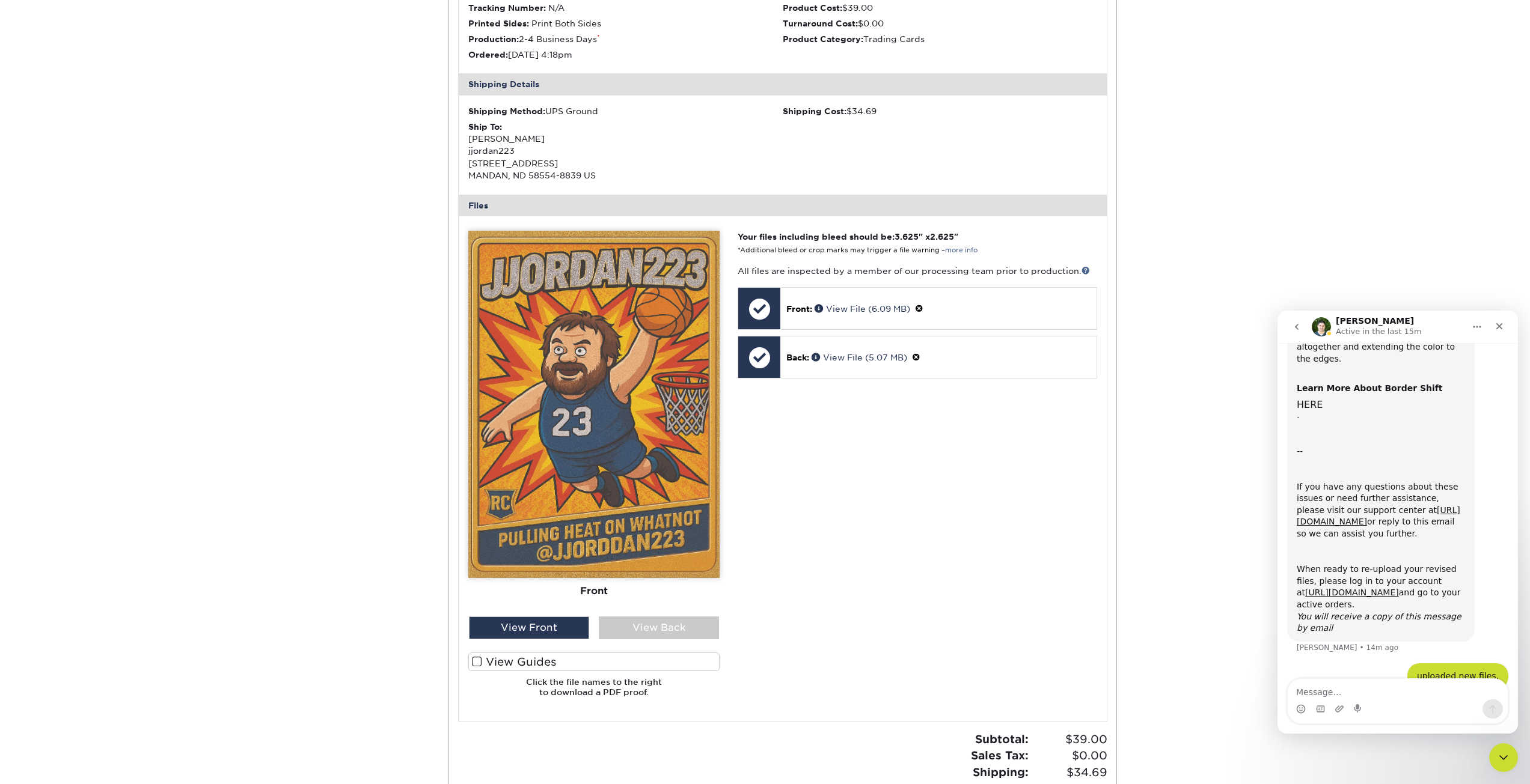
click at [952, 501] on div "Your files including bleed should be: 3.625 " x 2.625 " *Additional bleed or cr…" at bounding box center [916, 468] width 377 height 476
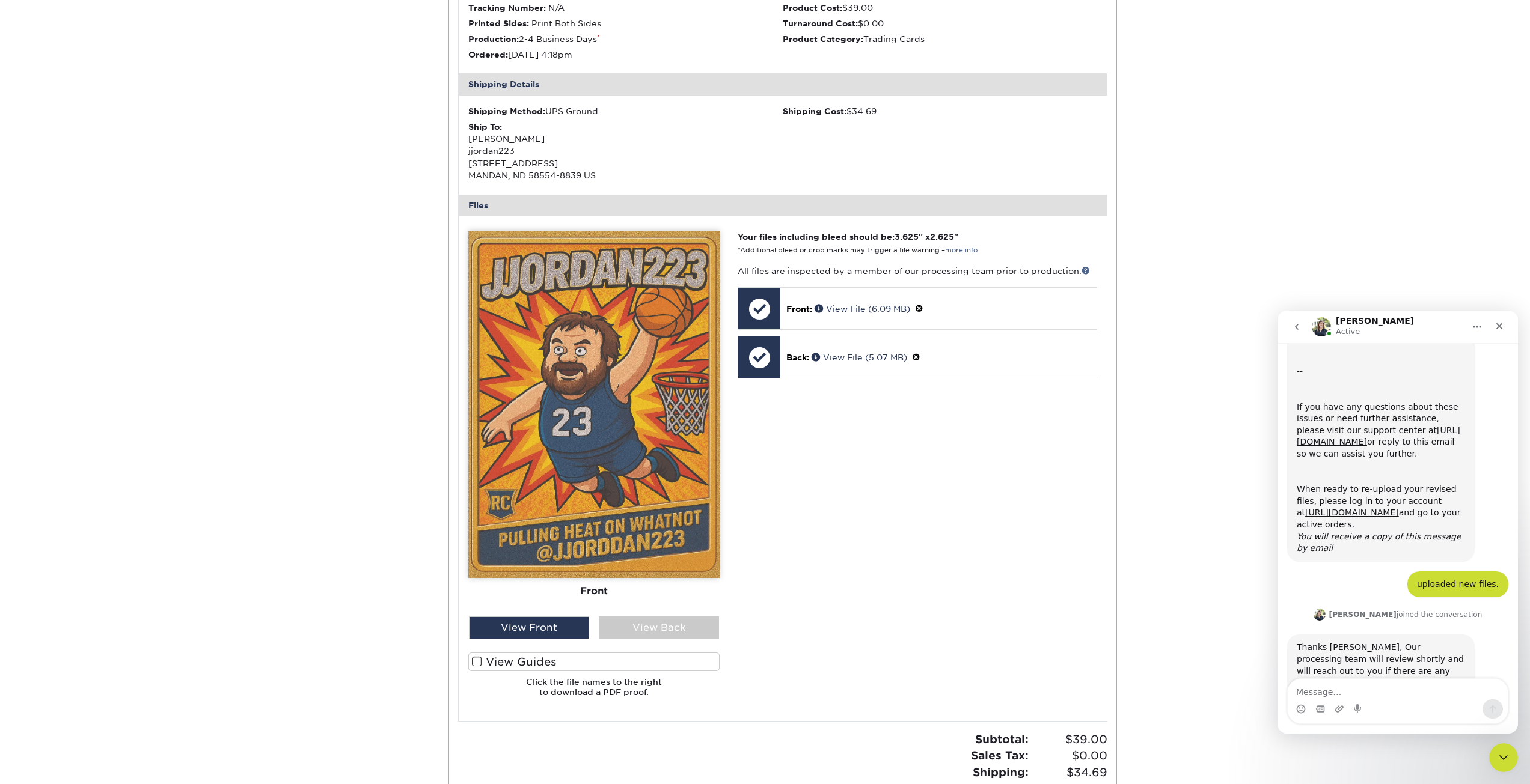
scroll to position [676, 0]
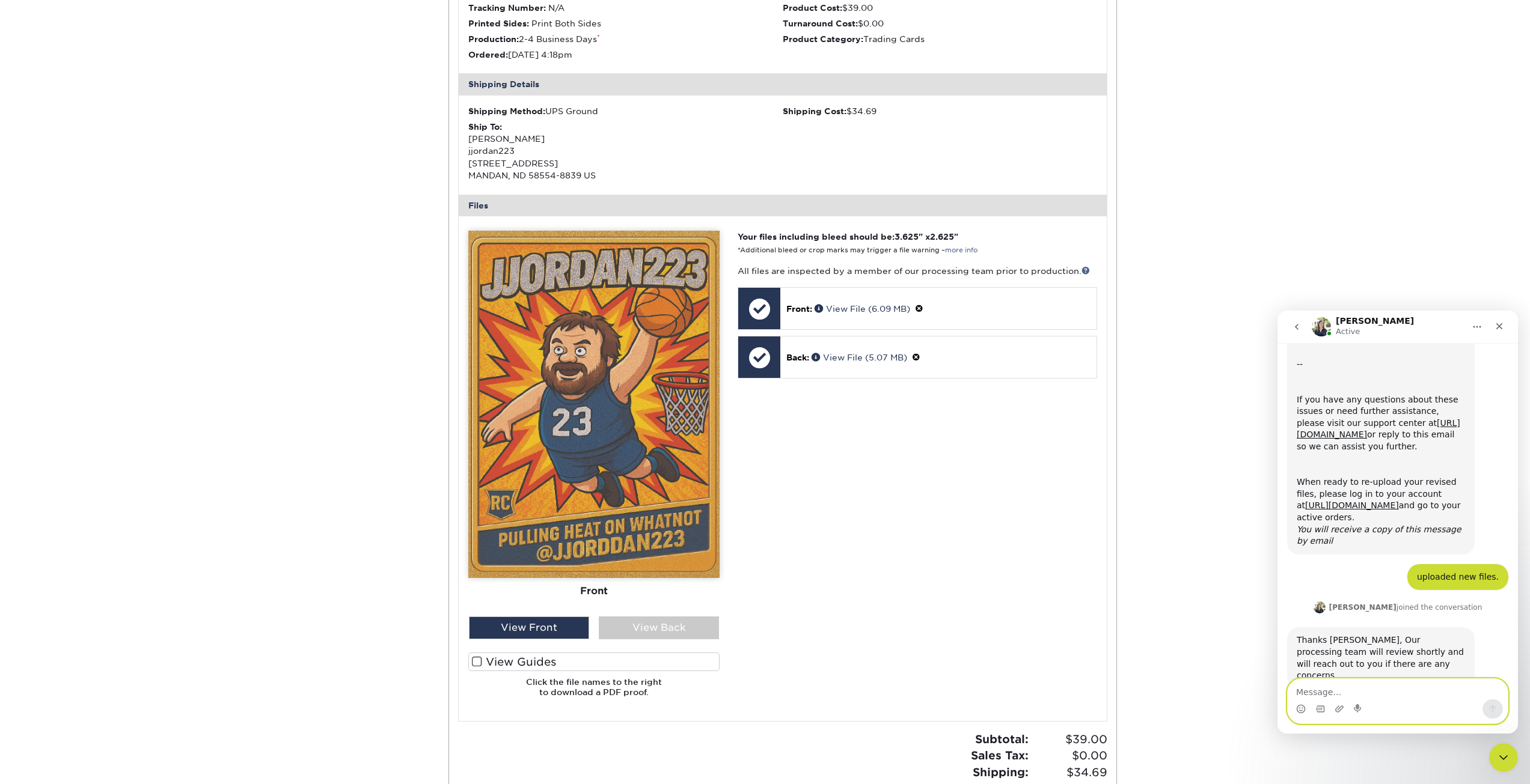
click at [1338, 688] on textarea "Message…" at bounding box center [1398, 689] width 220 height 20
type textarea "Thank you!"
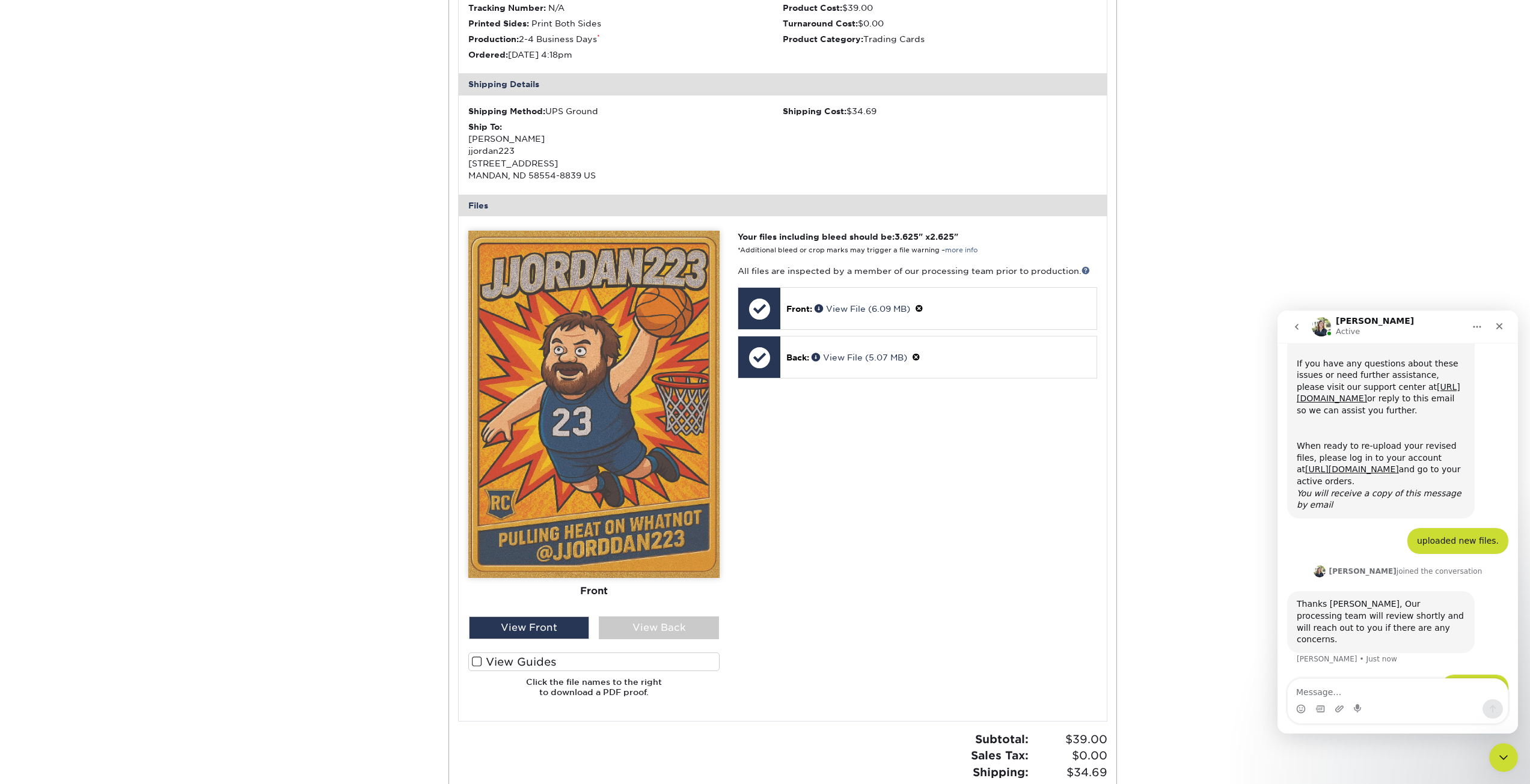
click at [1062, 472] on div "Your files including bleed should be: 3.625 " x 2.625 " *Additional bleed or cr…" at bounding box center [916, 468] width 377 height 476
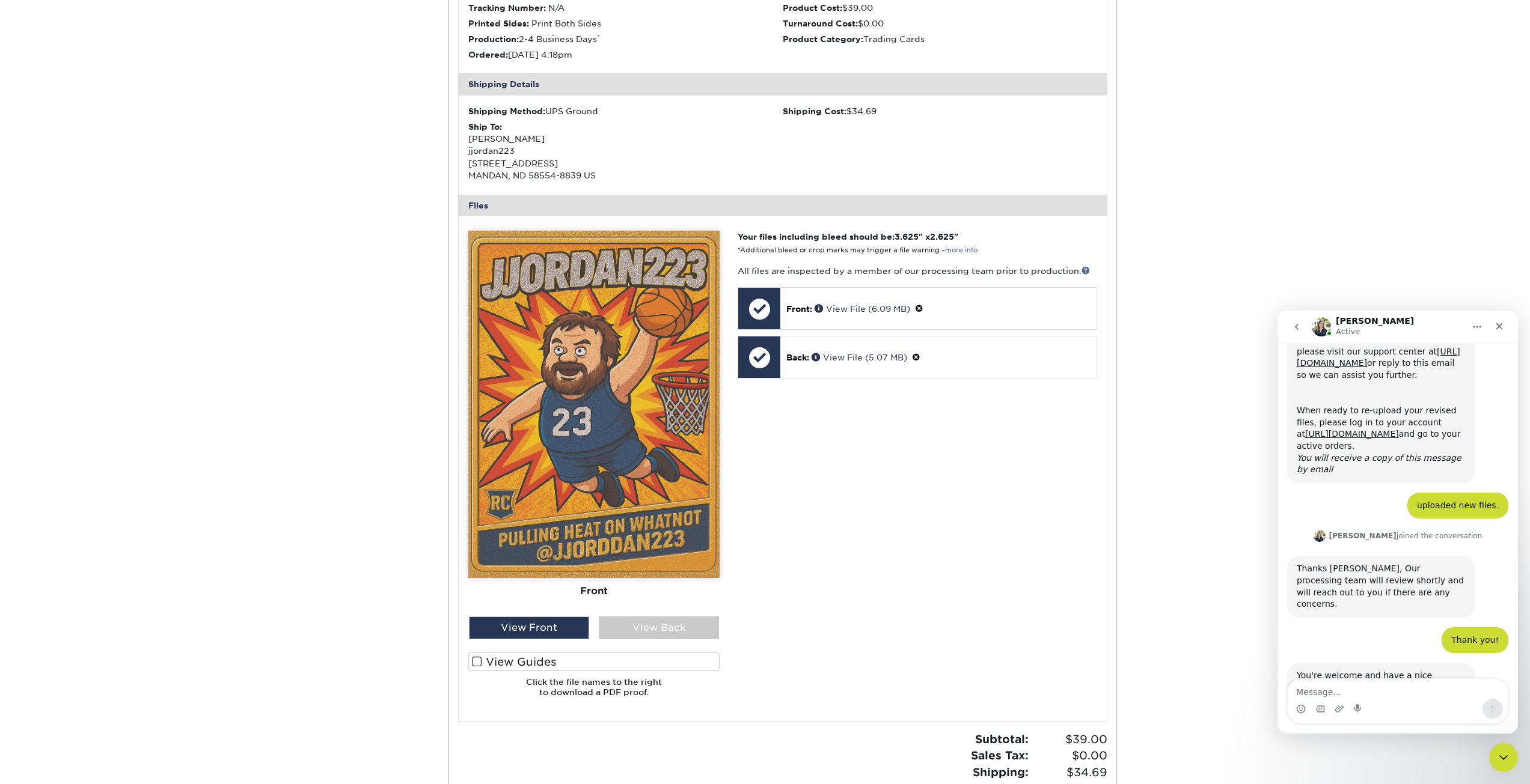
scroll to position [747, 0]
click at [1292, 328] on icon "go back" at bounding box center [1297, 327] width 10 height 10
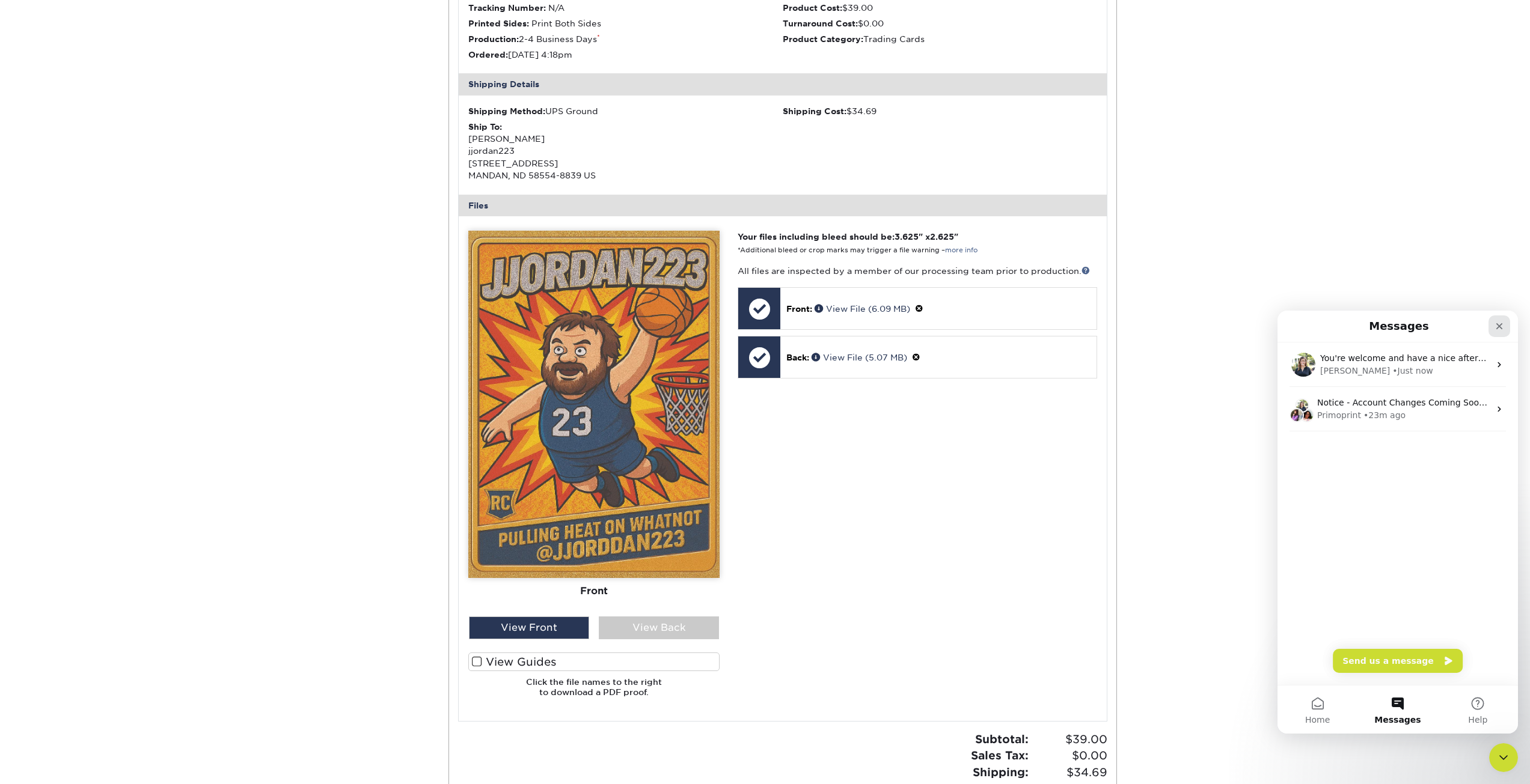
click at [1499, 329] on icon "Close" at bounding box center [1499, 326] width 10 height 10
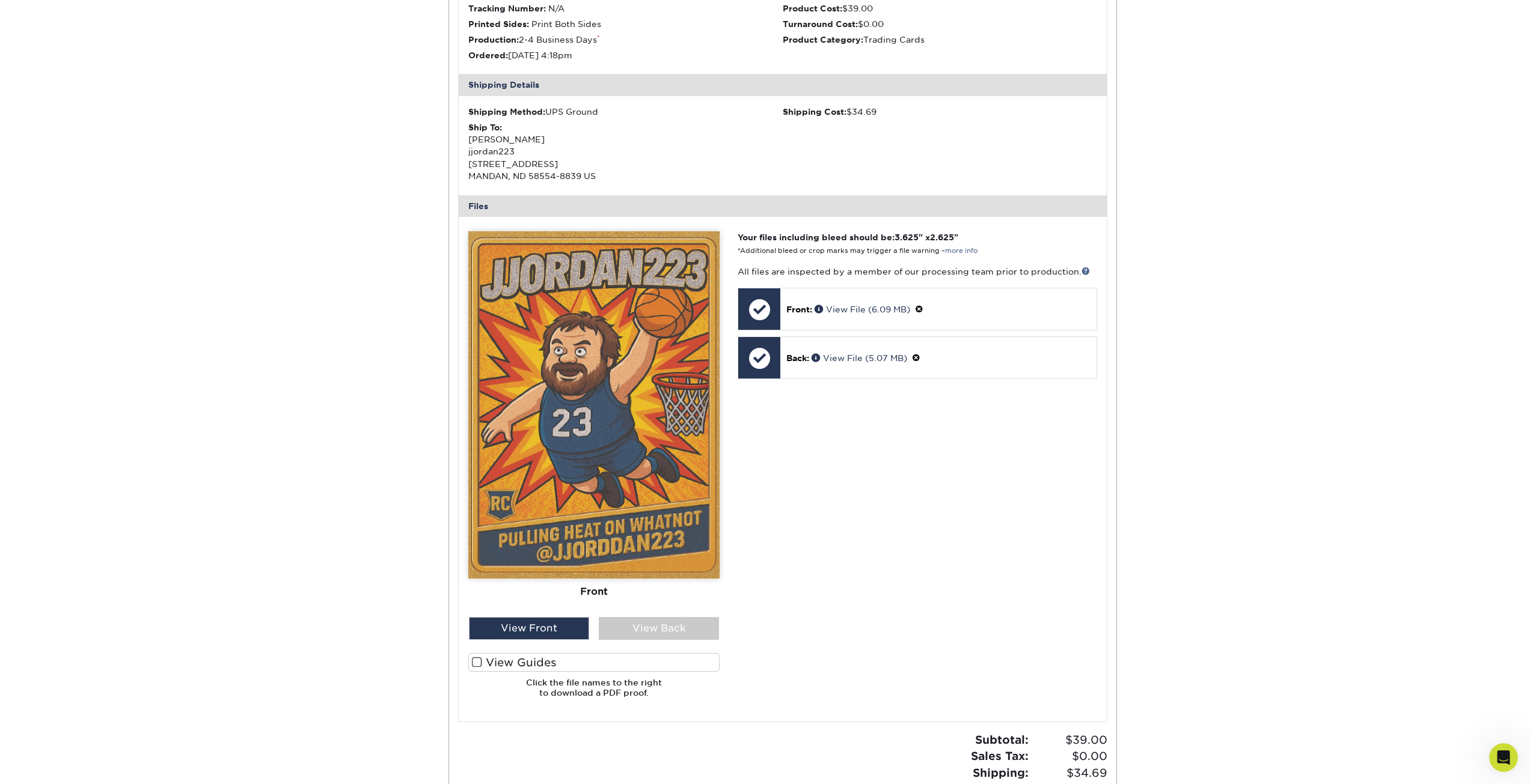
scroll to position [301, 0]
click at [635, 628] on div "View Back" at bounding box center [659, 628] width 121 height 23
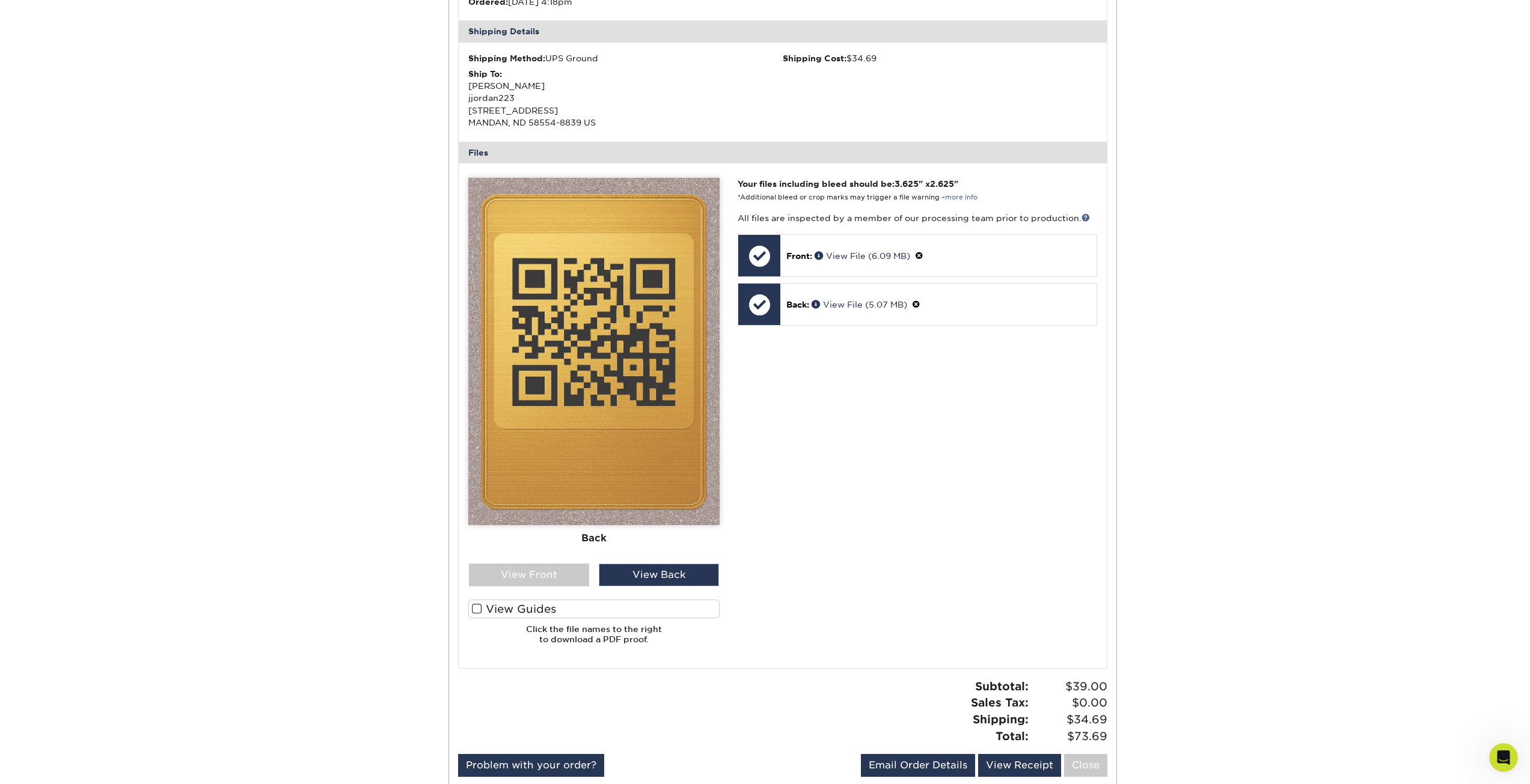
scroll to position [361, 0]
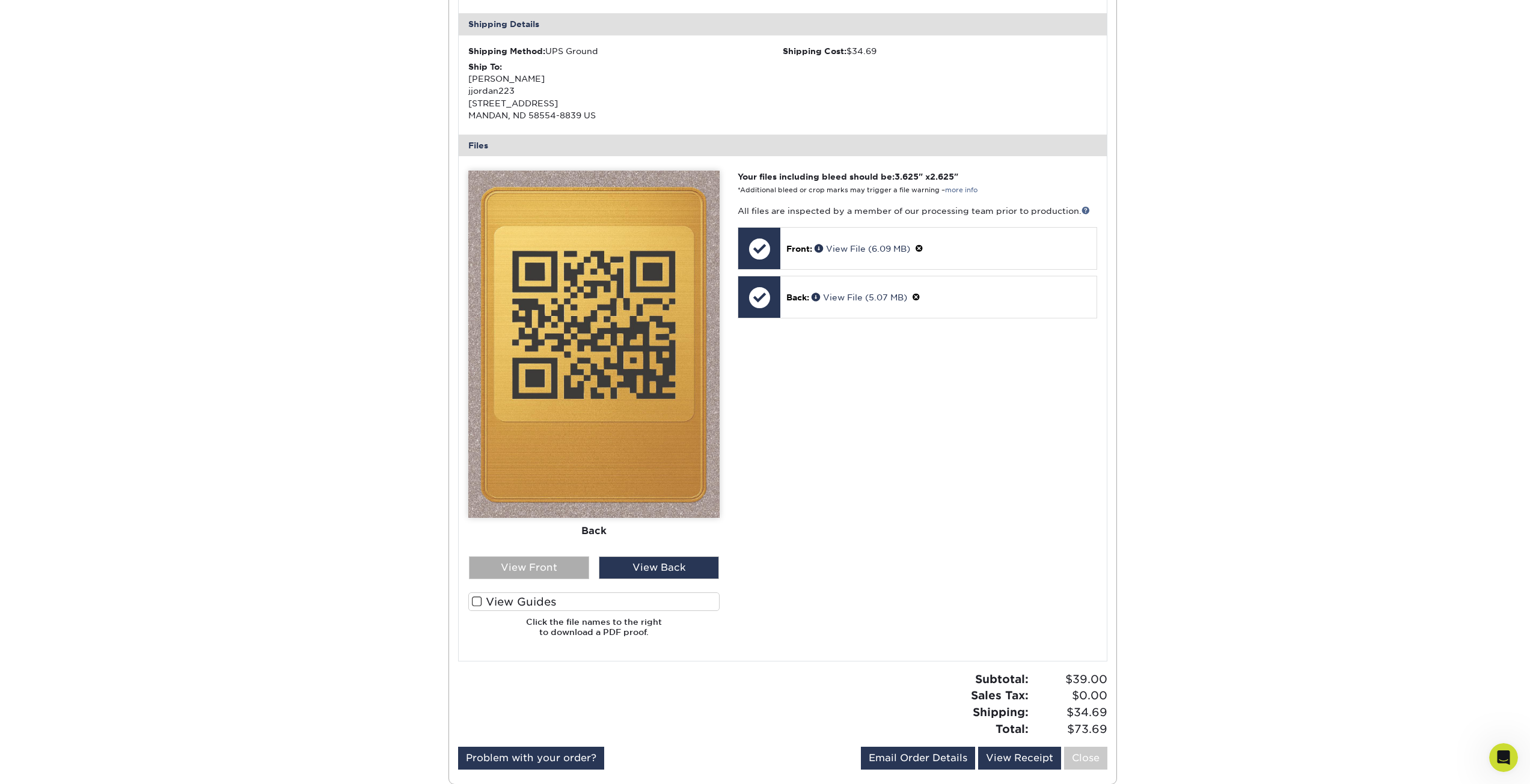
click at [544, 566] on div "View Front" at bounding box center [529, 568] width 121 height 23
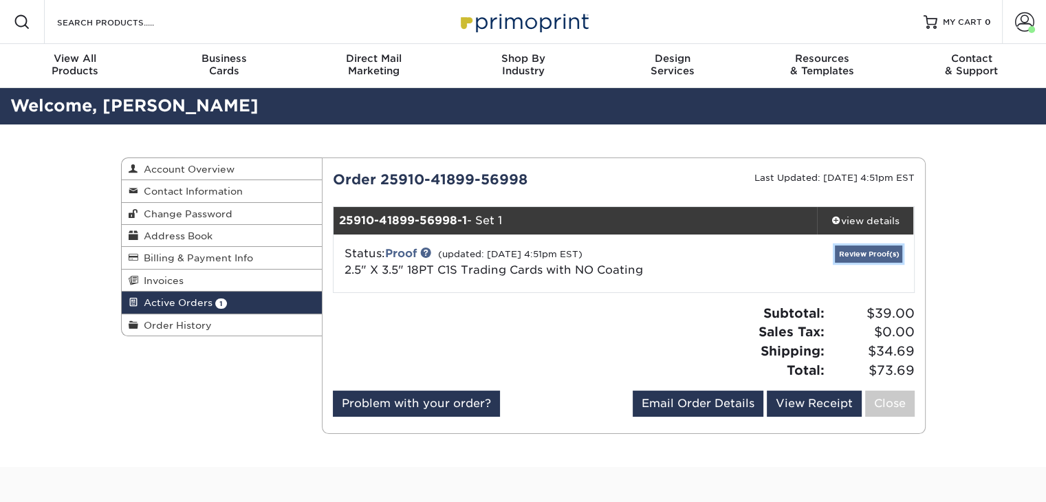
click at [860, 256] on link "Review Proof(s)" at bounding box center [868, 253] width 67 height 17
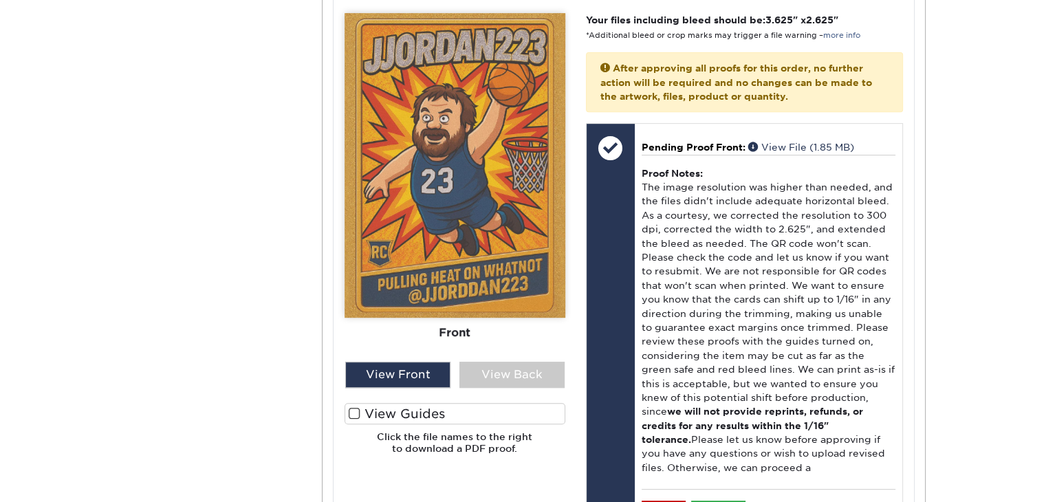
scroll to position [619, 0]
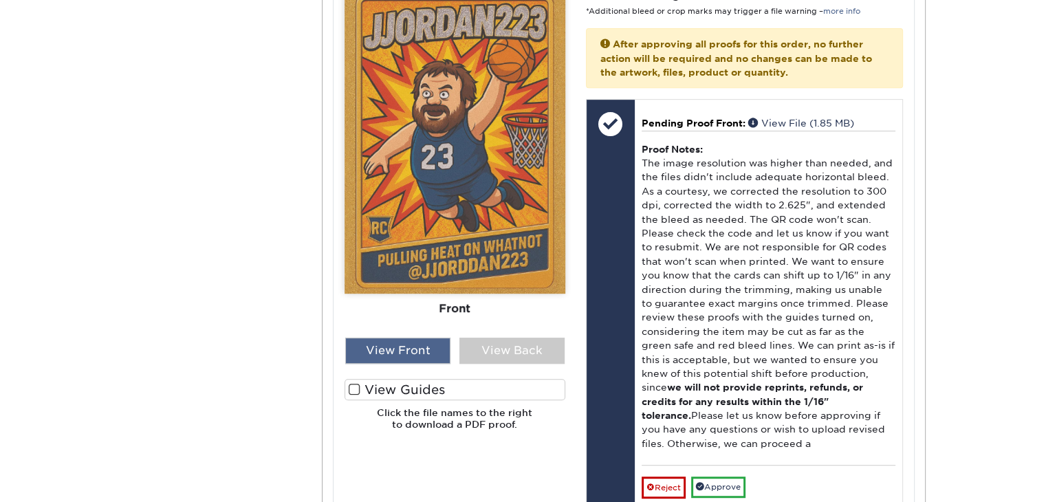
click at [400, 358] on div "View Front" at bounding box center [397, 351] width 105 height 26
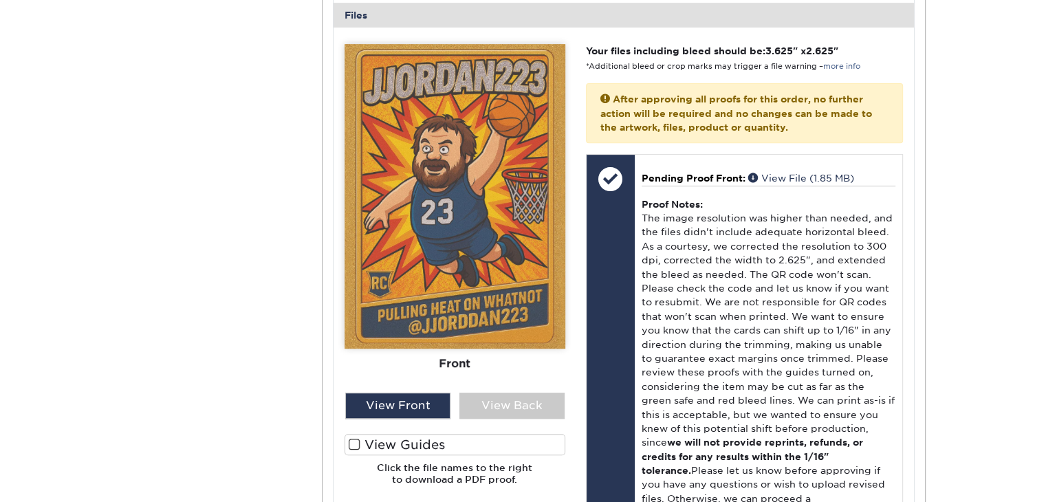
scroll to position [688, 0]
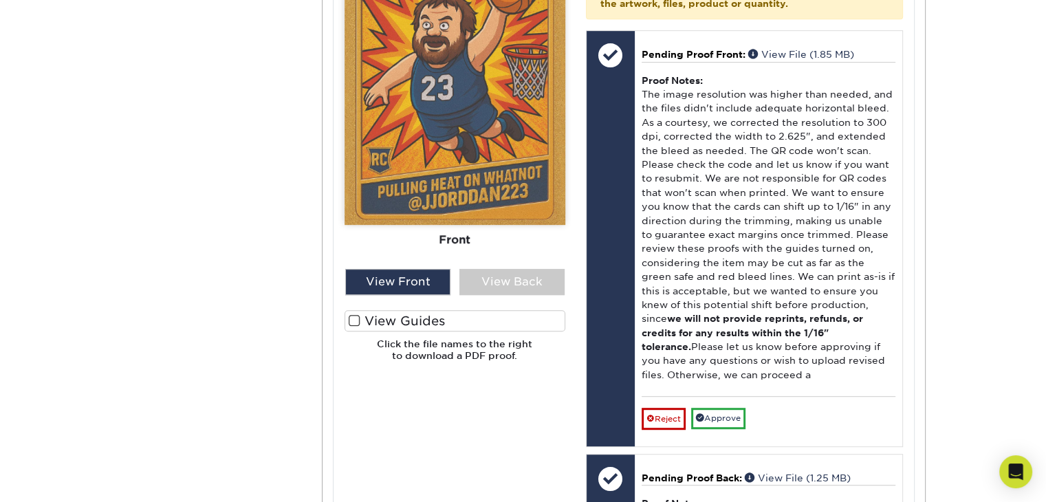
click at [383, 319] on label "View Guides" at bounding box center [455, 320] width 221 height 21
click at [0, 0] on input "View Guides" at bounding box center [0, 0] width 0 height 0
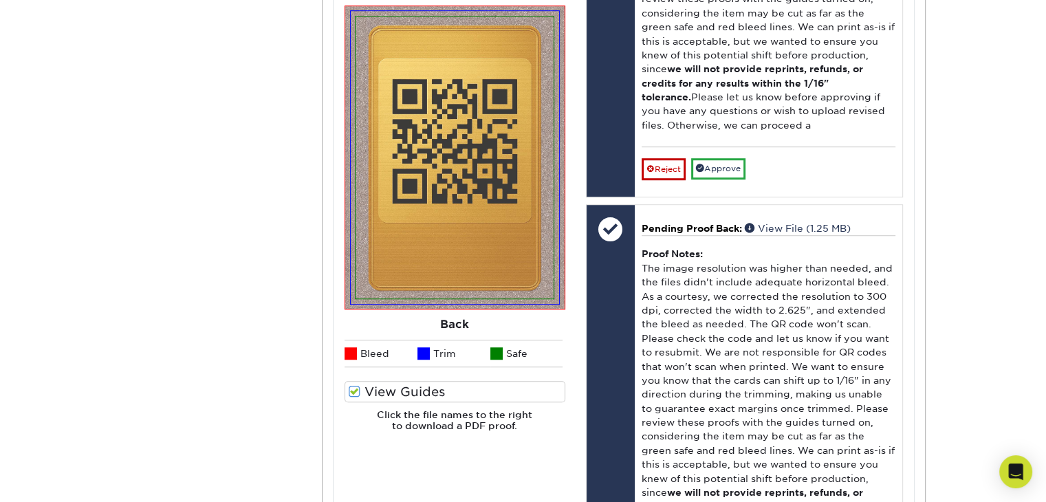
scroll to position [940, 0]
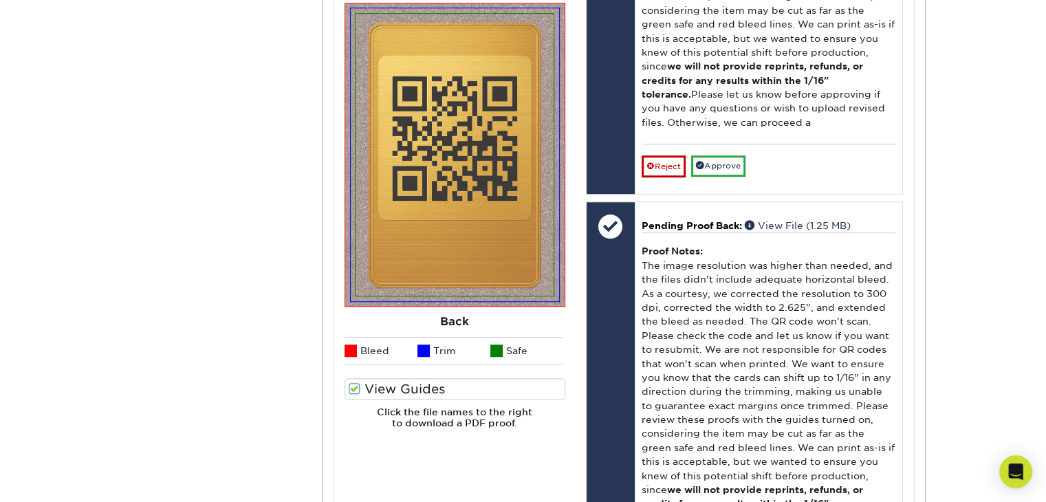
click at [356, 386] on span at bounding box center [355, 388] width 12 height 13
click at [0, 0] on input "View Guides" at bounding box center [0, 0] width 0 height 0
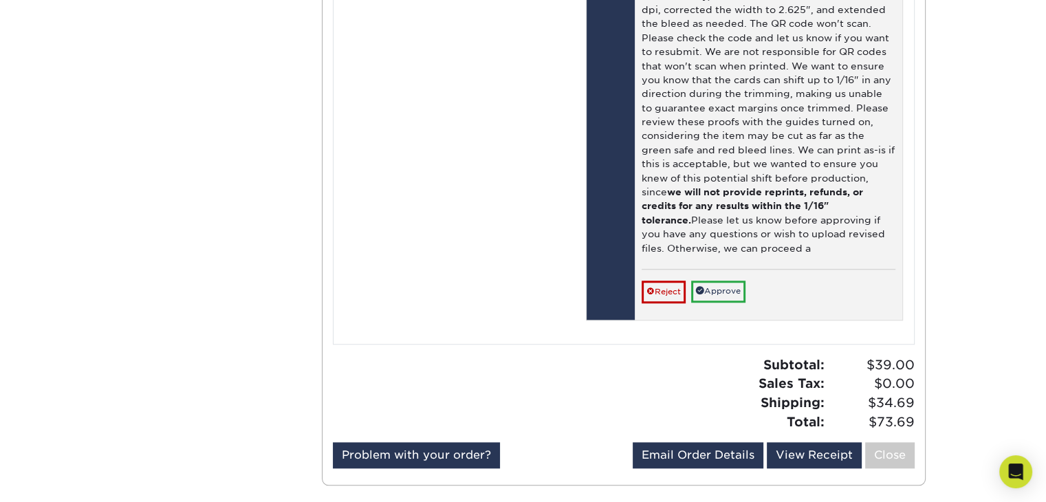
scroll to position [963, 0]
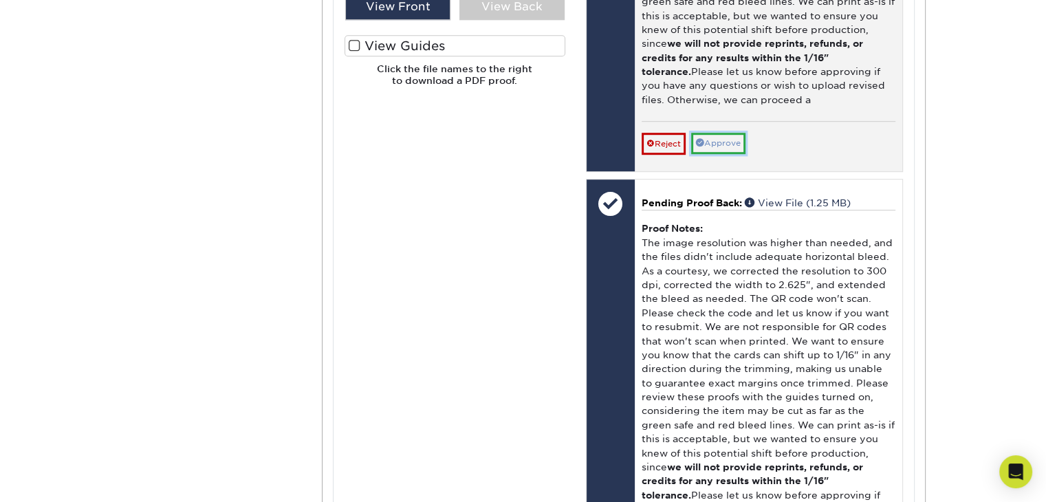
click at [725, 142] on link "Approve" at bounding box center [718, 143] width 54 height 21
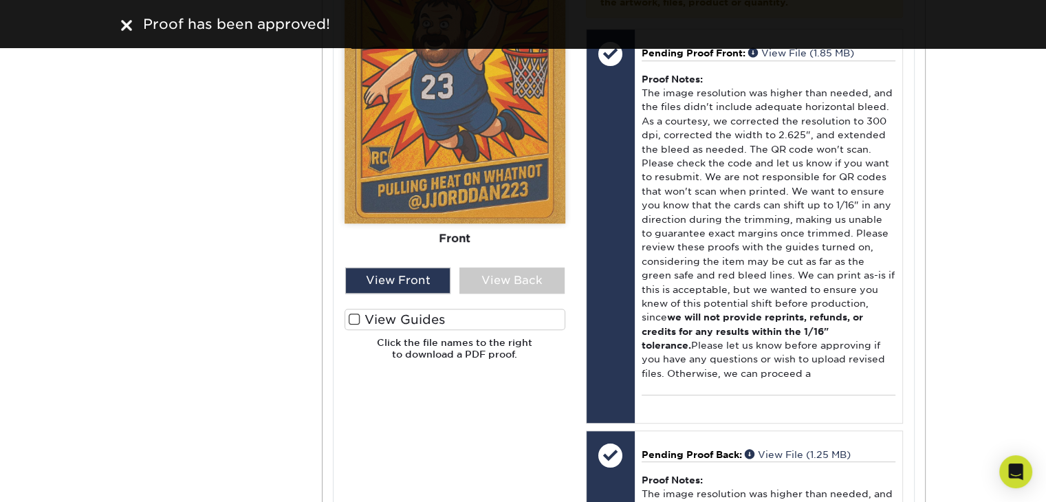
scroll to position [619, 0]
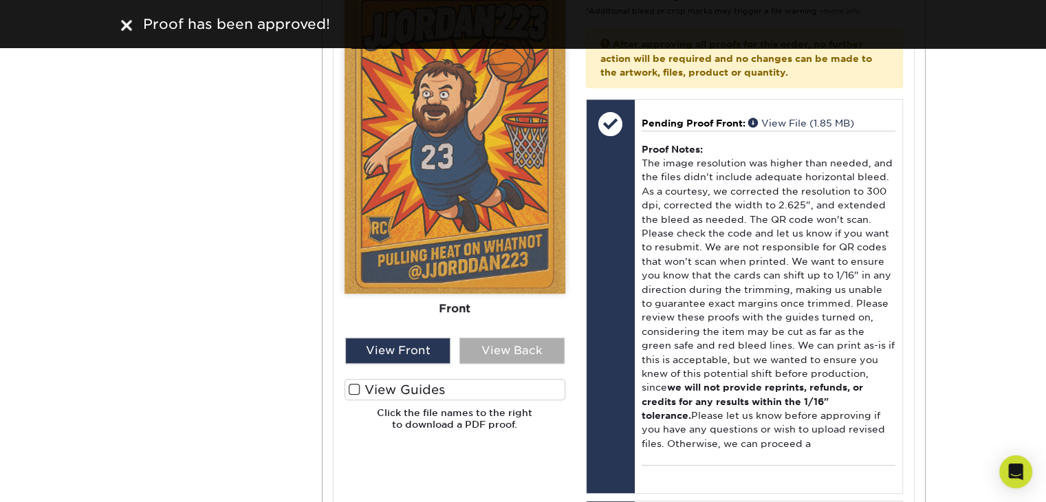
click at [511, 350] on div "View Back" at bounding box center [511, 351] width 105 height 26
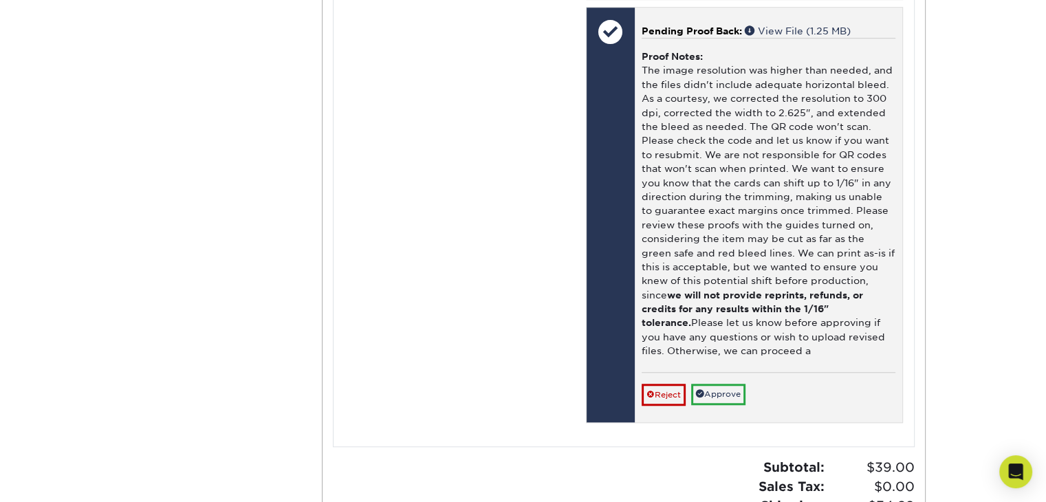
scroll to position [1169, 0]
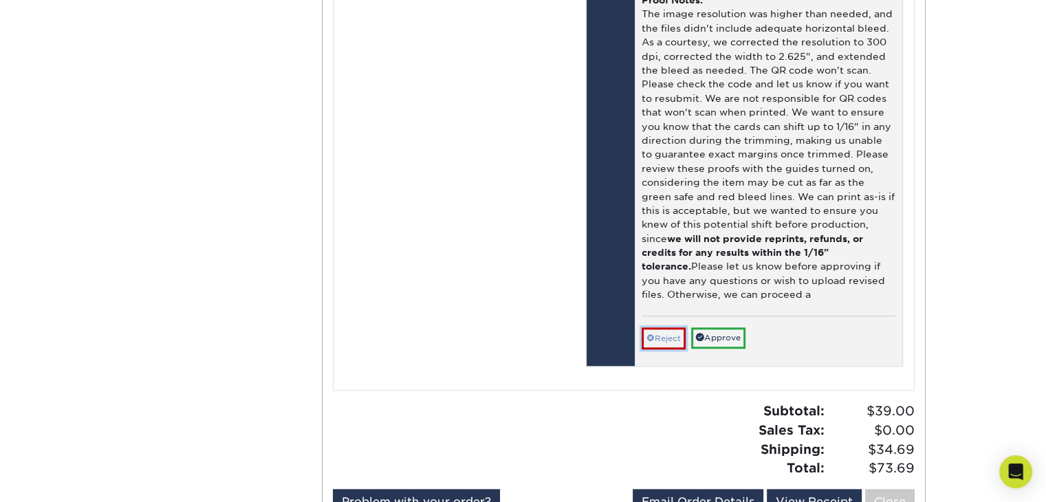
click at [660, 333] on link "Reject" at bounding box center [664, 338] width 44 height 22
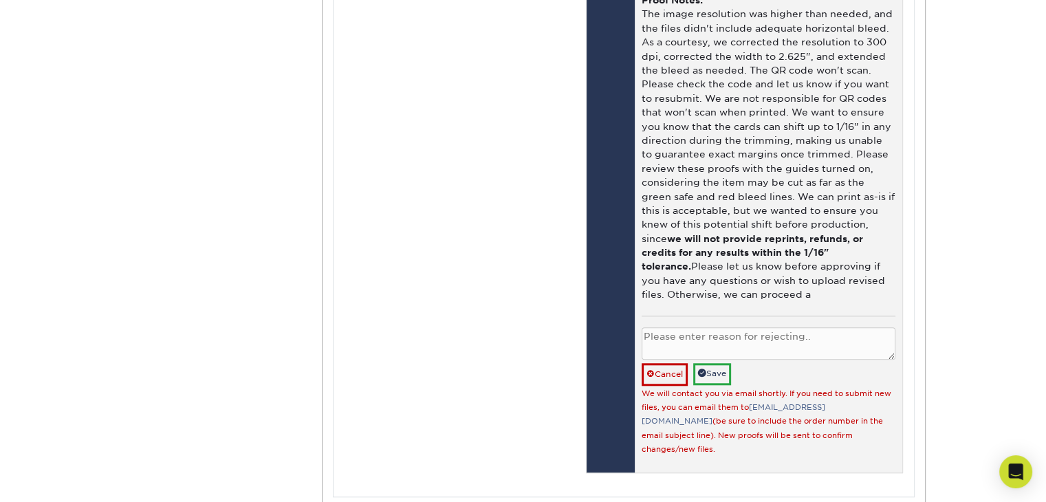
click at [688, 336] on textarea at bounding box center [769, 343] width 254 height 32
type textarea "will upload new back with scannable qr code"
click at [719, 372] on link "Save" at bounding box center [712, 373] width 38 height 21
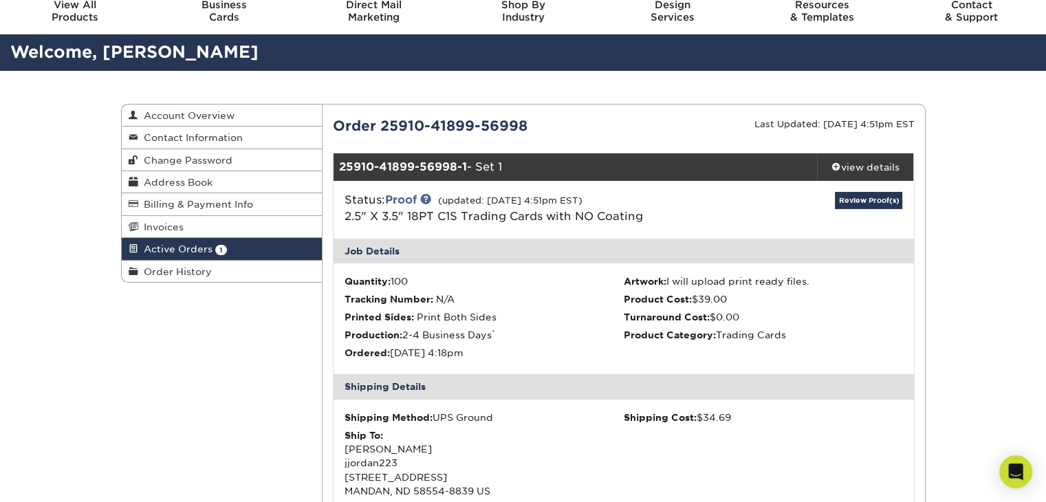
scroll to position [0, 0]
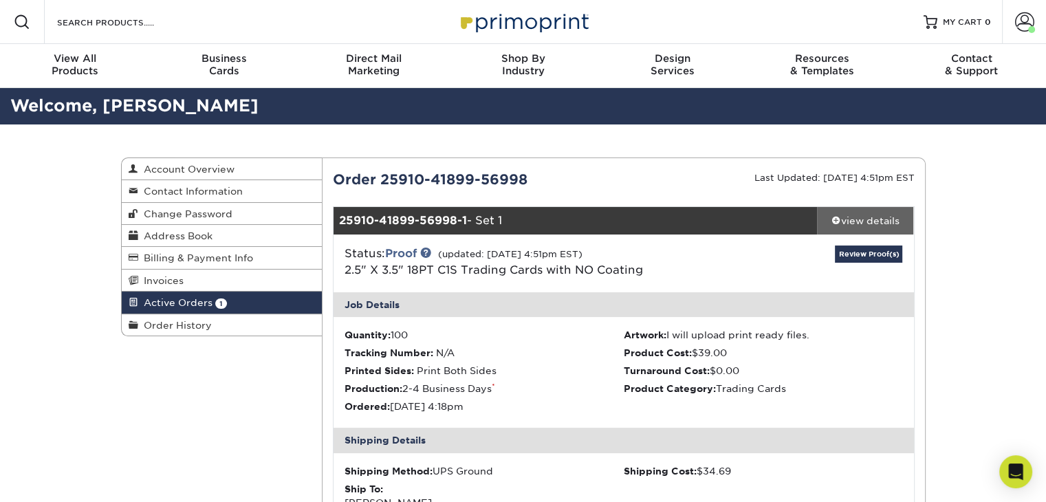
click at [835, 215] on span at bounding box center [836, 220] width 10 height 10
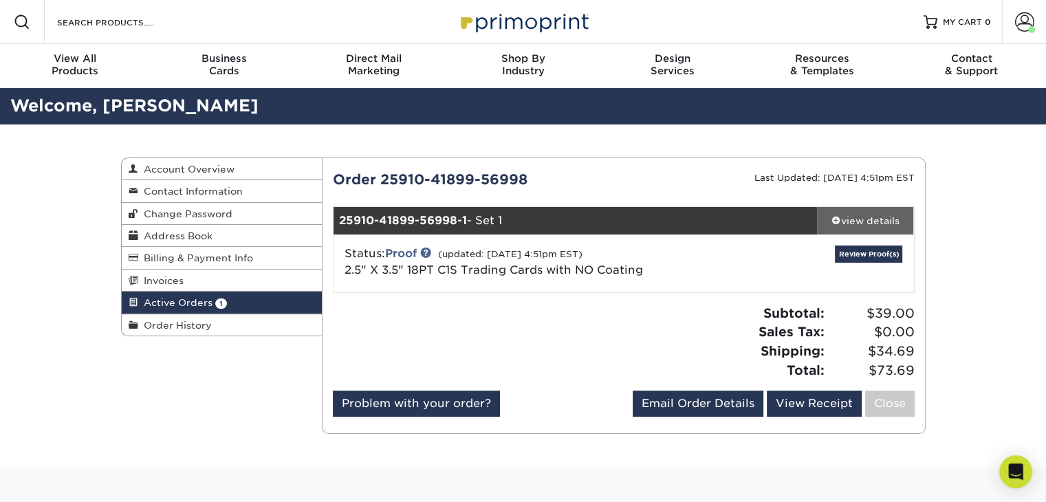
click at [835, 218] on span at bounding box center [836, 220] width 10 height 10
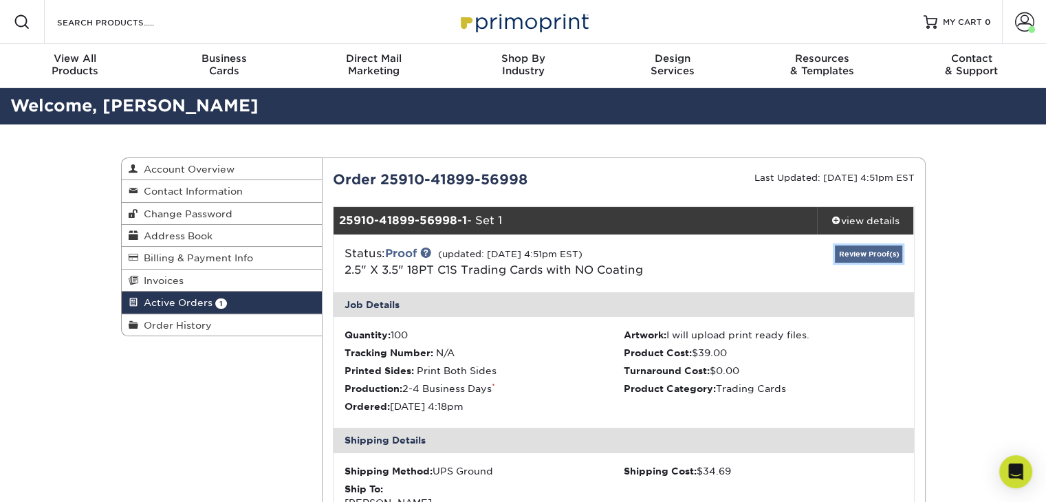
click at [855, 254] on link "Review Proof(s)" at bounding box center [868, 253] width 67 height 17
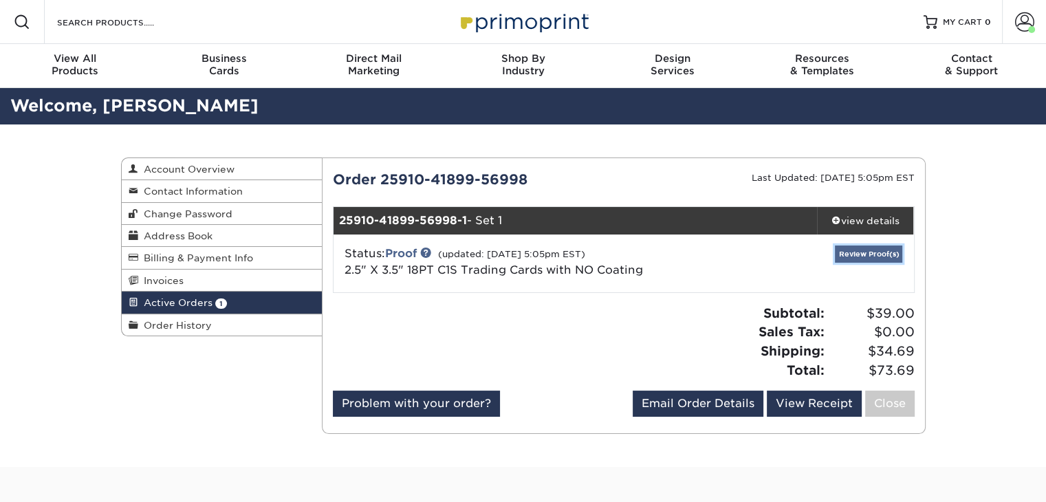
click at [858, 254] on link "Review Proof(s)" at bounding box center [868, 253] width 67 height 17
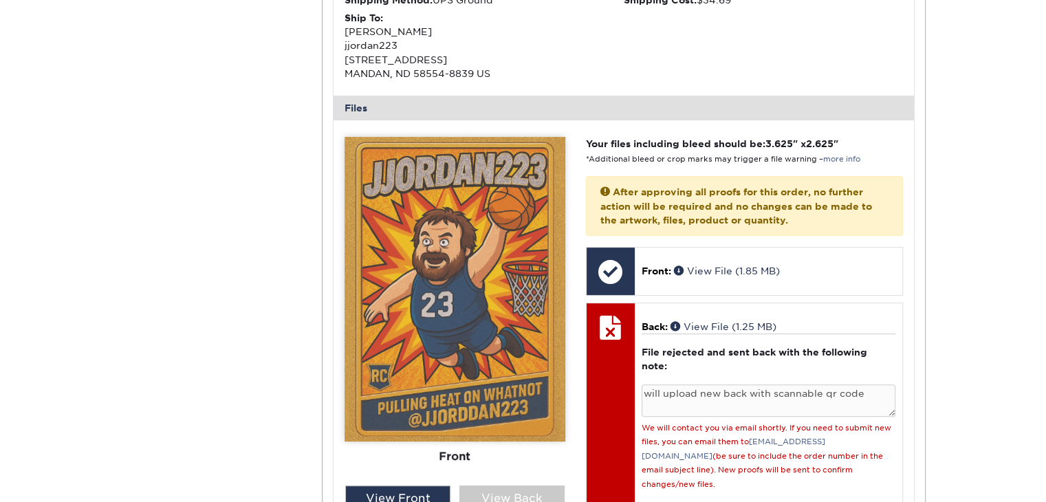
scroll to position [550, 0]
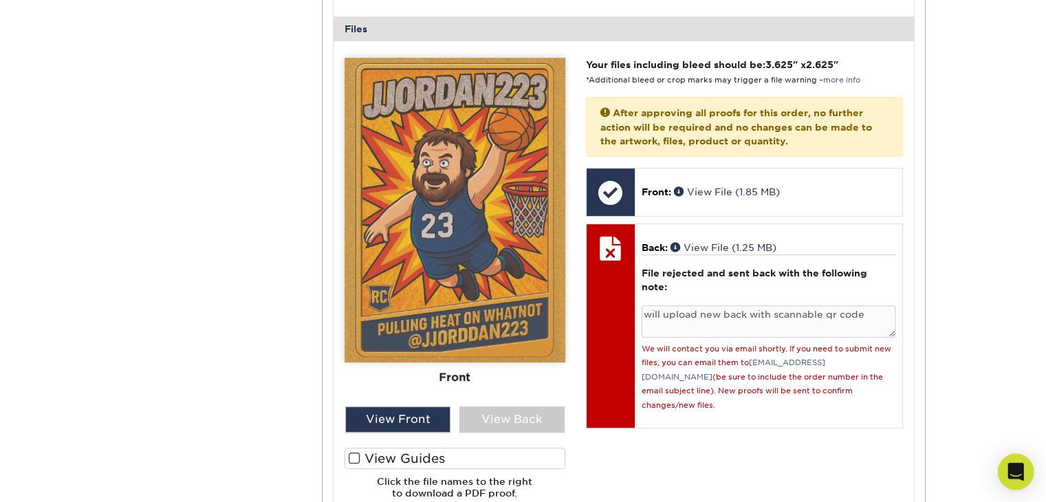
click at [1016, 475] on icon "Open Intercom Messenger" at bounding box center [1016, 472] width 18 height 18
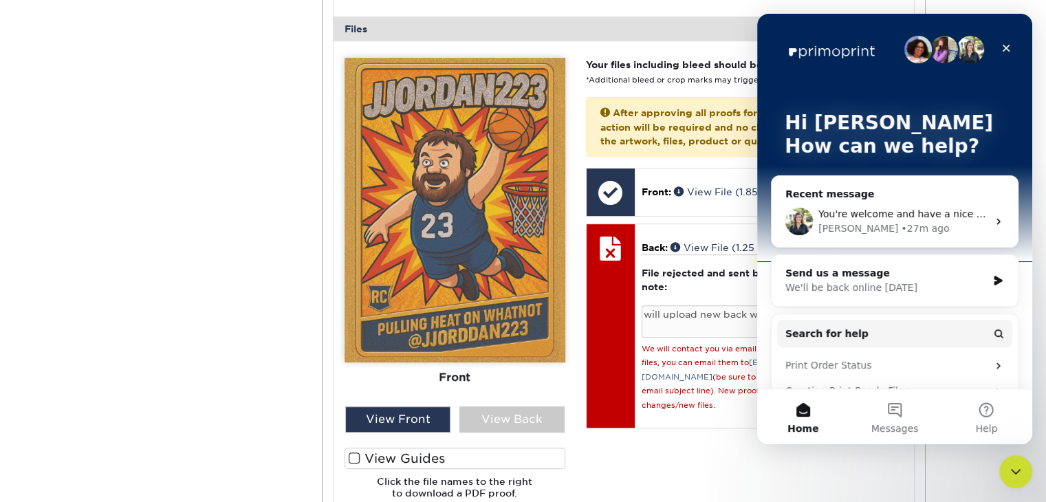
scroll to position [0, 0]
click at [748, 464] on div "Your files including bleed should be: 3.625 " x 2.625 " *Additional bleed or cr…" at bounding box center [745, 284] width 338 height 452
drag, startPoint x: 1012, startPoint y: 472, endPoint x: 1974, endPoint y: 921, distance: 1061.9
click at [1012, 472] on icon "Close Intercom Messenger" at bounding box center [1013, 469] width 17 height 17
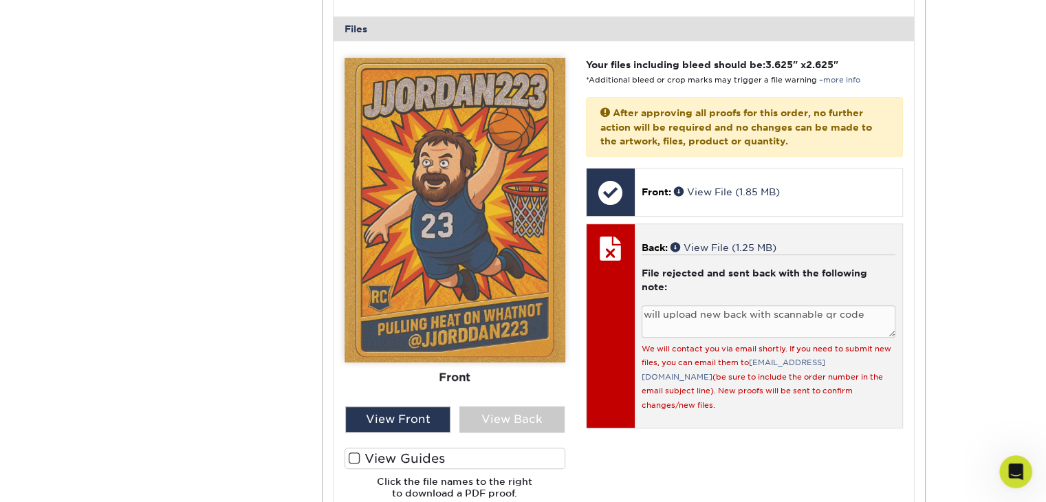
click at [606, 243] on div at bounding box center [611, 248] width 48 height 48
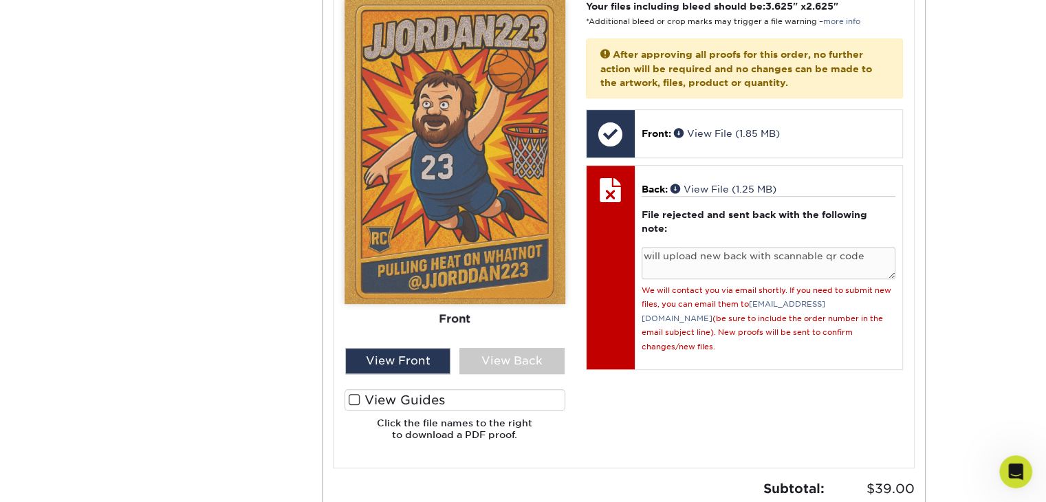
scroll to position [550, 0]
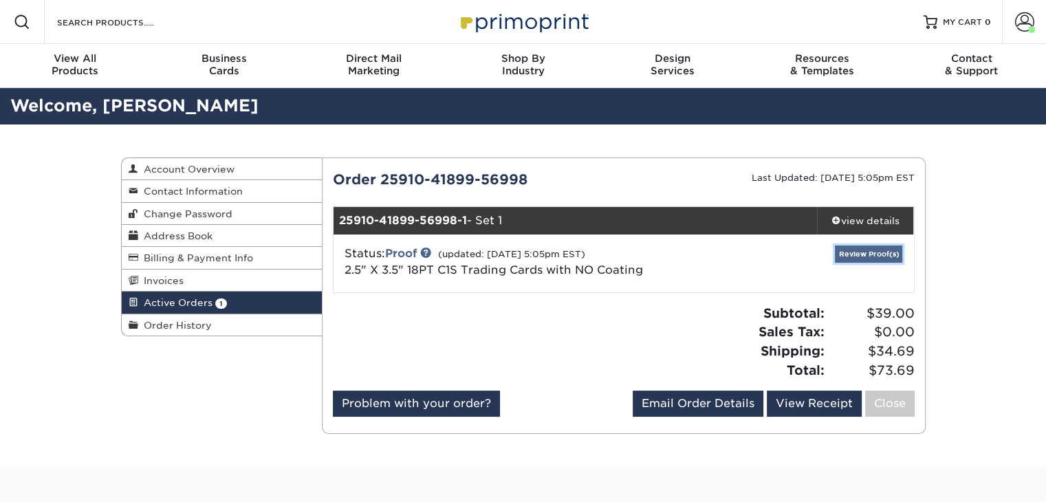
click at [863, 256] on link "Review Proof(s)" at bounding box center [868, 253] width 67 height 17
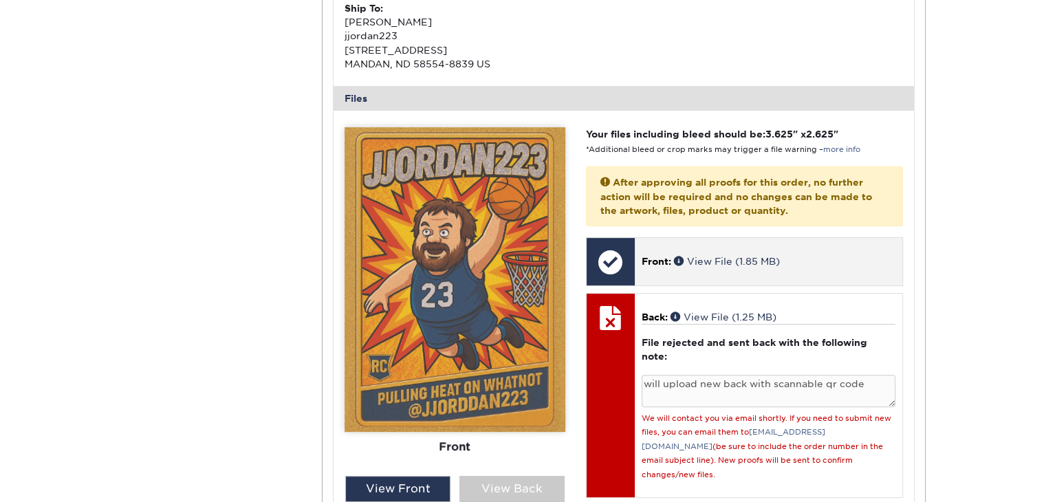
scroll to position [481, 0]
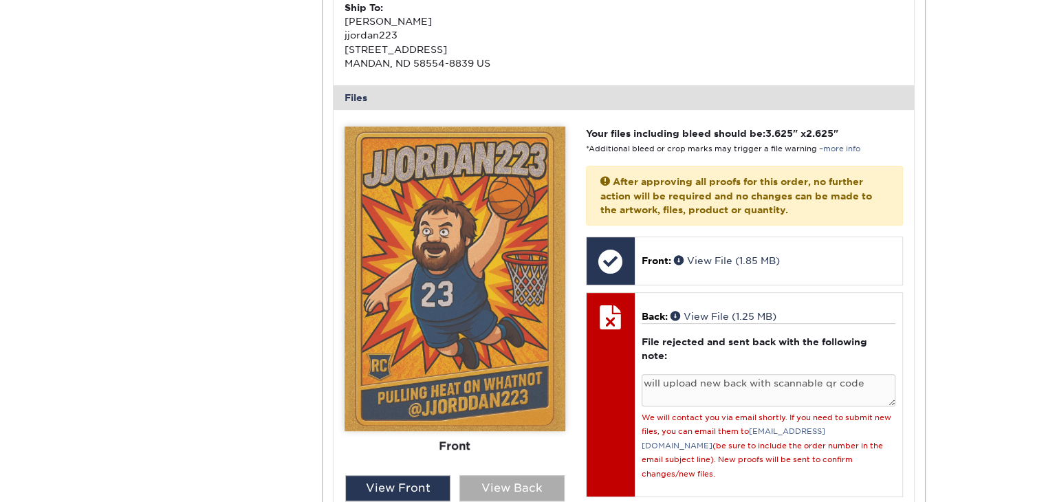
click at [501, 499] on div "View Back" at bounding box center [511, 488] width 105 height 26
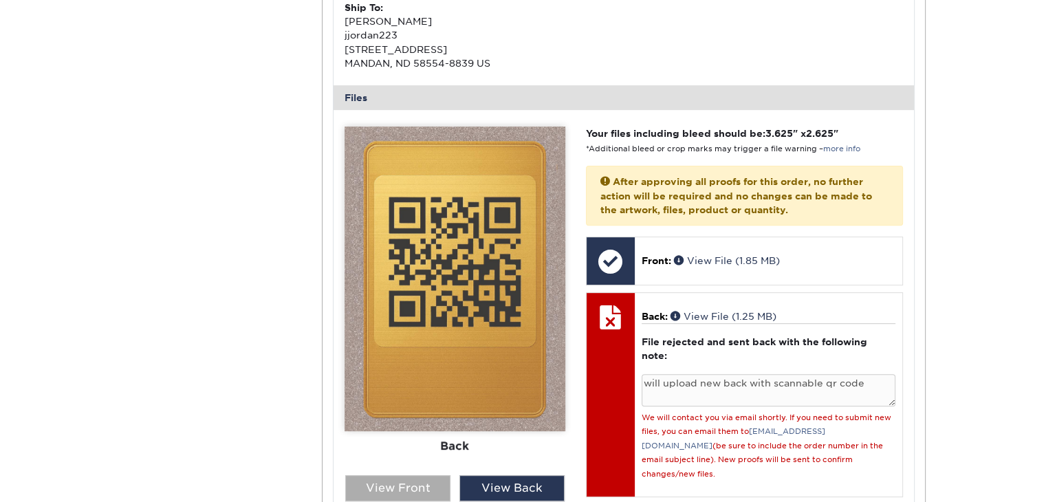
click at [393, 482] on div "View Front" at bounding box center [397, 488] width 105 height 26
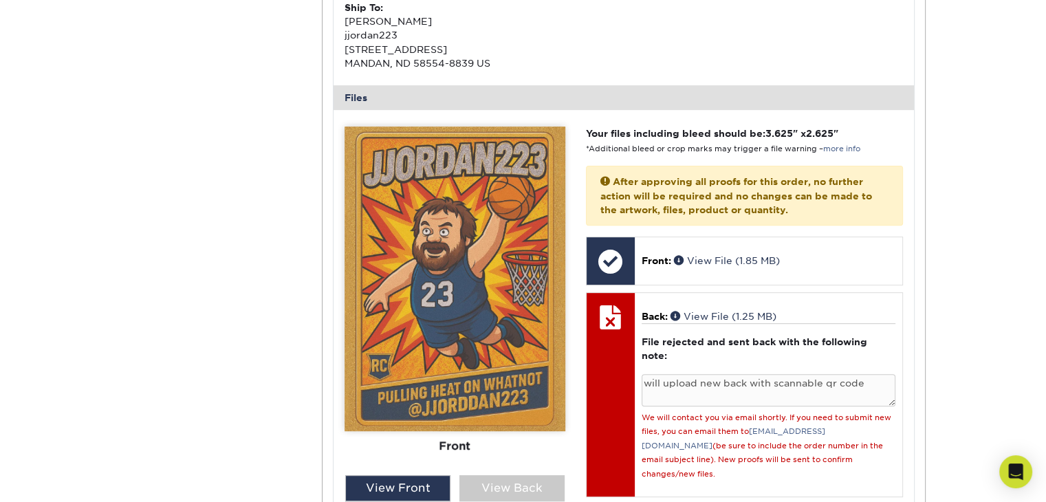
scroll to position [550, 0]
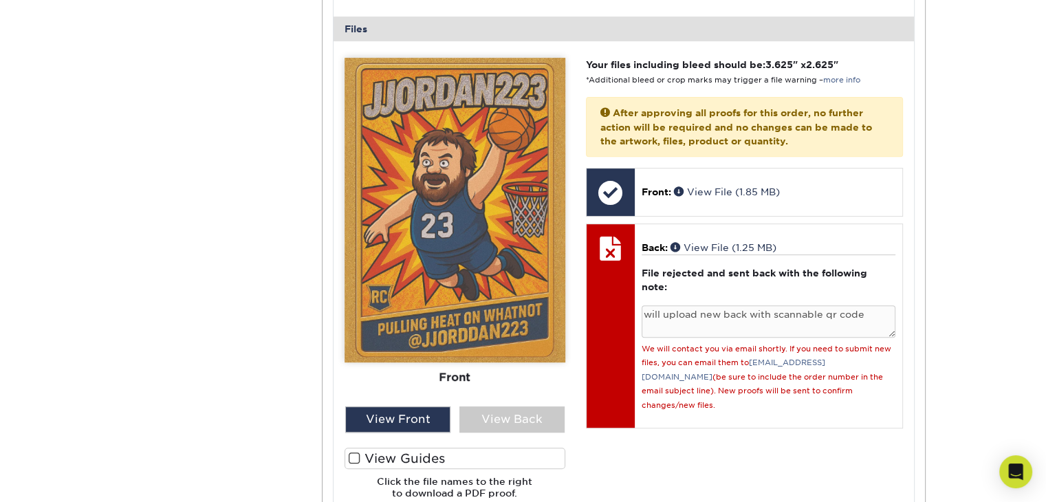
click at [358, 459] on span at bounding box center [355, 458] width 12 height 13
click at [0, 0] on input "View Guides" at bounding box center [0, 0] width 0 height 0
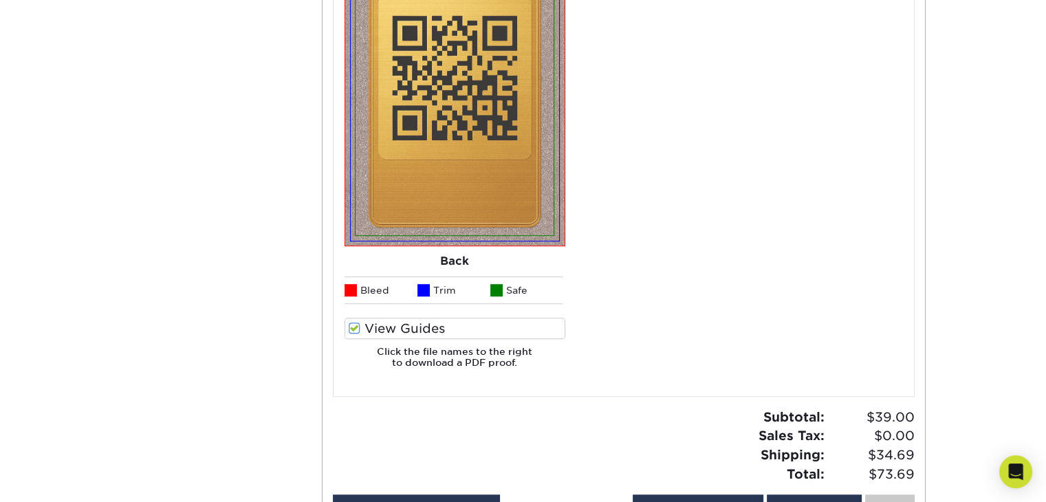
scroll to position [1031, 0]
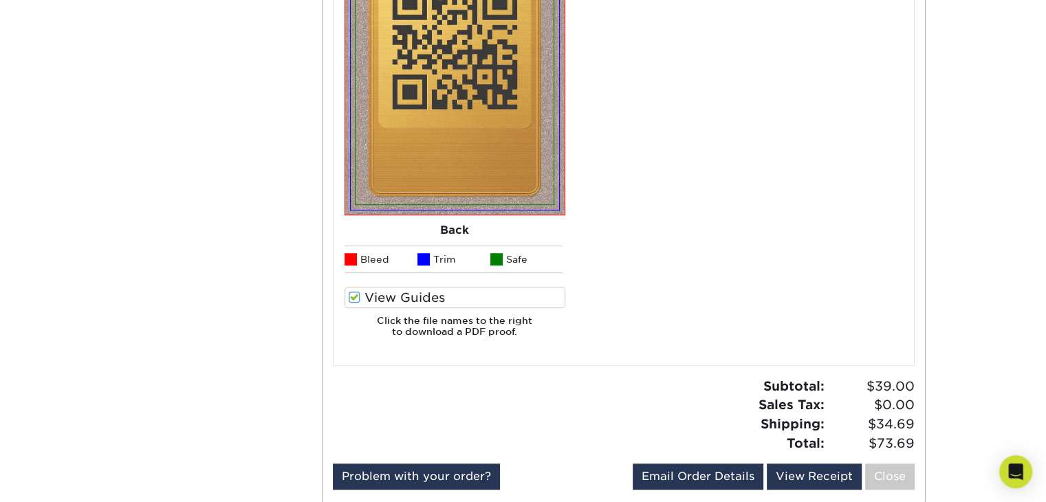
click at [357, 295] on span at bounding box center [355, 297] width 12 height 13
click at [0, 0] on input "View Guides" at bounding box center [0, 0] width 0 height 0
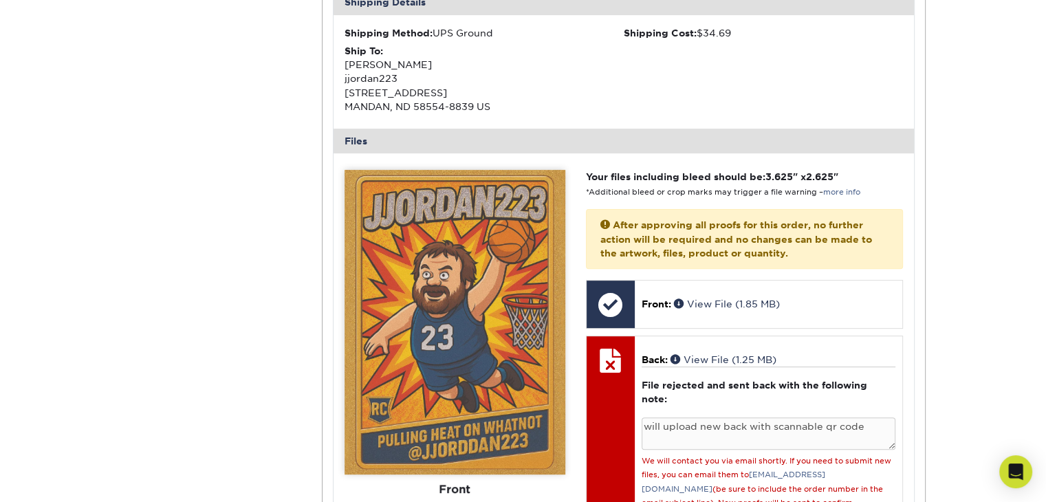
scroll to position [435, 0]
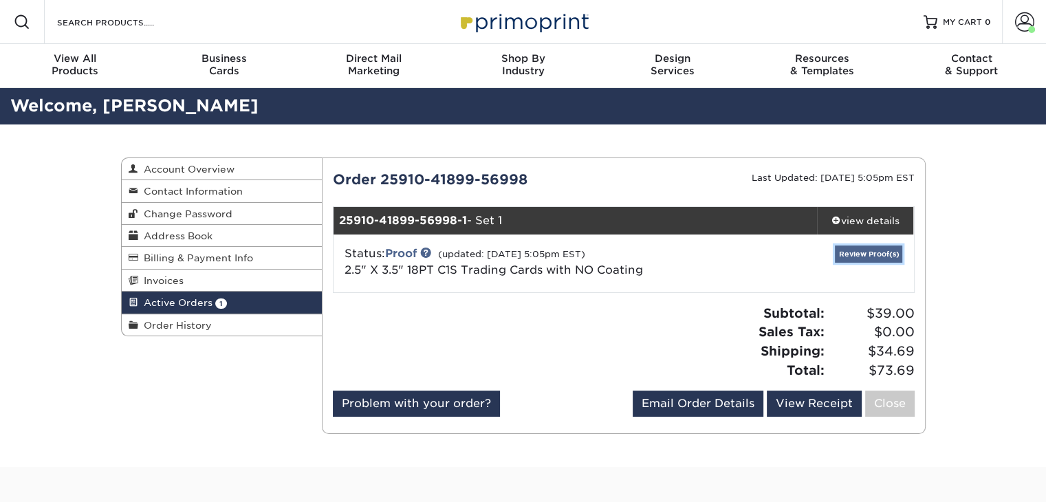
click at [870, 254] on link "Review Proof(s)" at bounding box center [868, 253] width 67 height 17
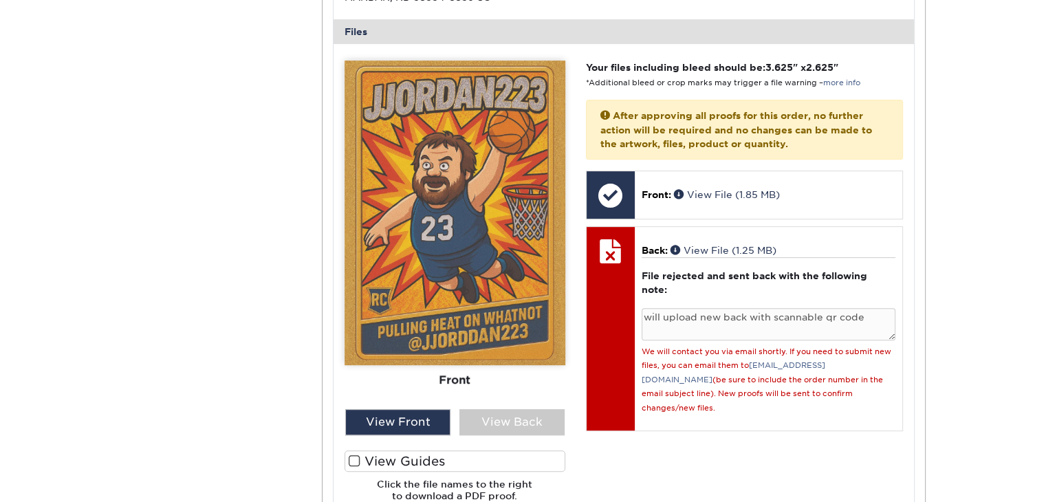
scroll to position [550, 0]
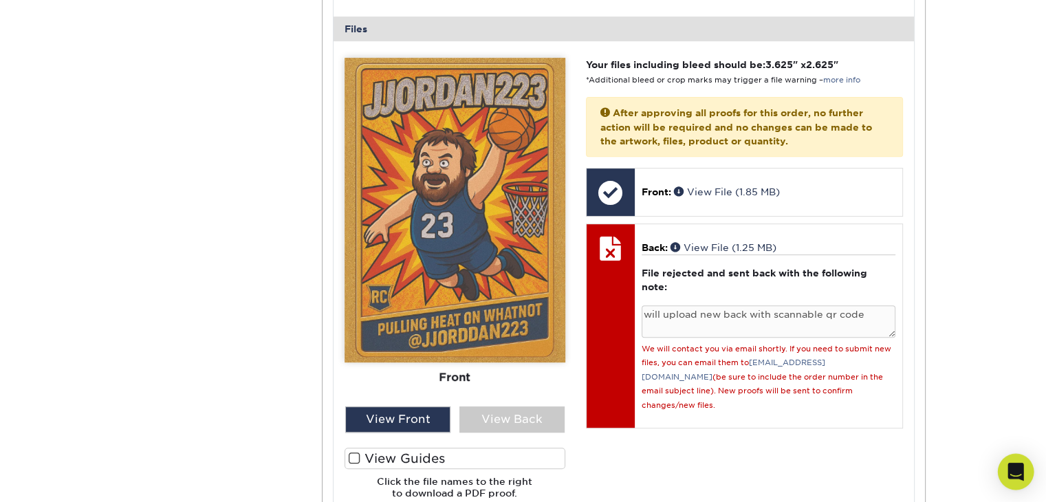
click at [1005, 478] on div "Open Intercom Messenger" at bounding box center [1016, 472] width 36 height 36
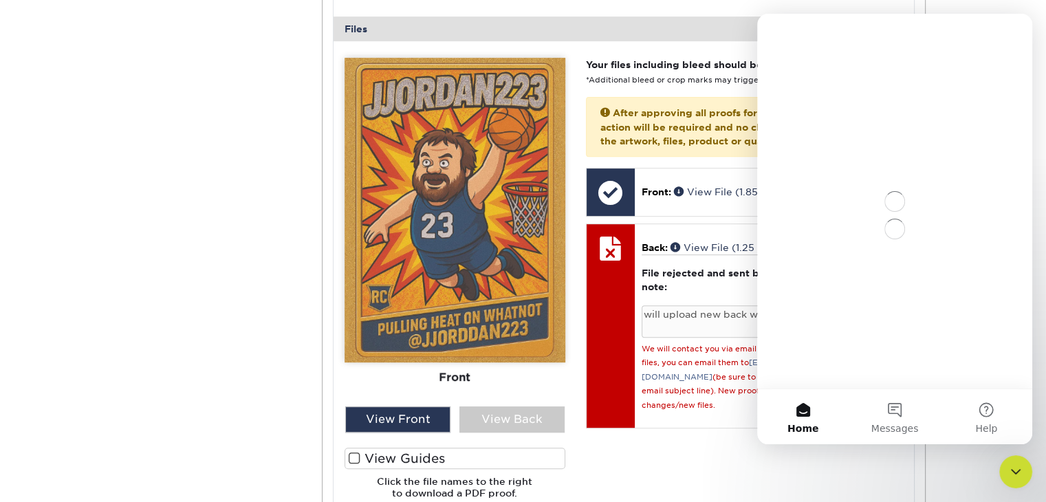
scroll to position [0, 0]
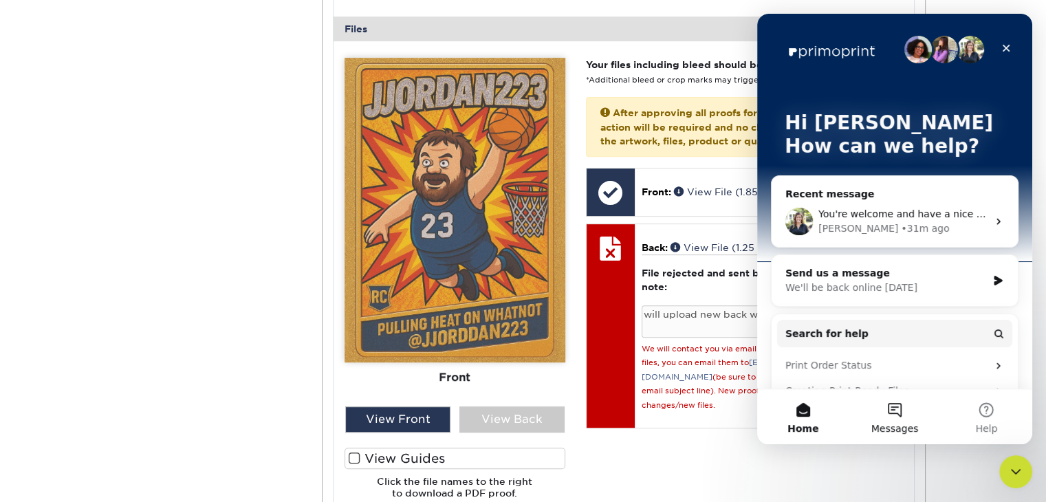
click at [897, 408] on button "Messages" at bounding box center [894, 416] width 91 height 55
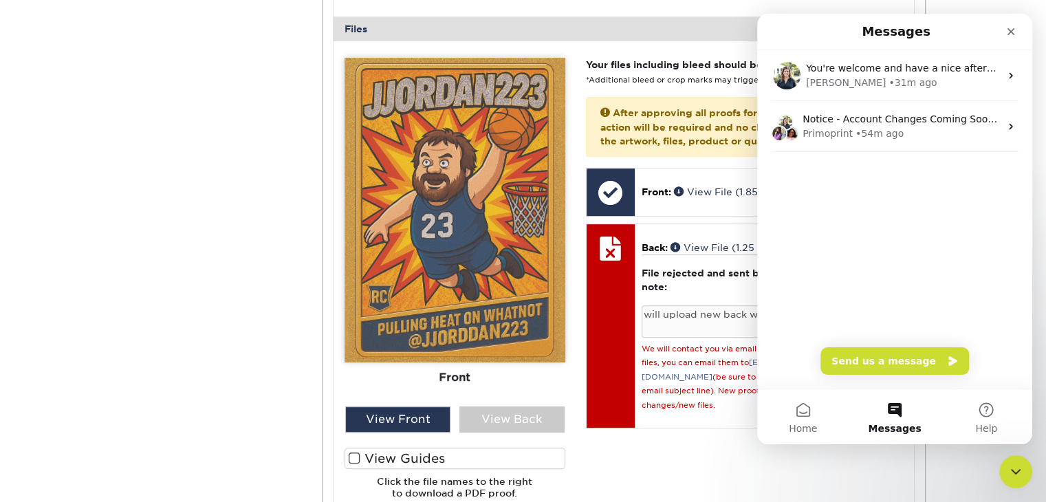
click at [251, 234] on div "Active Orders Account Overview Contact Information Change Password Address Book…" at bounding box center [523, 137] width 825 height 1127
click at [1012, 35] on icon "Close" at bounding box center [1010, 31] width 11 height 11
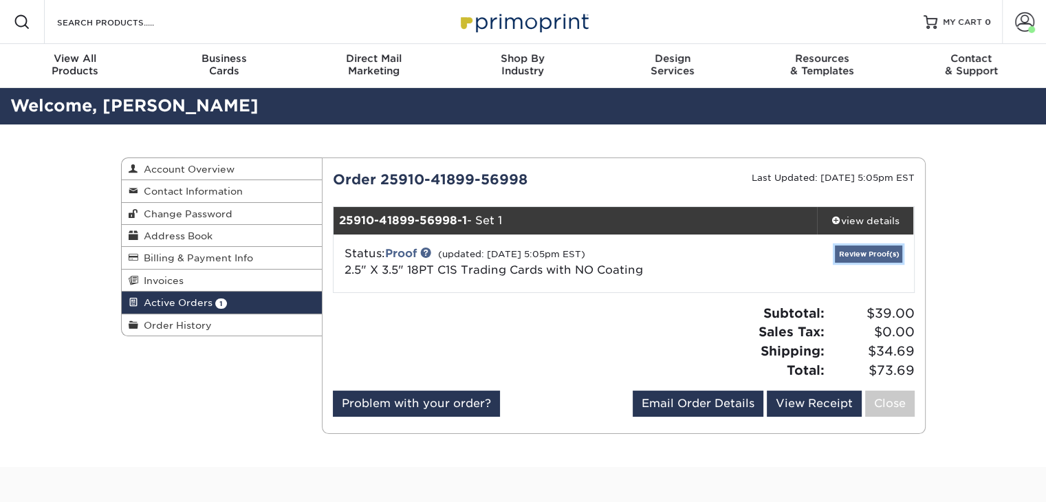
click at [882, 259] on link "Review Proof(s)" at bounding box center [868, 253] width 67 height 17
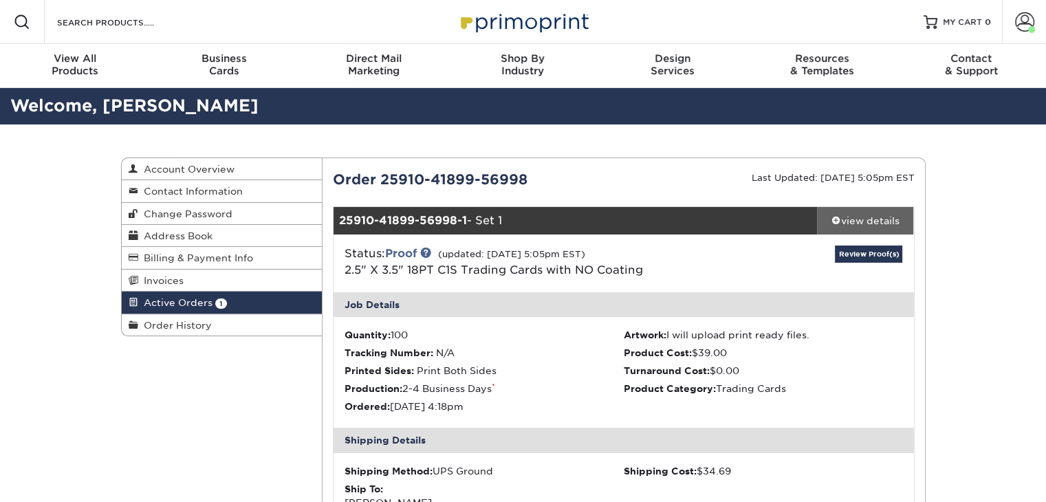
click at [853, 218] on div "view details" at bounding box center [865, 221] width 97 height 14
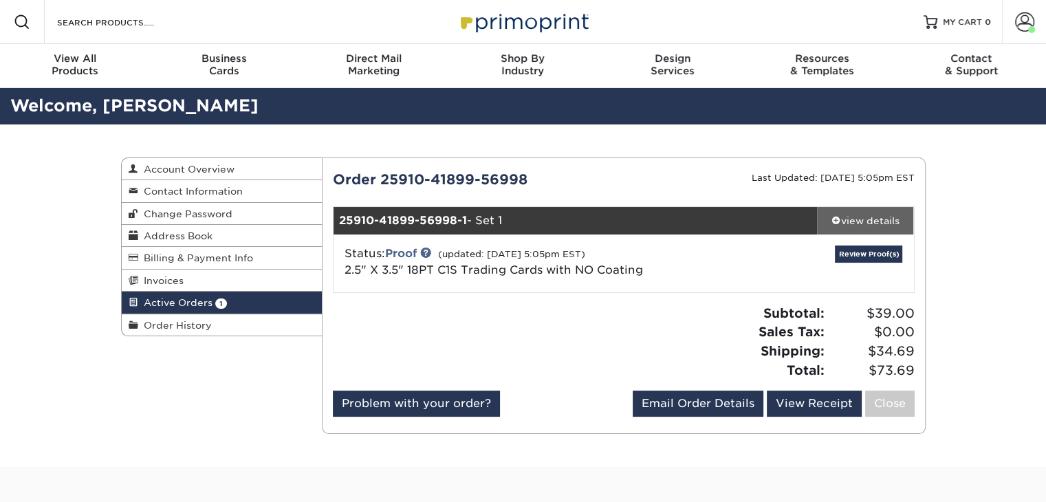
click at [855, 217] on div "view details" at bounding box center [865, 221] width 97 height 14
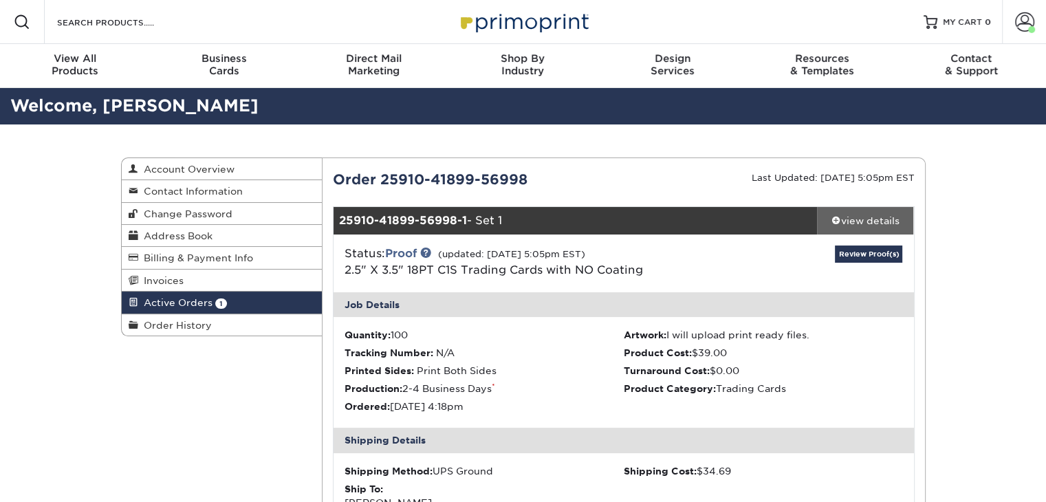
click at [855, 217] on div "view details" at bounding box center [865, 221] width 97 height 14
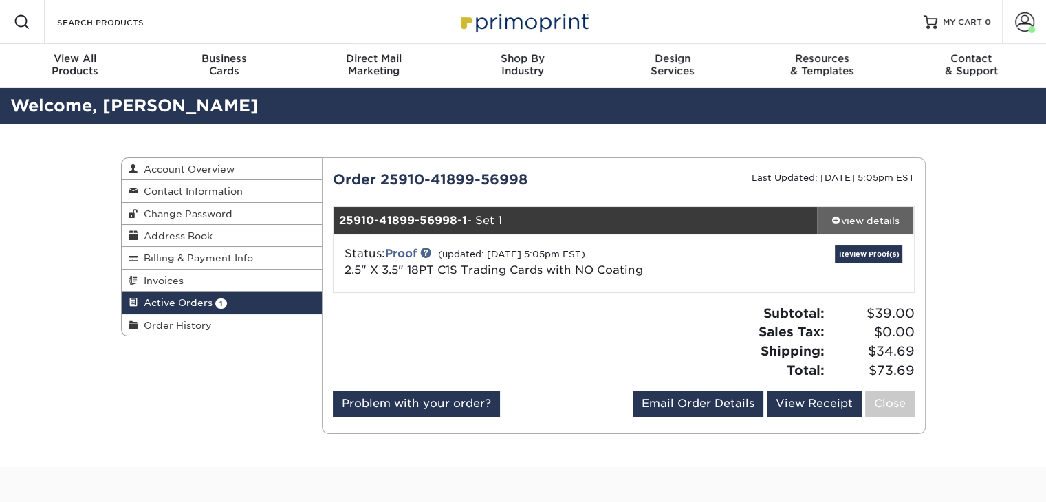
click at [855, 217] on div "view details" at bounding box center [865, 221] width 97 height 14
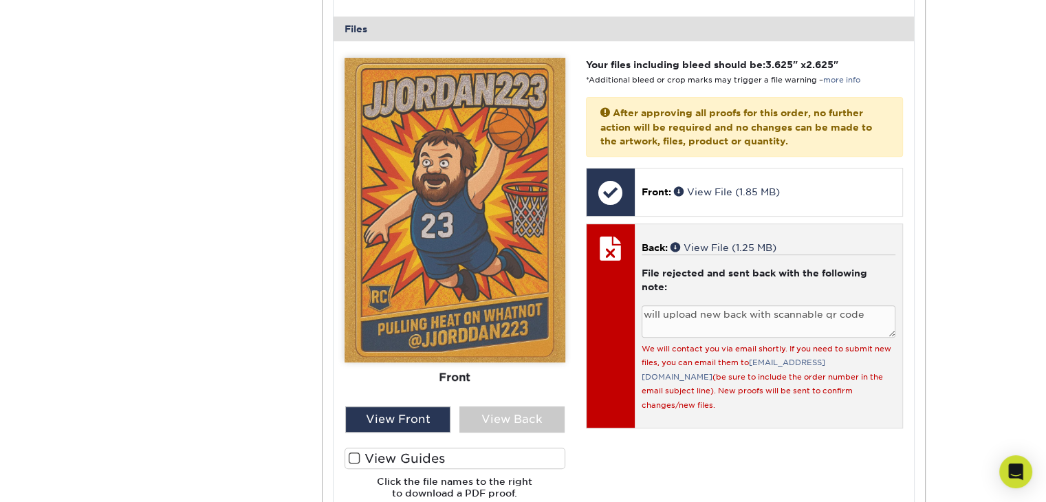
scroll to position [619, 0]
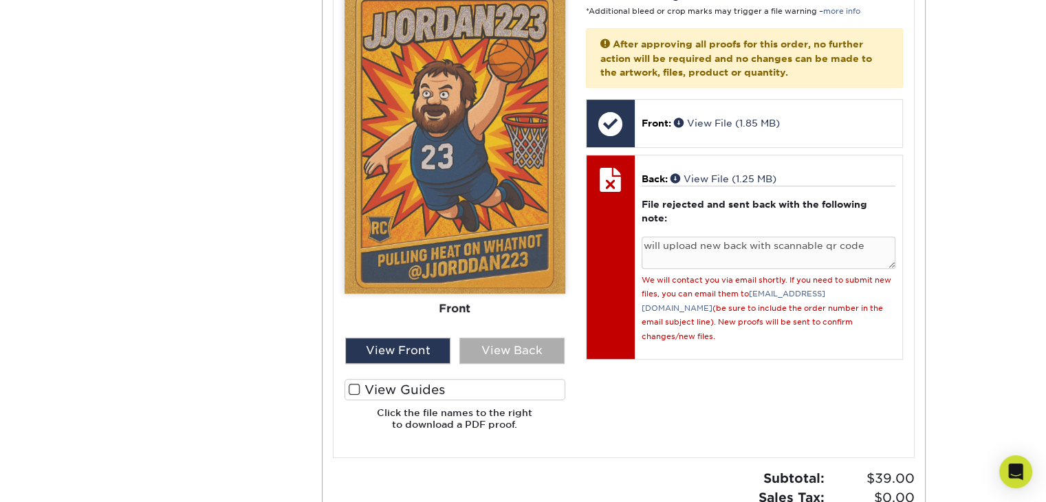
click at [505, 358] on div "View Back" at bounding box center [511, 351] width 105 height 26
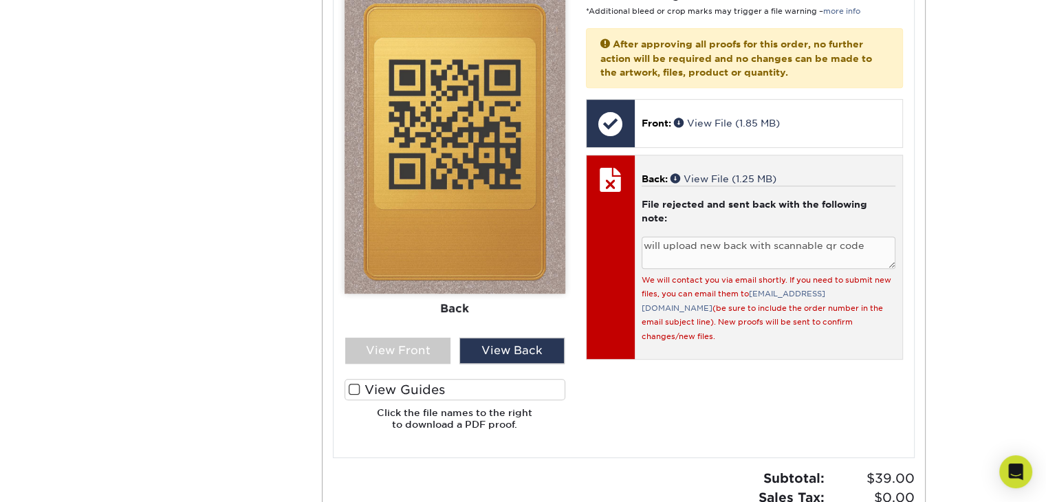
click at [673, 305] on small "We will contact you via email shortly. If you need to submit new files, you can…" at bounding box center [767, 308] width 250 height 65
click at [610, 179] on div at bounding box center [611, 179] width 48 height 48
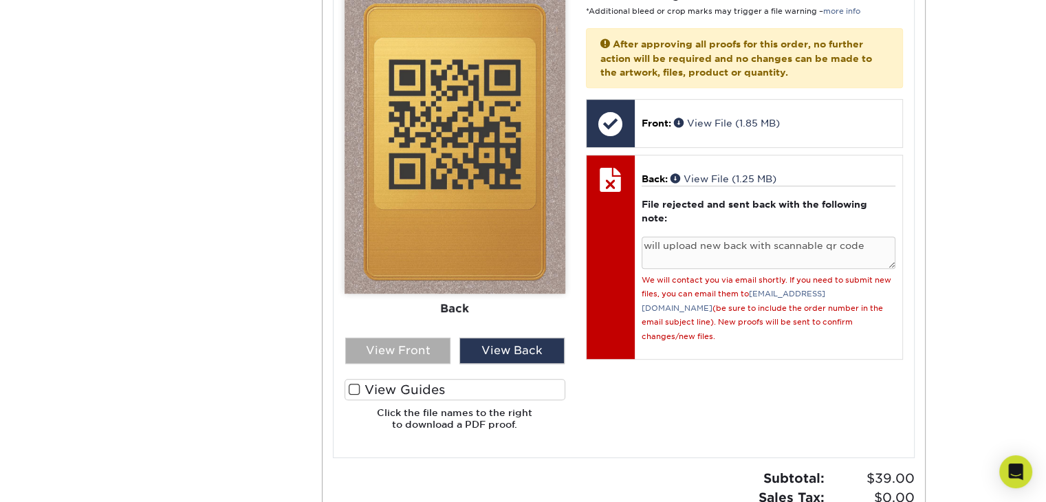
click at [395, 347] on div "View Front" at bounding box center [397, 351] width 105 height 26
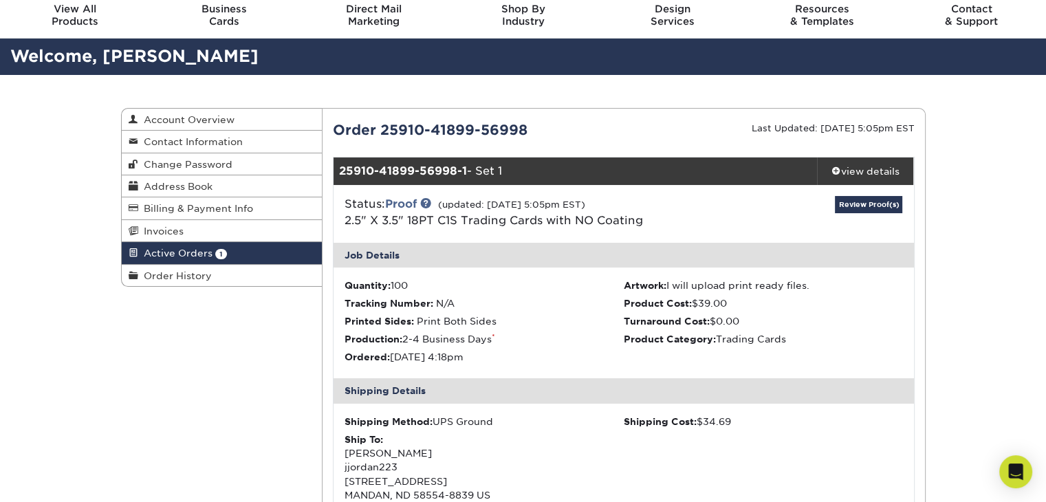
scroll to position [0, 0]
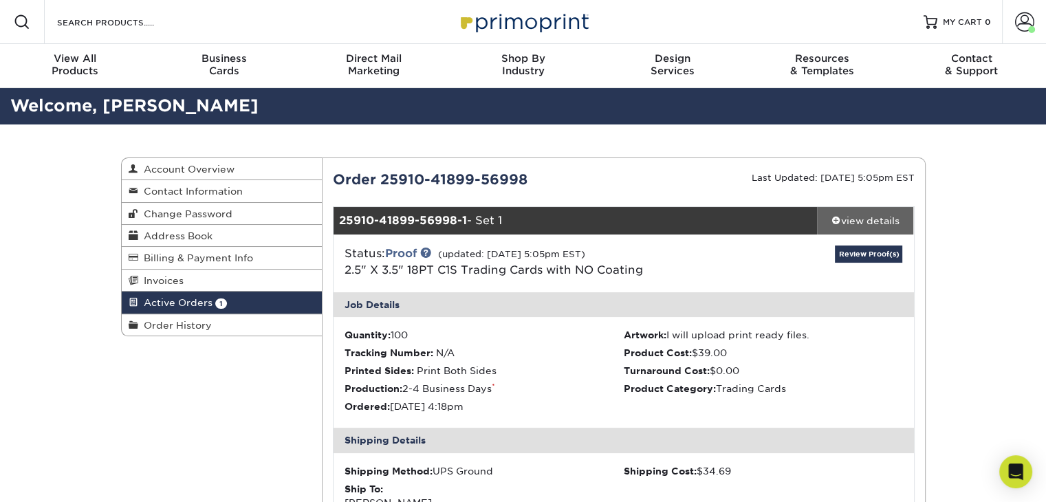
click at [846, 215] on div "view details" at bounding box center [865, 221] width 97 height 14
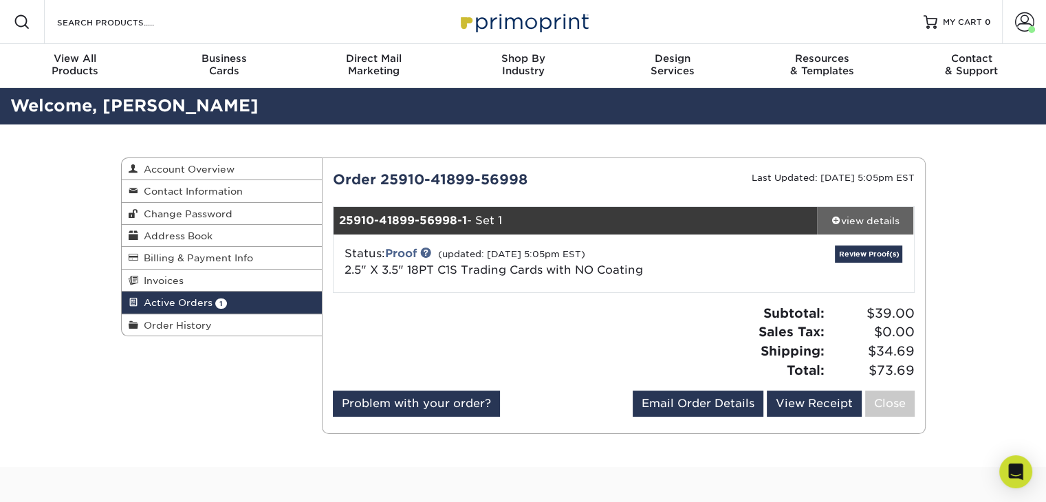
click at [831, 219] on span at bounding box center [836, 220] width 10 height 10
click at [855, 225] on div "view details" at bounding box center [865, 221] width 97 height 14
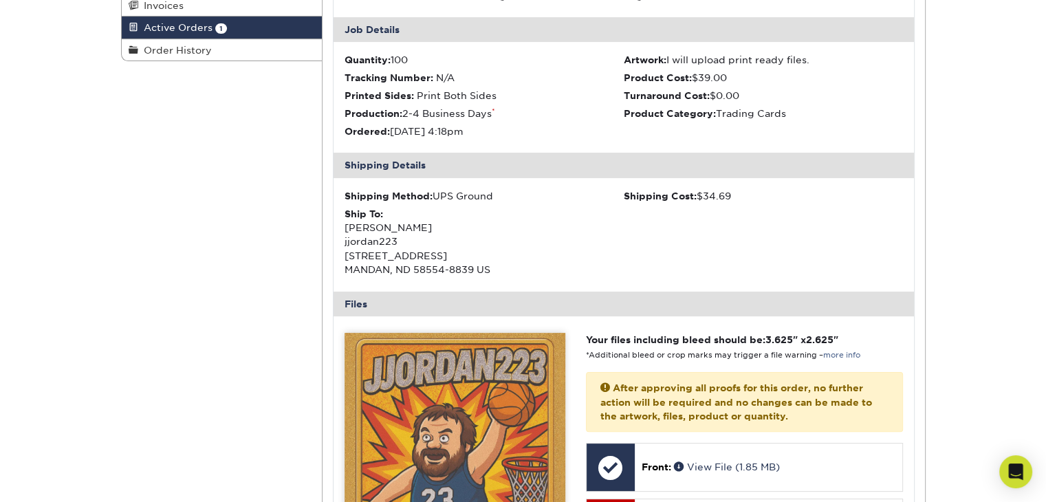
scroll to position [206, 0]
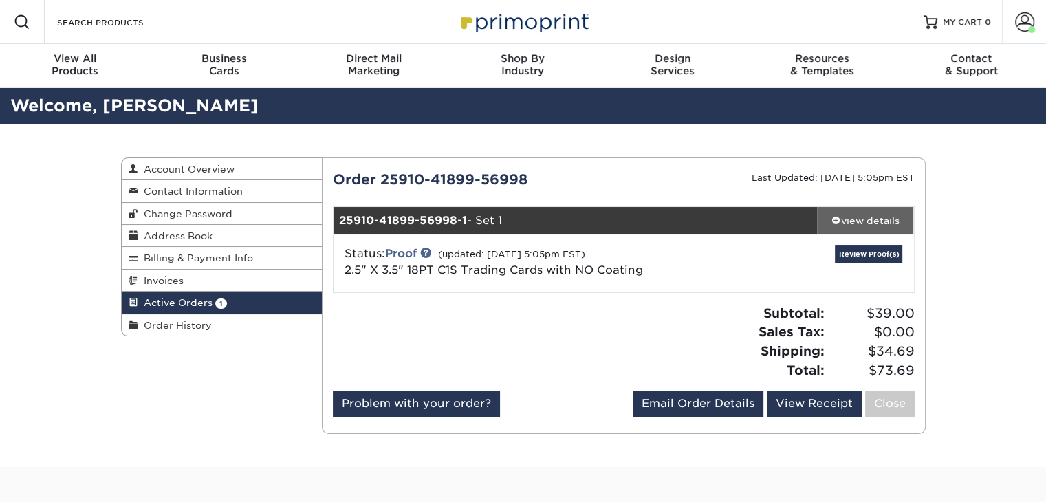
click at [832, 221] on span at bounding box center [836, 220] width 10 height 10
click at [856, 223] on div "view details" at bounding box center [865, 221] width 97 height 14
